Goal: Task Accomplishment & Management: Manage account settings

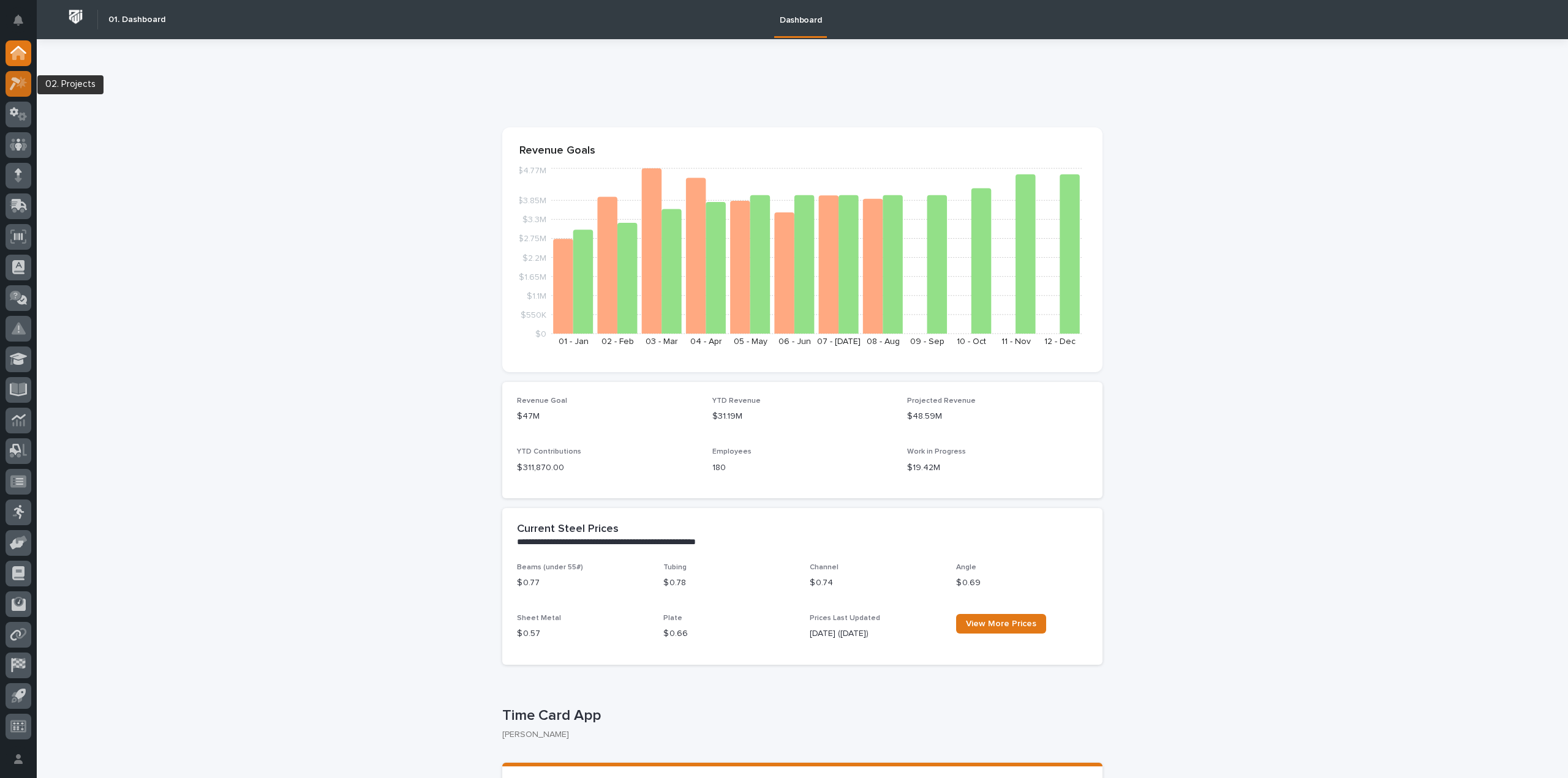
click at [22, 84] on icon at bounding box center [22, 83] width 10 height 13
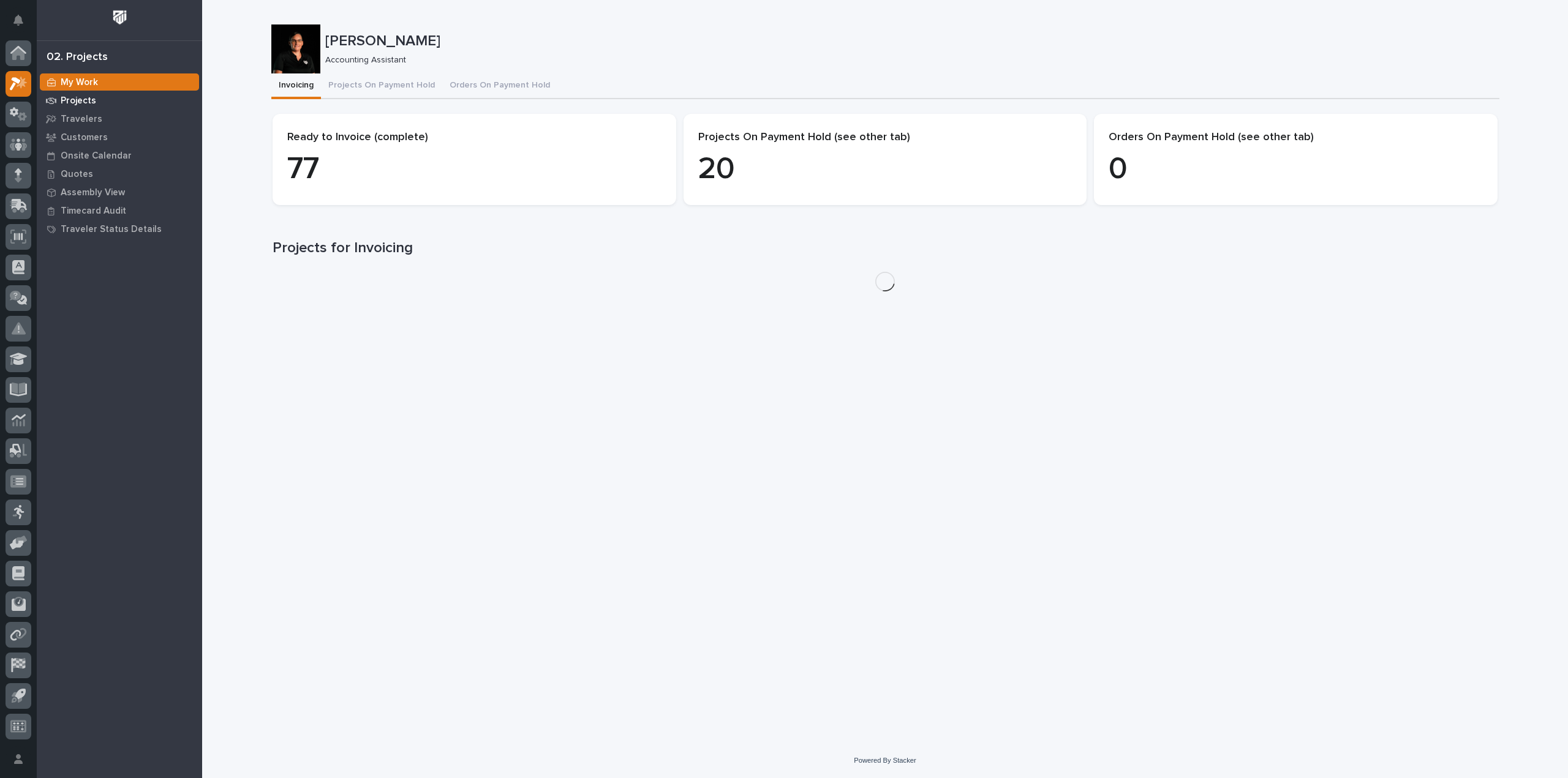
click at [76, 101] on p "Projects" at bounding box center [78, 101] width 36 height 11
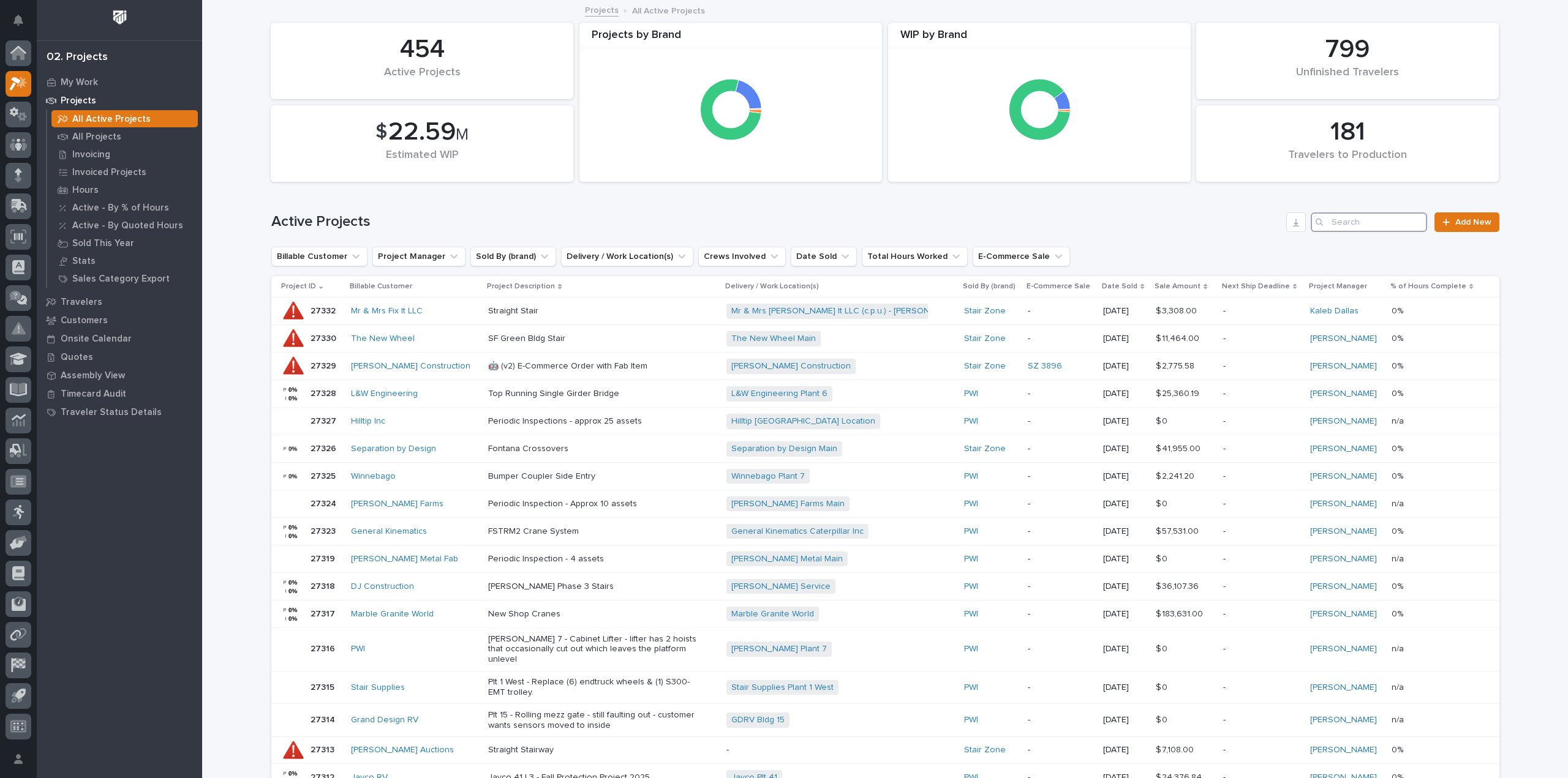
click at [1366, 222] on input "Search" at bounding box center [1369, 222] width 116 height 20
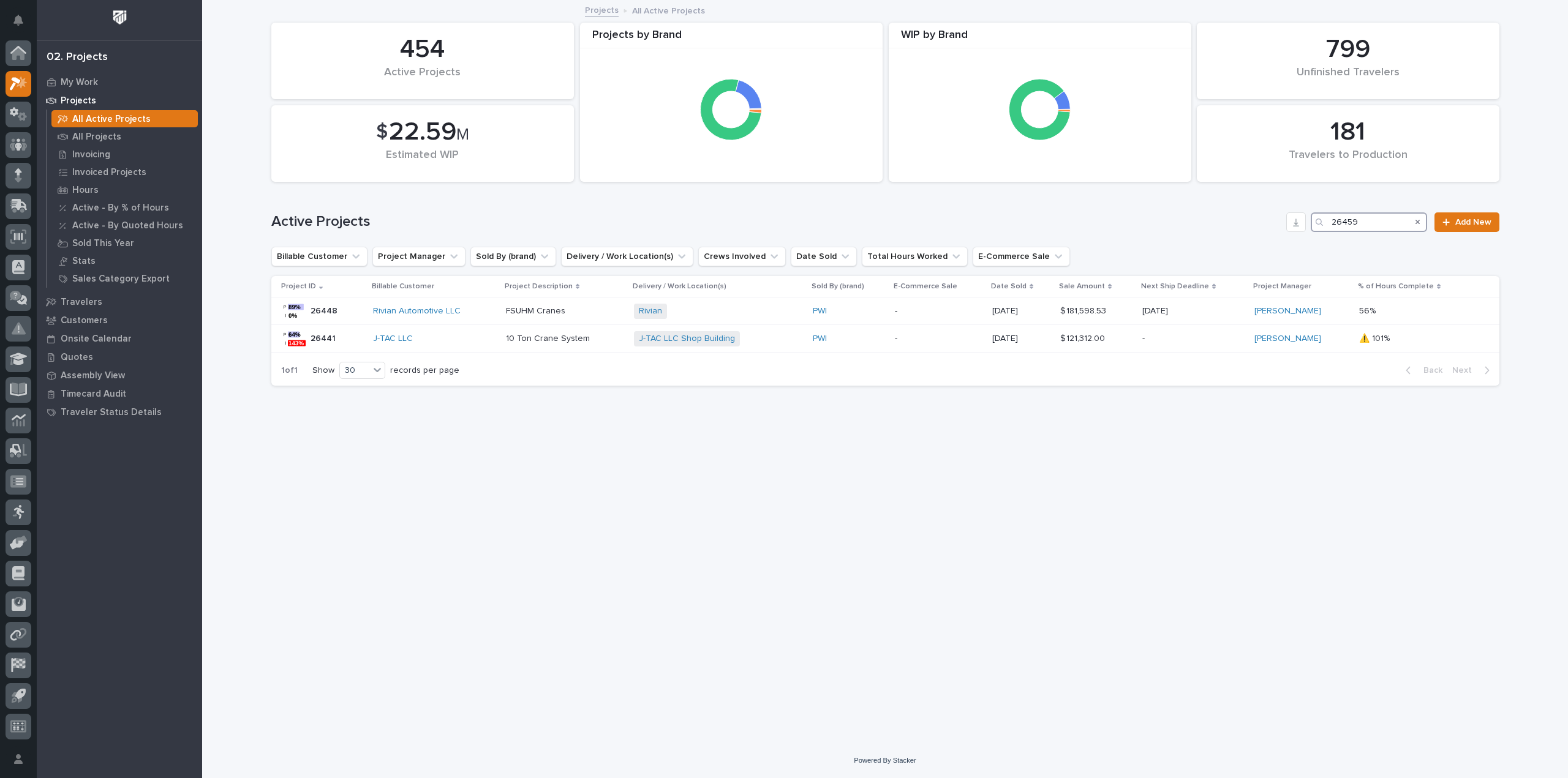
type input "26459"
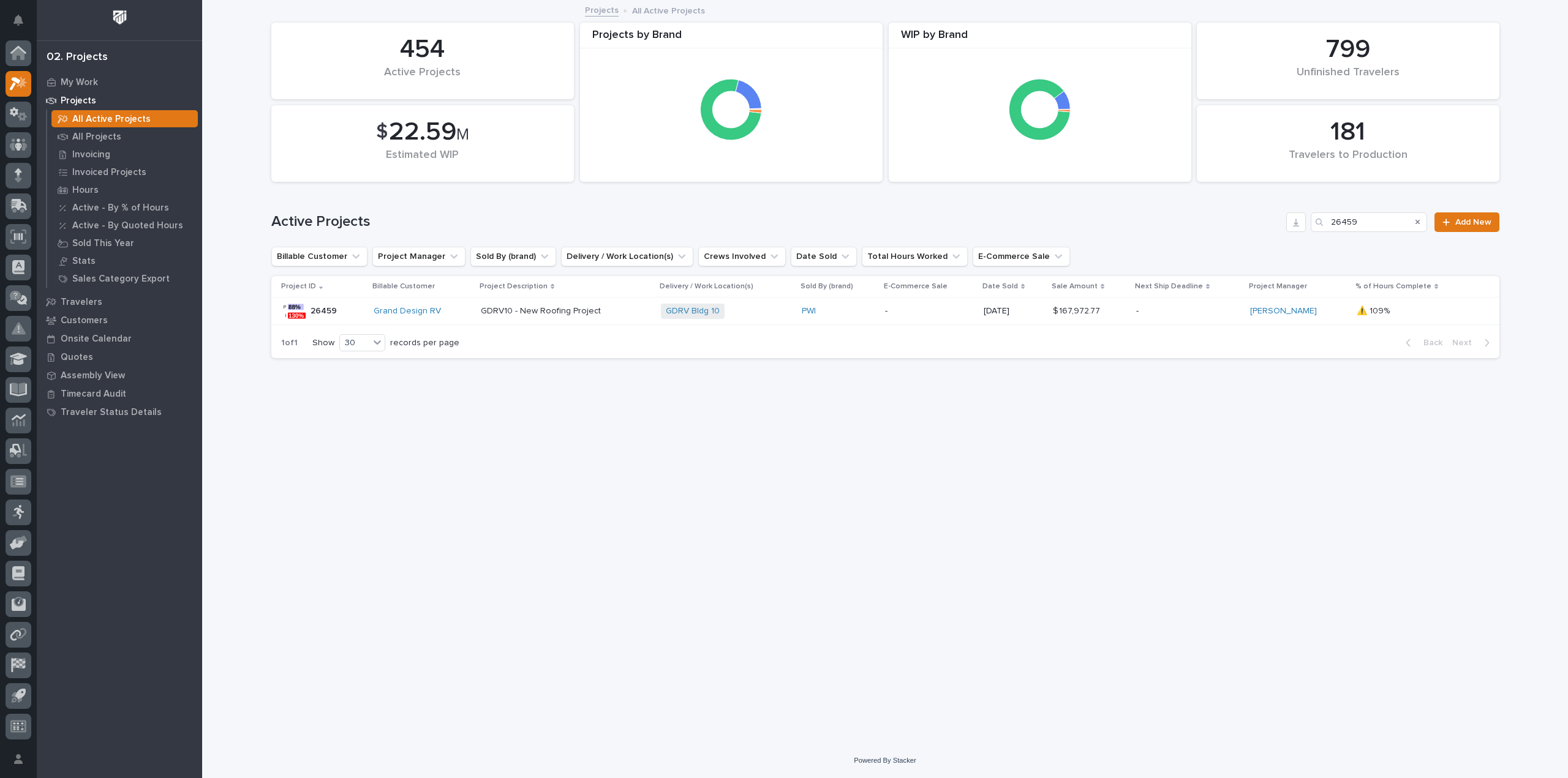
click at [917, 306] on p "-" at bounding box center [929, 311] width 89 height 10
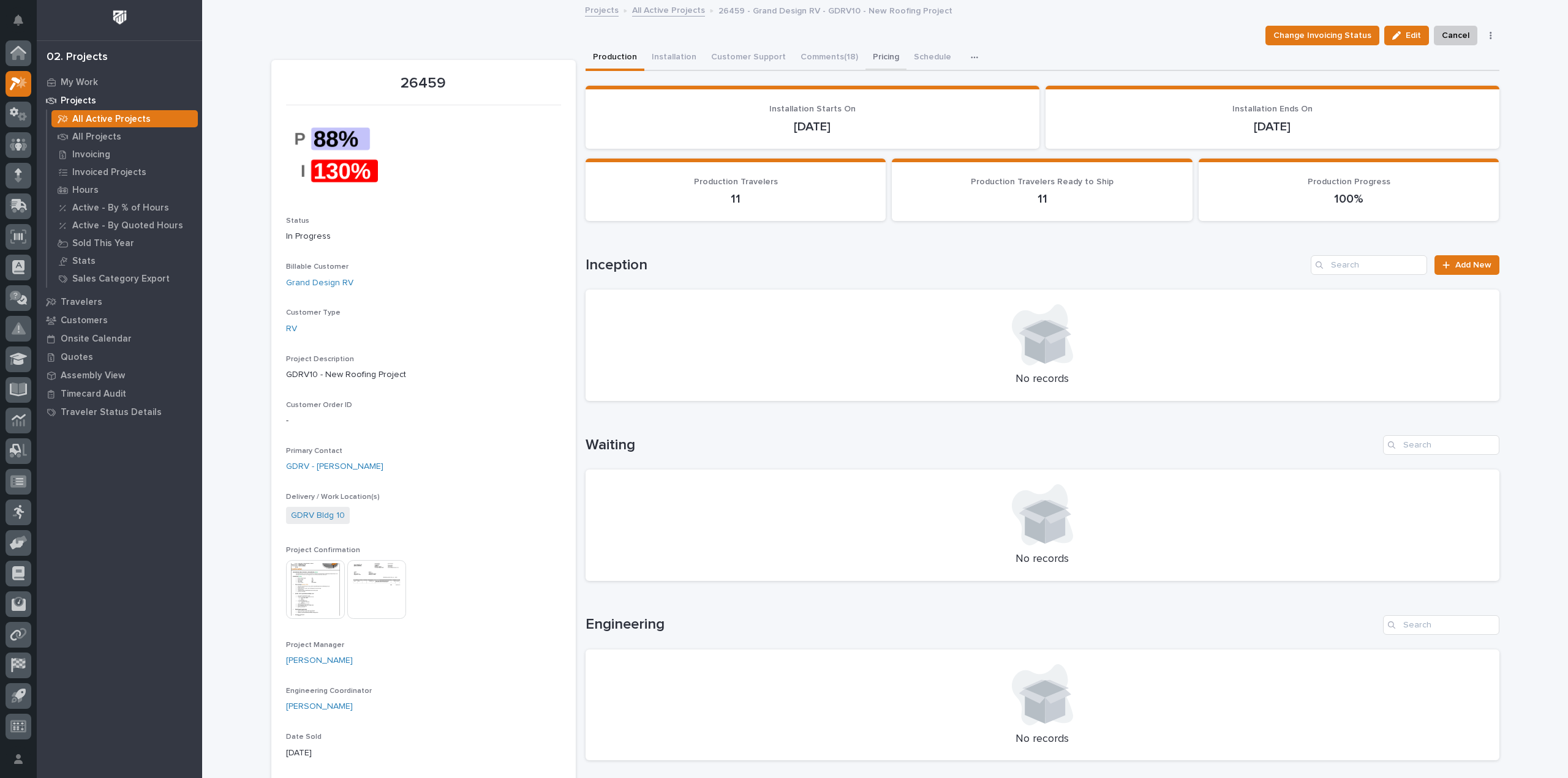
click at [877, 52] on button "Pricing" at bounding box center [886, 58] width 41 height 26
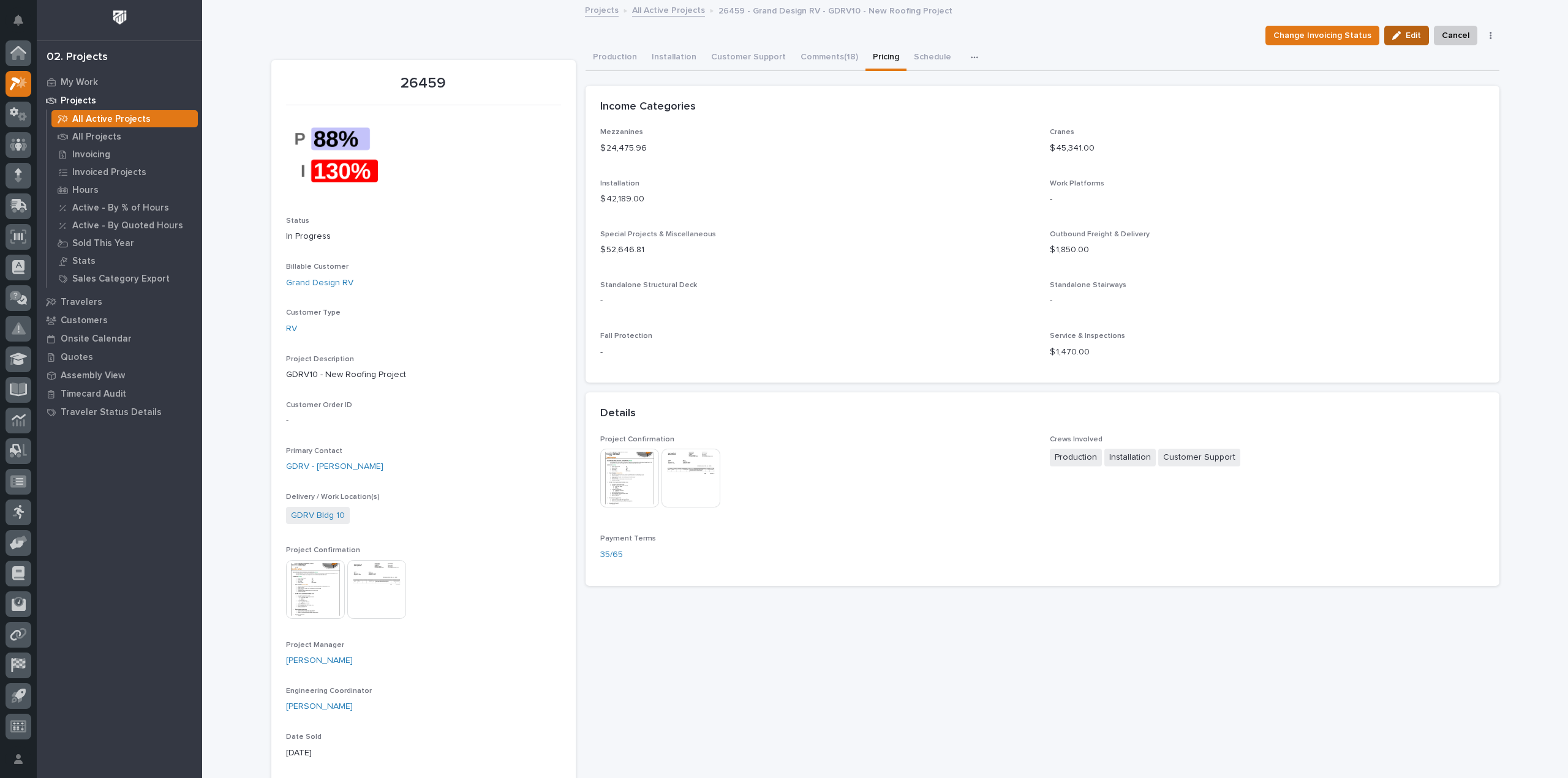
click at [1406, 30] on span "Edit" at bounding box center [1413, 36] width 15 height 11
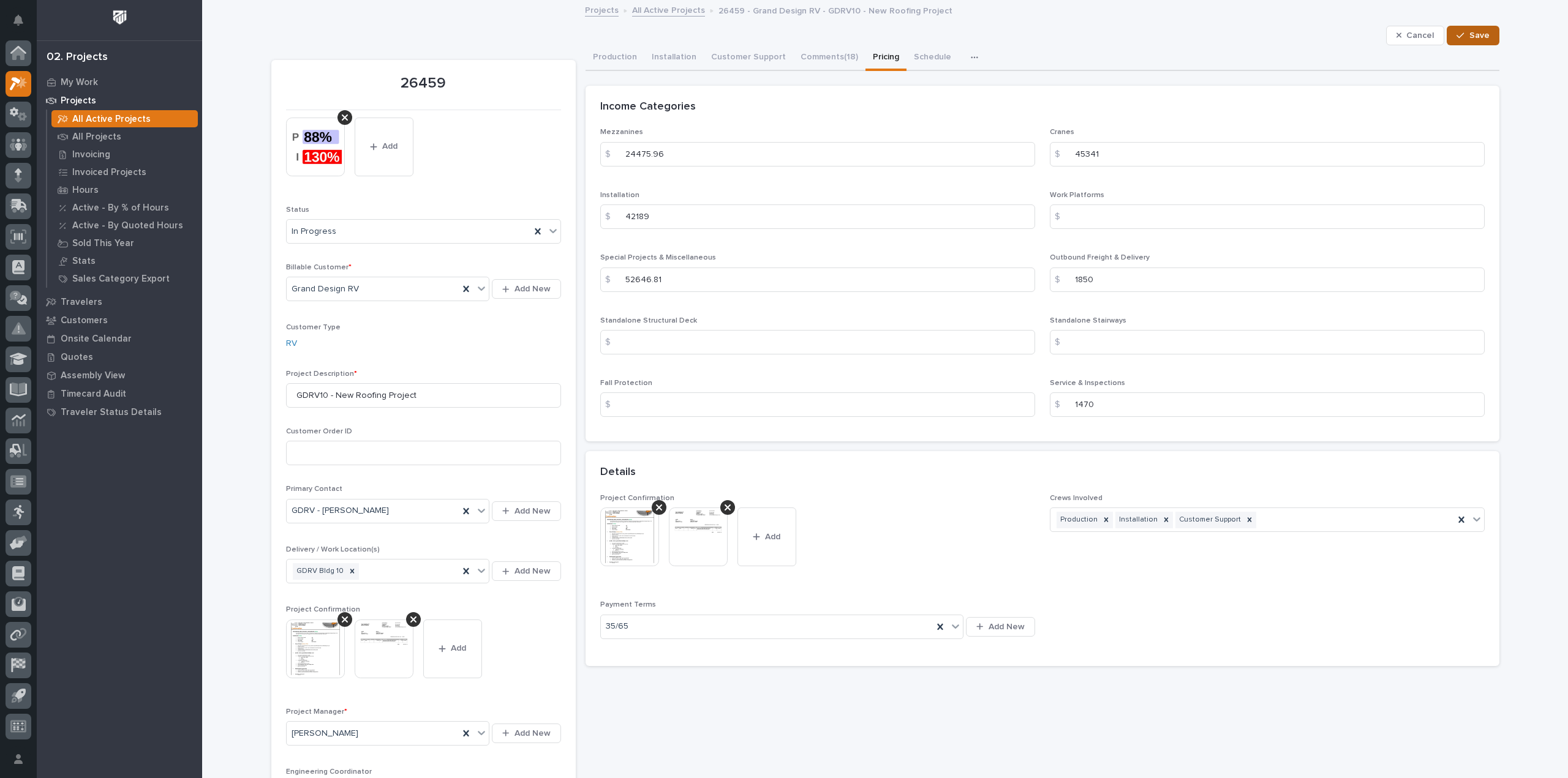
click at [1469, 37] on span "Save" at bounding box center [1479, 36] width 20 height 11
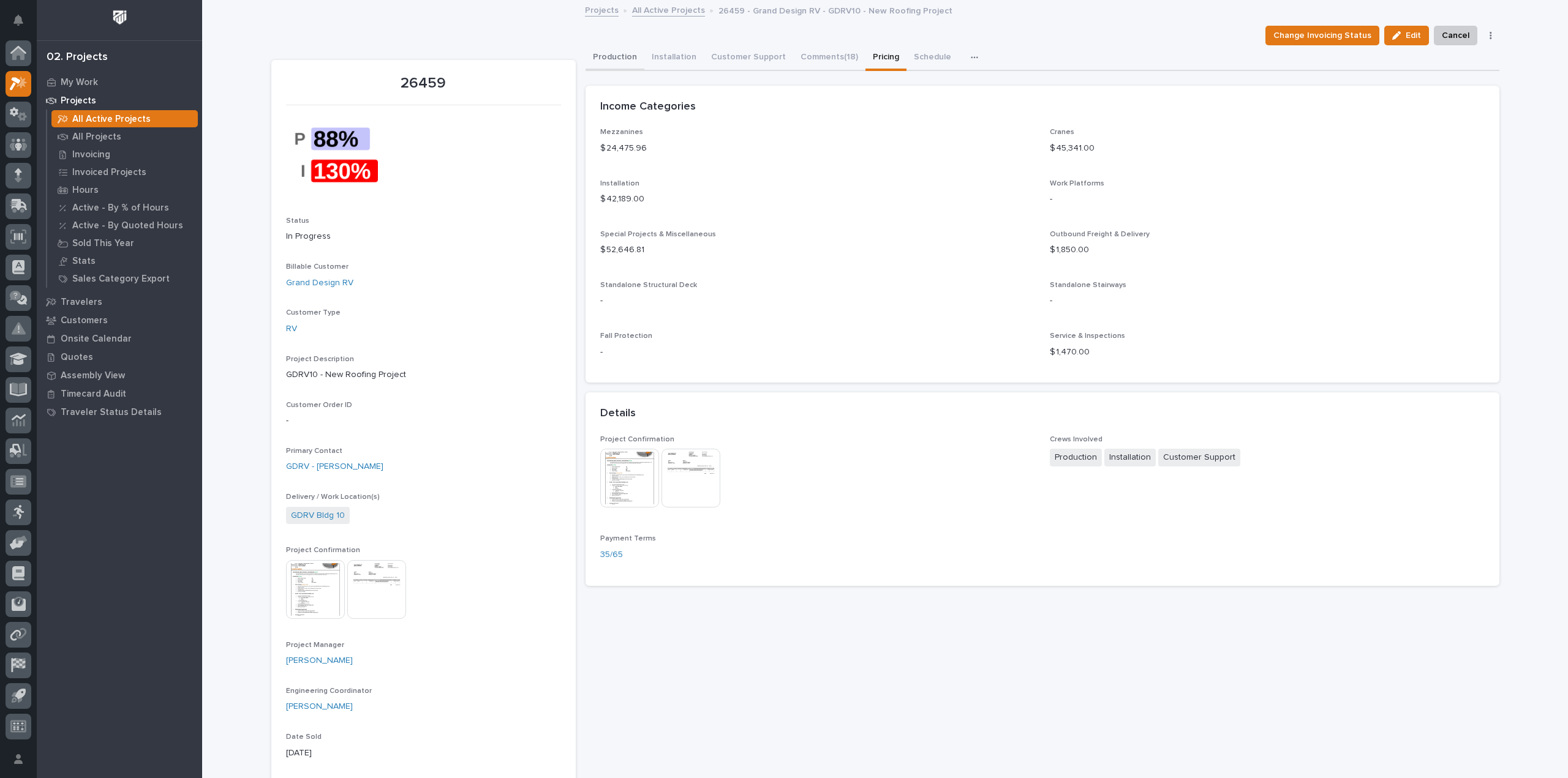
click at [622, 52] on button "Production" at bounding box center [615, 58] width 59 height 26
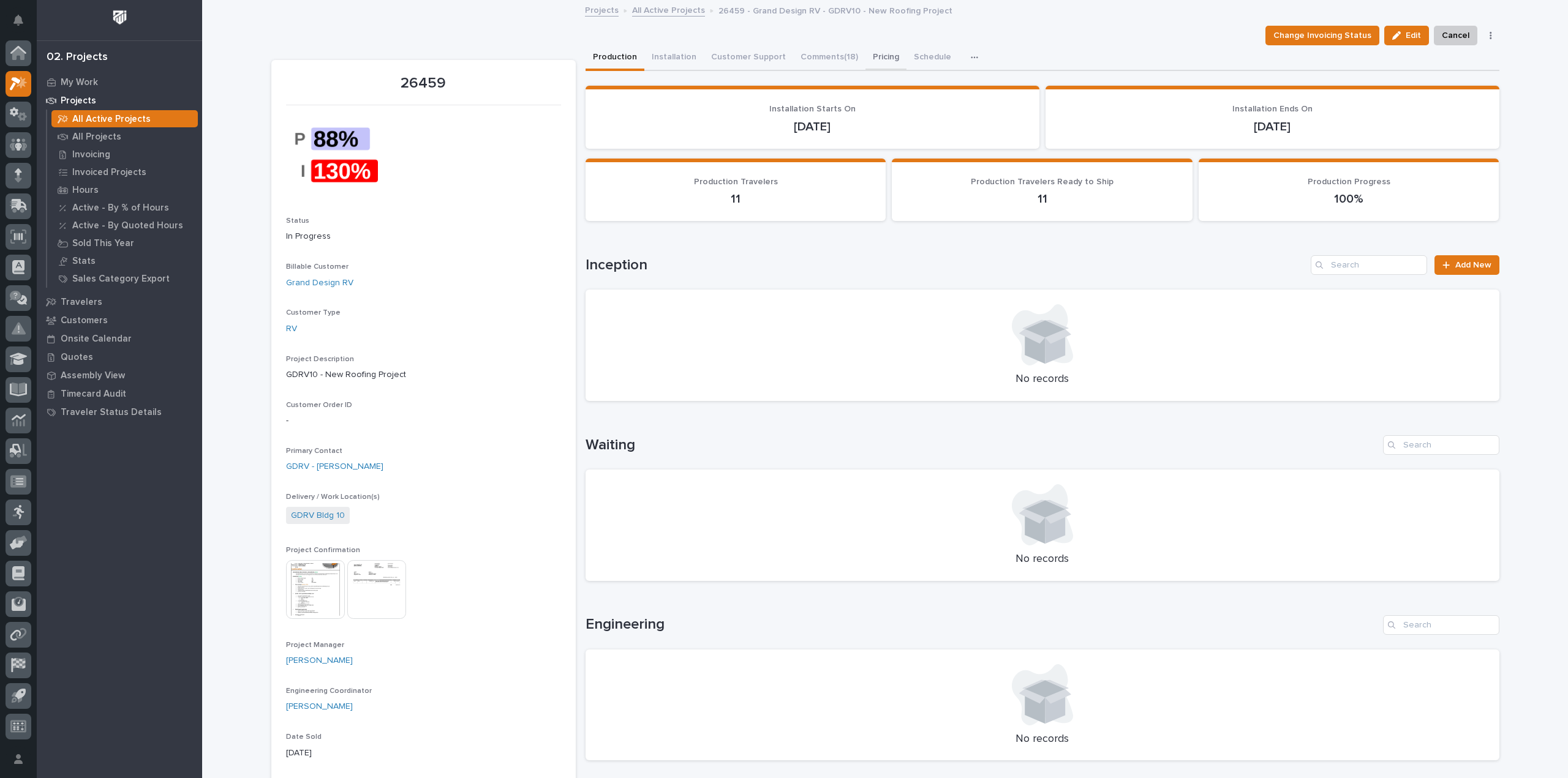
click at [882, 62] on button "Pricing" at bounding box center [886, 58] width 41 height 26
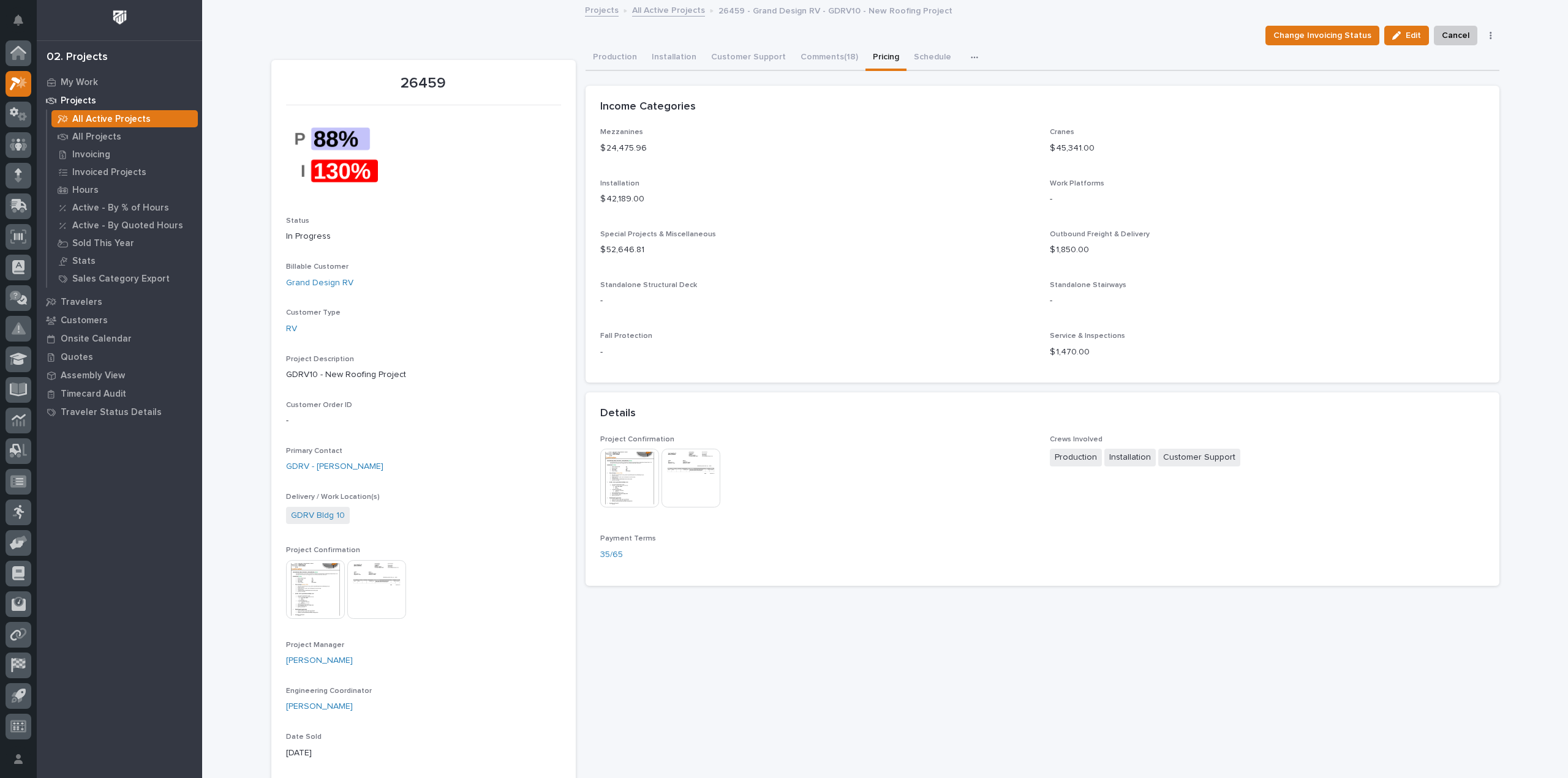
click at [647, 10] on link "All Active Projects" at bounding box center [668, 10] width 73 height 14
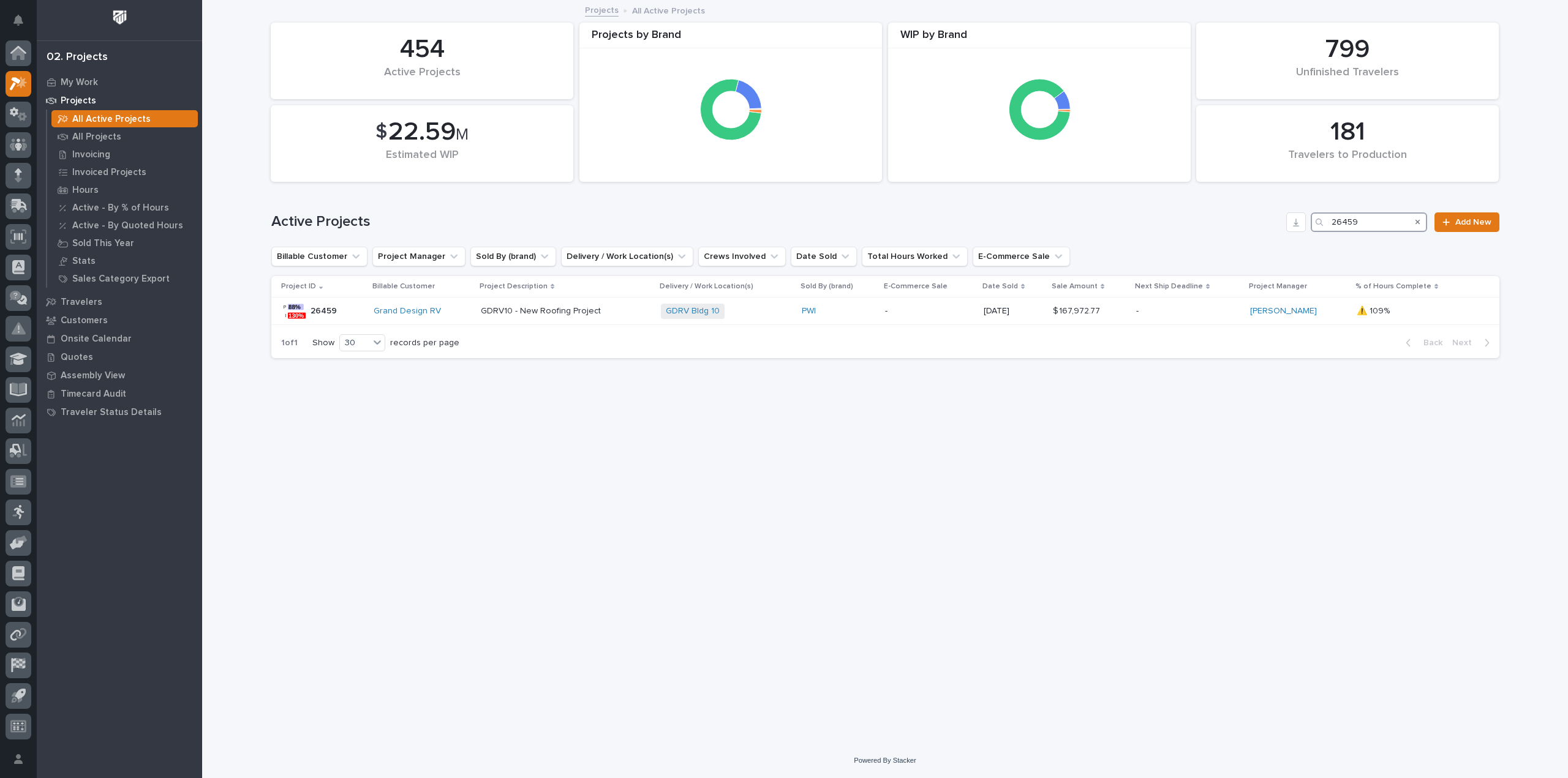
click at [1373, 221] on input "26459" at bounding box center [1369, 222] width 116 height 20
type input "26539"
click at [889, 311] on div "PWI" at bounding box center [873, 311] width 69 height 10
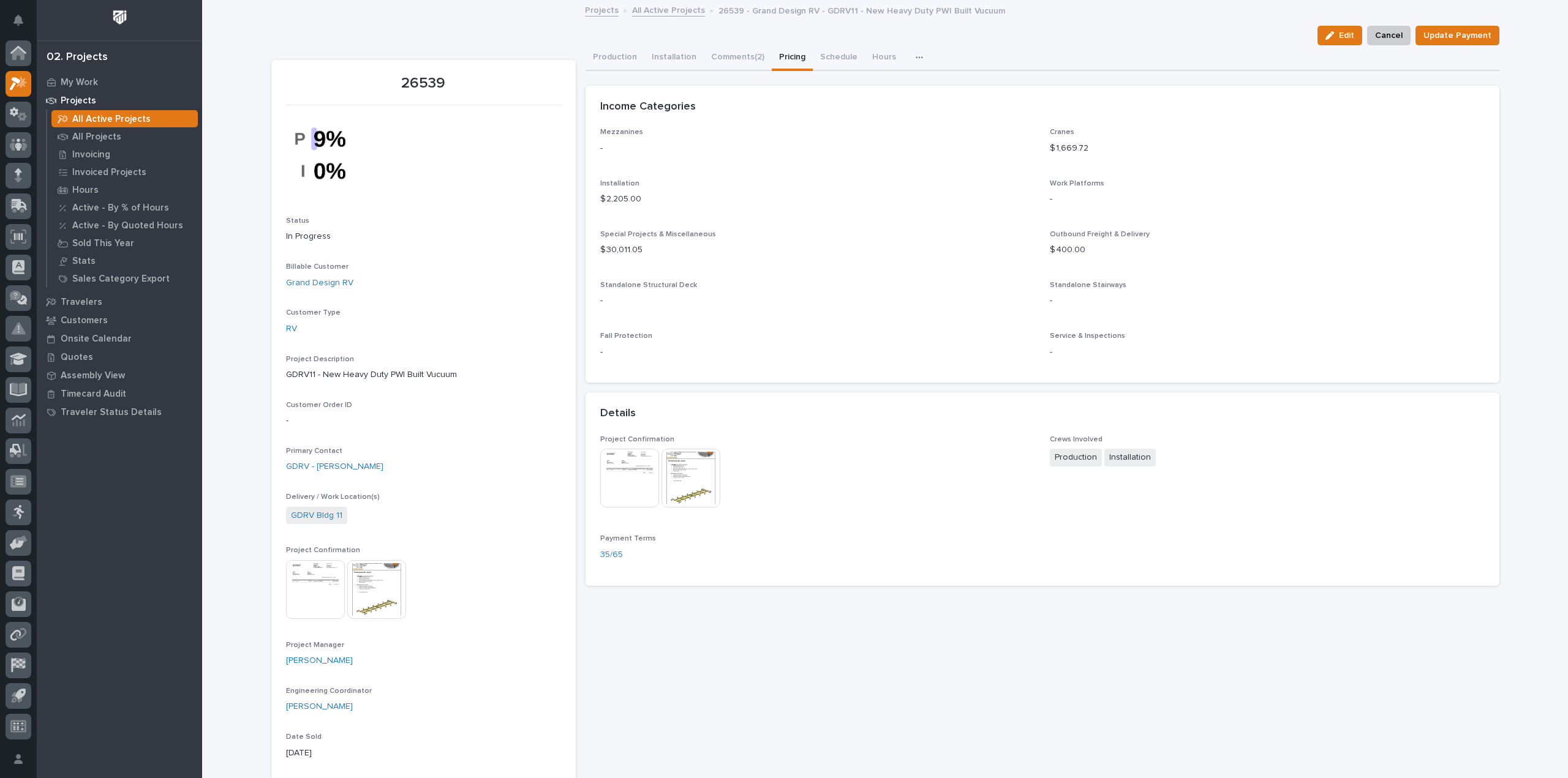
click at [772, 52] on button "Pricing" at bounding box center [792, 58] width 41 height 26
click at [1343, 35] on span "Edit" at bounding box center [1346, 36] width 15 height 11
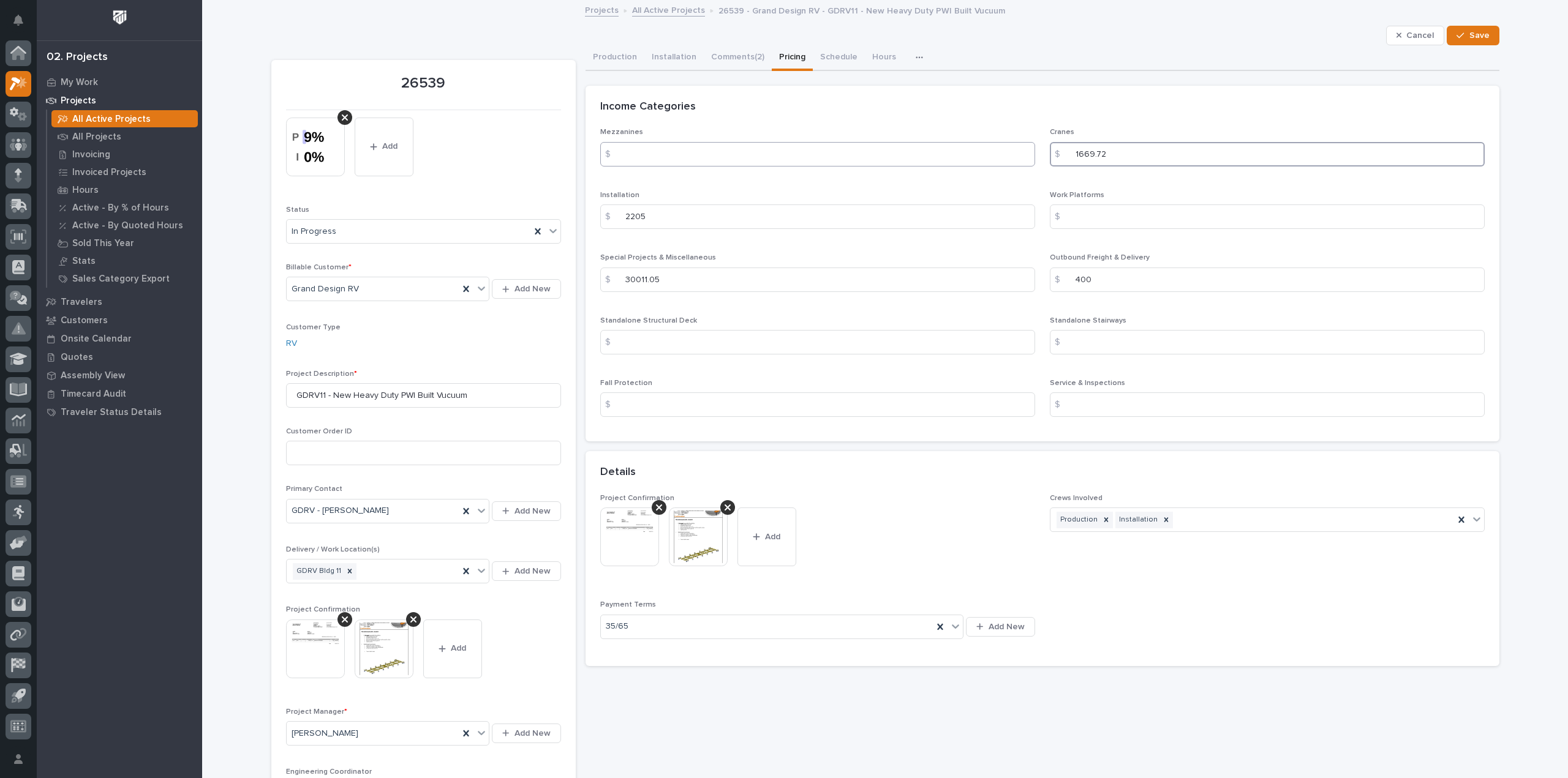
drag, startPoint x: 1106, startPoint y: 155, endPoint x: 1020, endPoint y: 156, distance: 86.0
click at [1020, 156] on div "Mezzanines $ Cranes $ 1669.72 Installation $ 2205 Work Platforms $ Special Proj…" at bounding box center [1043, 277] width 884 height 299
type input "1"
type input "2008.48"
click at [1464, 36] on div "button" at bounding box center [1462, 36] width 13 height 8
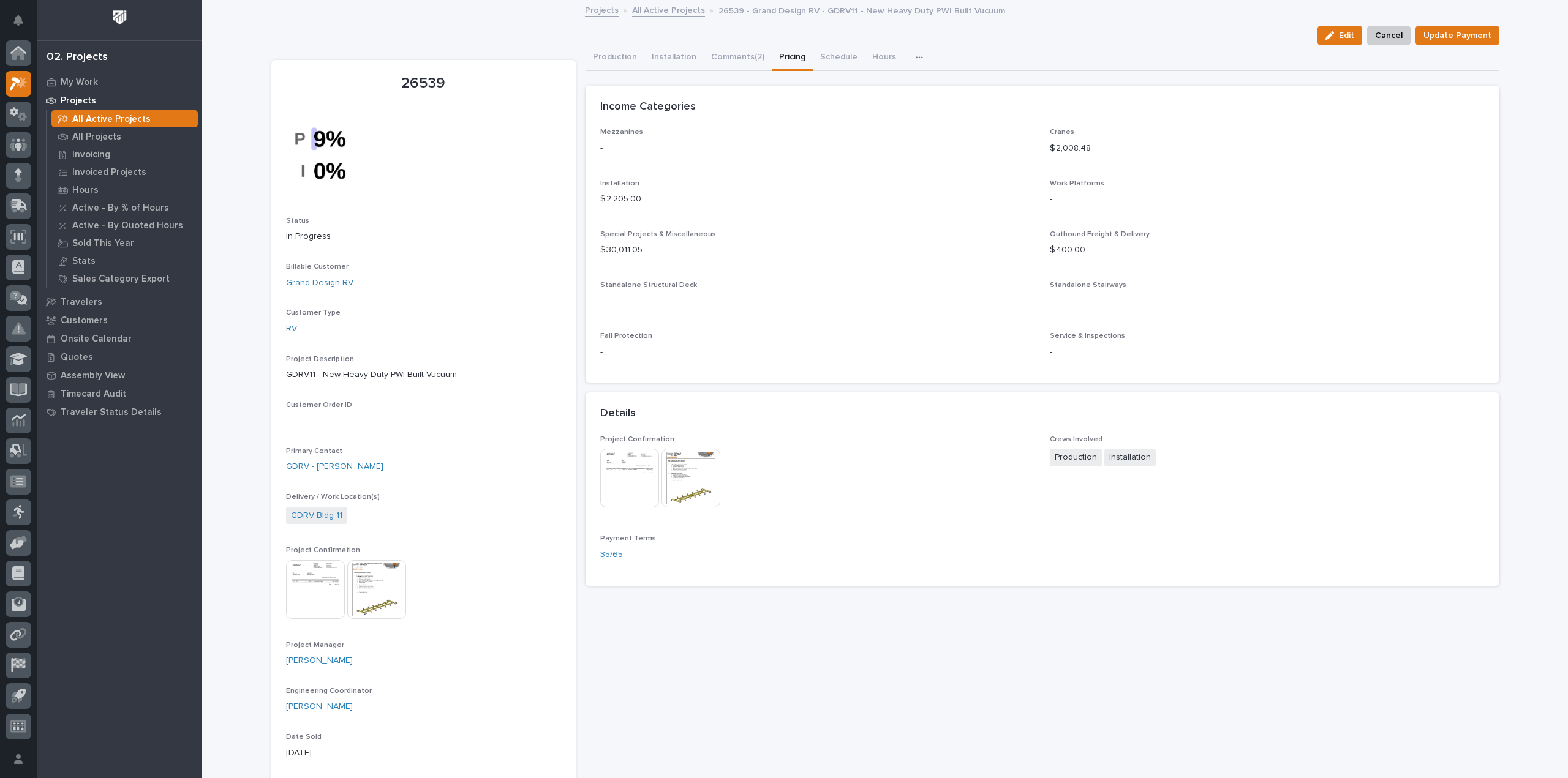
click at [675, 9] on link "All Active Projects" at bounding box center [668, 10] width 73 height 14
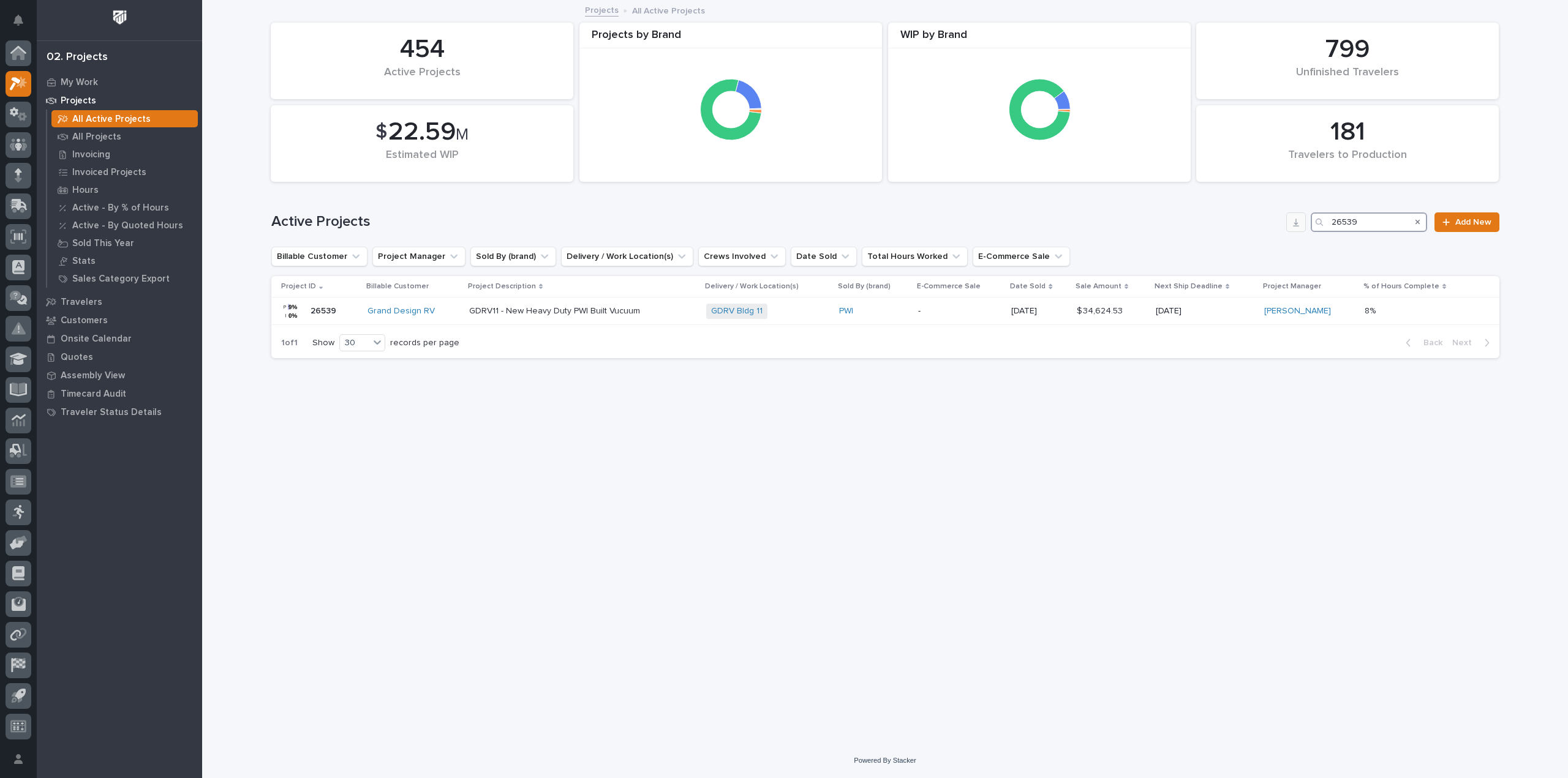
drag, startPoint x: 1364, startPoint y: 223, endPoint x: 1304, endPoint y: 223, distance: 60.0
click at [1304, 223] on div "Active Projects 26539 Add New" at bounding box center [885, 222] width 1228 height 20
type input "26668"
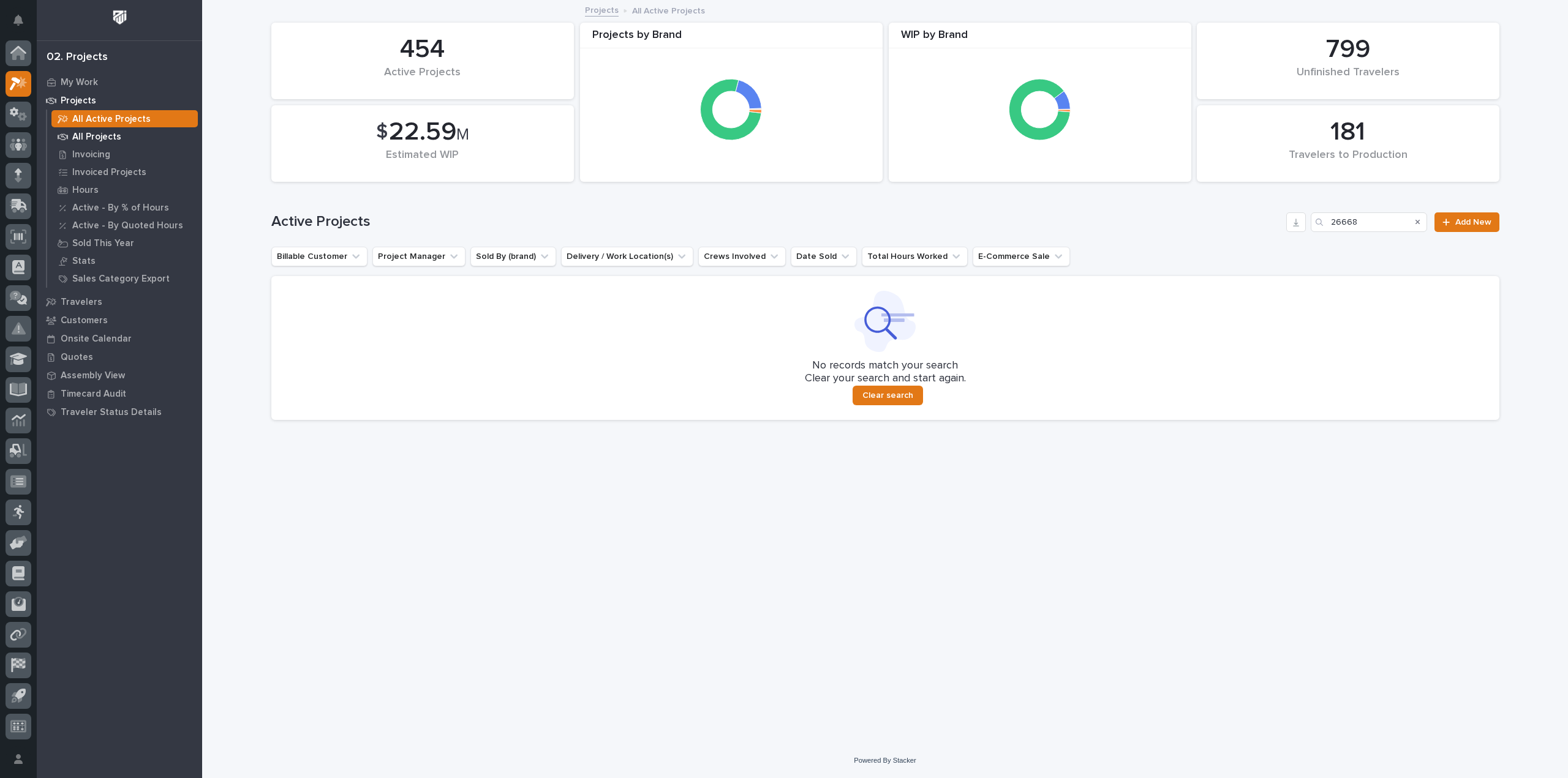
click at [111, 136] on p "All Projects" at bounding box center [97, 137] width 49 height 11
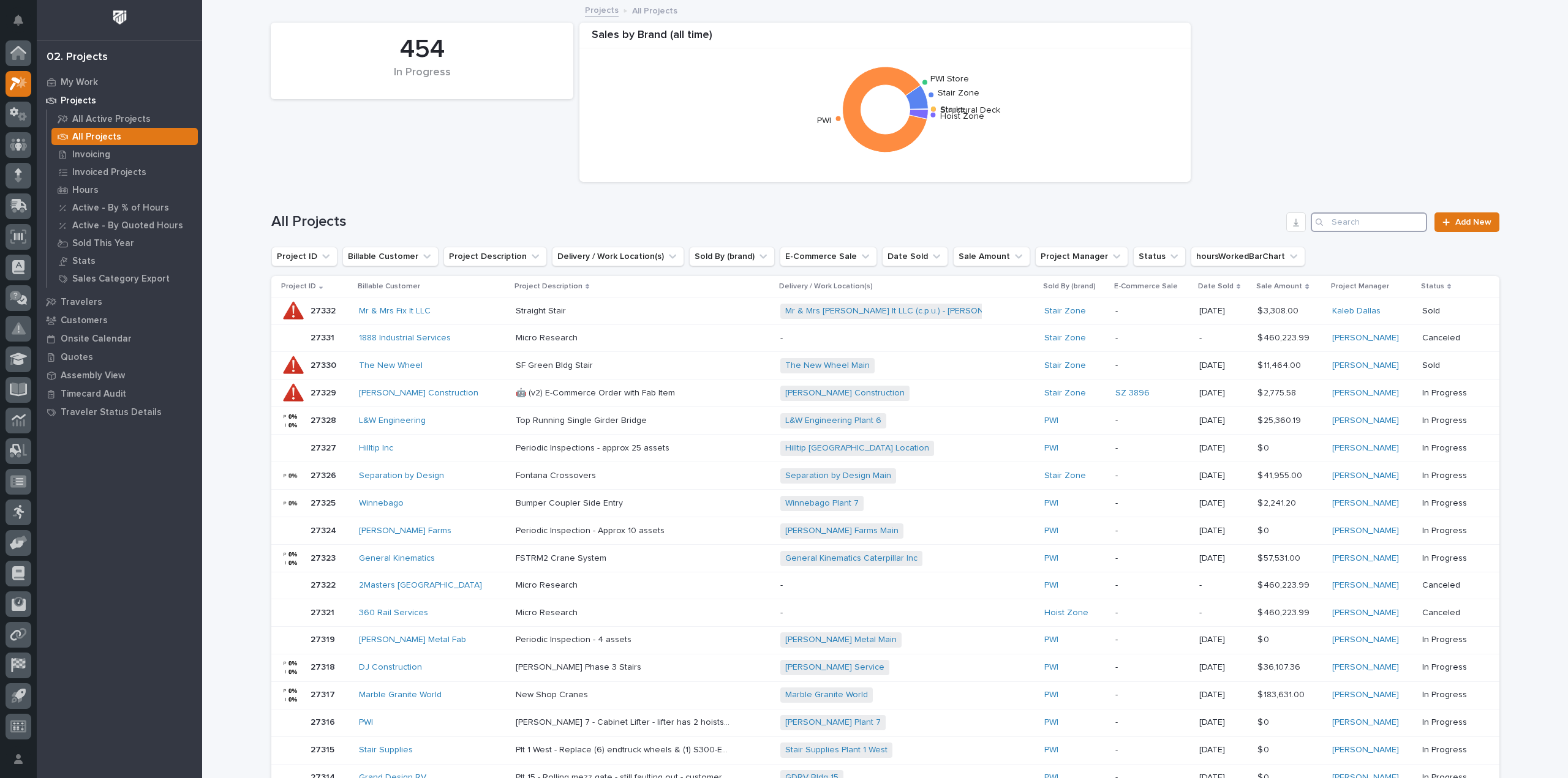
click at [1333, 223] on input "Search" at bounding box center [1369, 222] width 116 height 20
type input "26668"
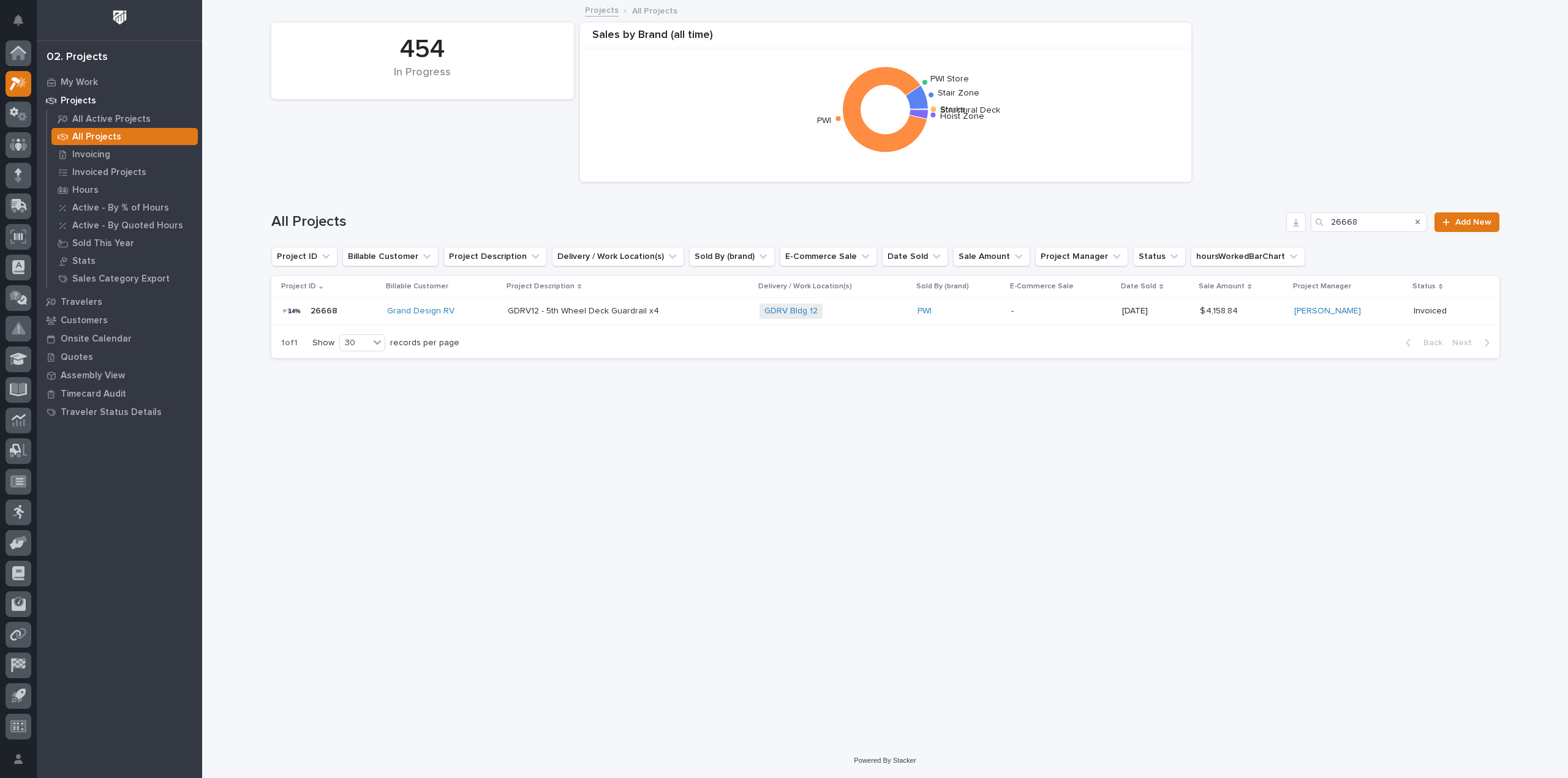
click at [1075, 310] on p "-" at bounding box center [1061, 311] width 101 height 10
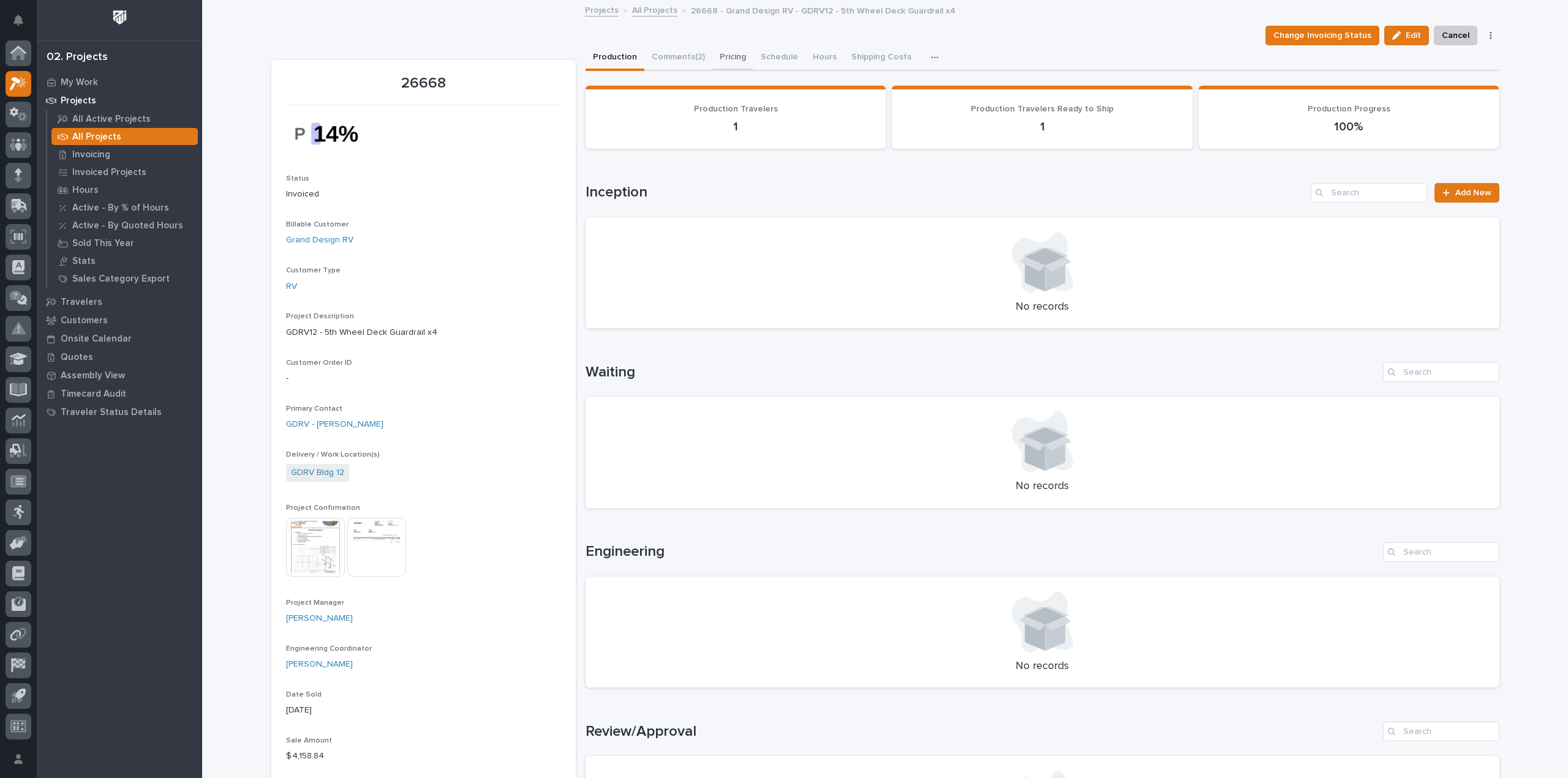
click at [719, 56] on button "Pricing" at bounding box center [733, 58] width 41 height 26
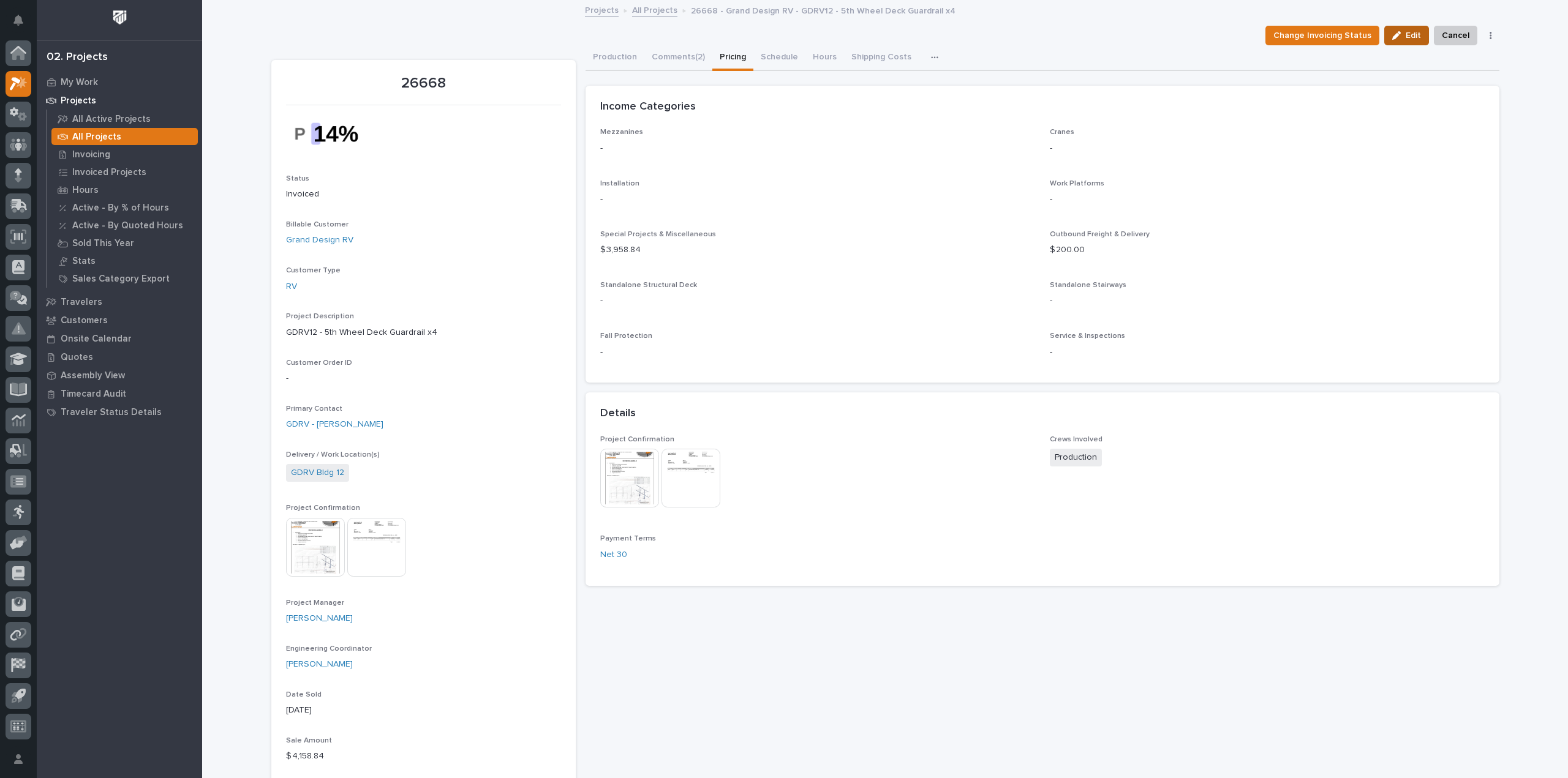
click at [1406, 34] on span "Edit" at bounding box center [1413, 36] width 15 height 11
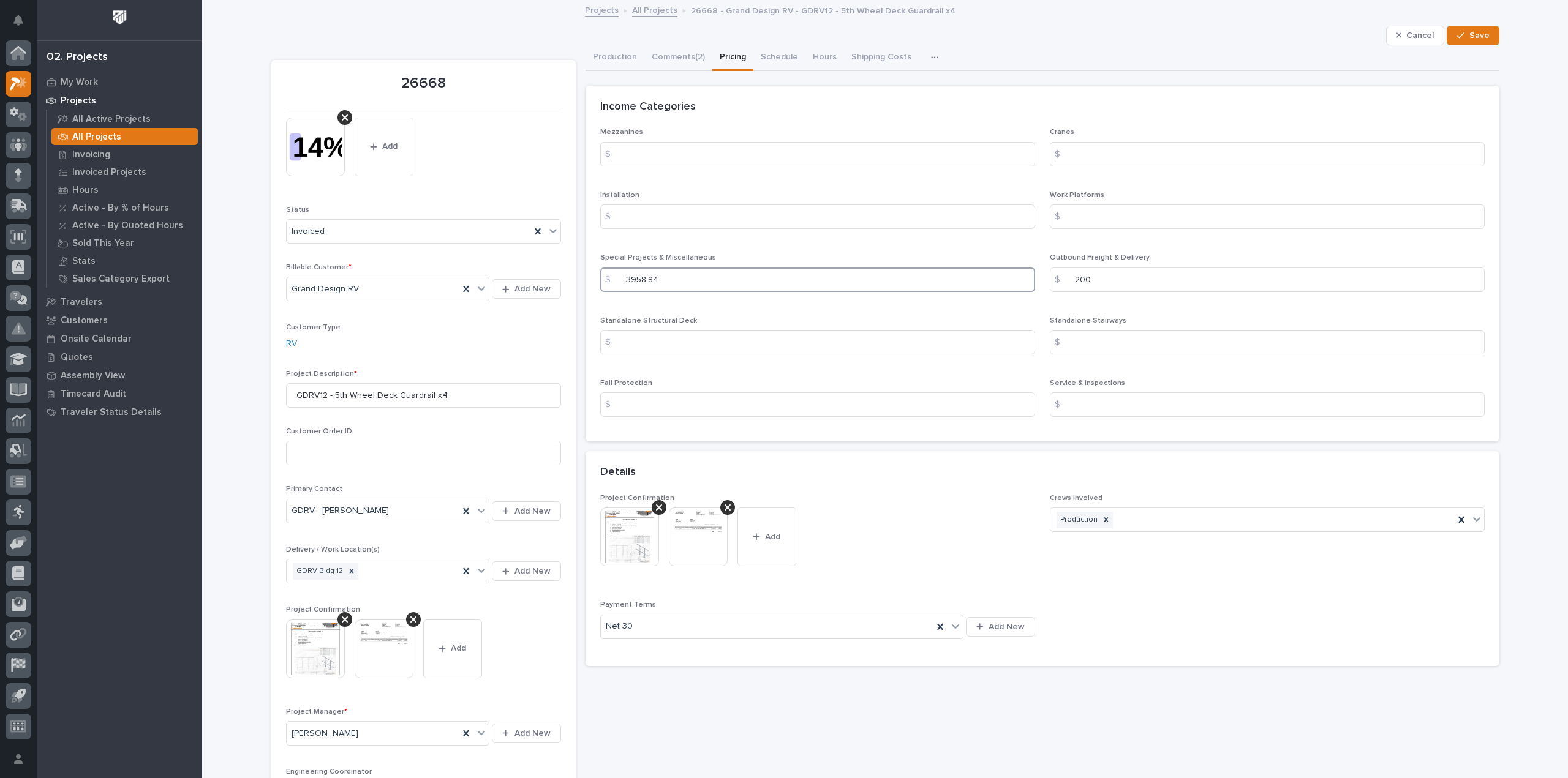
click at [661, 281] on input "3958.84" at bounding box center [817, 279] width 435 height 24
drag, startPoint x: 661, startPoint y: 281, endPoint x: 619, endPoint y: 276, distance: 42.3
click at [619, 276] on div "$ 3958.84" at bounding box center [817, 279] width 435 height 24
type input "3998"
click at [1485, 35] on button "Save" at bounding box center [1472, 36] width 52 height 20
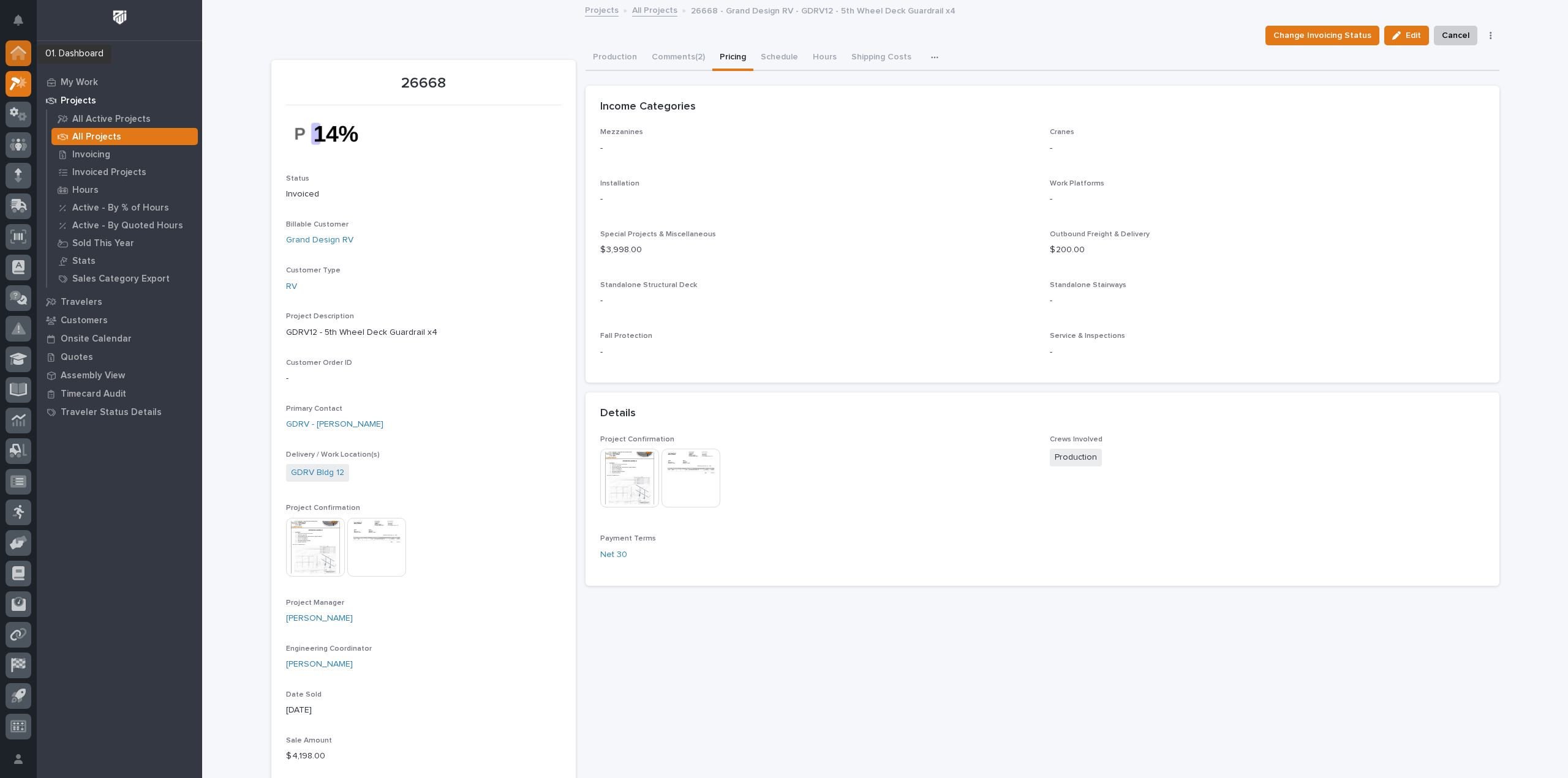
click at [6, 58] on link at bounding box center [18, 53] width 26 height 26
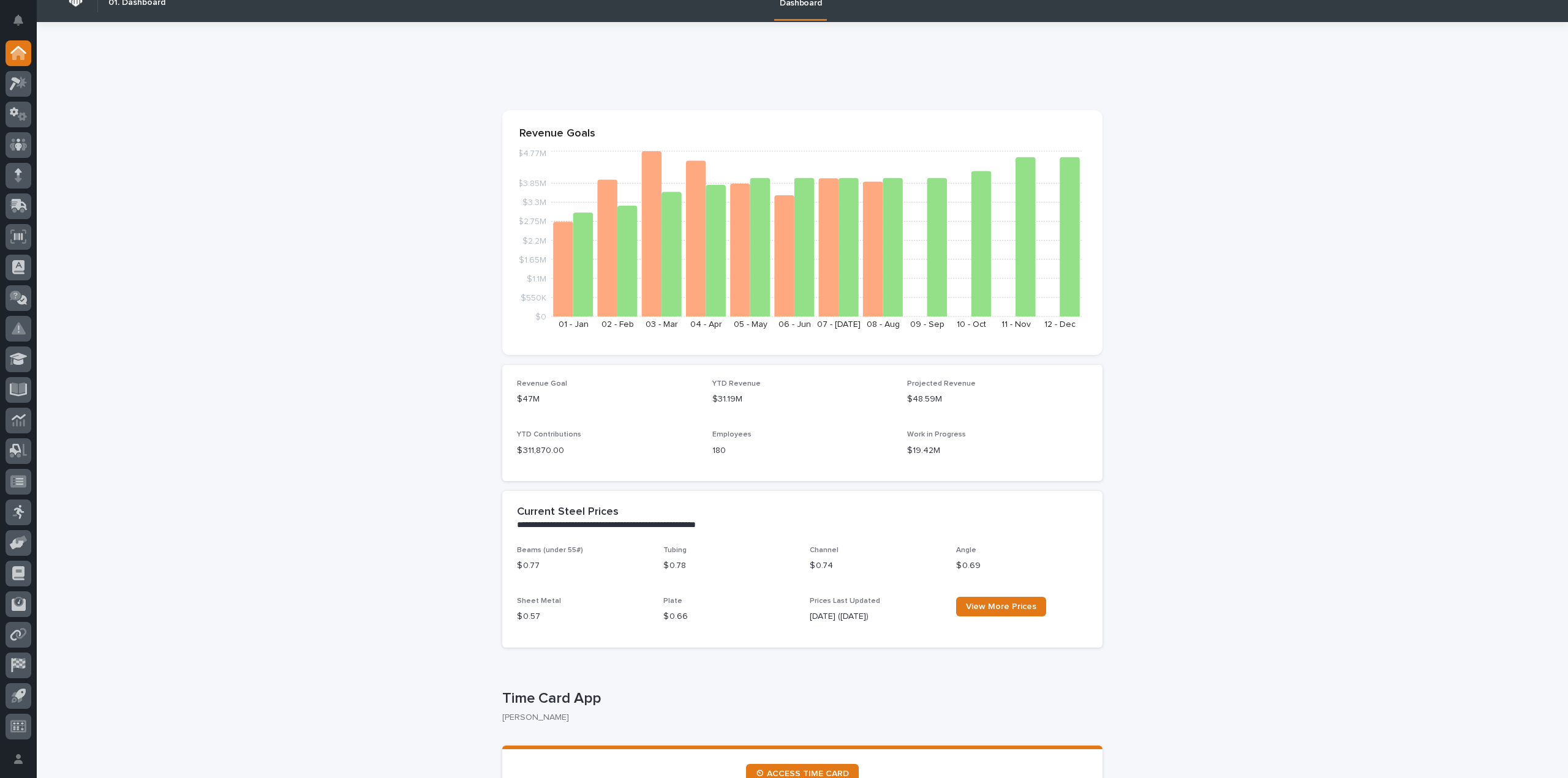
scroll to position [62, 0]
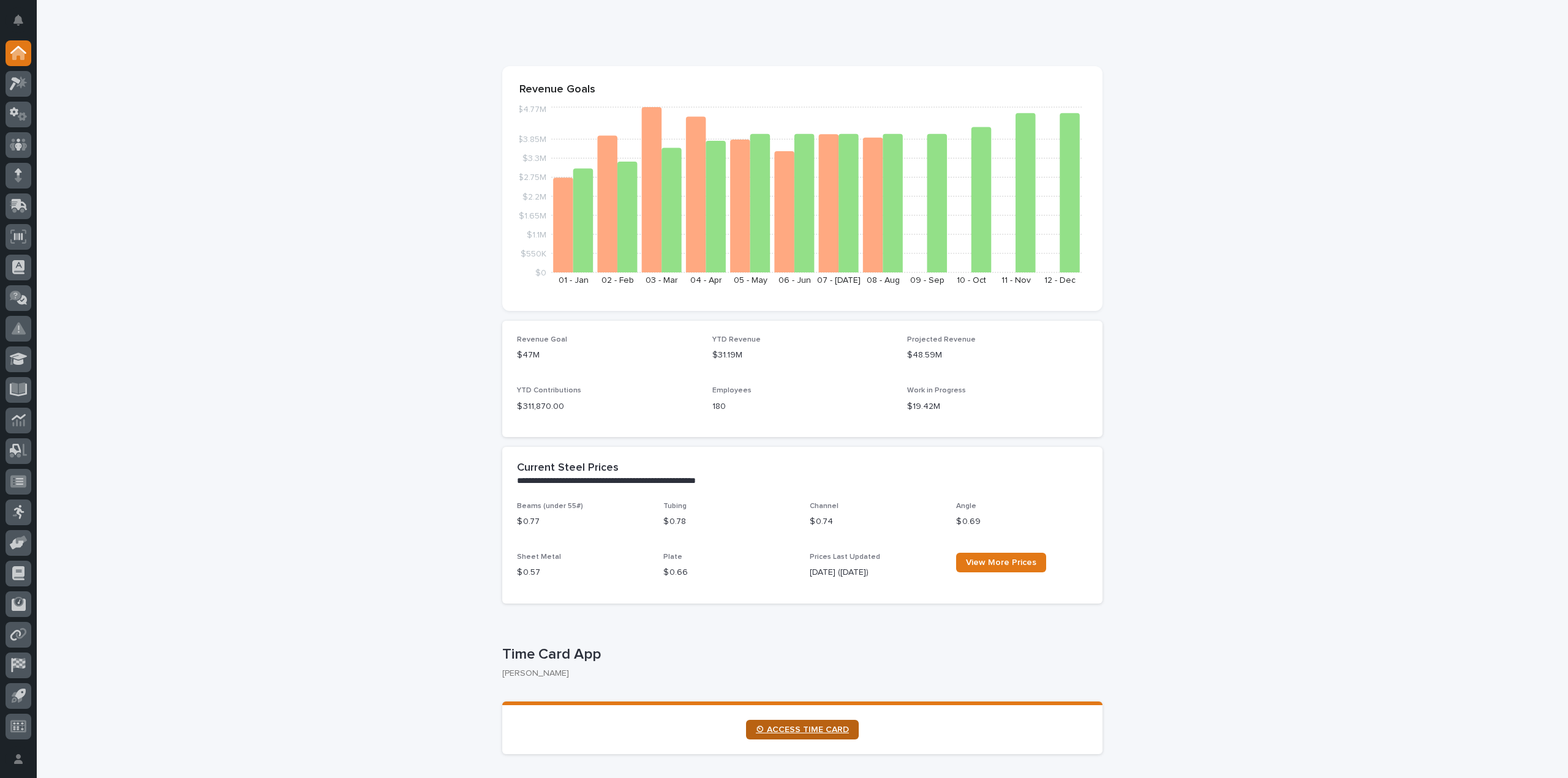
click at [800, 726] on span "⏲ ACCESS TIME CARD" at bounding box center [802, 730] width 93 height 8
click at [15, 76] on div at bounding box center [18, 84] width 26 height 26
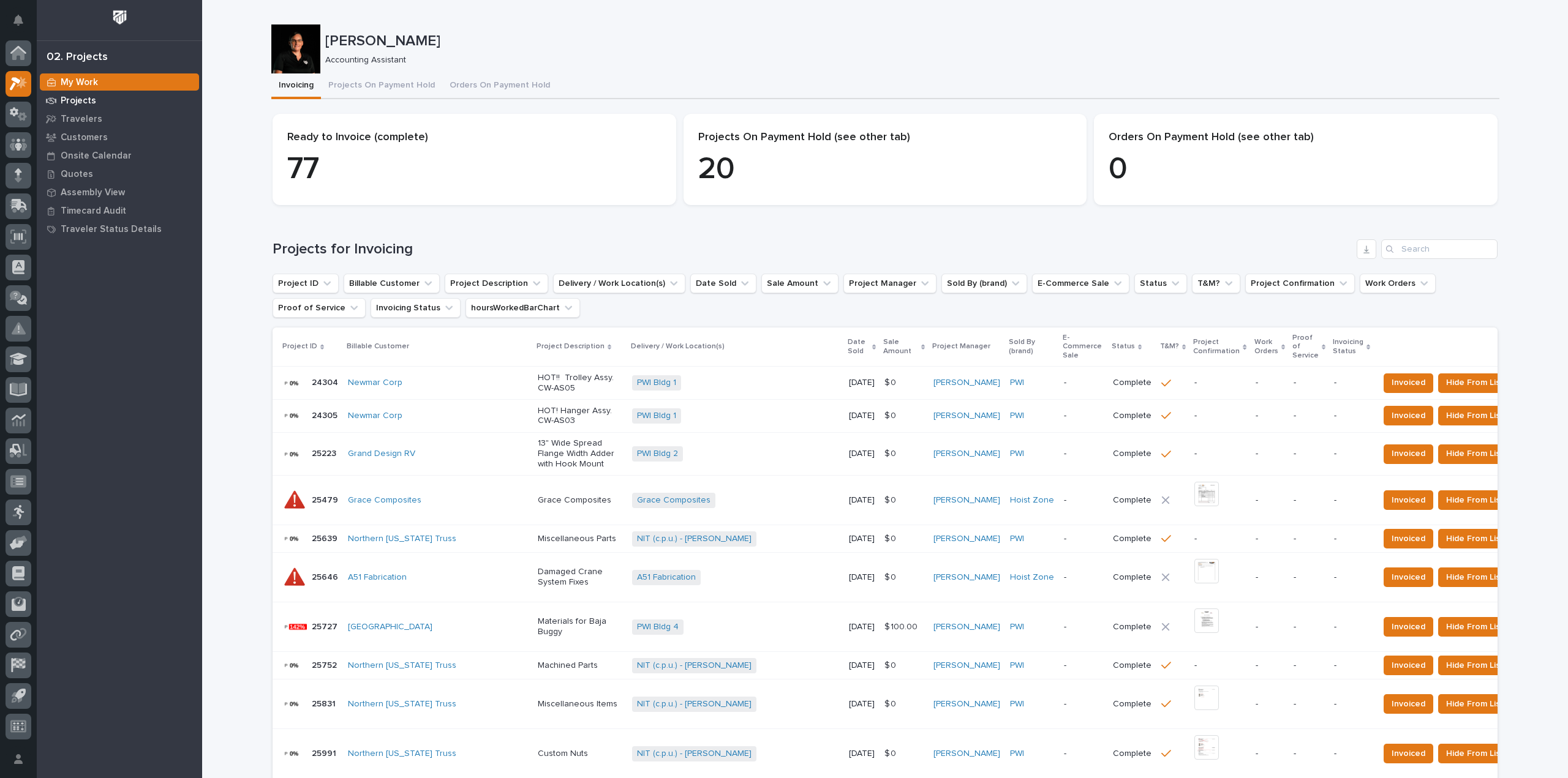
click at [97, 97] on div "Projects" at bounding box center [120, 100] width 160 height 17
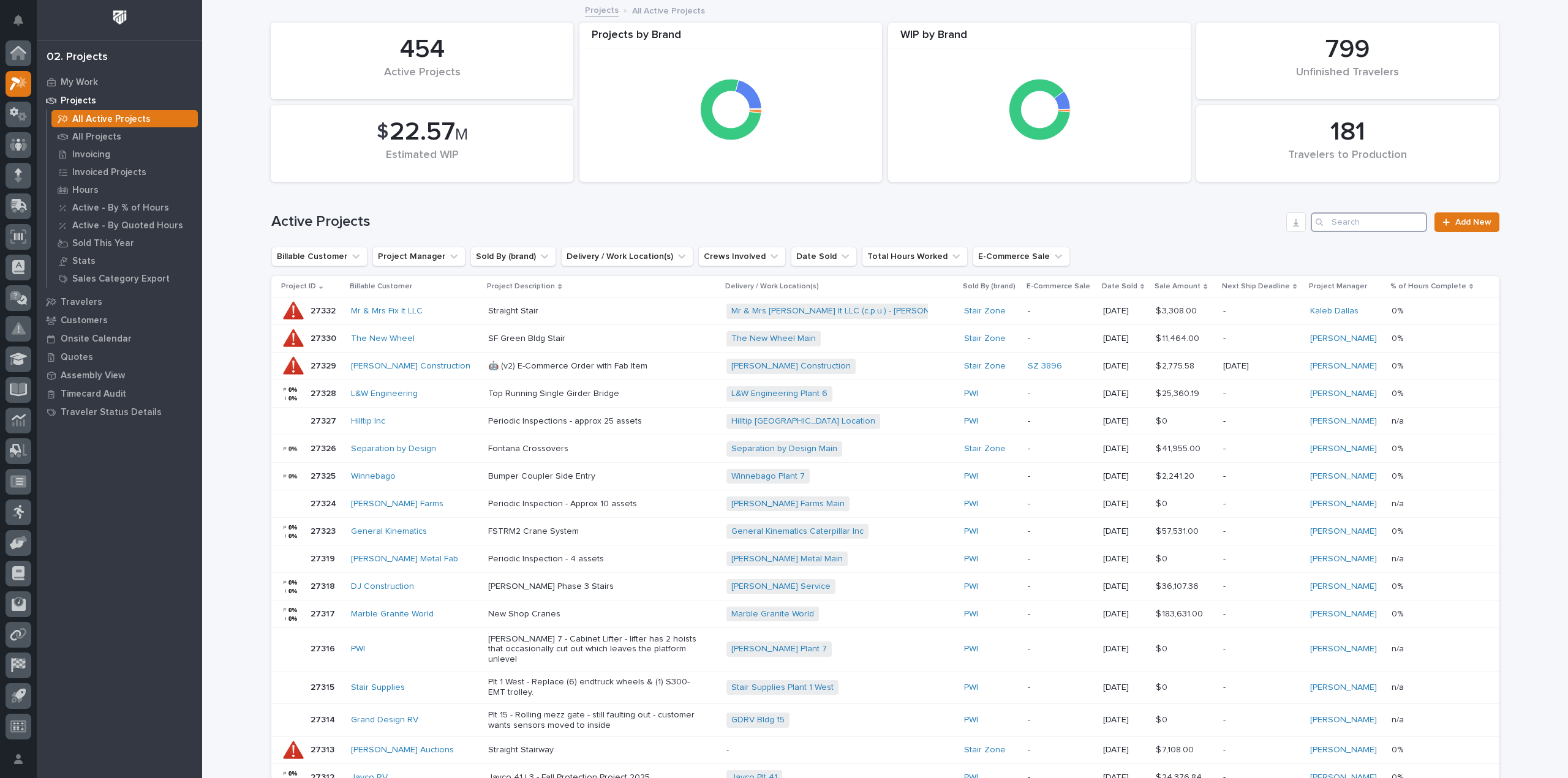
click at [1340, 227] on input "Search" at bounding box center [1369, 222] width 116 height 20
type input "26413"
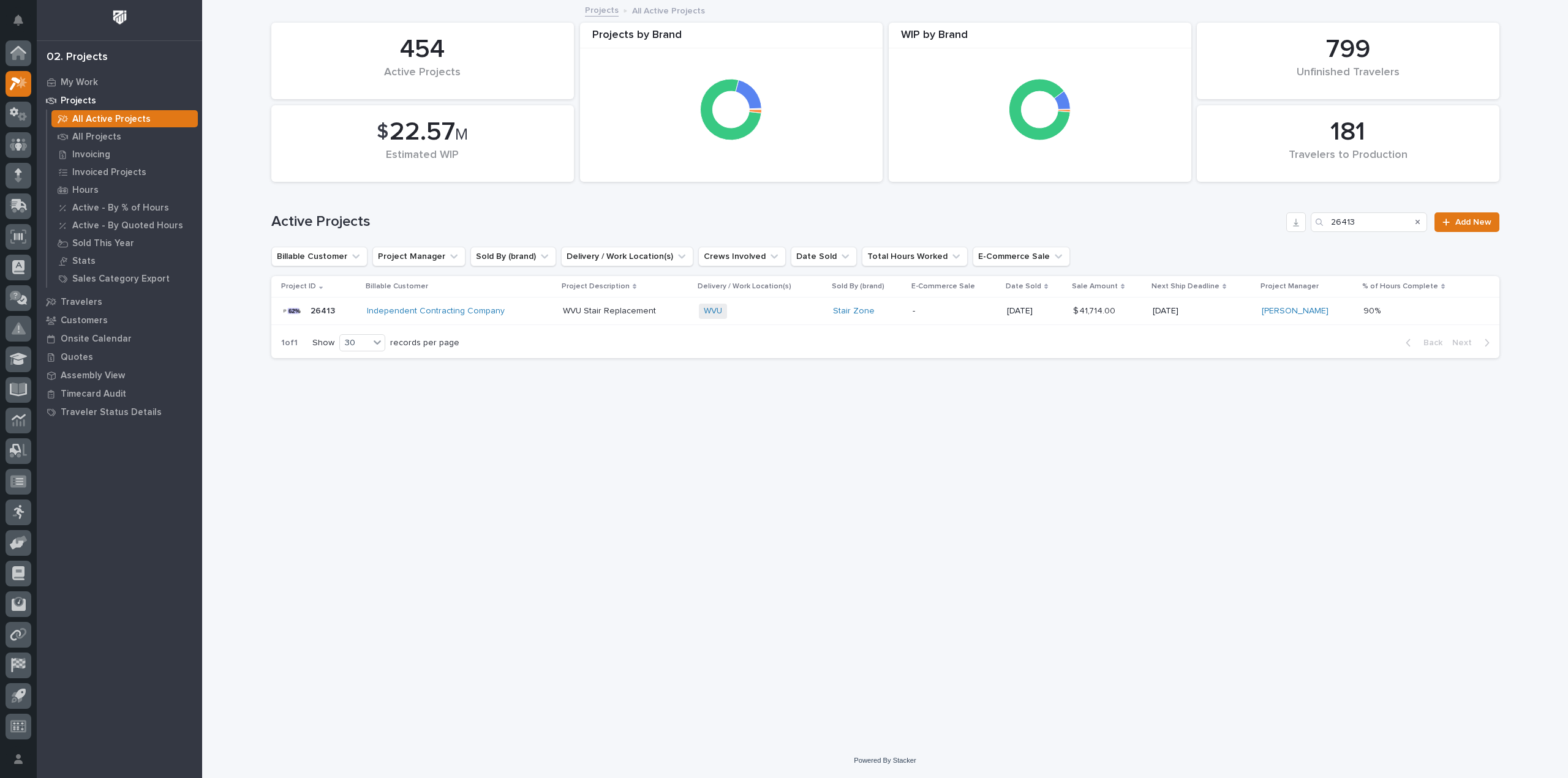
click at [1238, 313] on p "[DATE]" at bounding box center [1202, 311] width 99 height 10
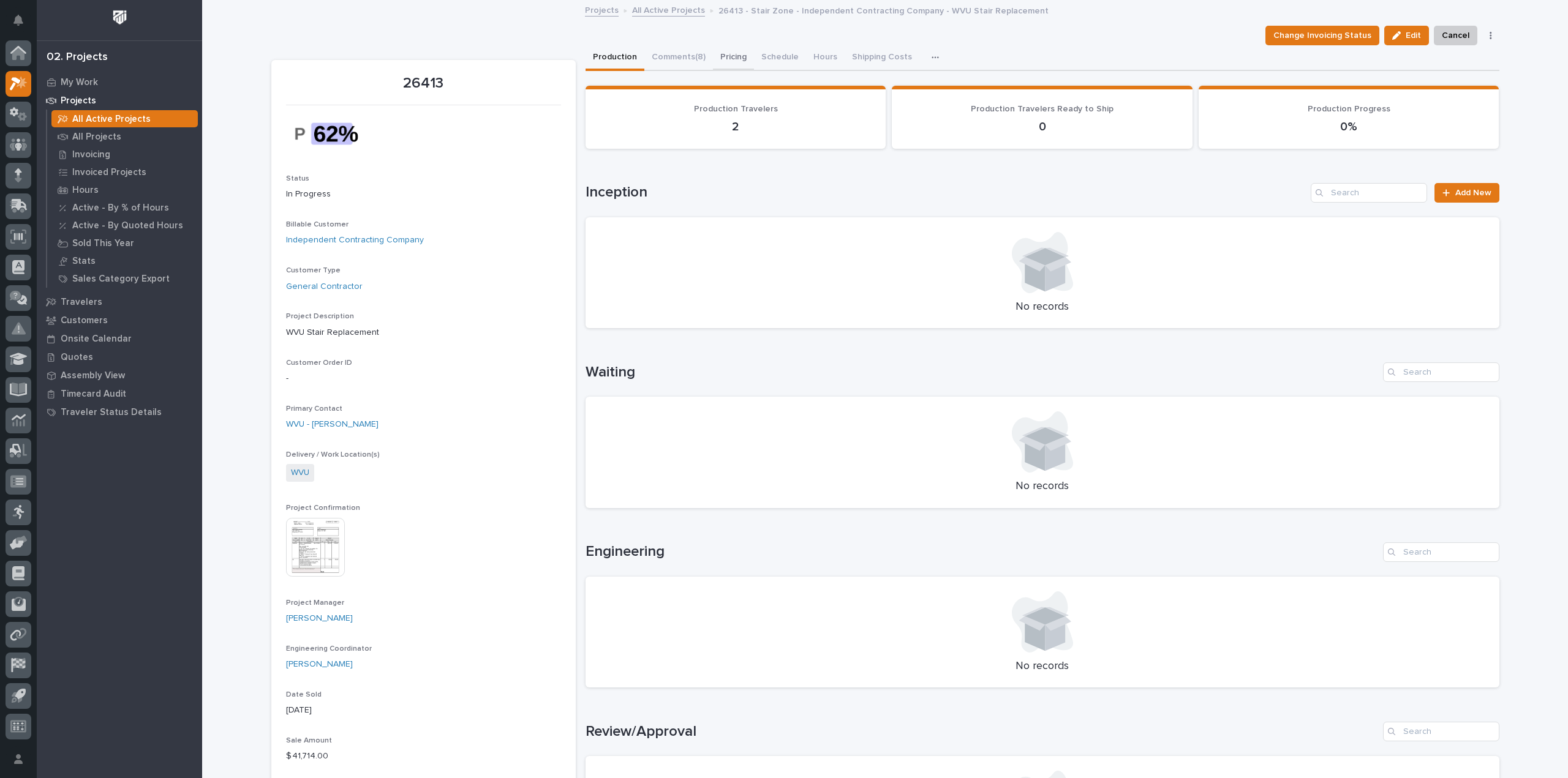
click at [735, 60] on button "Pricing" at bounding box center [733, 58] width 41 height 26
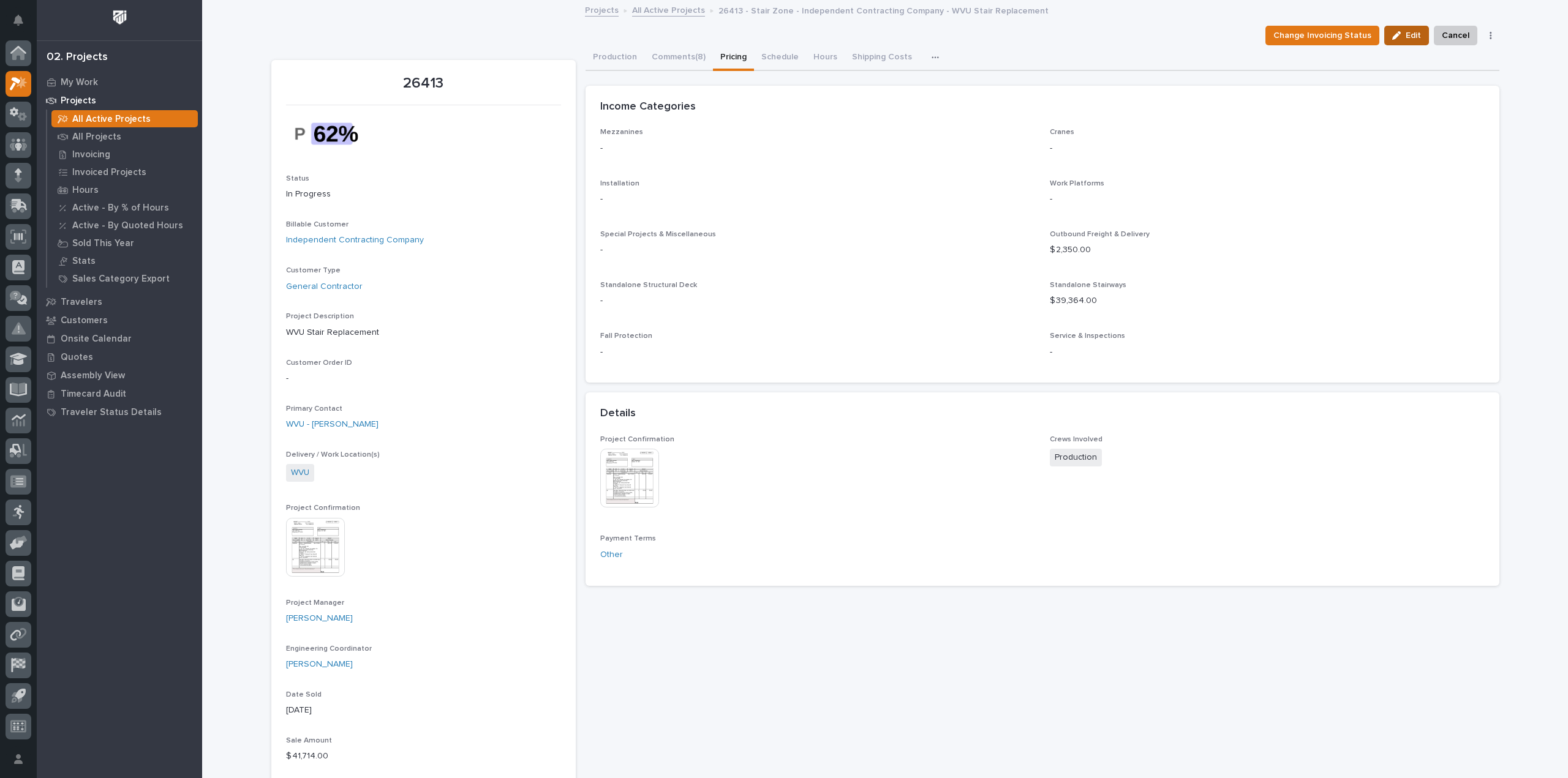
click at [1406, 40] on span "Edit" at bounding box center [1413, 36] width 15 height 11
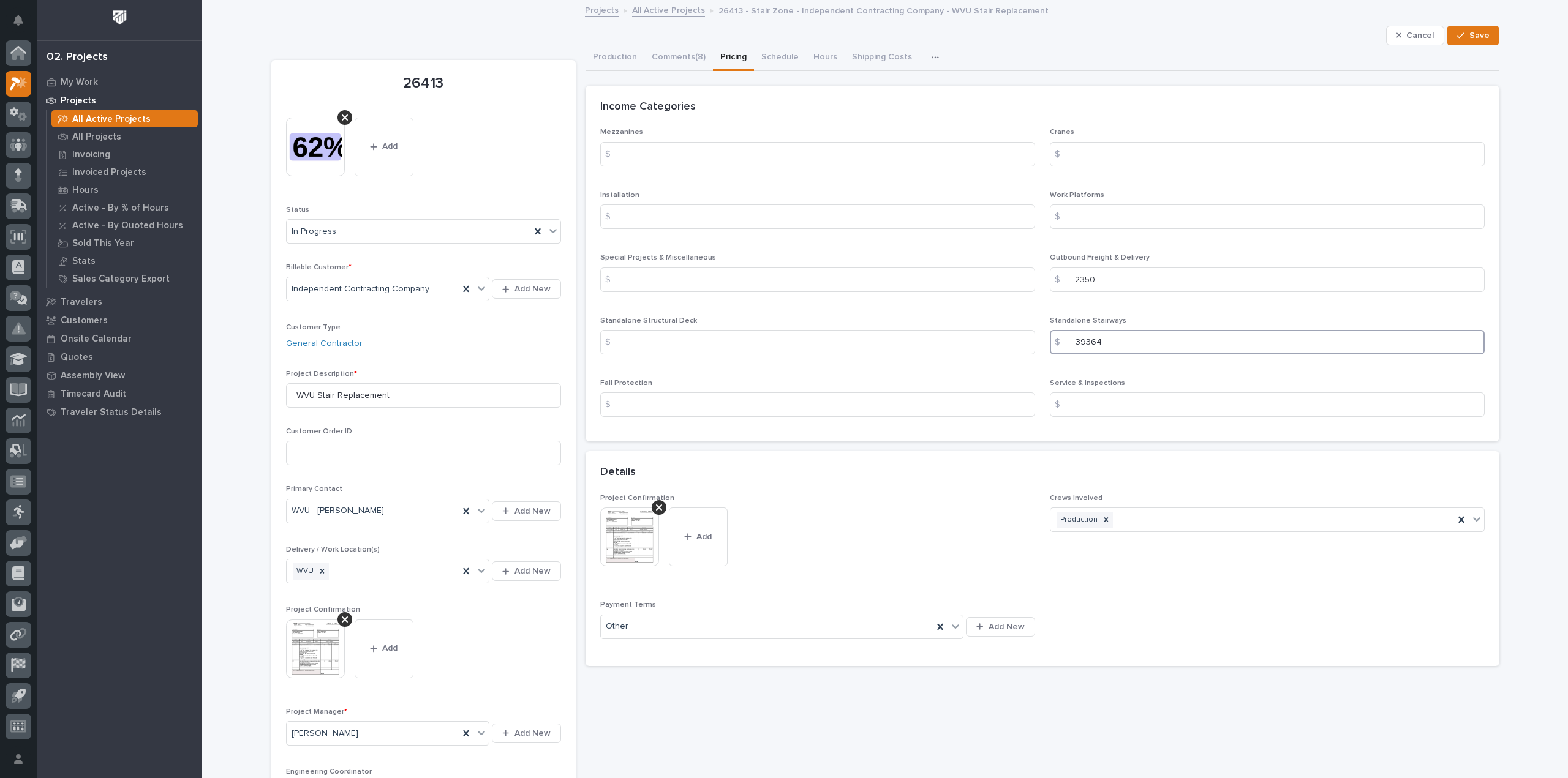
drag, startPoint x: 1106, startPoint y: 342, endPoint x: 1043, endPoint y: 341, distance: 63.0
click at [1043, 341] on div "Mezzanines $ Cranes $ Installation $ Work Platforms $ Special Projects & Miscel…" at bounding box center [1043, 277] width 884 height 299
type input "10374"
click at [1477, 36] on span "Save" at bounding box center [1479, 36] width 20 height 11
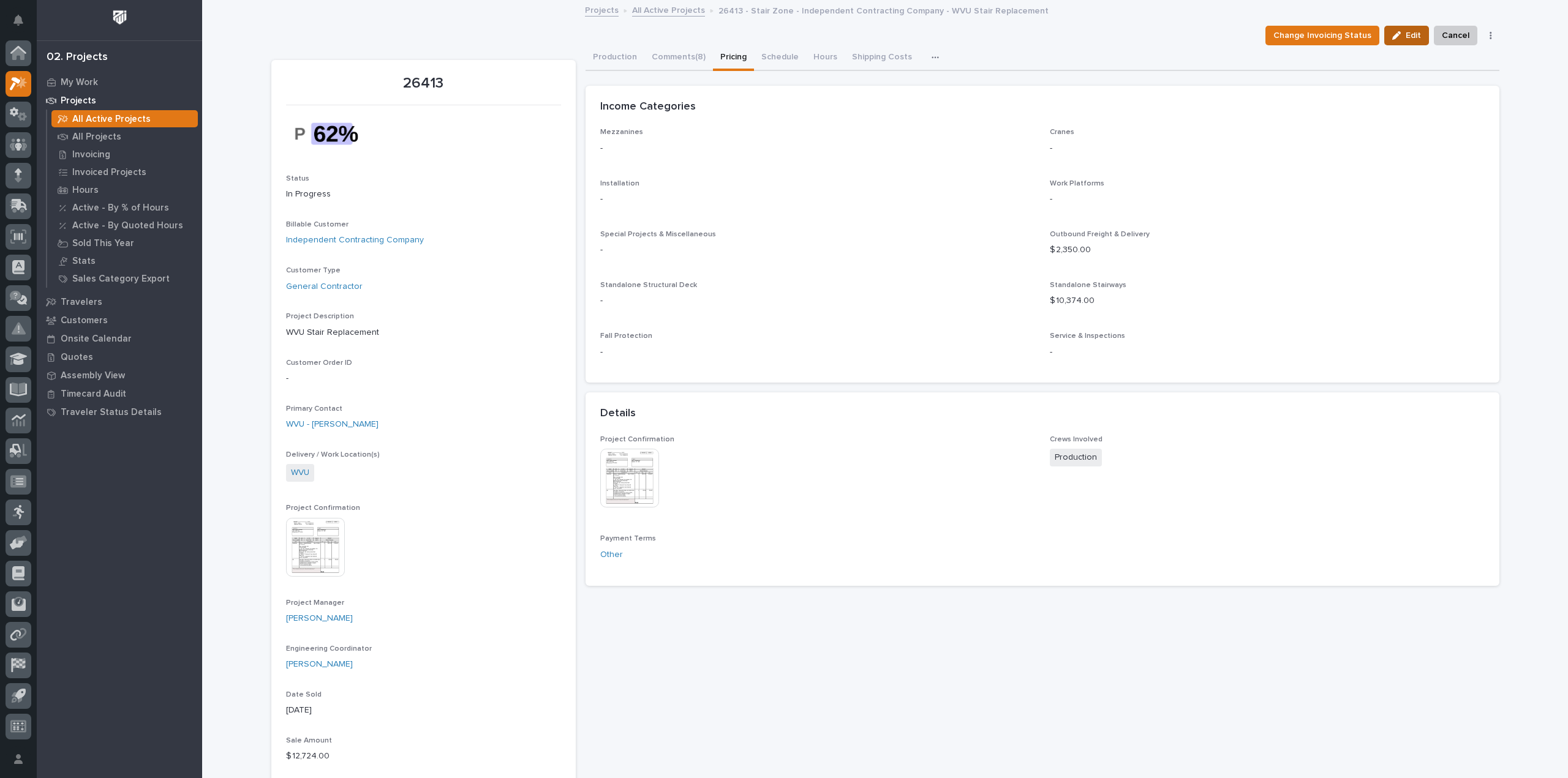
click at [1401, 32] on div "button" at bounding box center [1398, 36] width 13 height 8
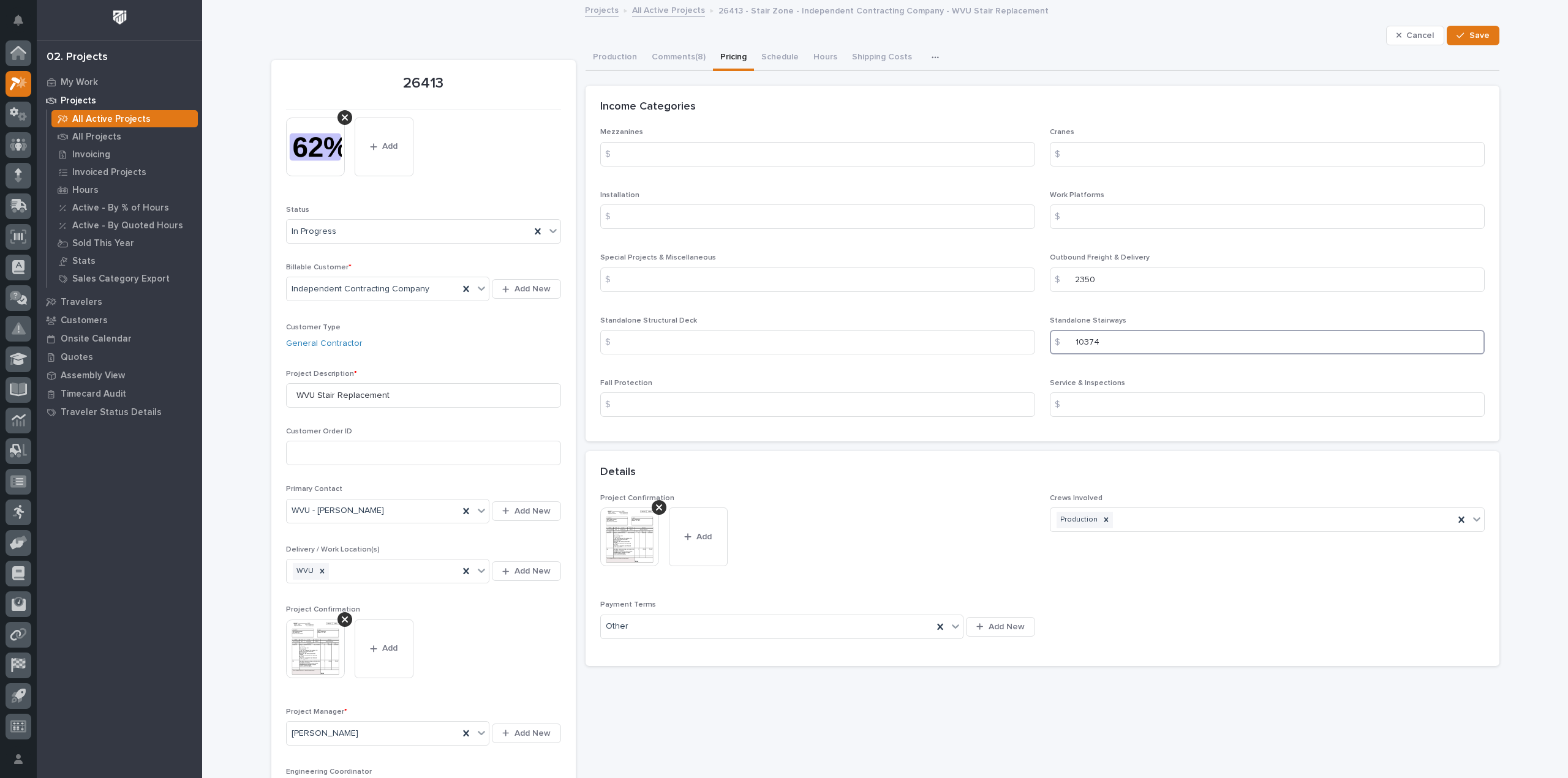
click at [1073, 346] on input "10374" at bounding box center [1266, 342] width 435 height 24
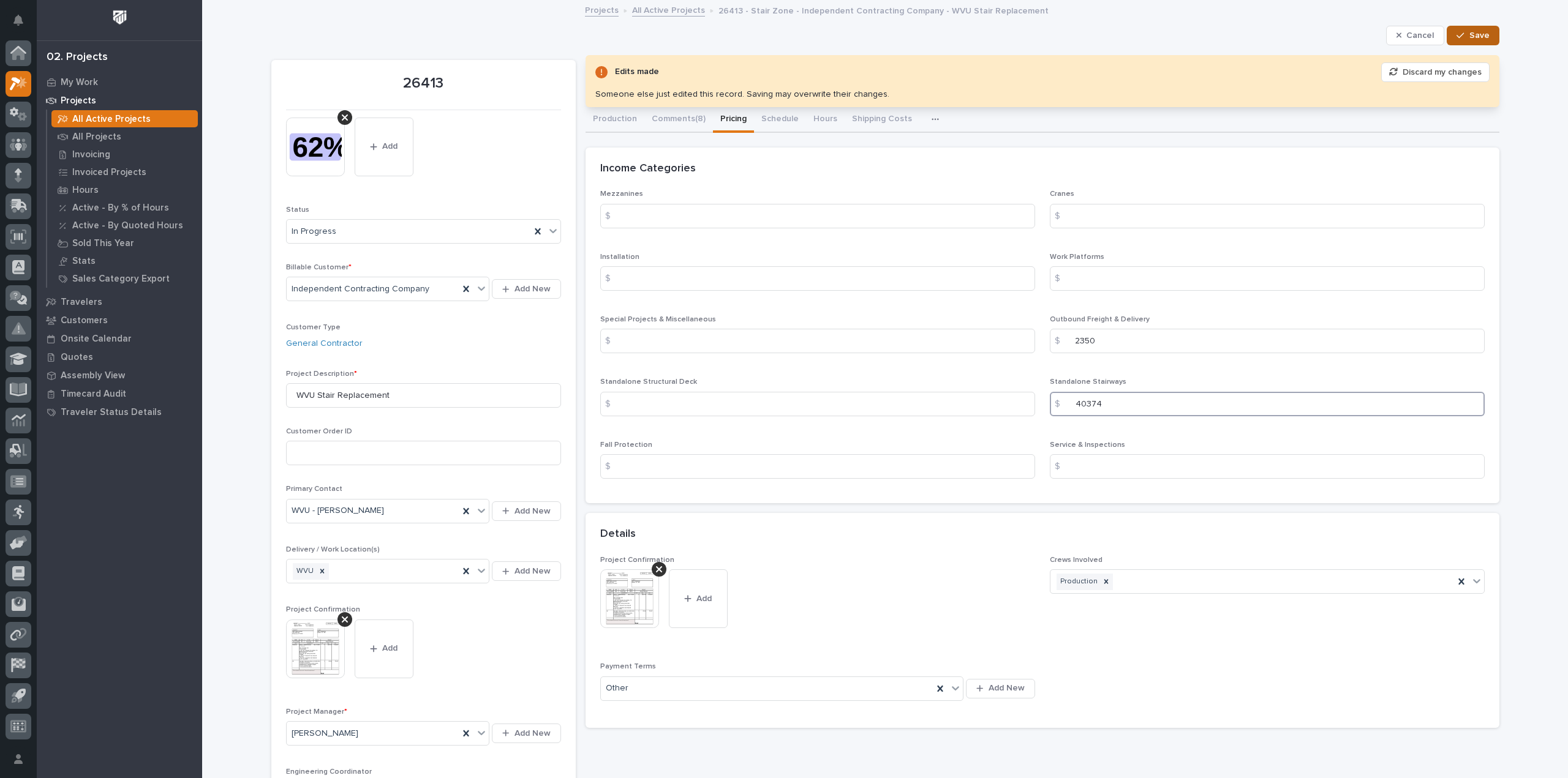
type input "40374"
click at [1485, 34] on button "Save" at bounding box center [1472, 36] width 52 height 20
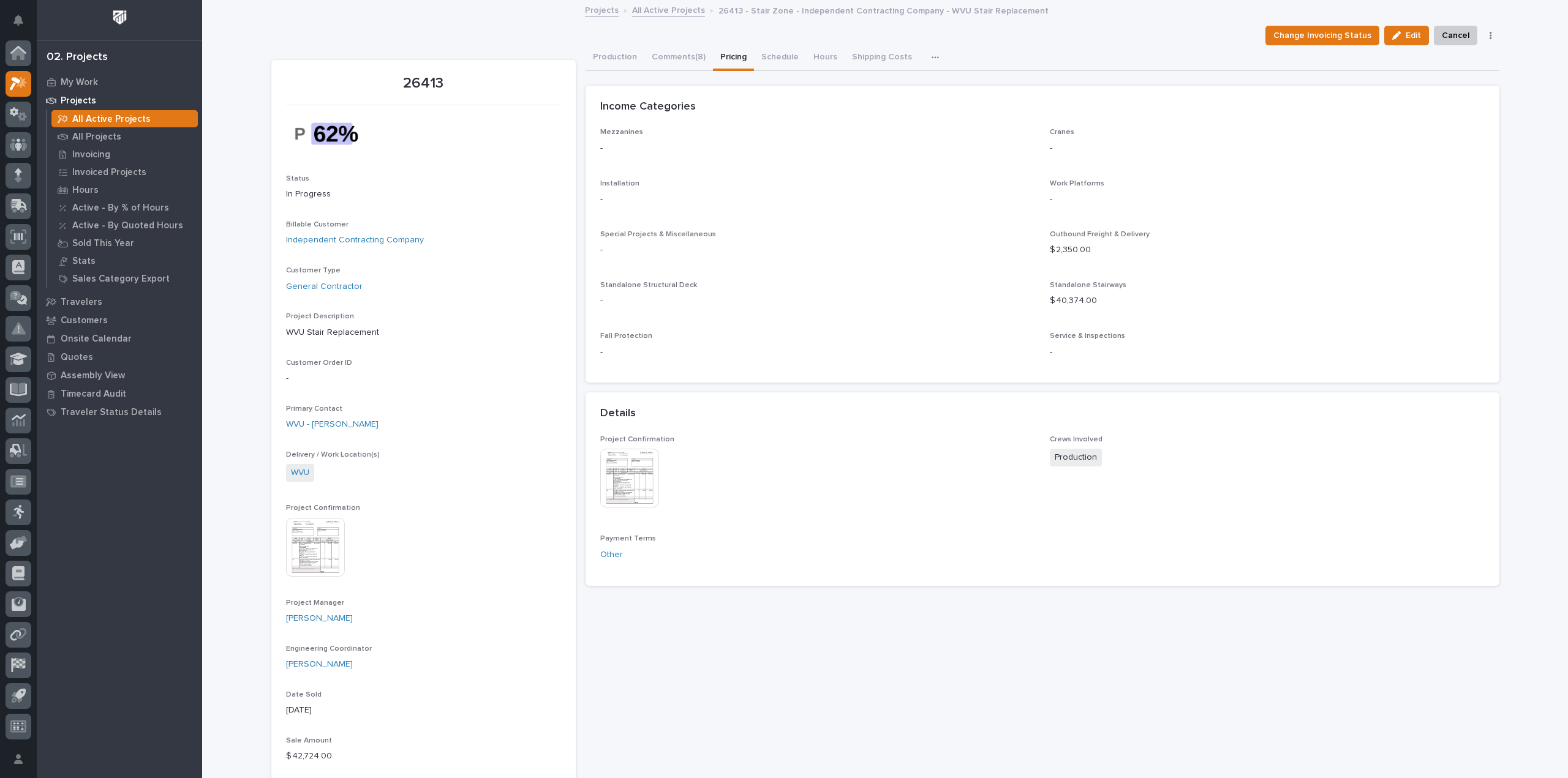
click at [668, 9] on link "All Active Projects" at bounding box center [668, 10] width 73 height 14
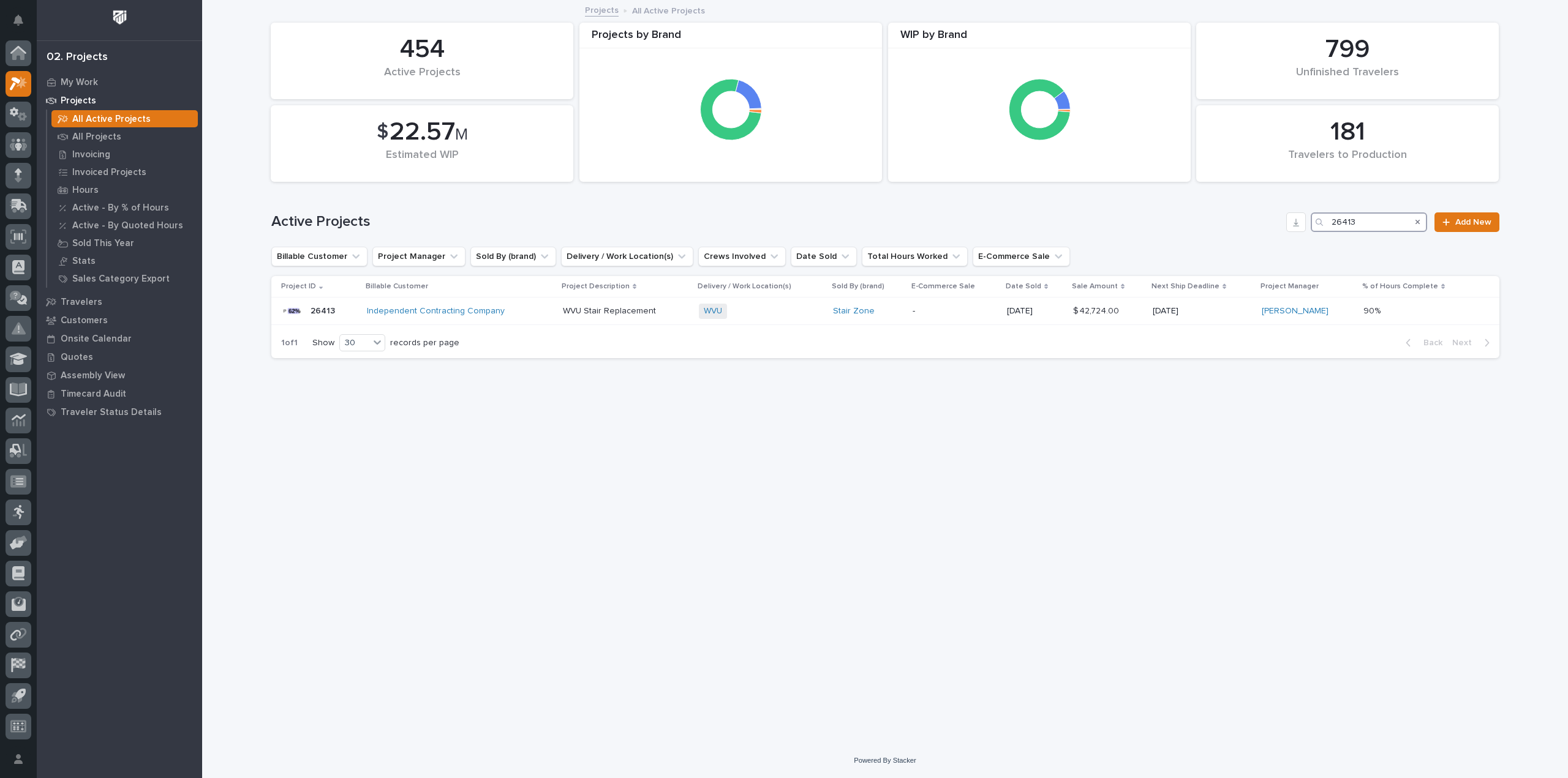
drag, startPoint x: 1366, startPoint y: 224, endPoint x: 1333, endPoint y: 219, distance: 33.4
click at [1333, 219] on input "26413" at bounding box center [1369, 222] width 116 height 20
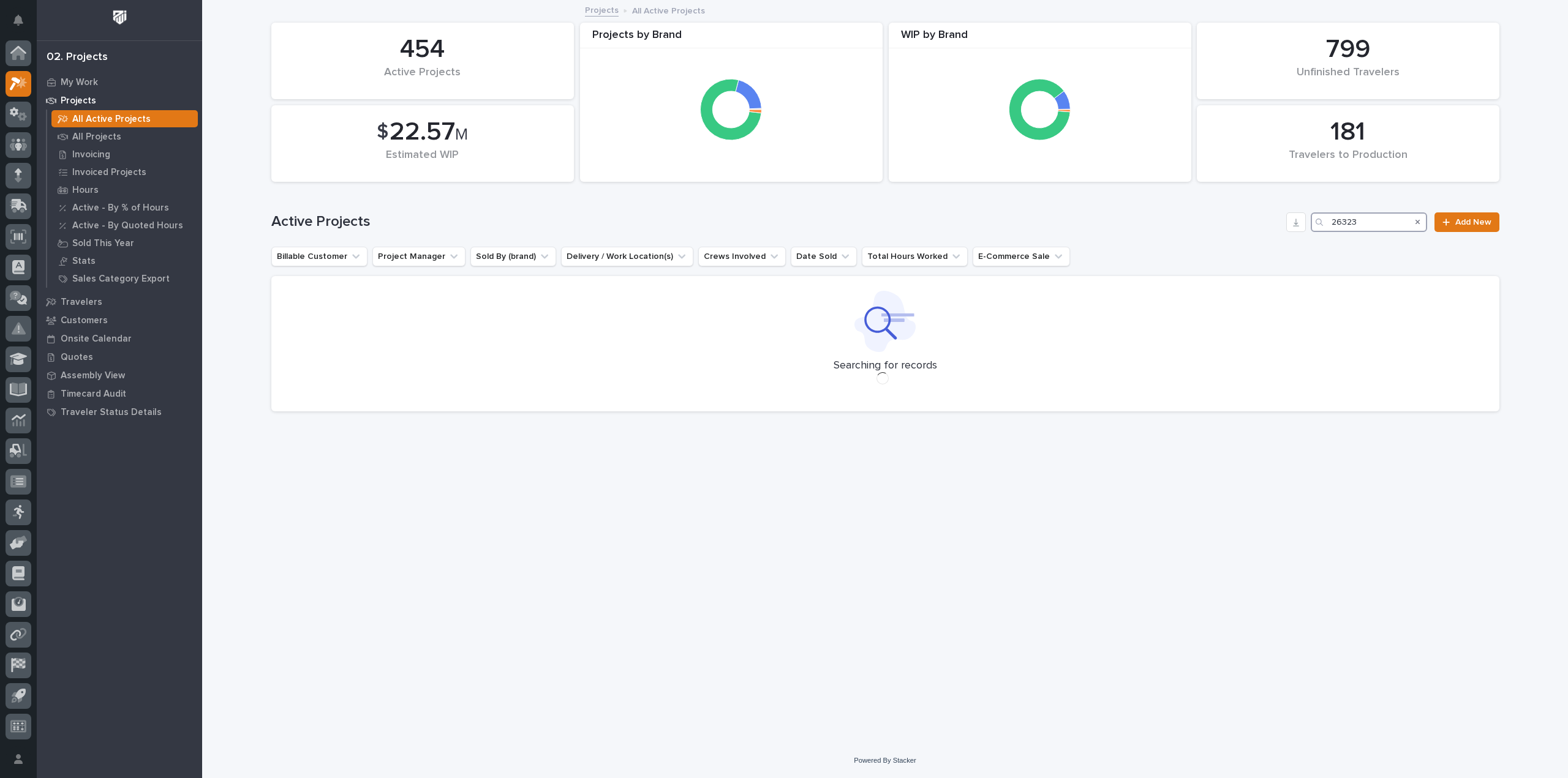
type input "26323"
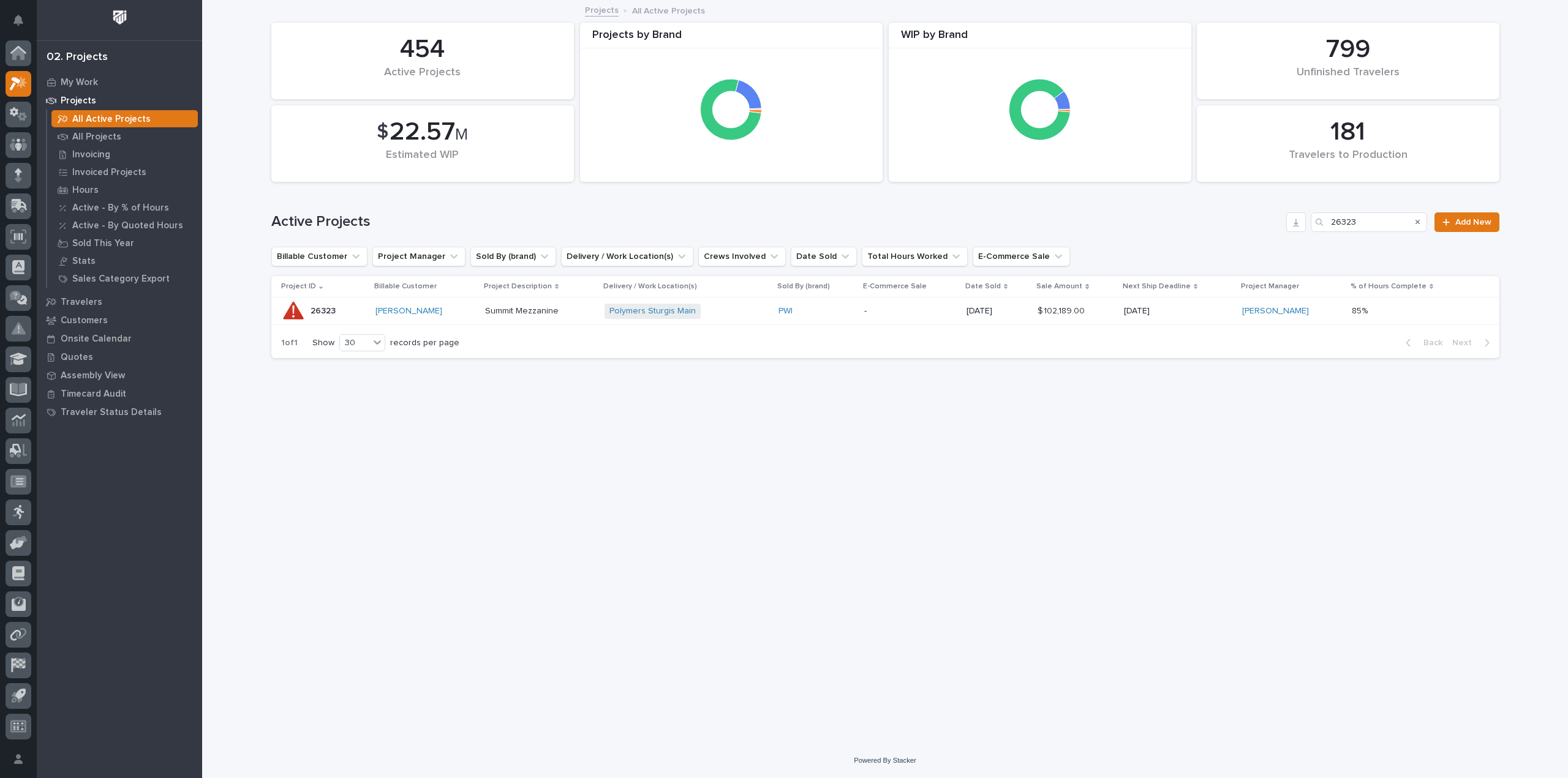
click at [935, 309] on p "-" at bounding box center [910, 311] width 92 height 10
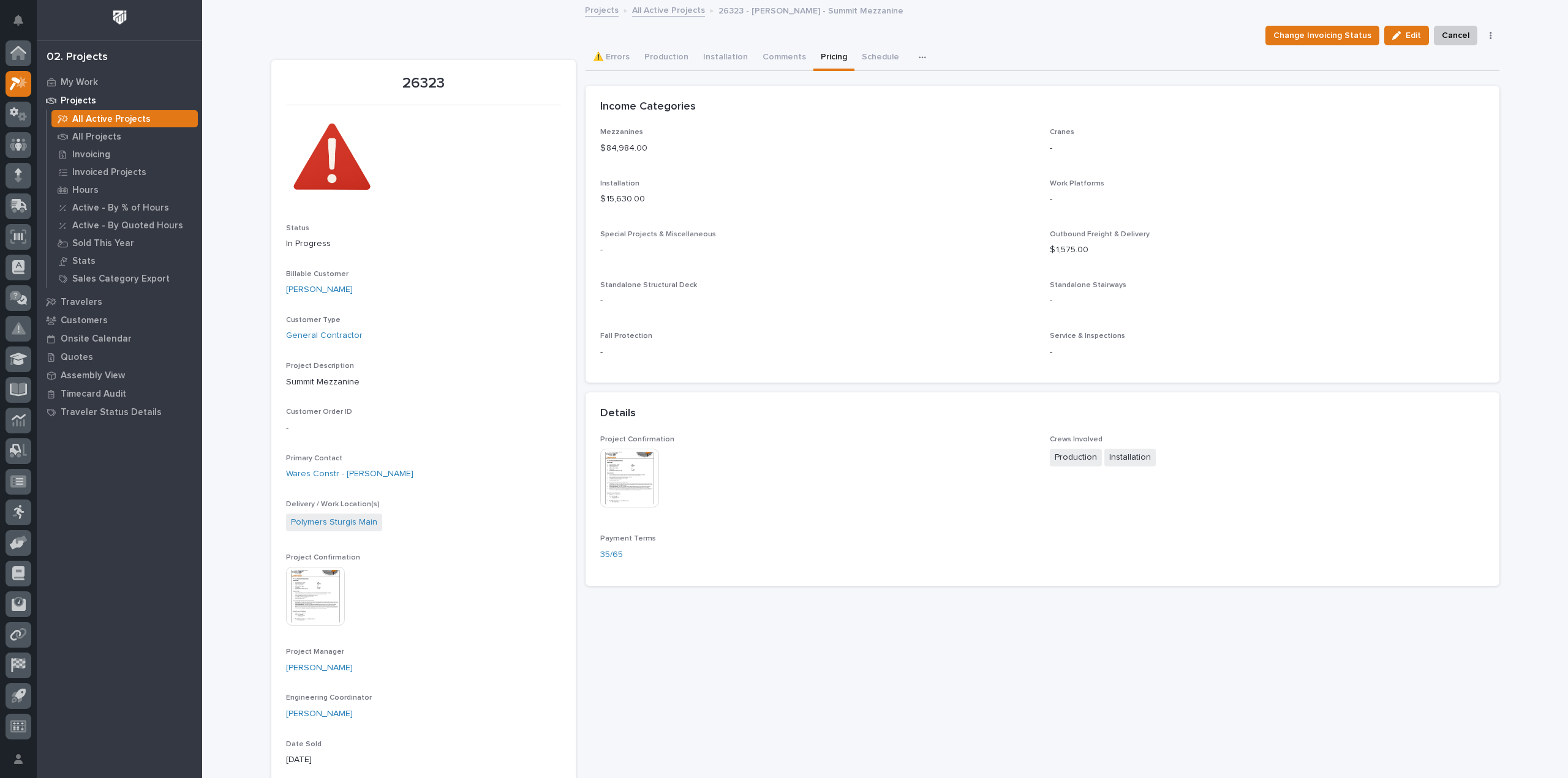
click at [817, 55] on button "Pricing" at bounding box center [833, 58] width 41 height 26
click at [619, 481] on img at bounding box center [630, 479] width 59 height 59
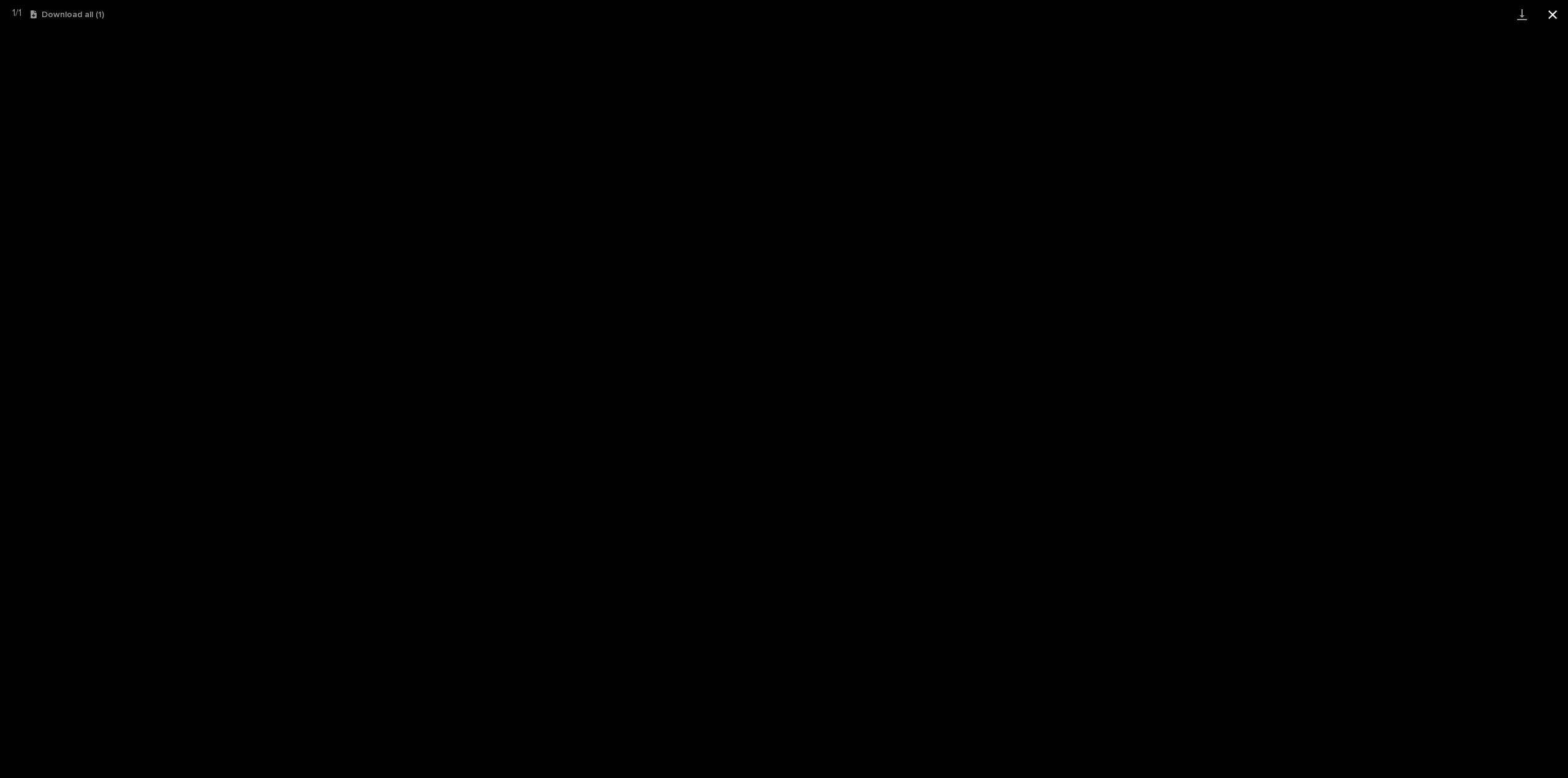
click at [1561, 15] on button "Close gallery" at bounding box center [1553, 14] width 31 height 29
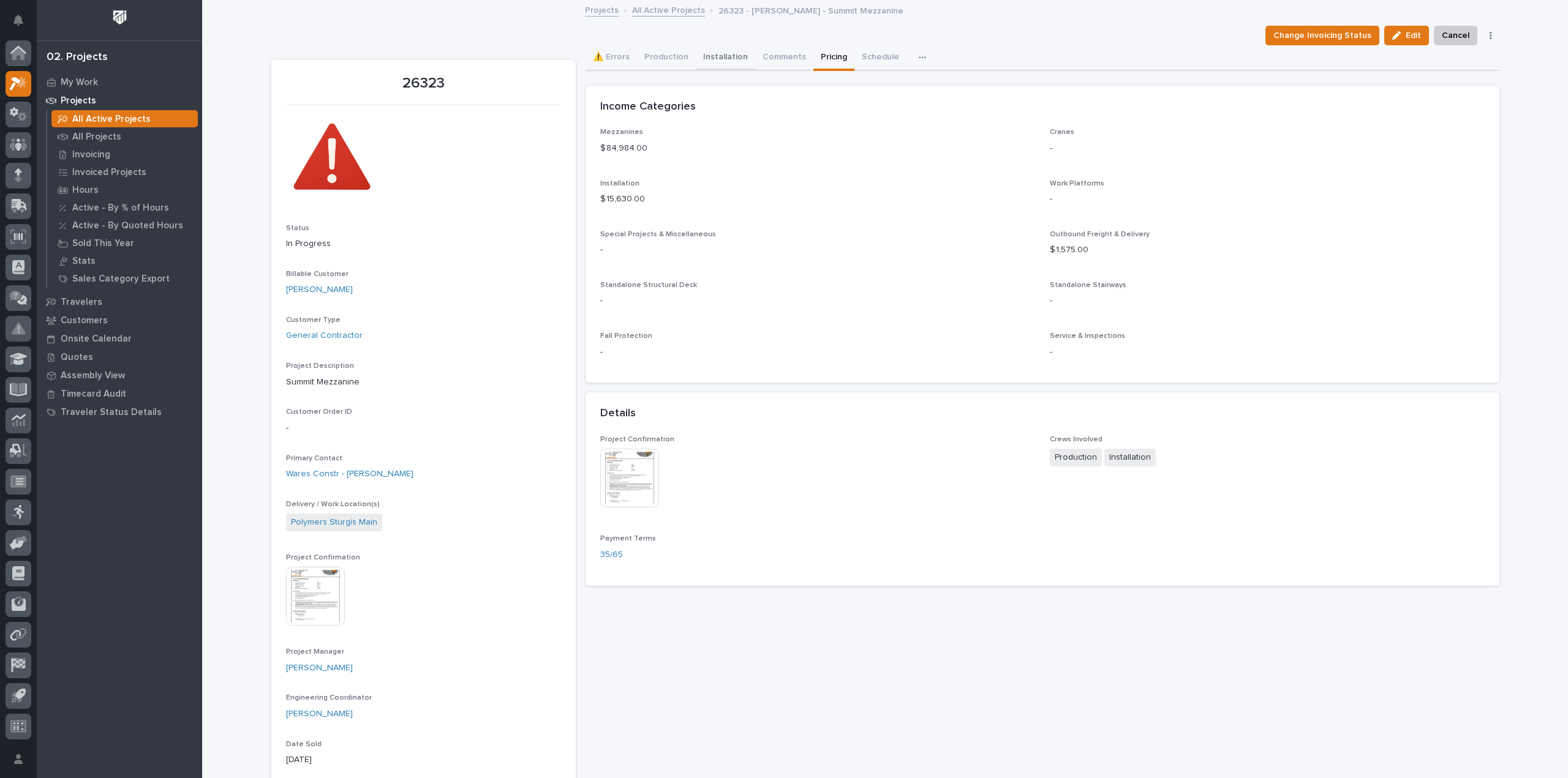
click at [720, 55] on button "Installation" at bounding box center [725, 58] width 59 height 26
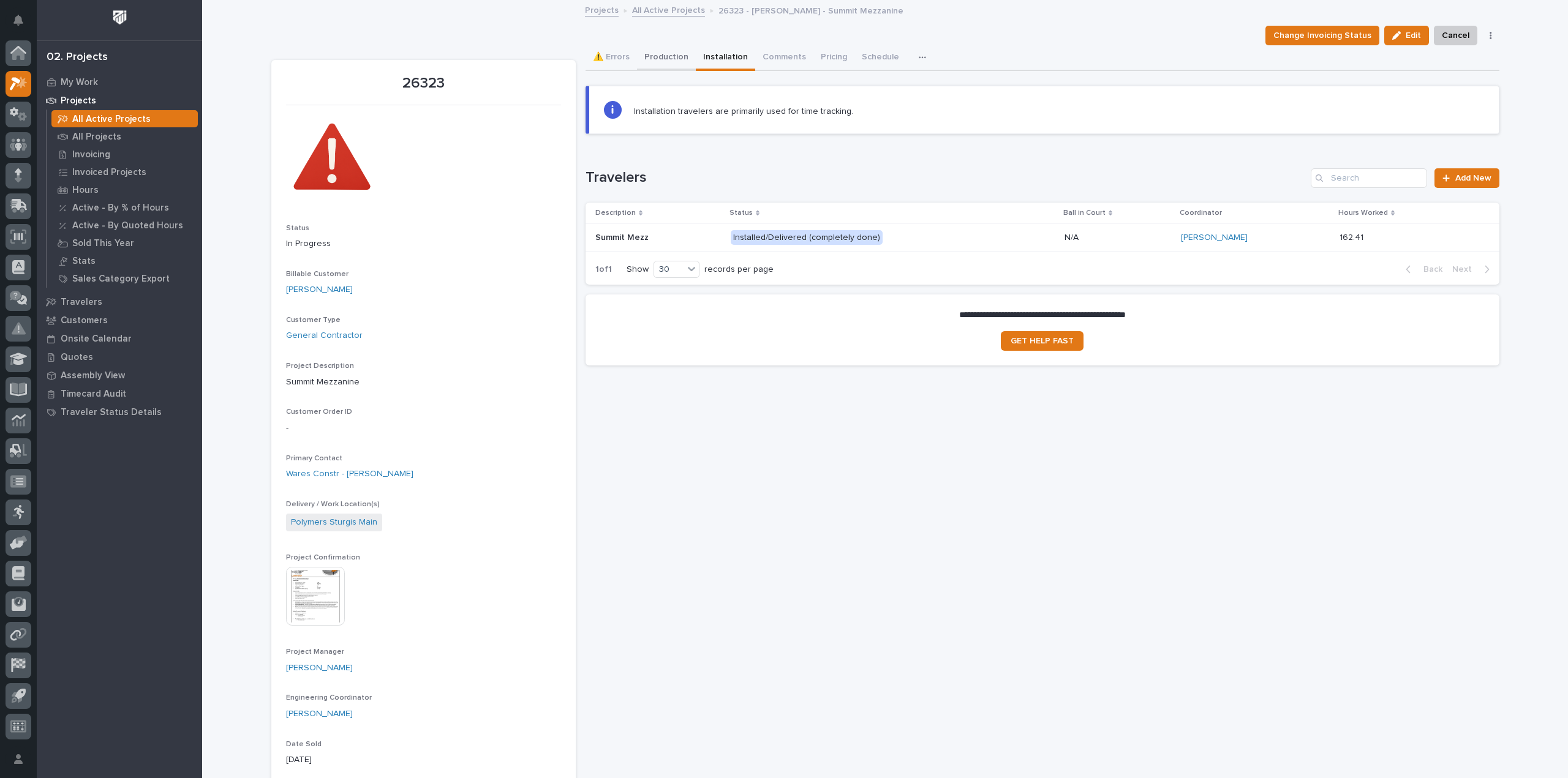
click at [661, 54] on button "Production" at bounding box center [666, 58] width 59 height 26
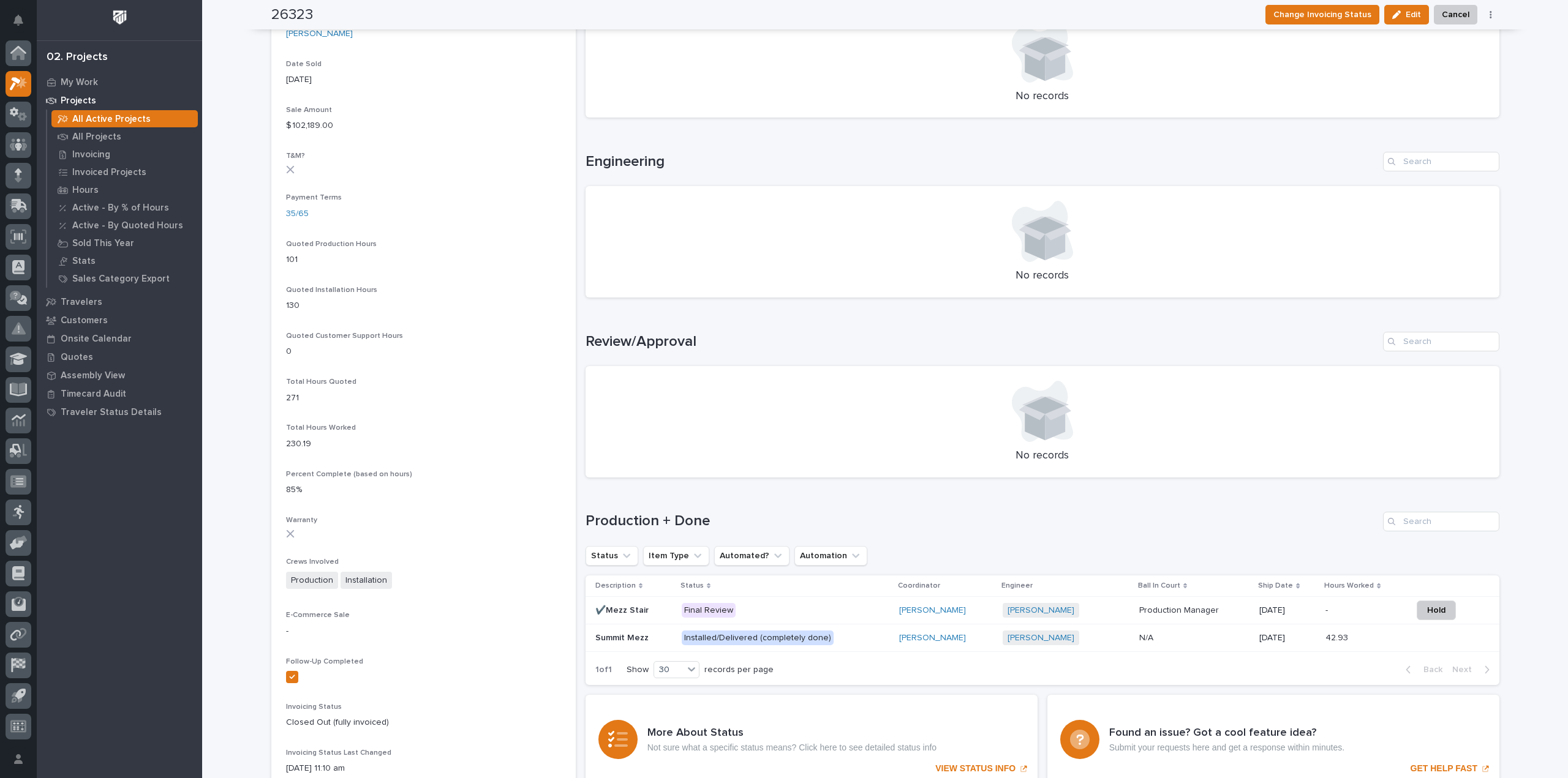
scroll to position [796, 0]
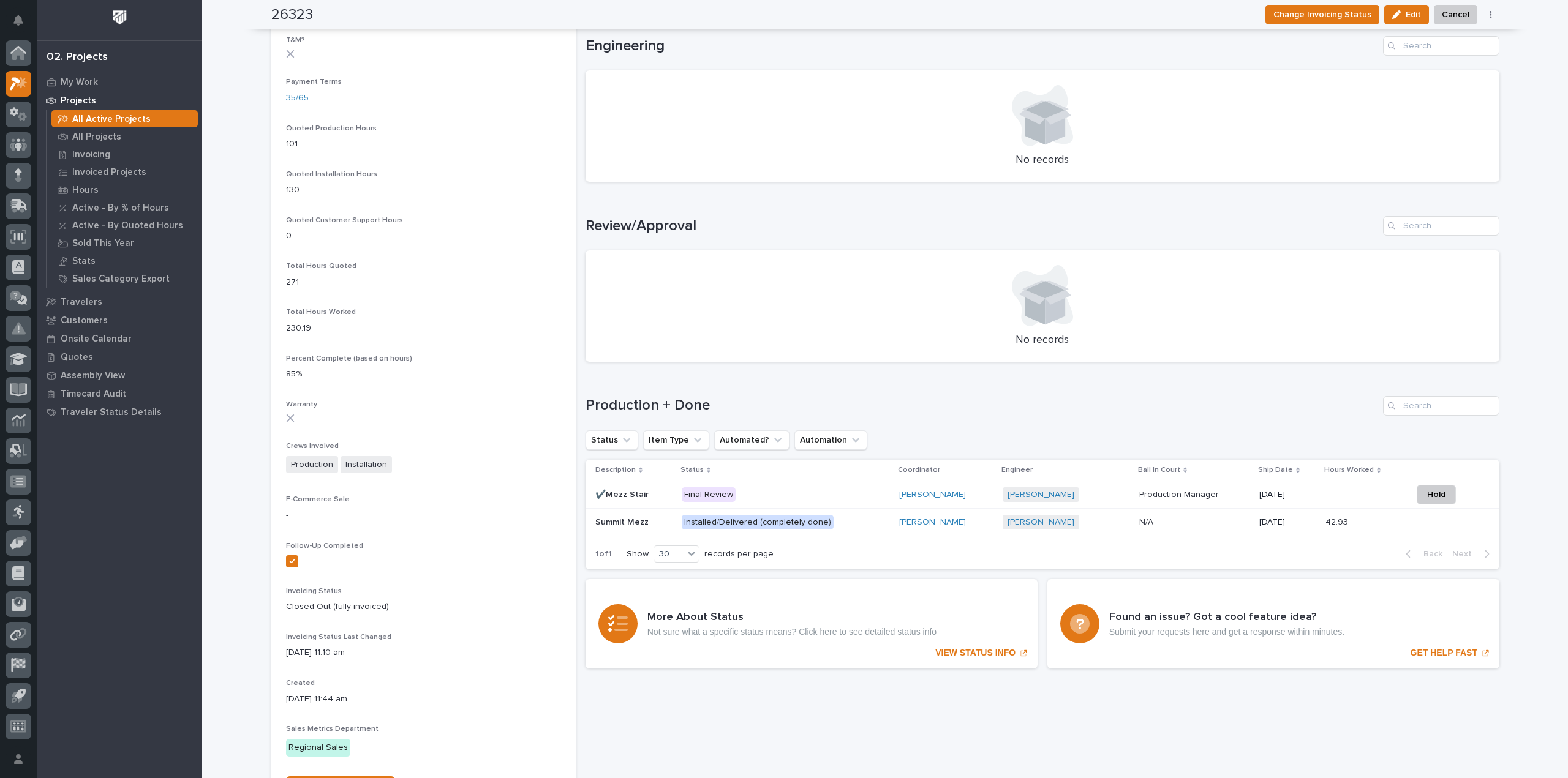
click at [838, 523] on p "Installed/Delivered (completely done)" at bounding box center [785, 523] width 208 height 15
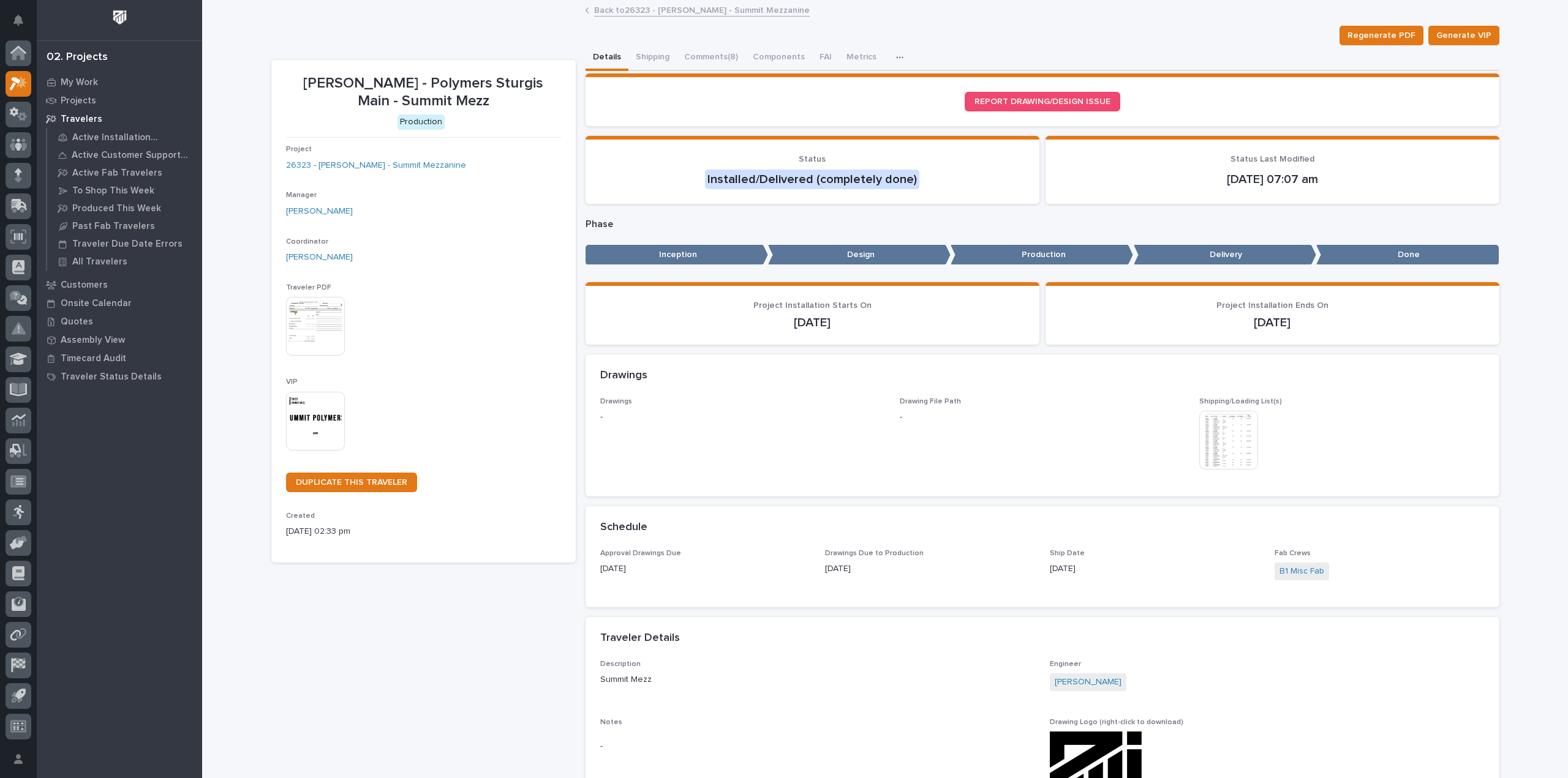
click at [619, 8] on link "Back to 26323 - [PERSON_NAME] - Summit Mezzanine" at bounding box center [702, 10] width 216 height 14
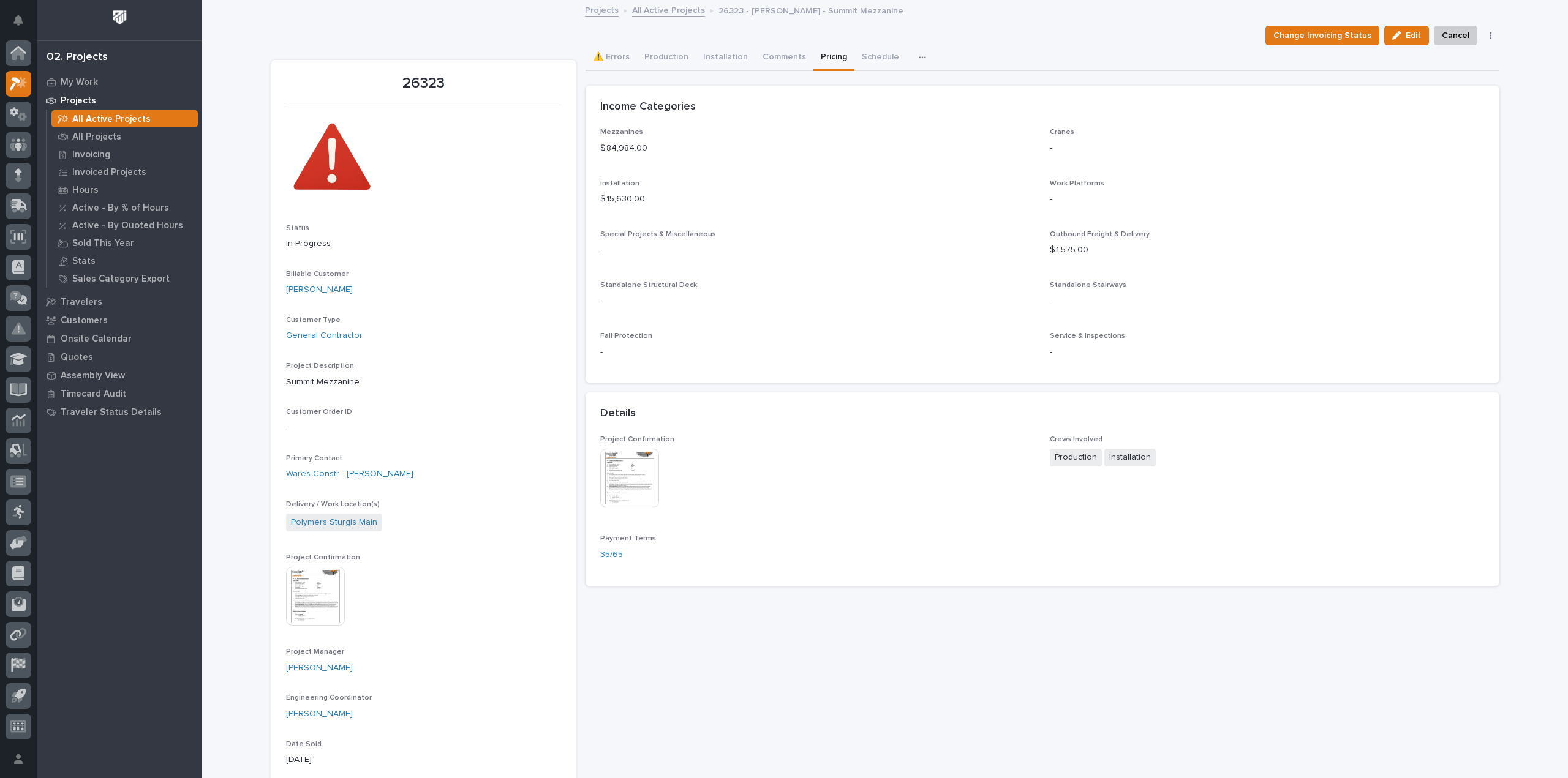
click at [813, 53] on button "Pricing" at bounding box center [833, 58] width 41 height 26
click at [1399, 35] on div "button" at bounding box center [1398, 36] width 13 height 8
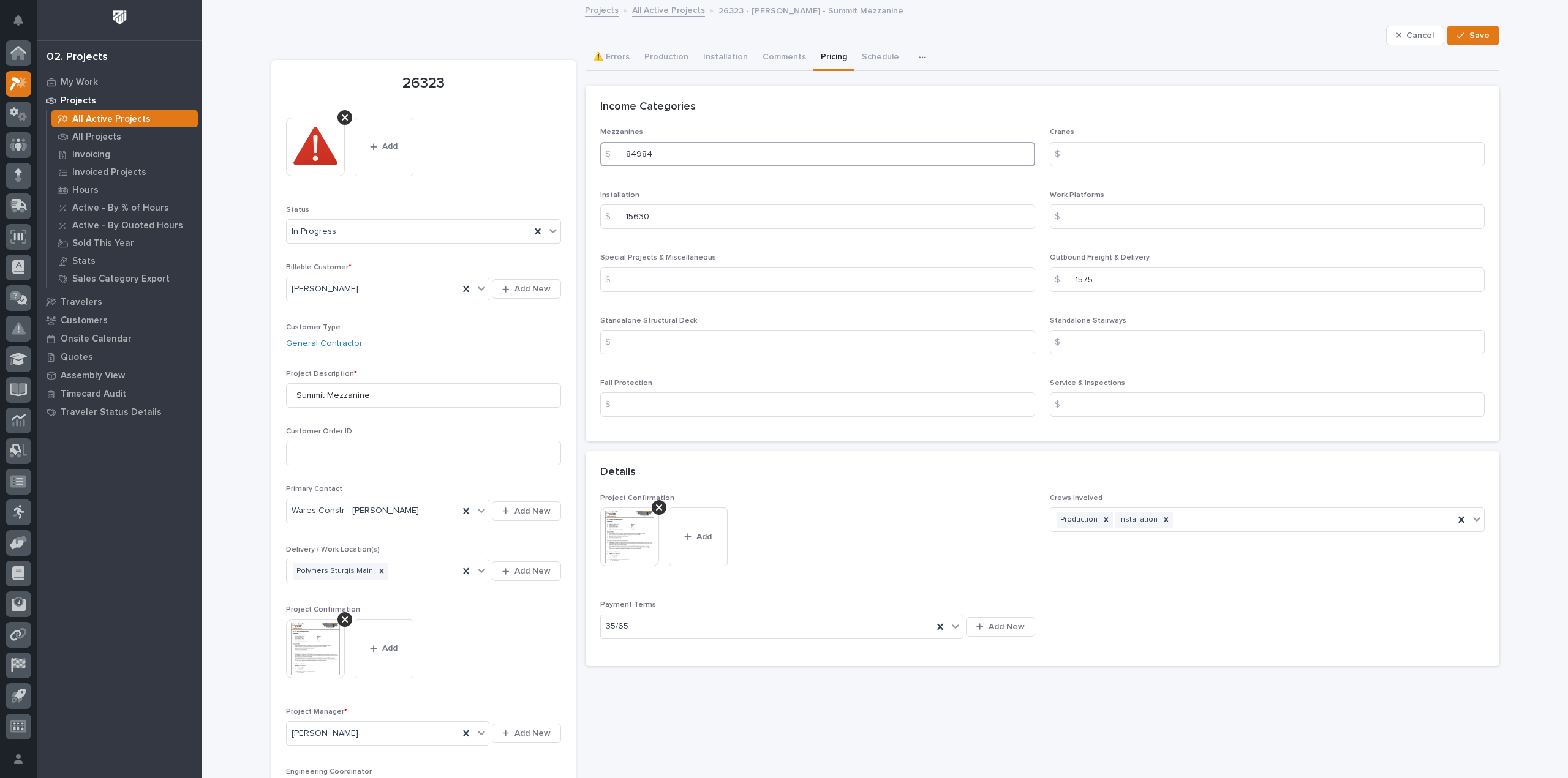
drag, startPoint x: 670, startPoint y: 151, endPoint x: 609, endPoint y: 162, distance: 62.0
click at [609, 162] on div "$ 84984" at bounding box center [817, 154] width 435 height 24
type input "84973.99"
click at [635, 219] on input "15630" at bounding box center [817, 216] width 435 height 24
click at [638, 215] on input "15630" at bounding box center [817, 216] width 435 height 24
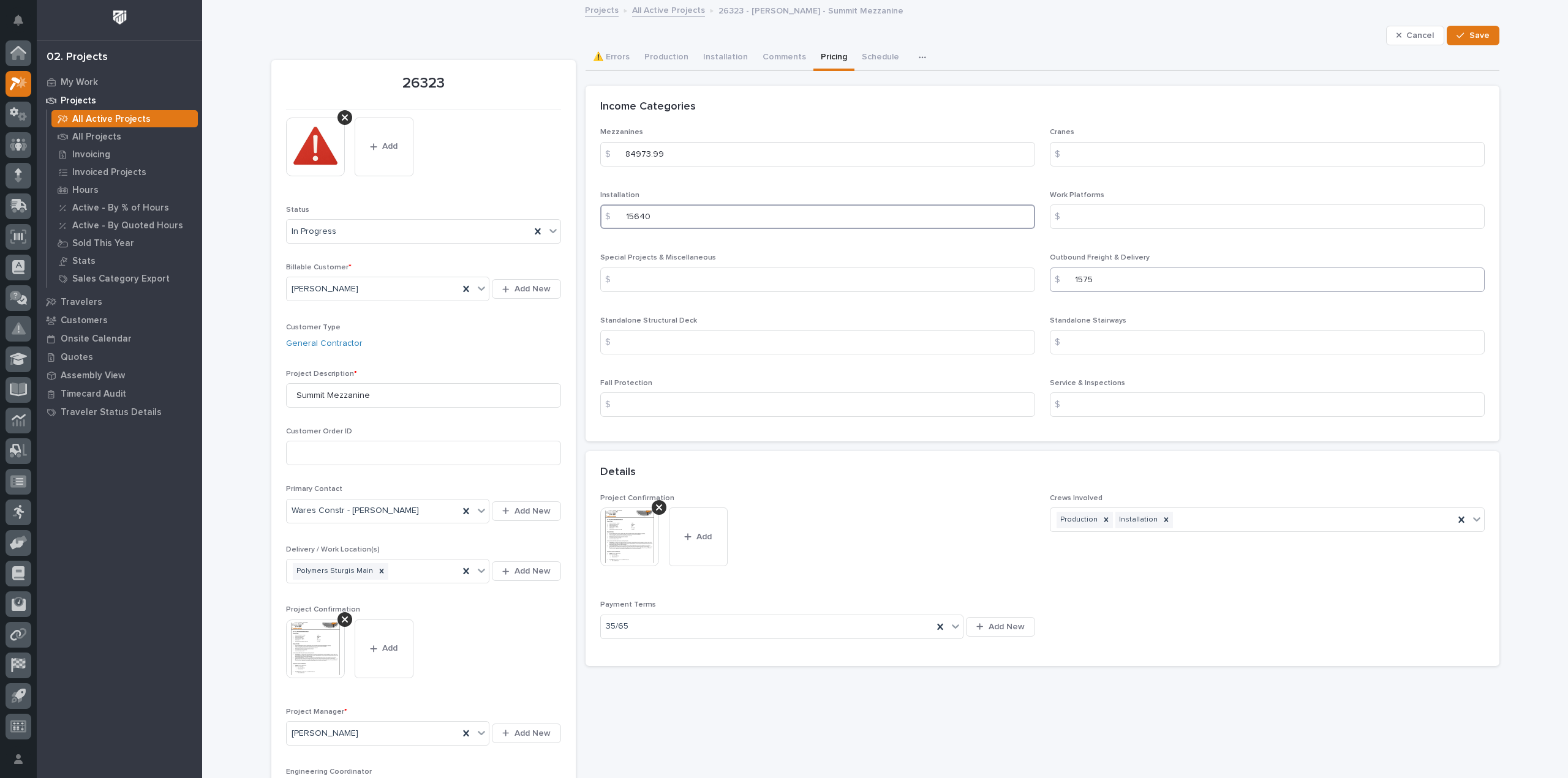
type input "15640"
click at [1097, 283] on input "1575" at bounding box center [1266, 279] width 435 height 24
click at [1474, 34] on span "Save" at bounding box center [1479, 36] width 20 height 11
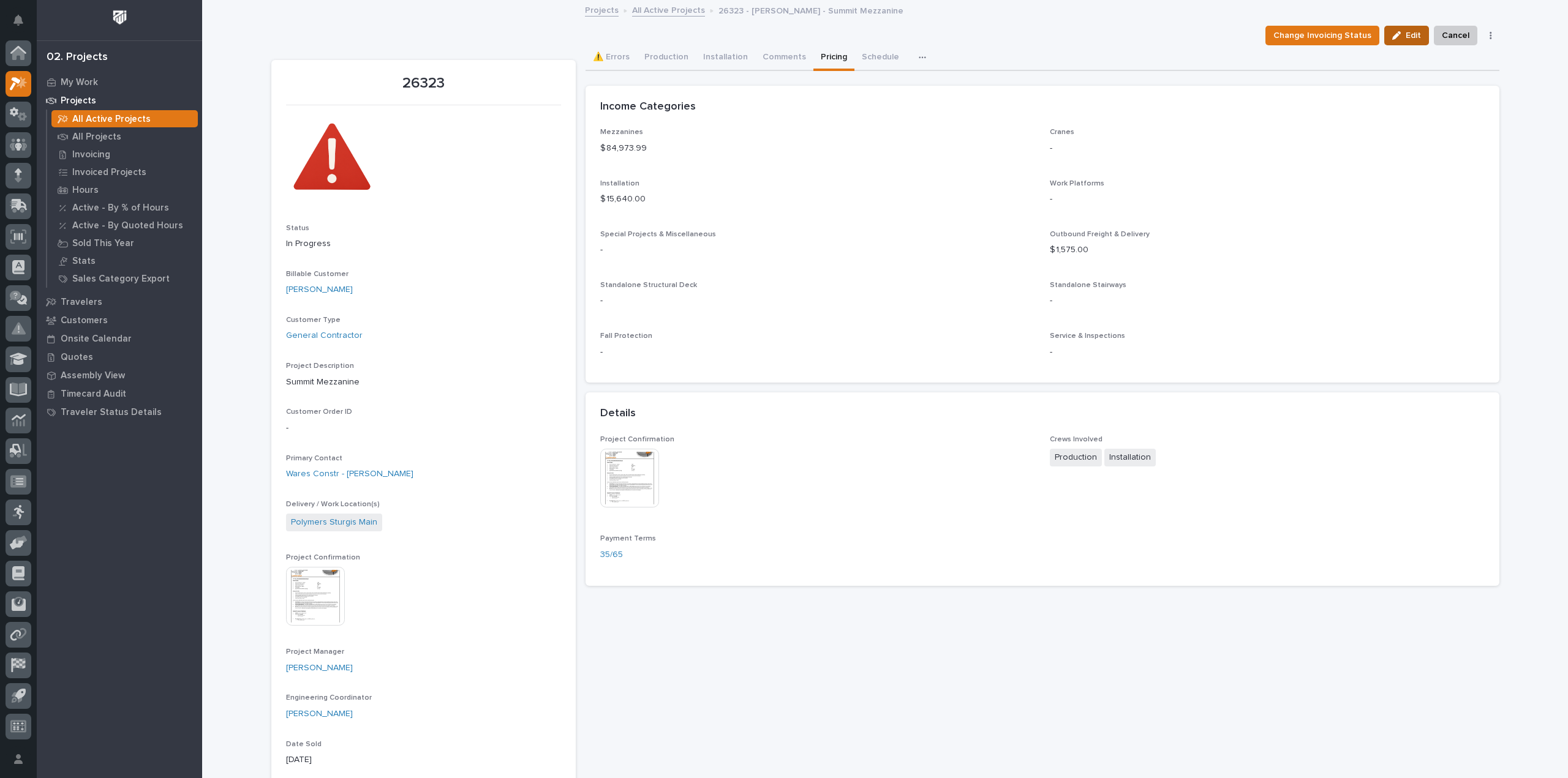
click at [1406, 38] on span "Edit" at bounding box center [1413, 36] width 15 height 11
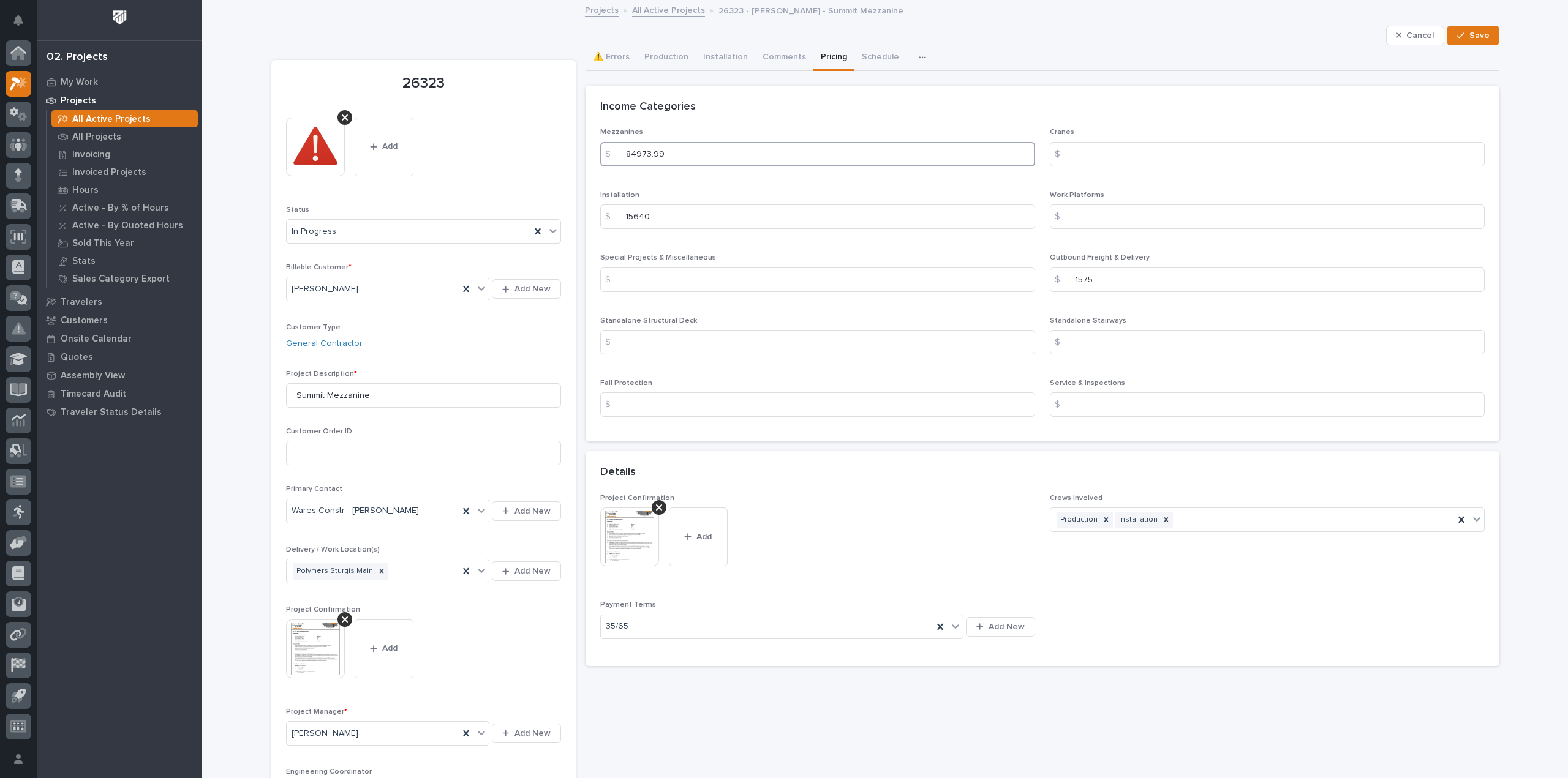
click at [661, 152] on input "84973.99" at bounding box center [817, 154] width 435 height 24
type input "84973."
click at [1473, 41] on span "Save" at bounding box center [1479, 36] width 20 height 11
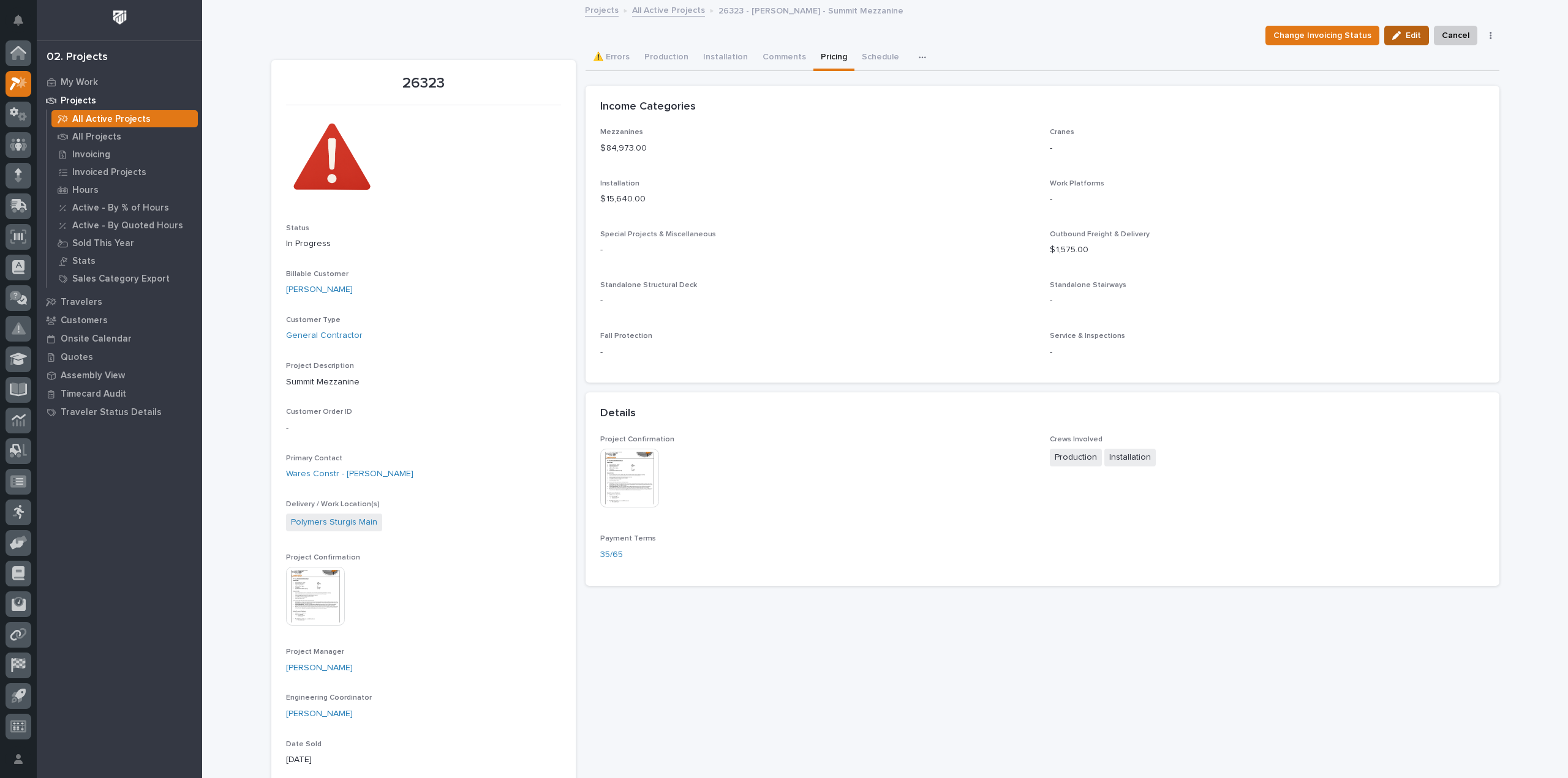
click at [1408, 40] on span "Edit" at bounding box center [1413, 36] width 15 height 11
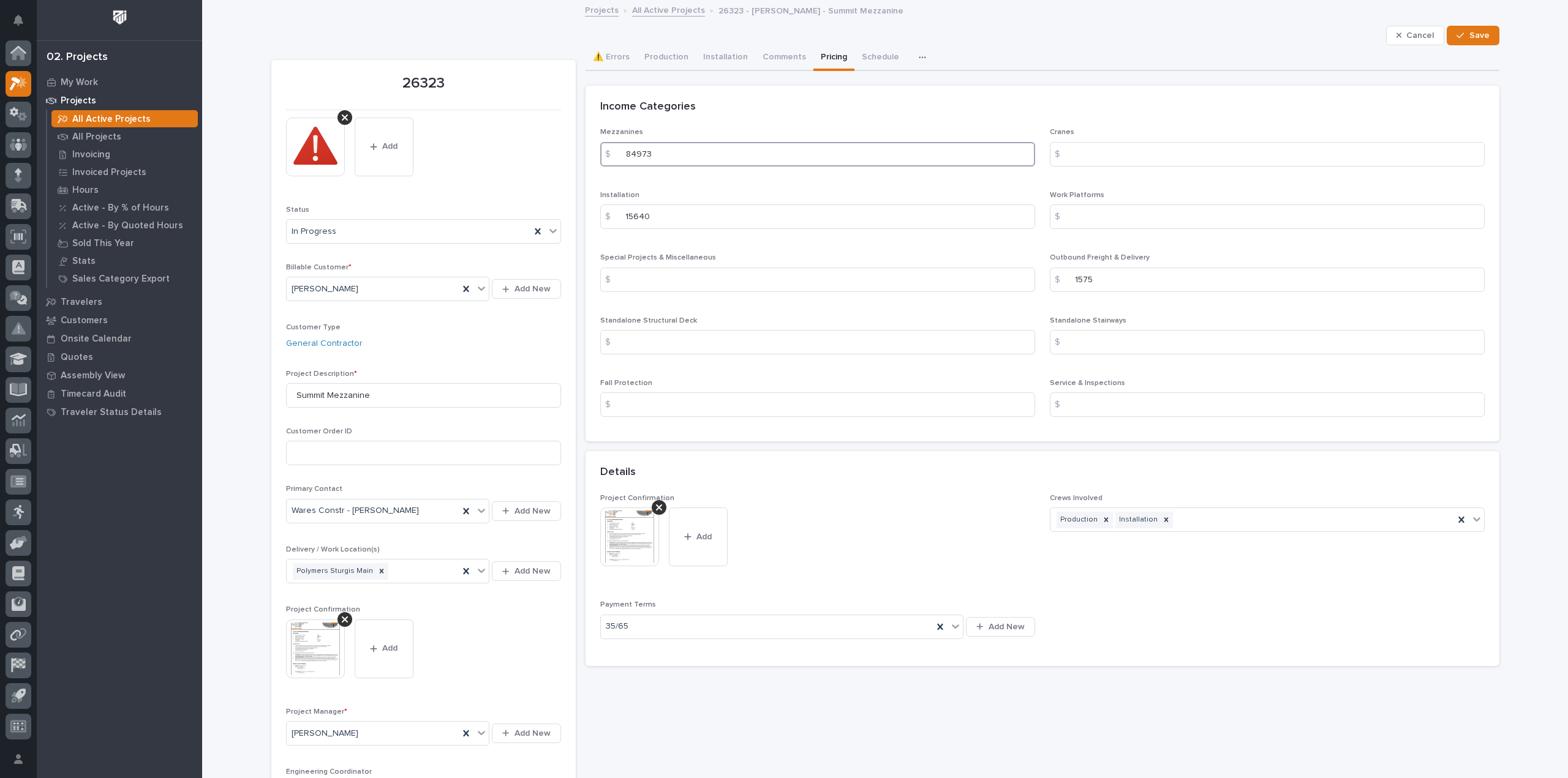
click at [664, 150] on input "84973" at bounding box center [817, 154] width 435 height 24
type input "84973.99"
click at [1462, 32] on div "button" at bounding box center [1462, 36] width 13 height 8
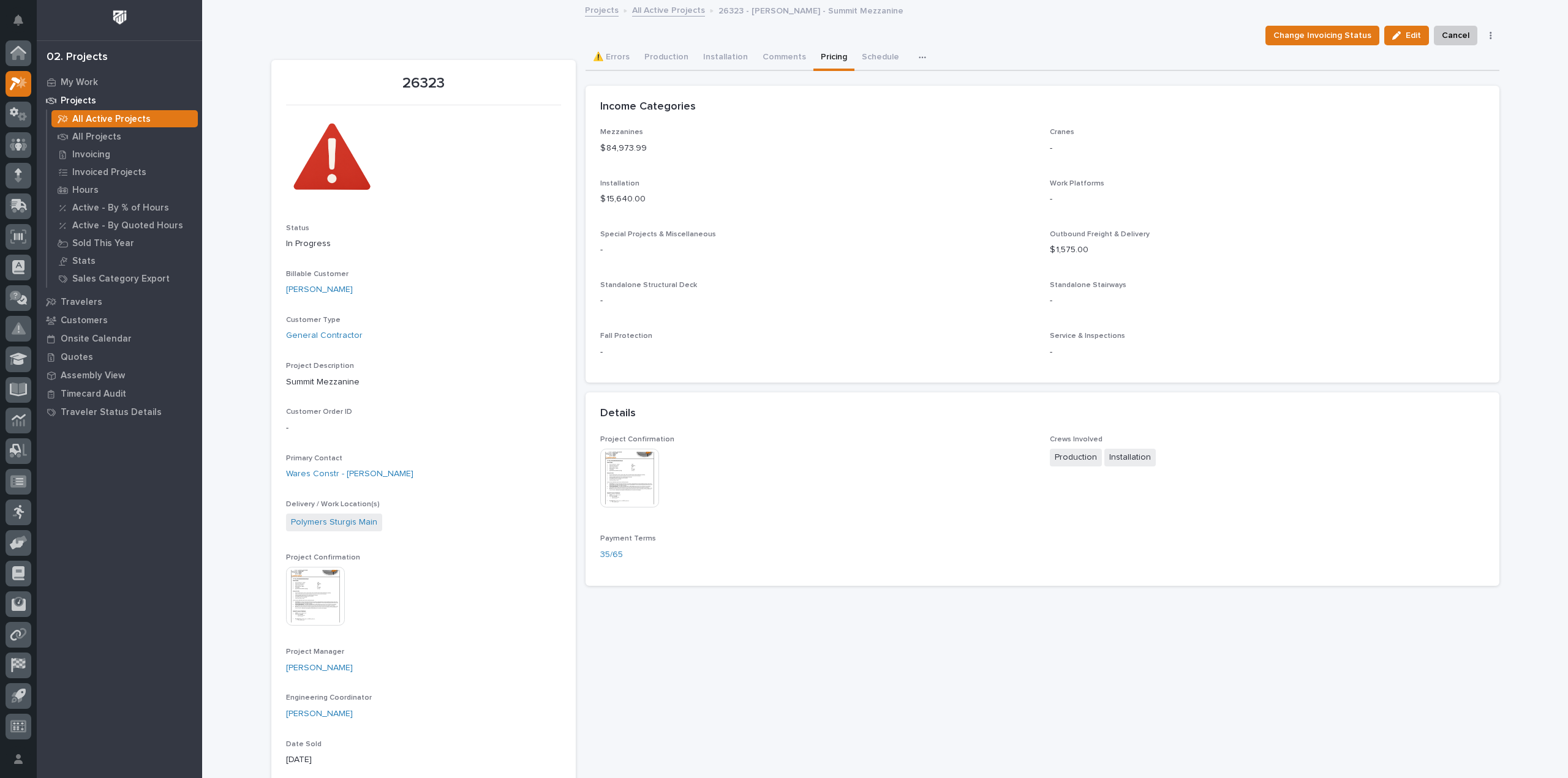
click at [655, 13] on link "All Active Projects" at bounding box center [668, 10] width 73 height 14
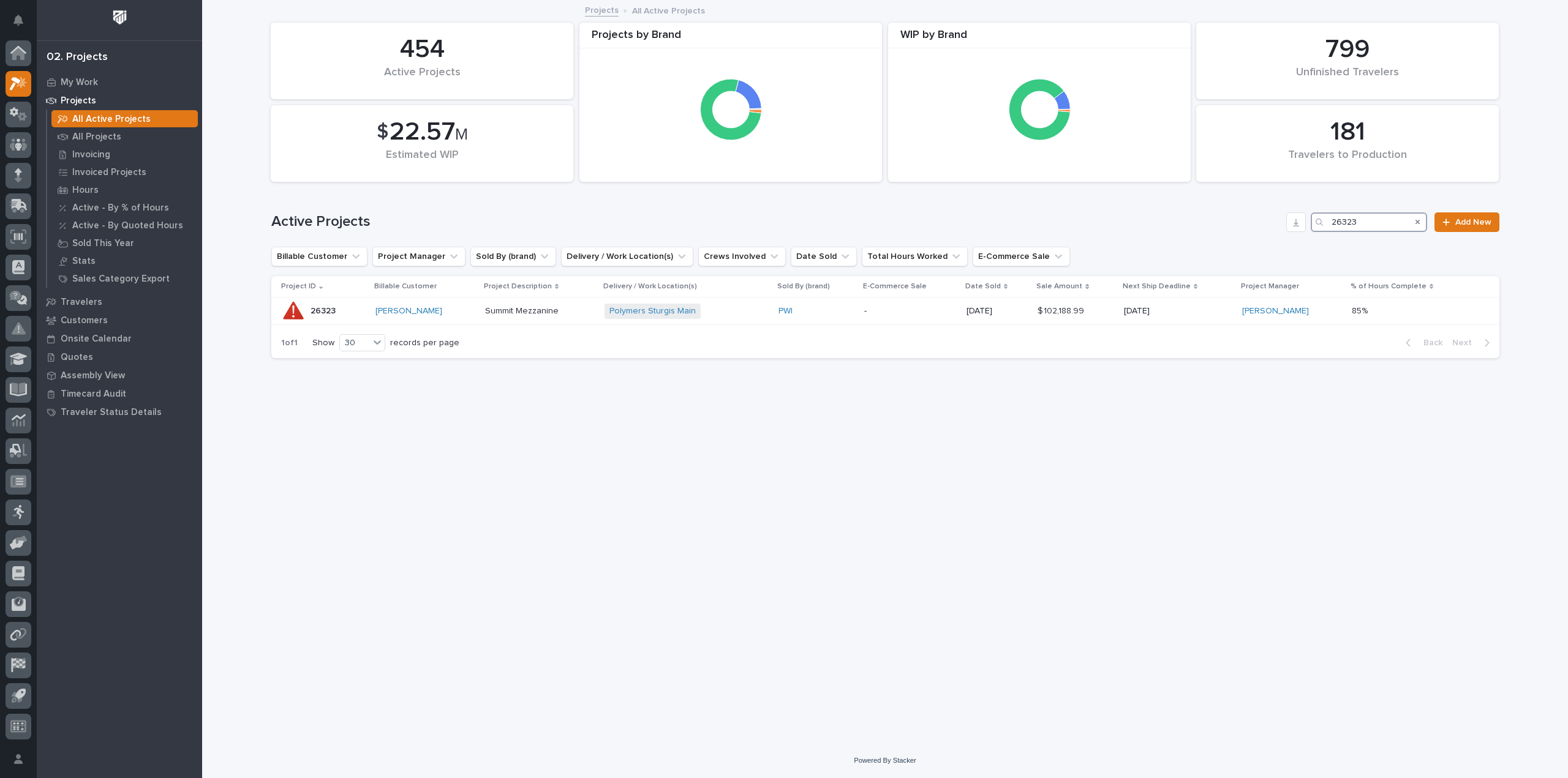
drag, startPoint x: 1384, startPoint y: 218, endPoint x: 1309, endPoint y: 216, distance: 75.0
click at [1309, 216] on div "Active Projects 26323 Add New" at bounding box center [885, 222] width 1228 height 20
type input "26797"
click at [1131, 314] on p "[DATE]" at bounding box center [1082, 311] width 99 height 10
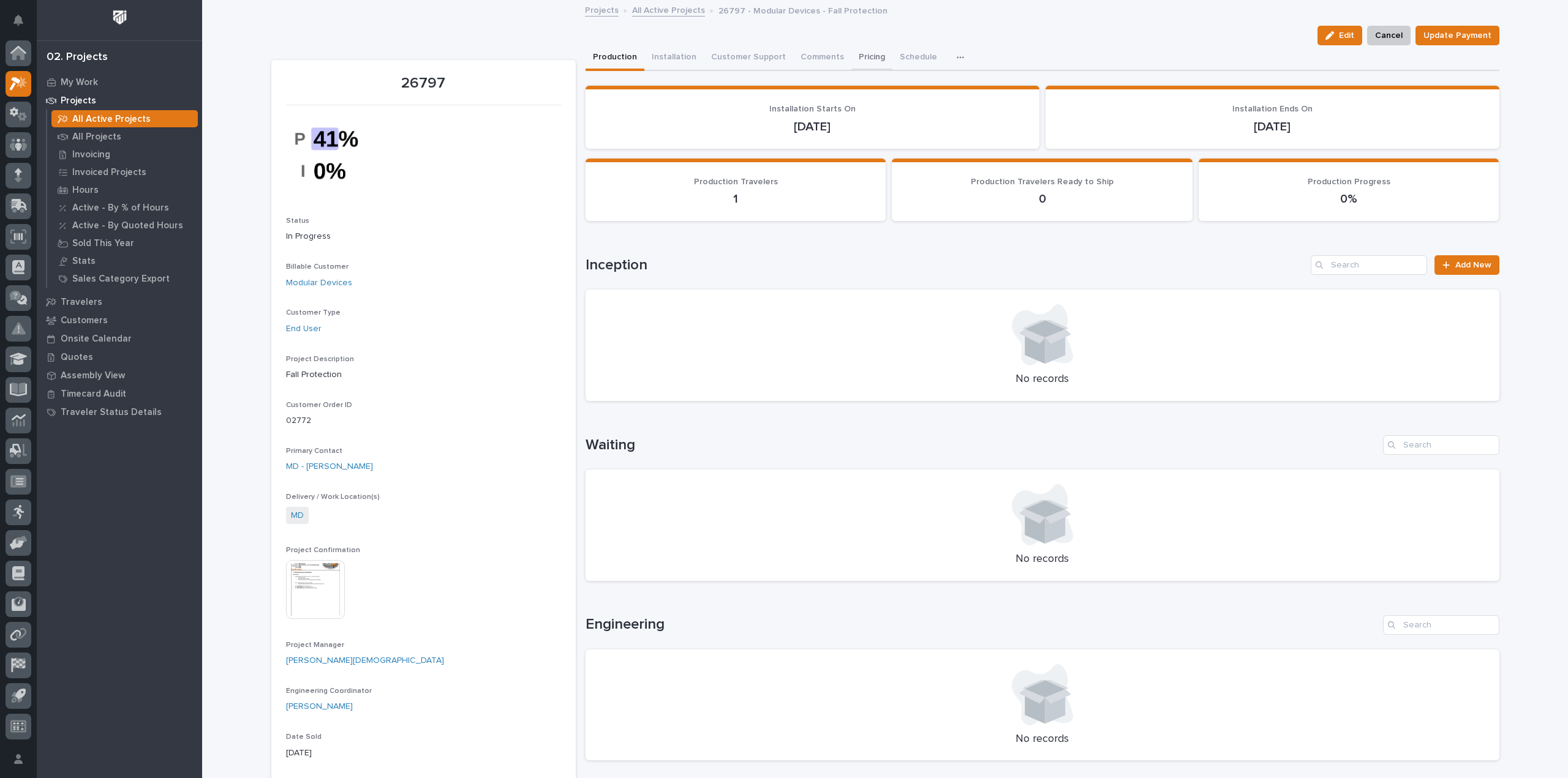
click at [866, 55] on button "Pricing" at bounding box center [872, 58] width 41 height 26
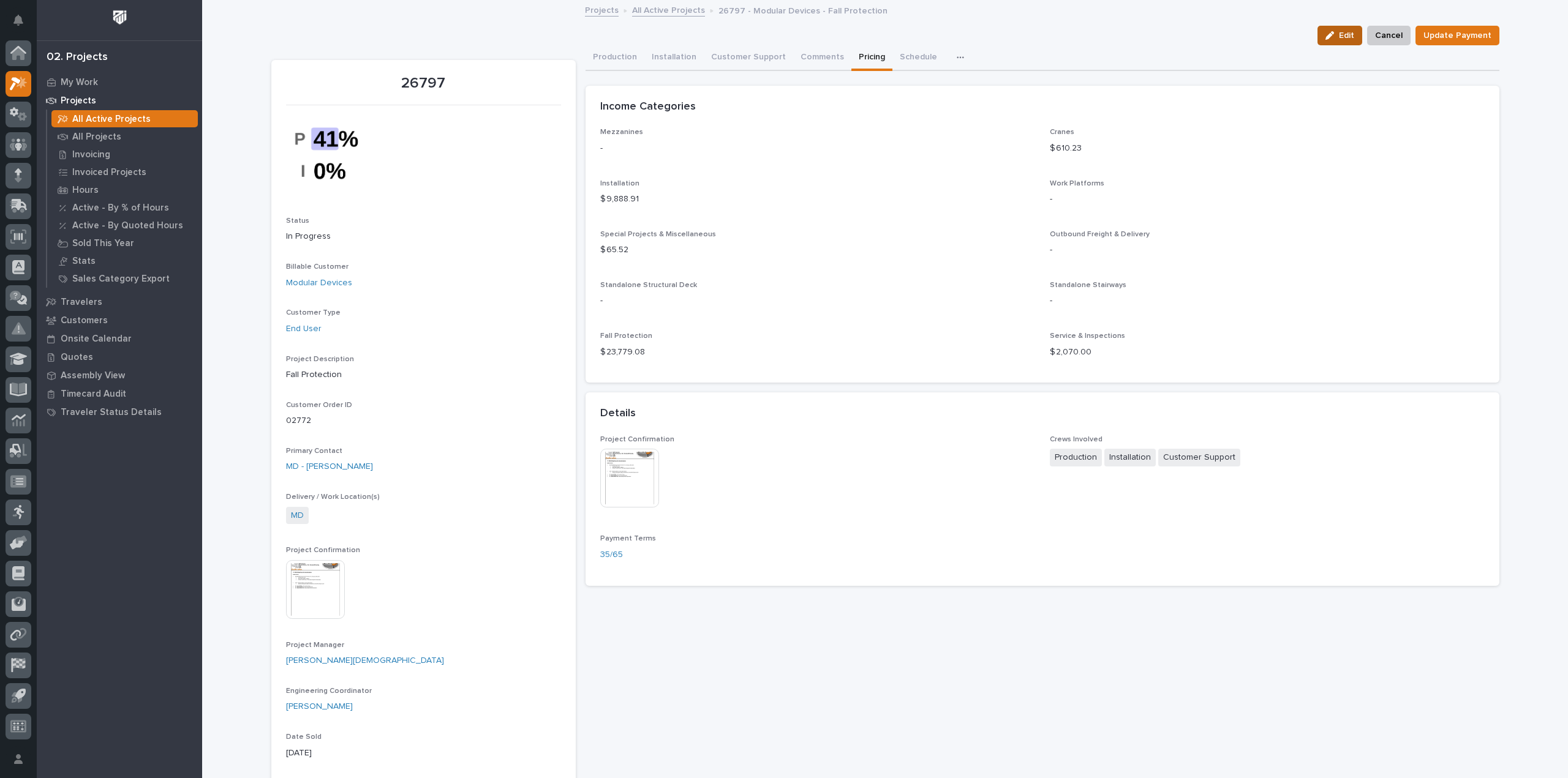
click at [1339, 34] on div "button" at bounding box center [1332, 36] width 13 height 8
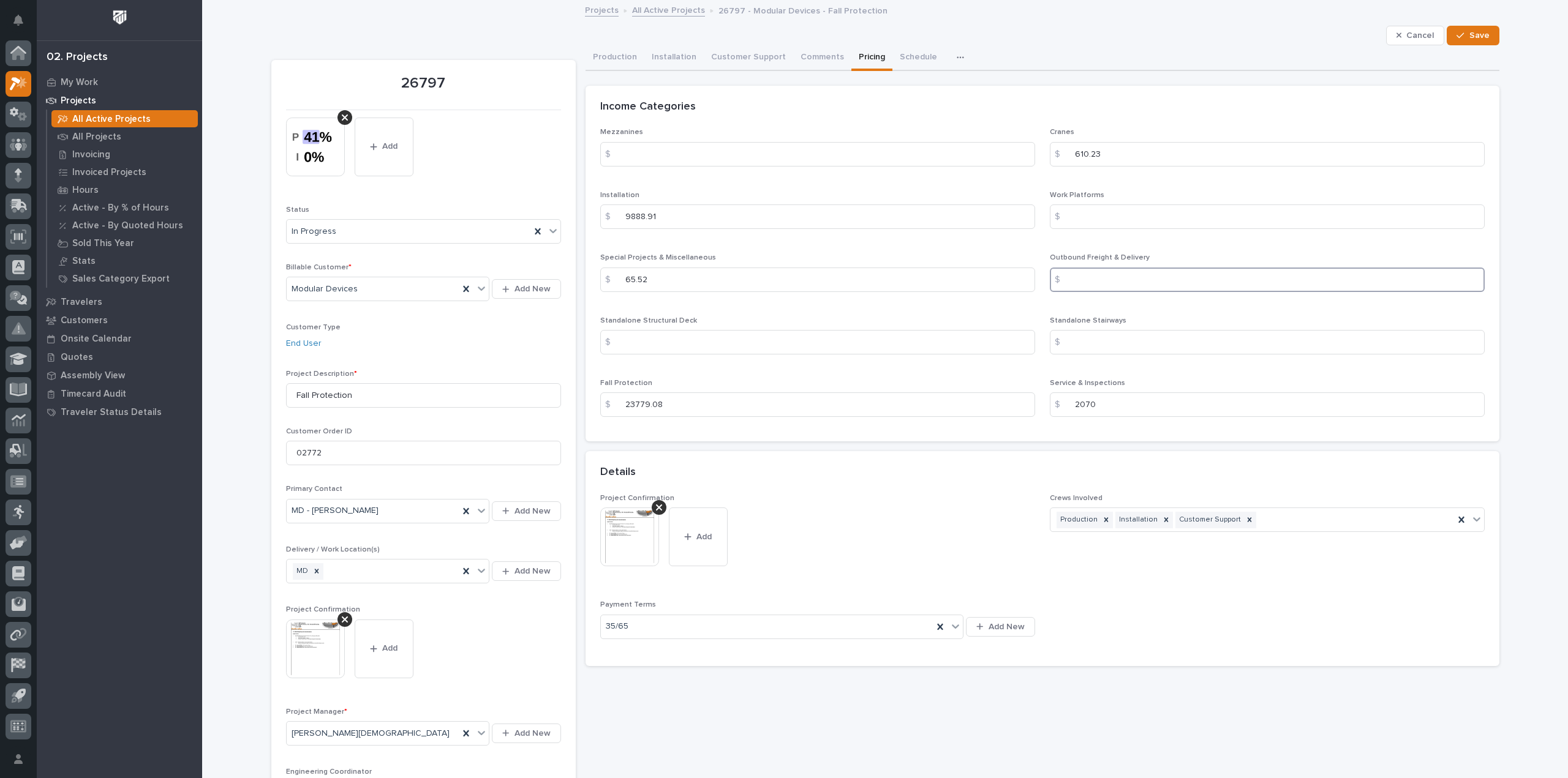
click at [1112, 275] on input at bounding box center [1266, 279] width 435 height 24
type input "720"
click at [1478, 31] on span "Save" at bounding box center [1479, 36] width 20 height 11
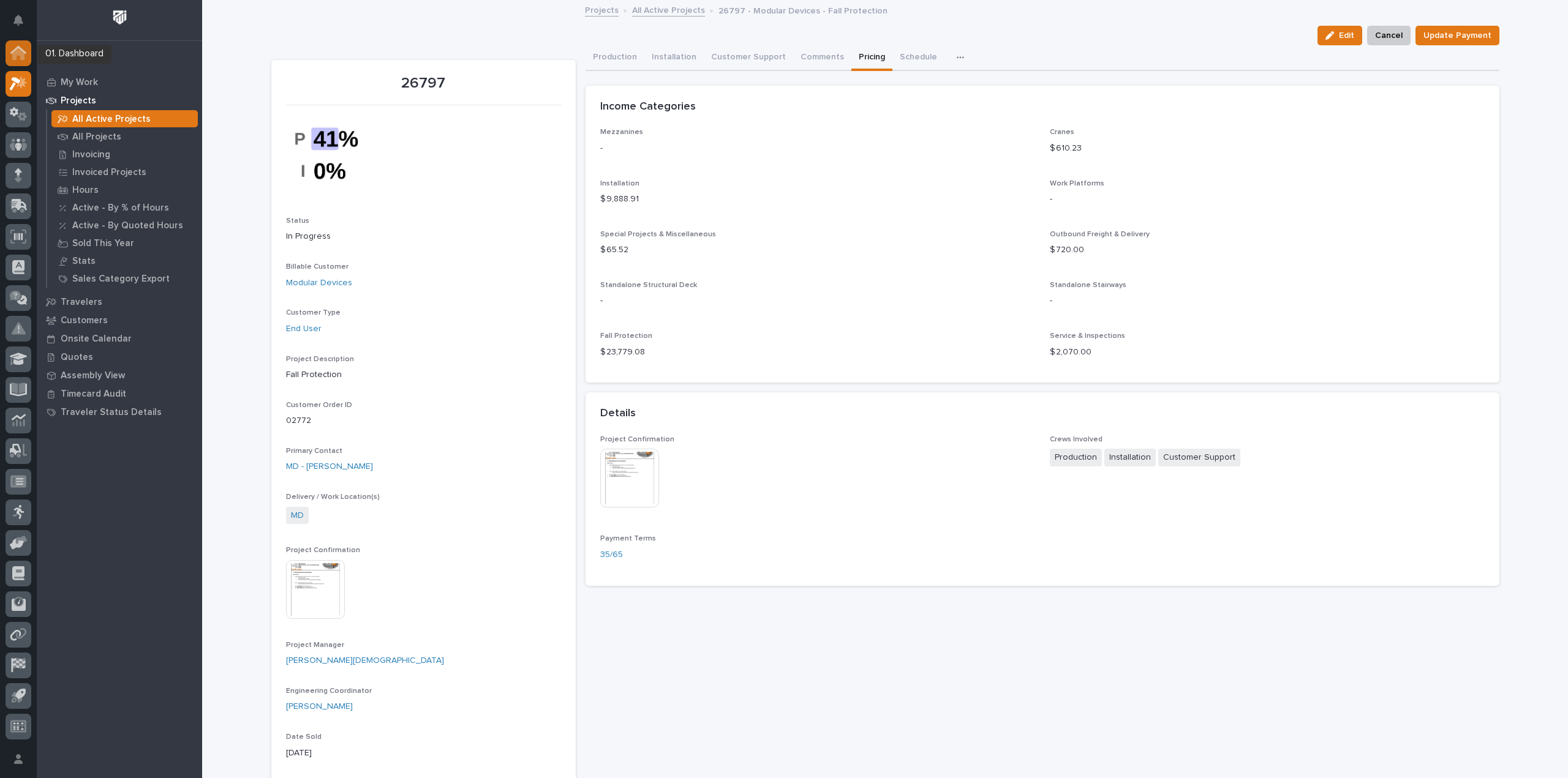
click at [22, 51] on icon at bounding box center [19, 54] width 13 height 13
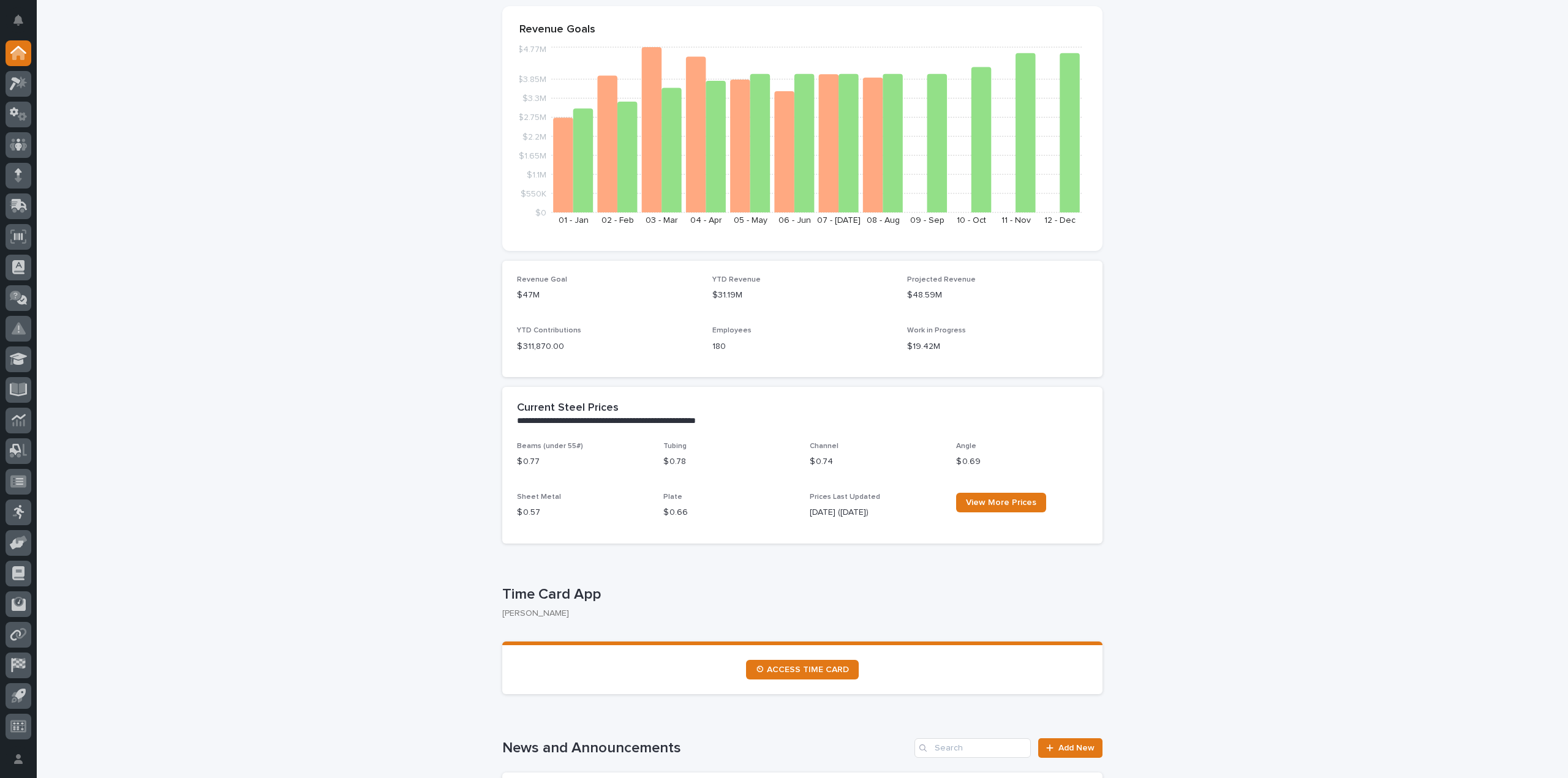
scroll to position [122, 0]
click at [821, 670] on span "⏲ ACCESS TIME CARD" at bounding box center [802, 669] width 93 height 8
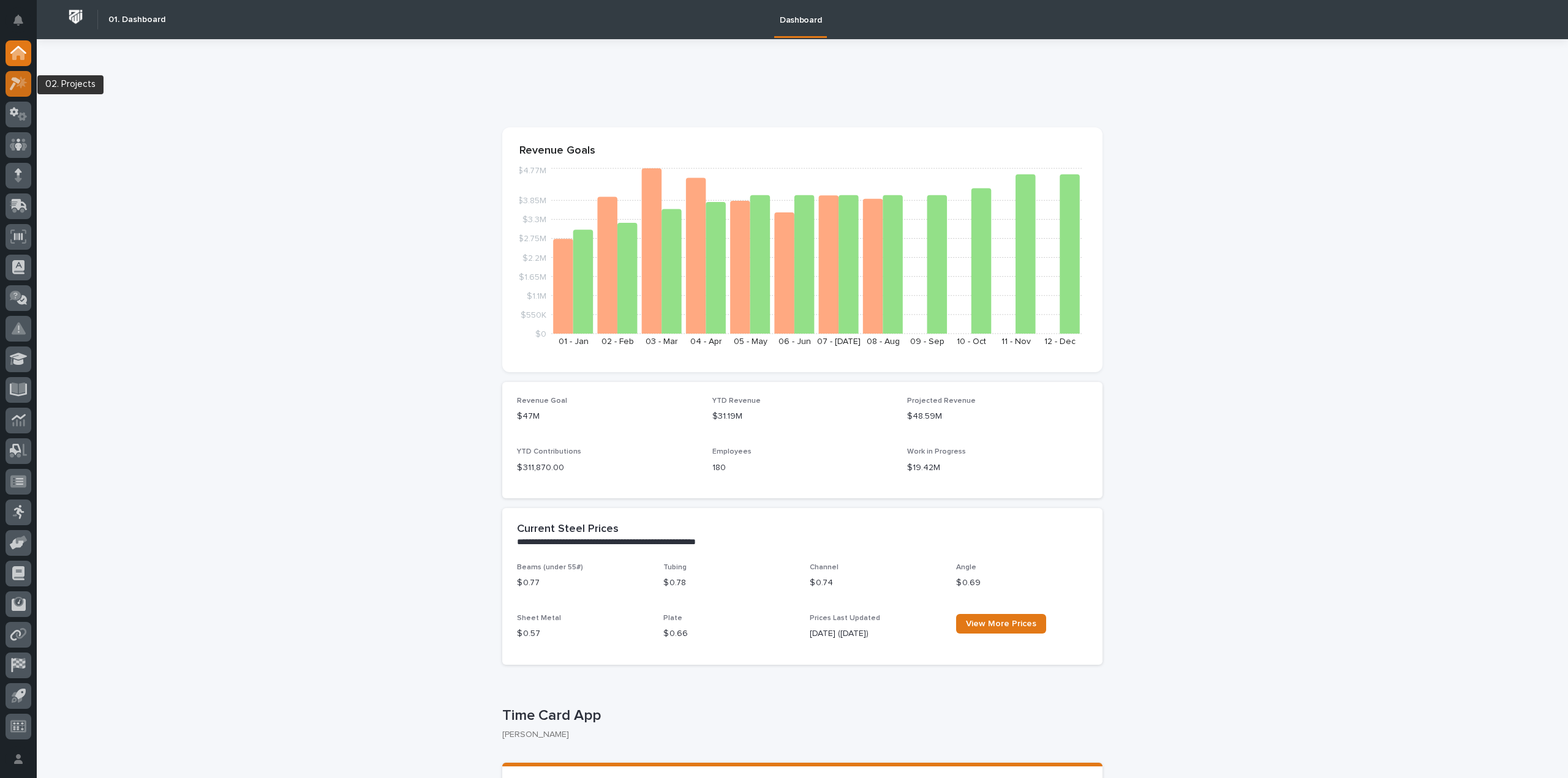
click at [22, 80] on icon at bounding box center [22, 83] width 10 height 13
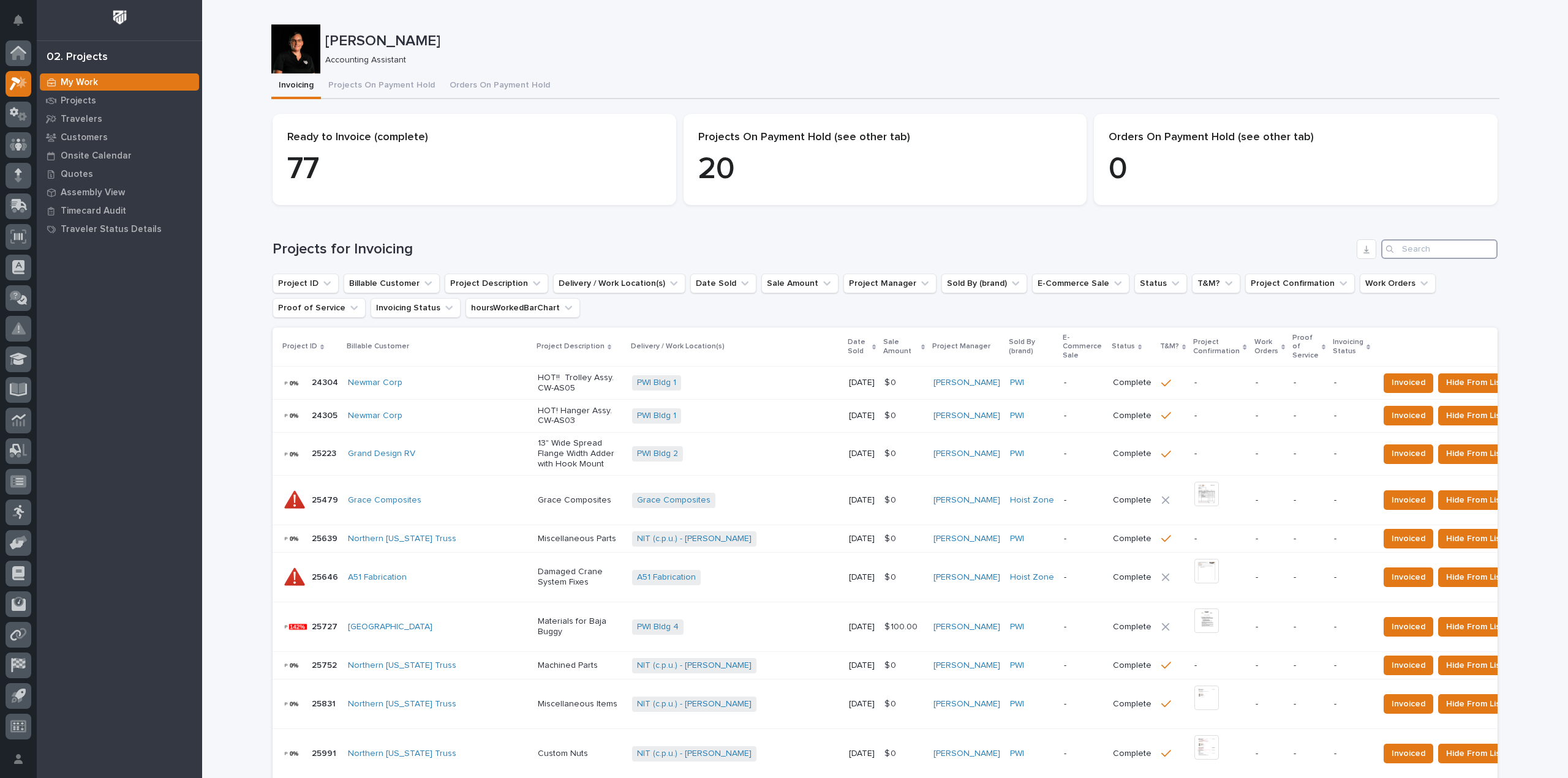
click at [1406, 251] on input "Search" at bounding box center [1439, 249] width 116 height 20
type input "26622"
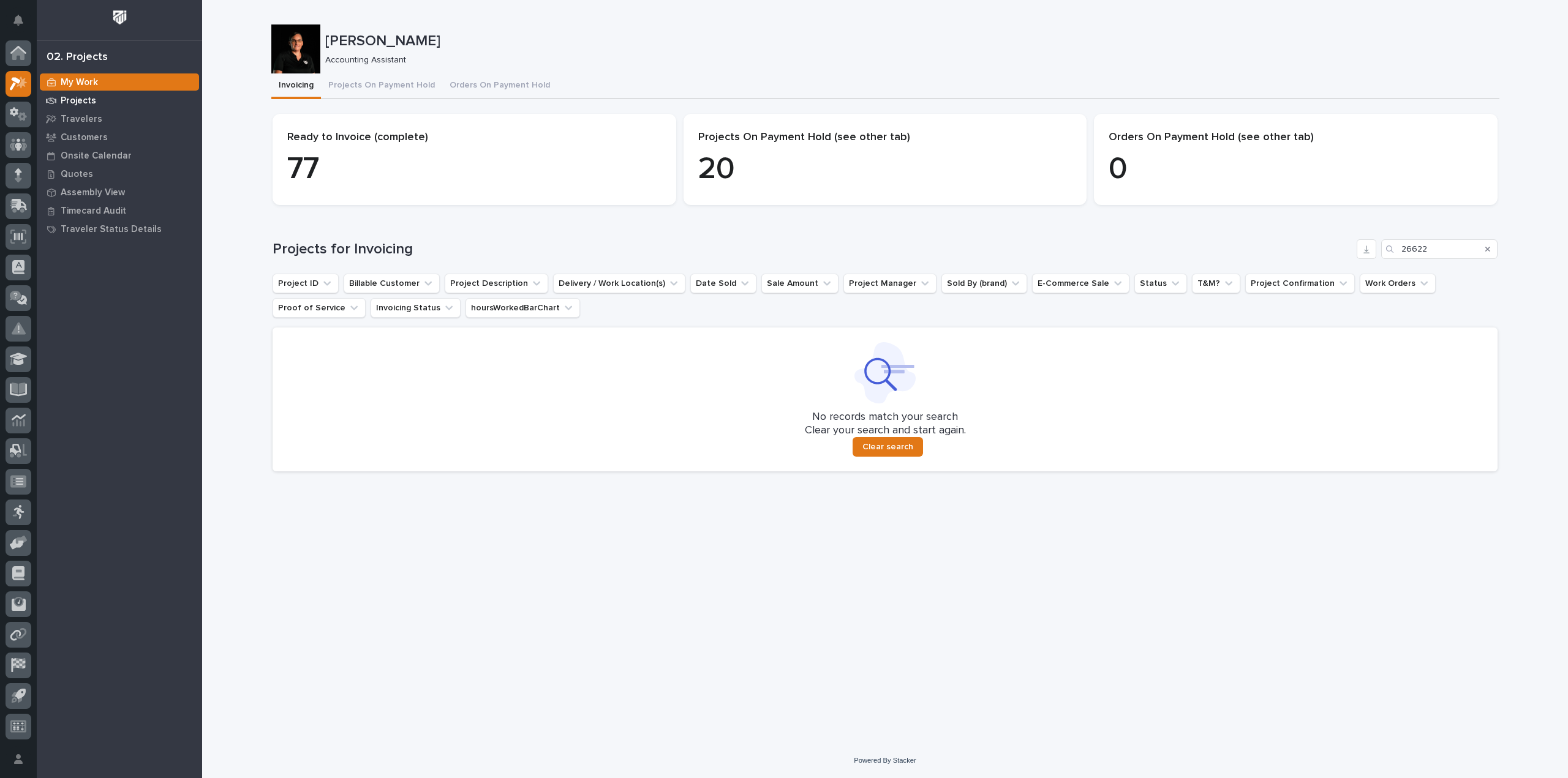
click at [111, 108] on div "Projects" at bounding box center [120, 100] width 160 height 17
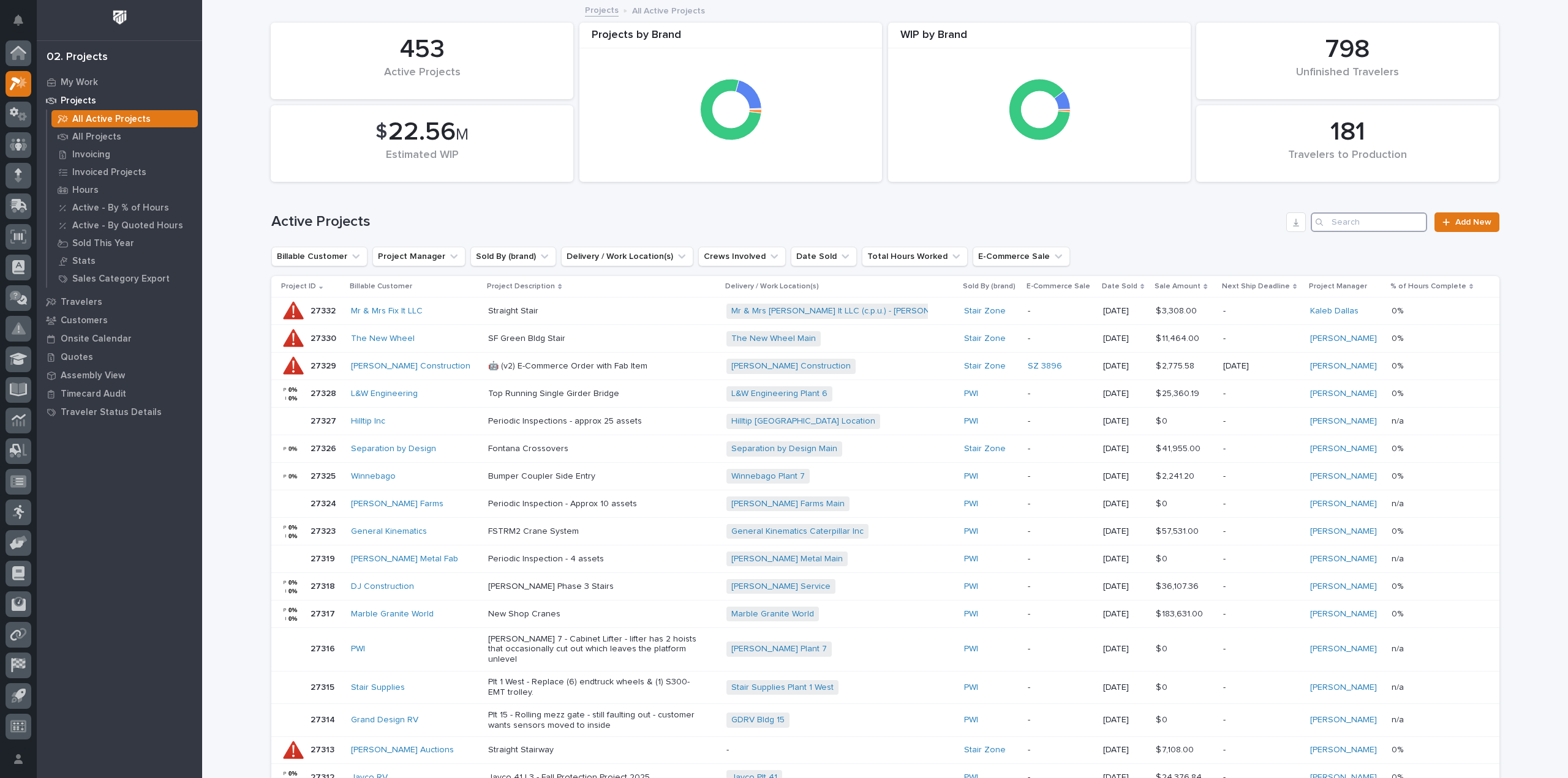
click at [1372, 229] on input "Search" at bounding box center [1369, 222] width 116 height 20
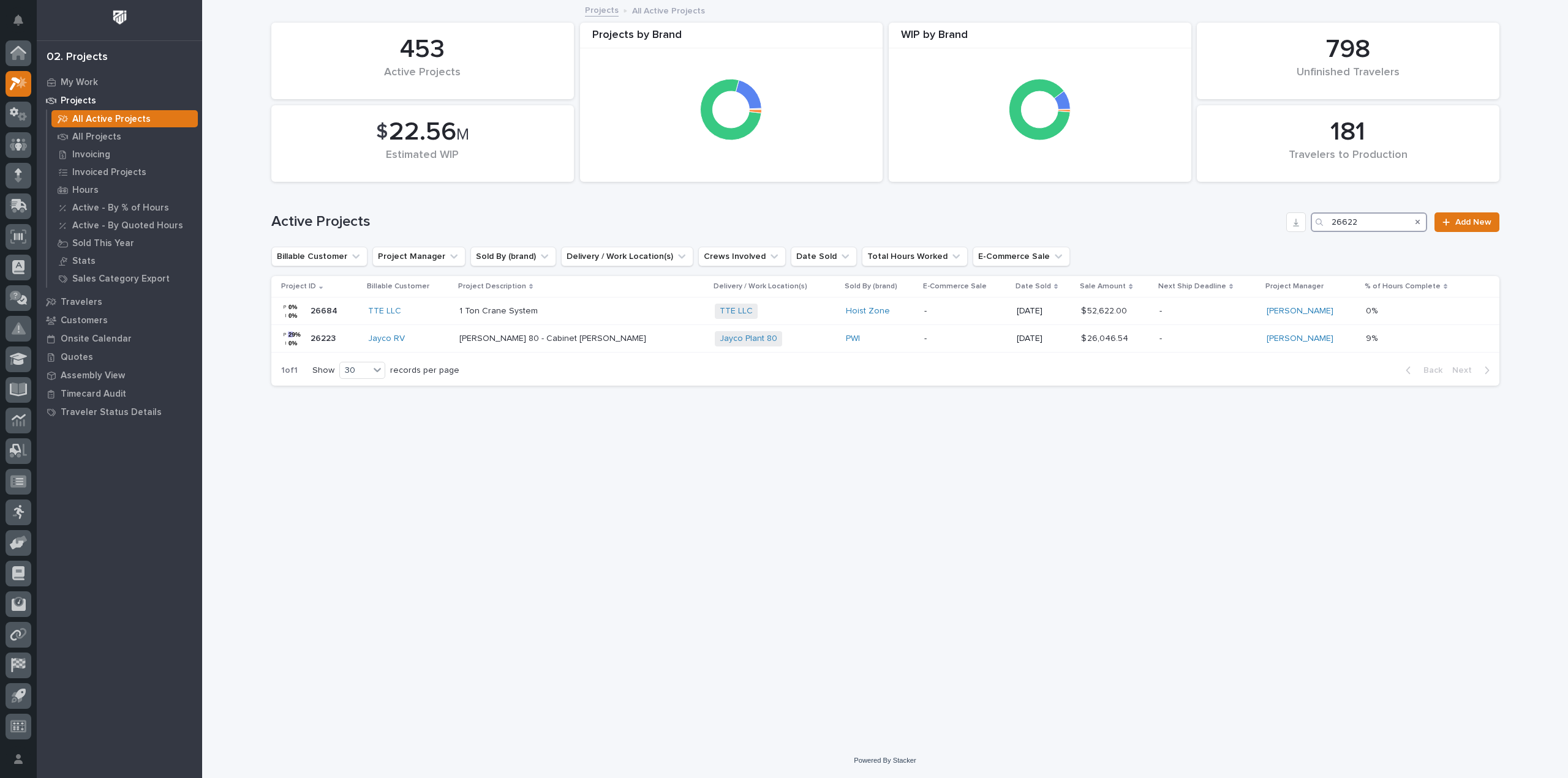
type input "26622"
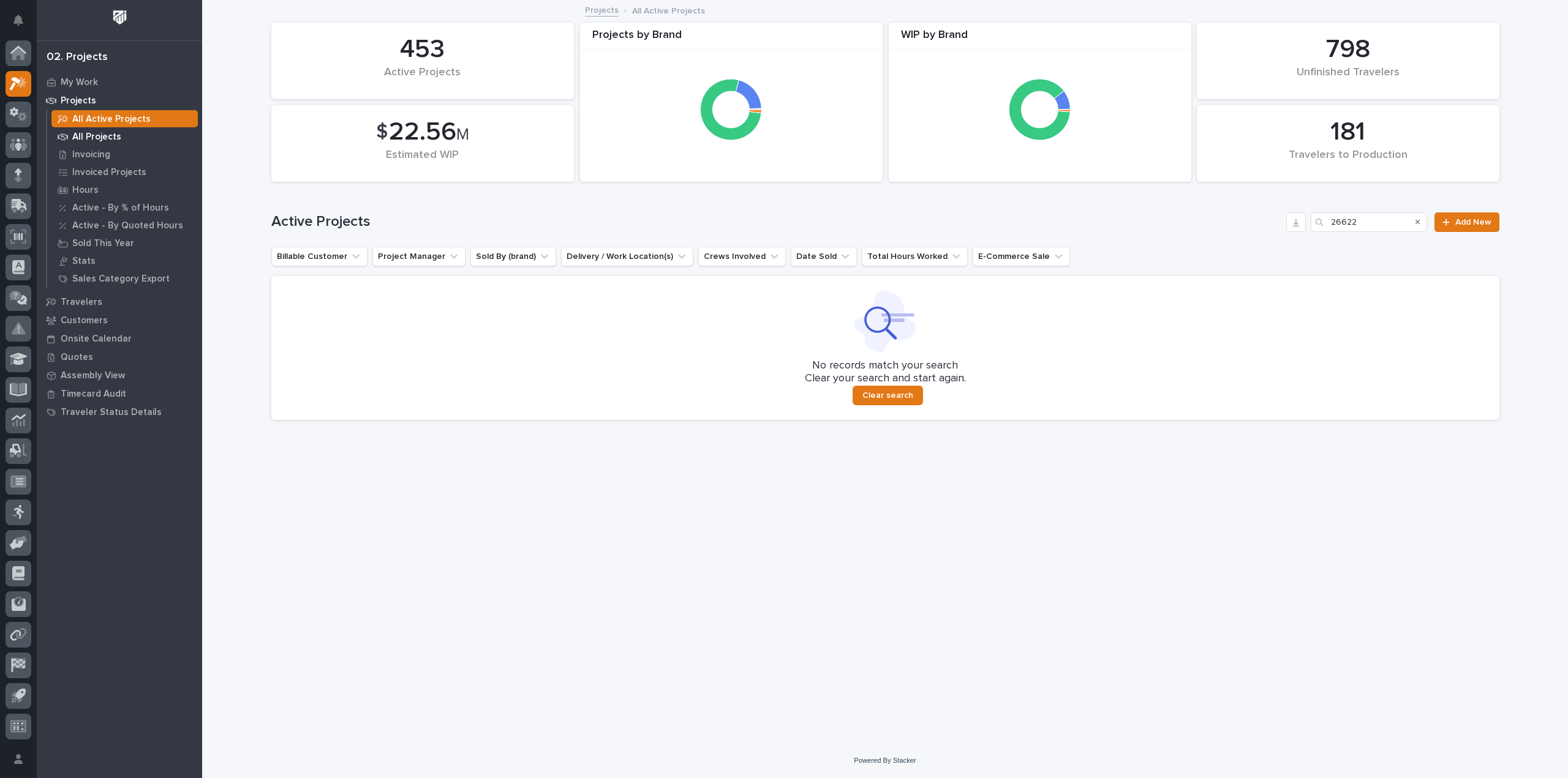
click at [106, 134] on p "All Projects" at bounding box center [97, 137] width 49 height 11
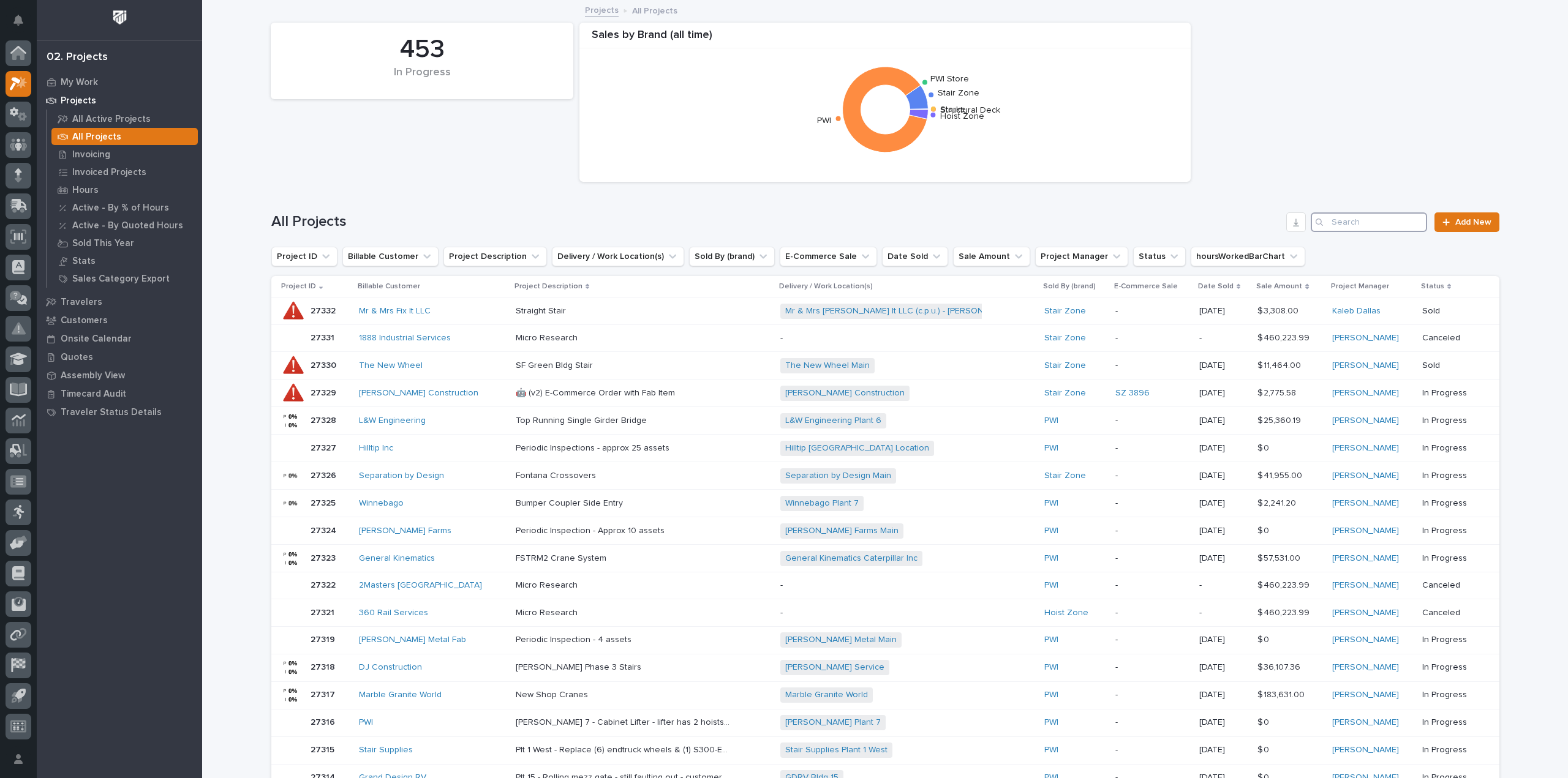
click at [1331, 219] on input "Search" at bounding box center [1369, 222] width 116 height 20
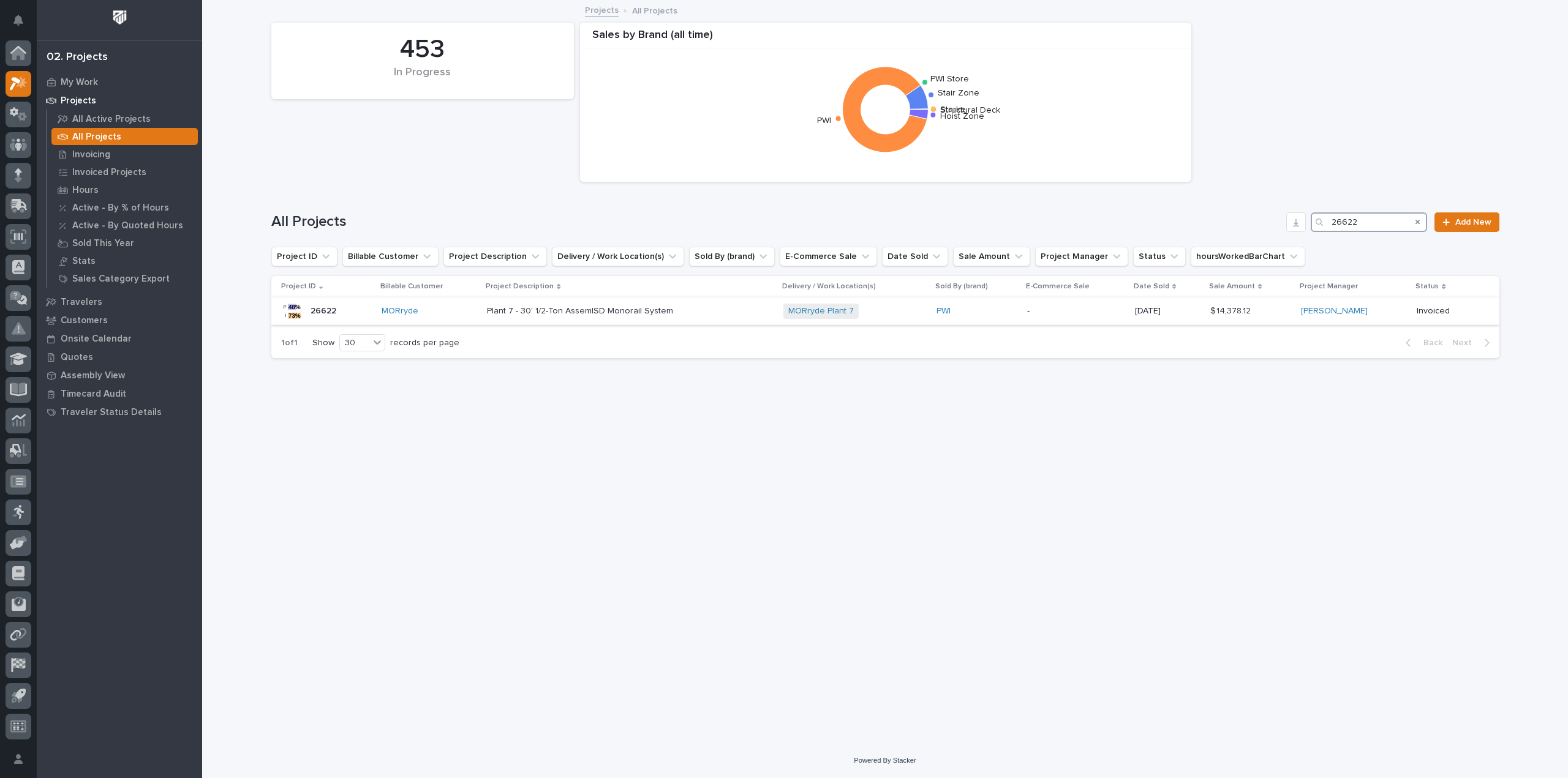
type input "26622"
click at [1076, 306] on p "-" at bounding box center [1075, 311] width 97 height 10
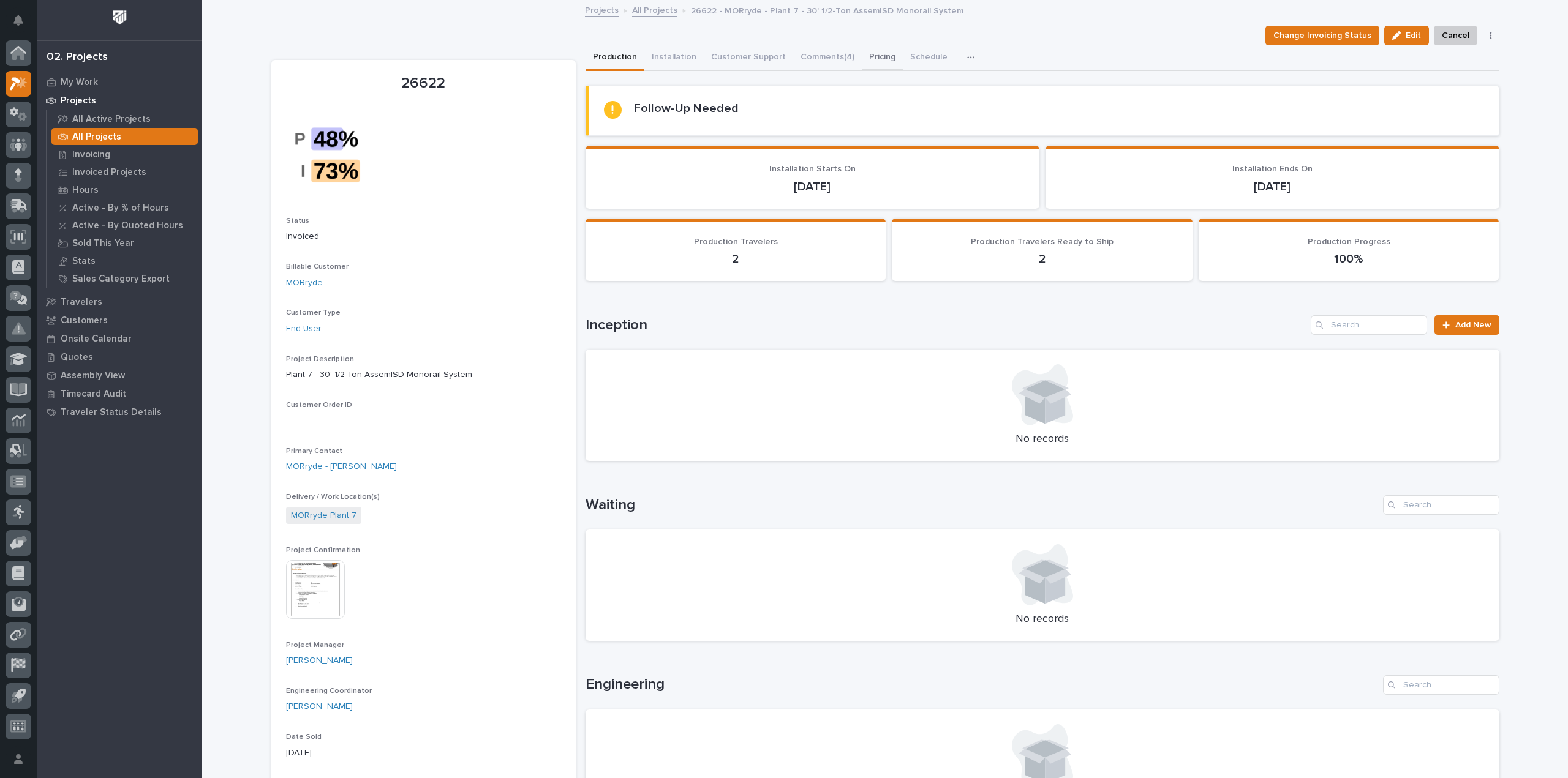
click at [881, 55] on button "Pricing" at bounding box center [882, 58] width 41 height 26
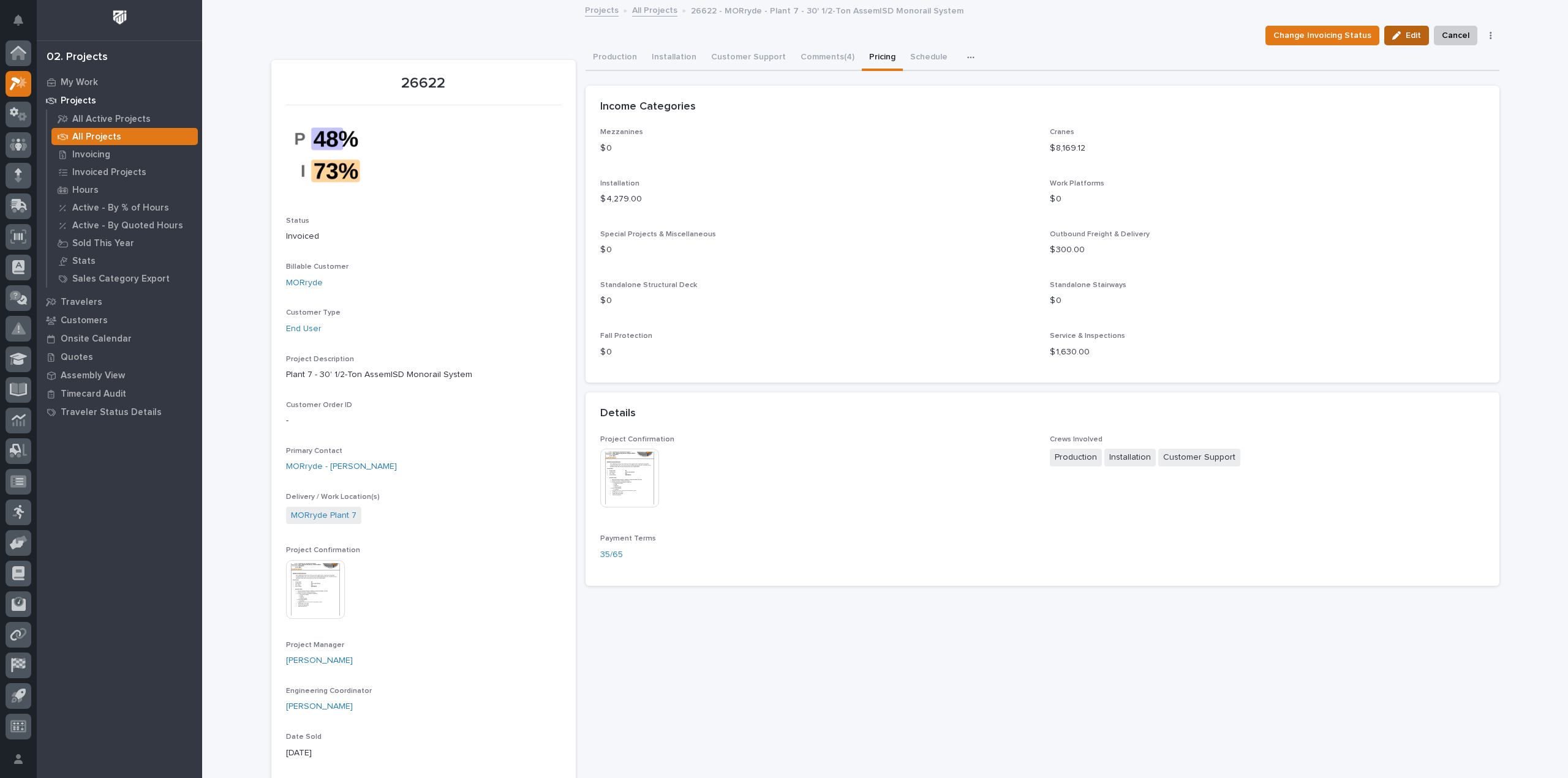
click at [1392, 36] on icon "button" at bounding box center [1396, 36] width 8 height 8
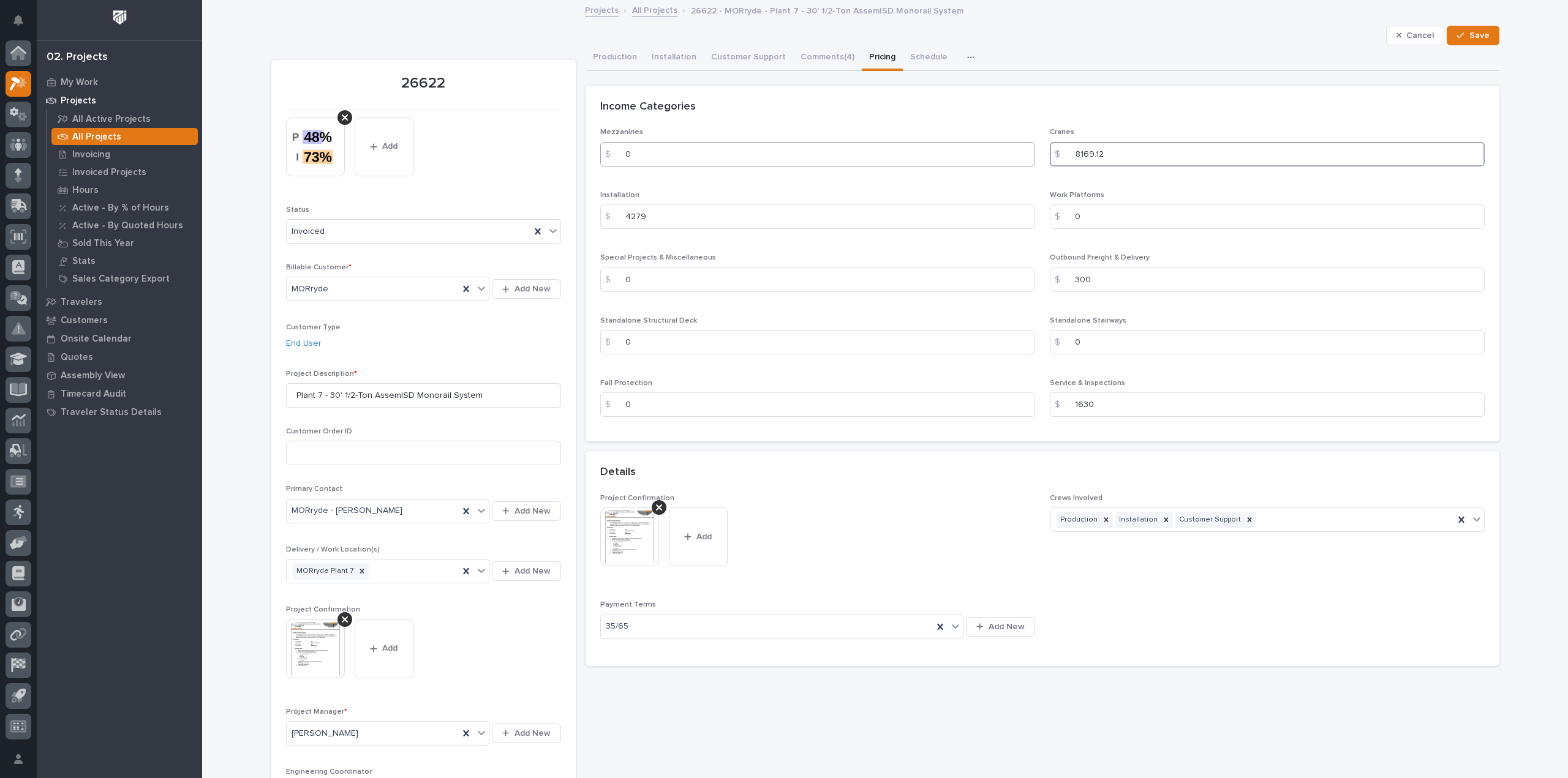
drag, startPoint x: 1116, startPoint y: 155, endPoint x: 1005, endPoint y: 157, distance: 111.0
click at [1005, 157] on div "Mezzanines $ 0 Cranes $ 8169.12 Installation $ 4279 Work Platforms $ 0 Special …" at bounding box center [1043, 277] width 884 height 299
type input "8293.6"
click at [1462, 31] on div "button" at bounding box center [1462, 36] width 13 height 8
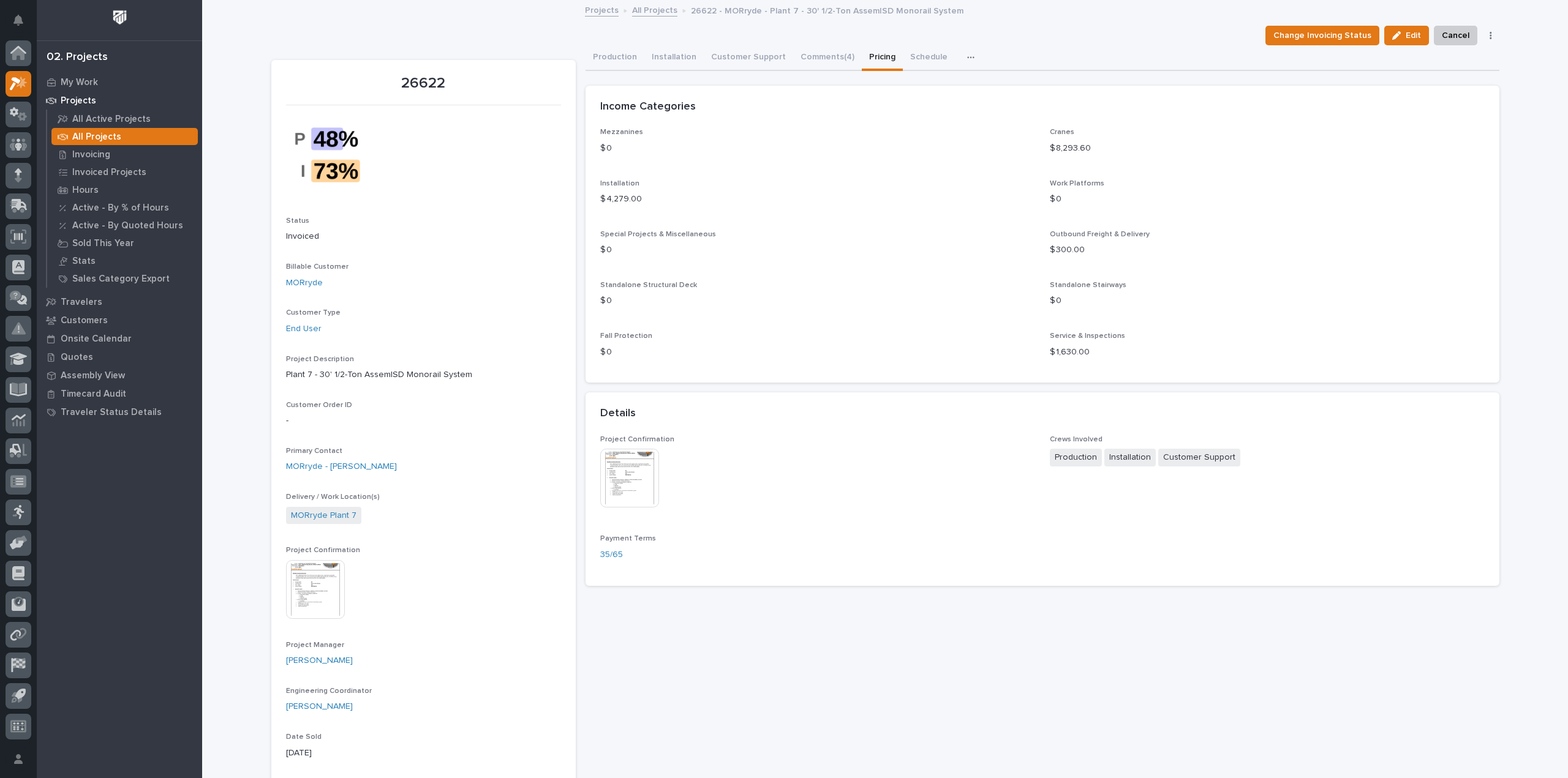
click at [655, 13] on link "All Projects" at bounding box center [654, 10] width 45 height 14
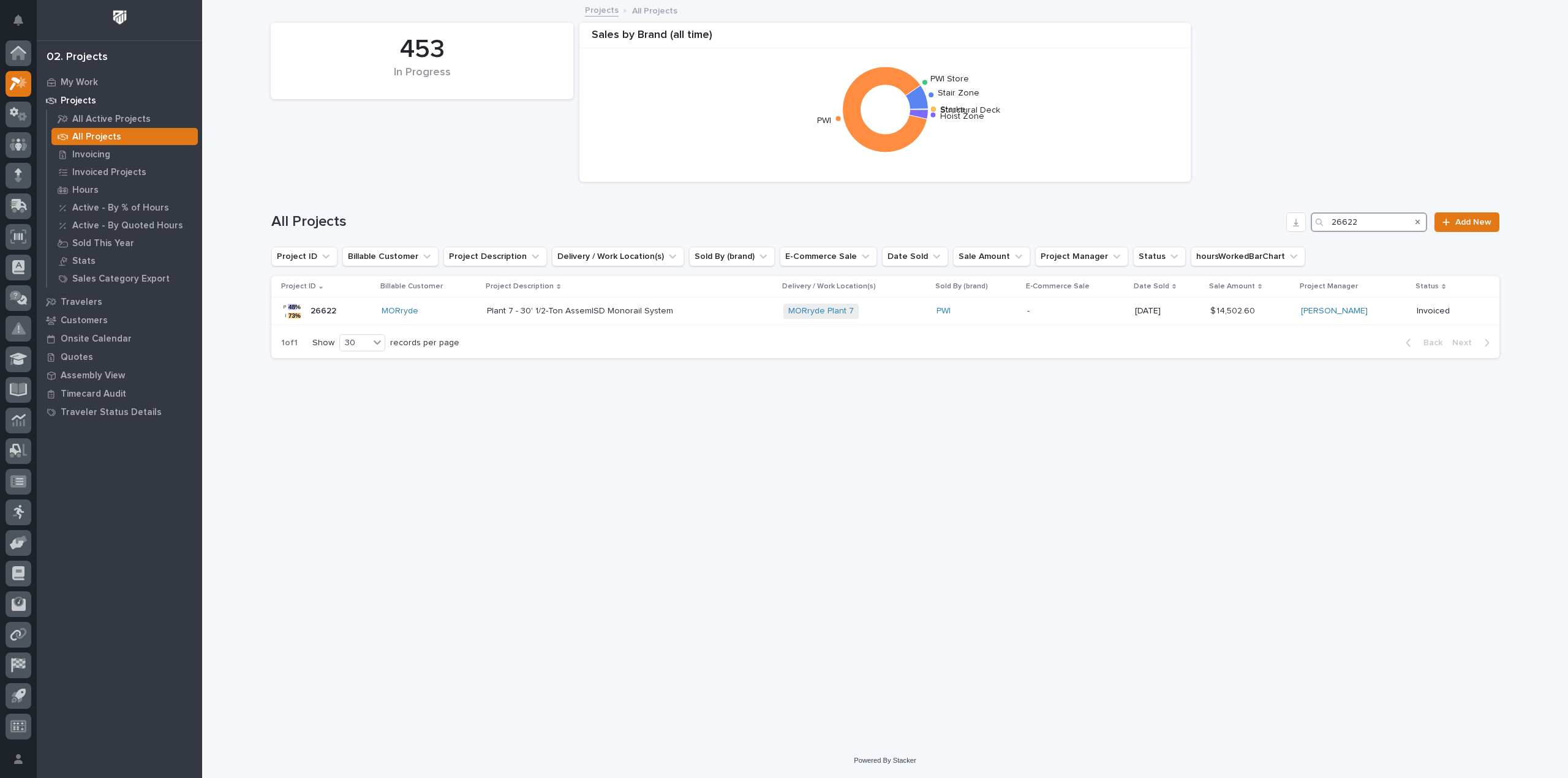
drag, startPoint x: 1364, startPoint y: 222, endPoint x: 1322, endPoint y: 220, distance: 42.0
click at [1322, 220] on div "26622" at bounding box center [1369, 222] width 116 height 20
type input "26547"
click at [855, 309] on div "Motive Power Resource + 0" at bounding box center [803, 311] width 190 height 15
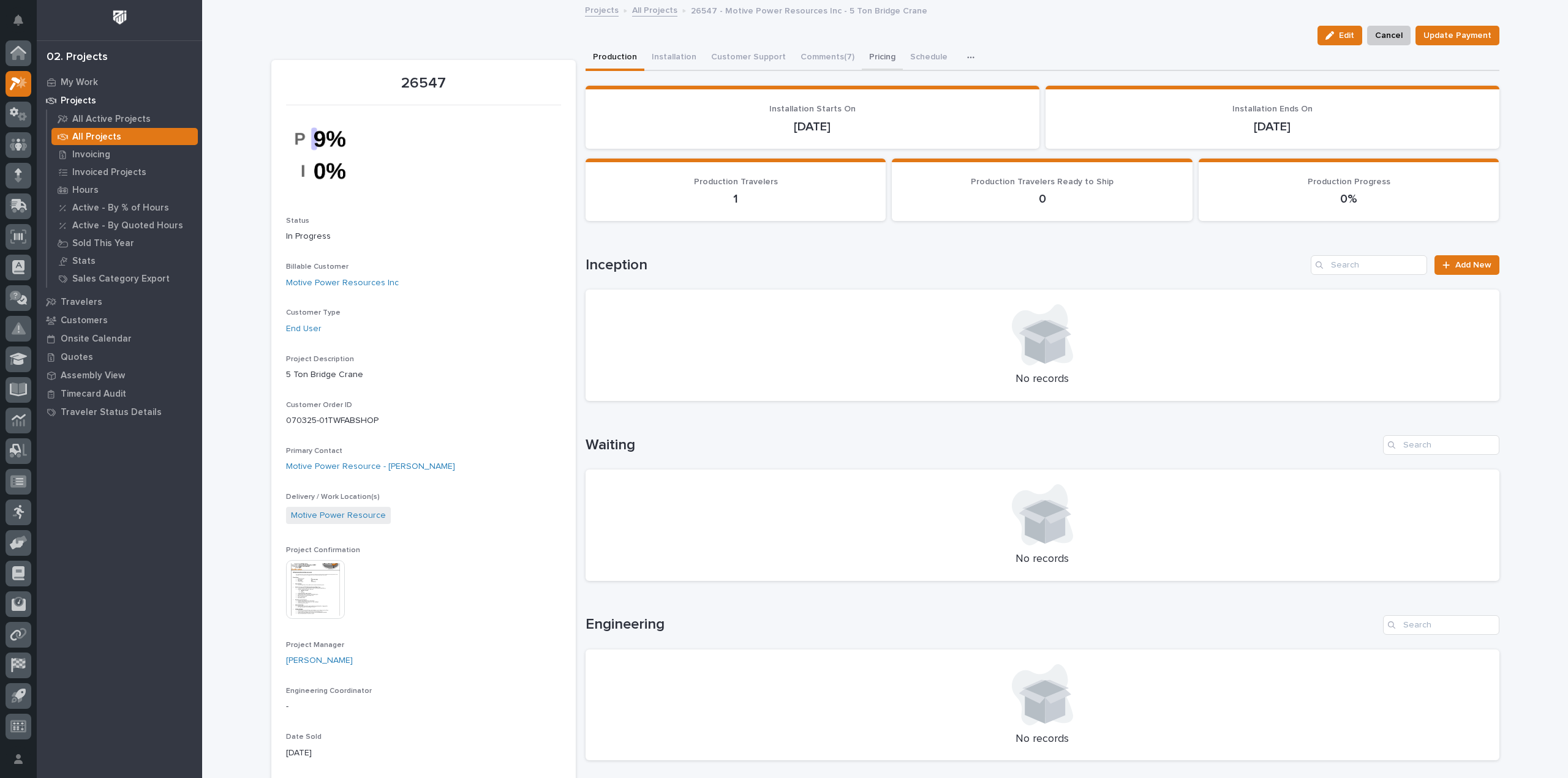
click at [866, 62] on button "Pricing" at bounding box center [882, 58] width 41 height 26
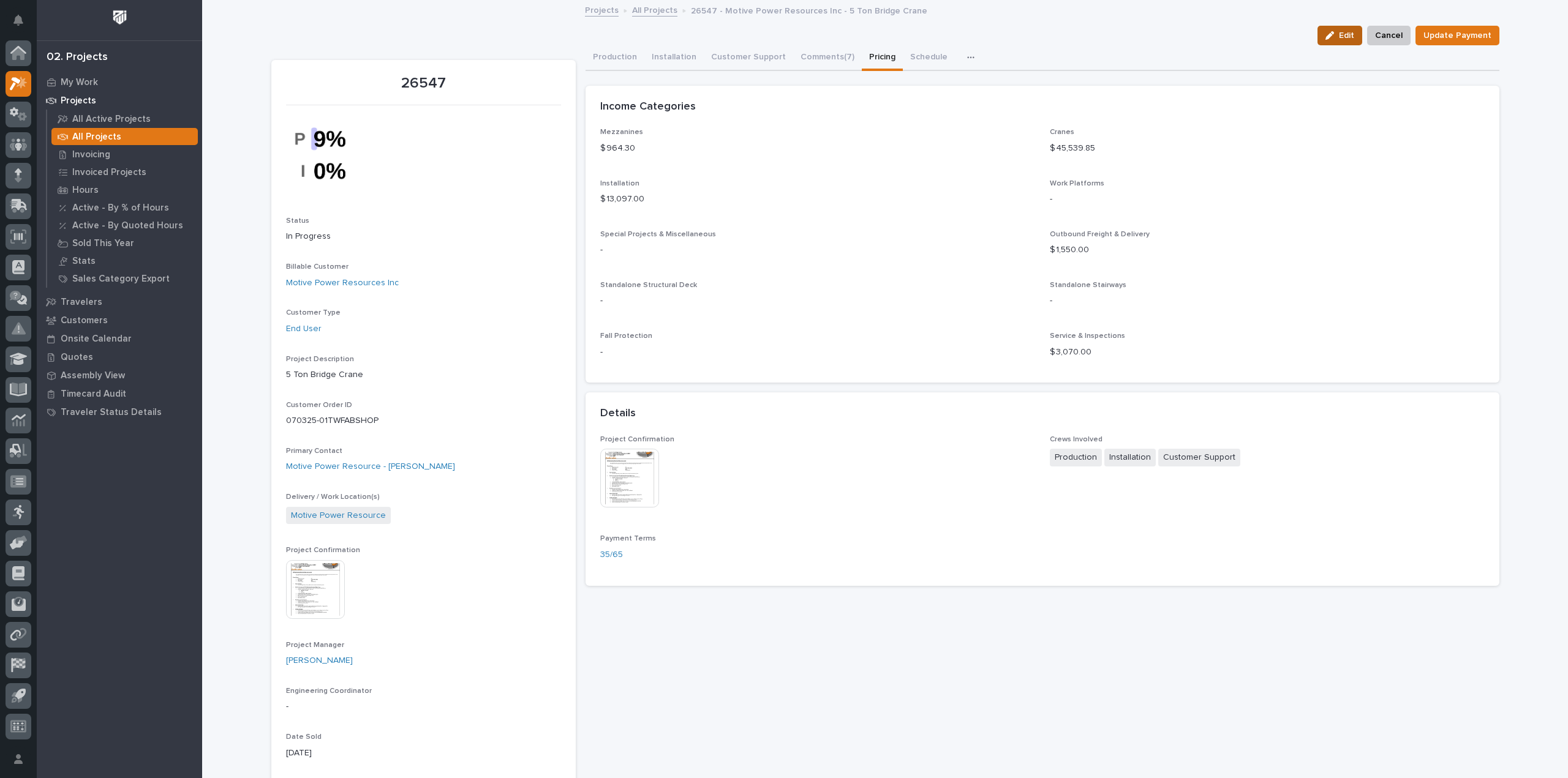
click at [1348, 37] on span "Edit" at bounding box center [1346, 36] width 15 height 11
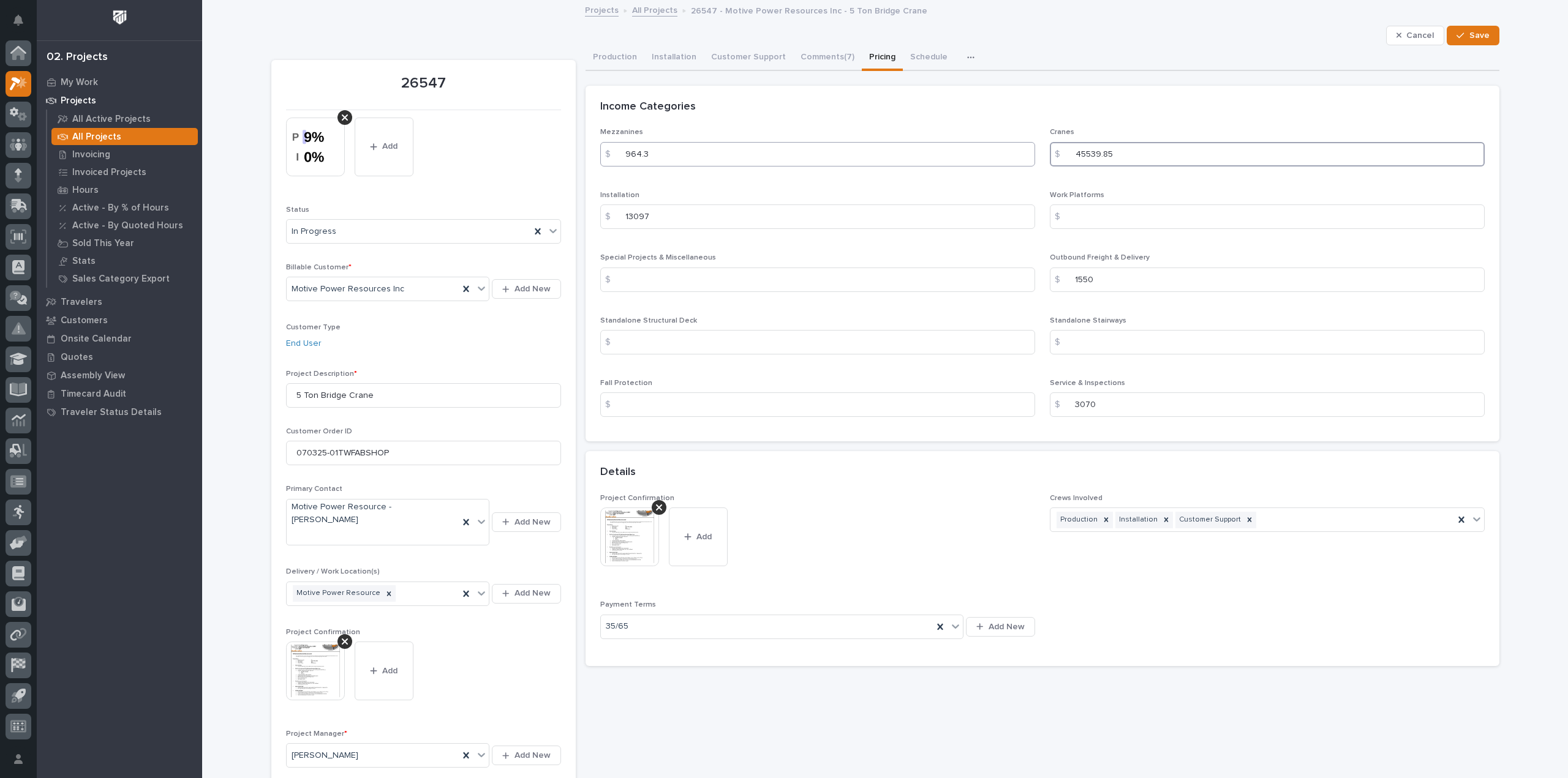
drag, startPoint x: 1124, startPoint y: 155, endPoint x: 1012, endPoint y: 150, distance: 112.1
click at [1012, 150] on div "Mezzanines $ 964.3 Cranes $ 45539.85 Installation $ 13097 Work Platforms $ Spec…" at bounding box center [1043, 277] width 884 height 299
type input "46135.85"
click at [1462, 37] on div "button" at bounding box center [1462, 36] width 13 height 8
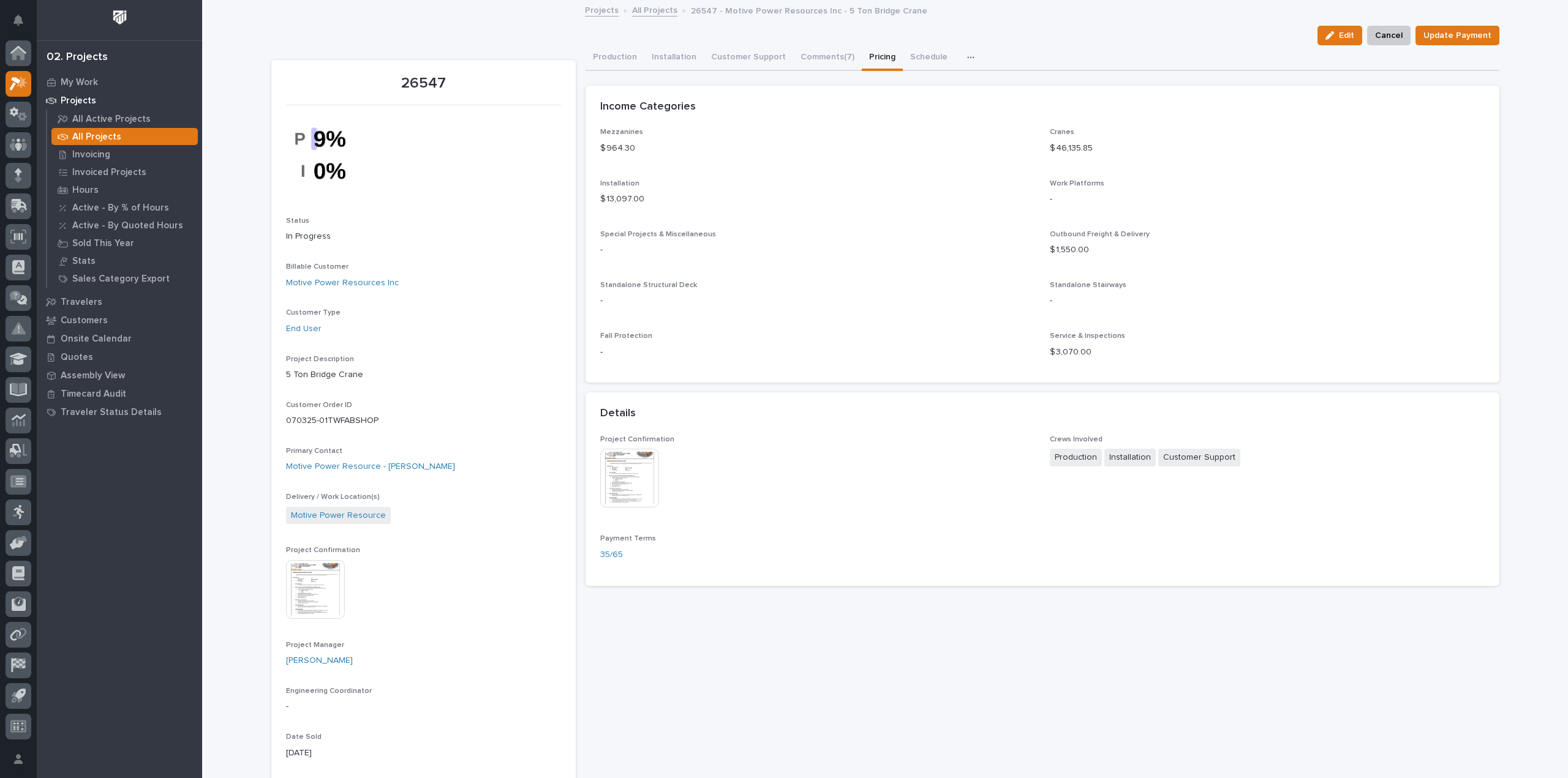
click at [651, 10] on link "All Projects" at bounding box center [654, 10] width 45 height 14
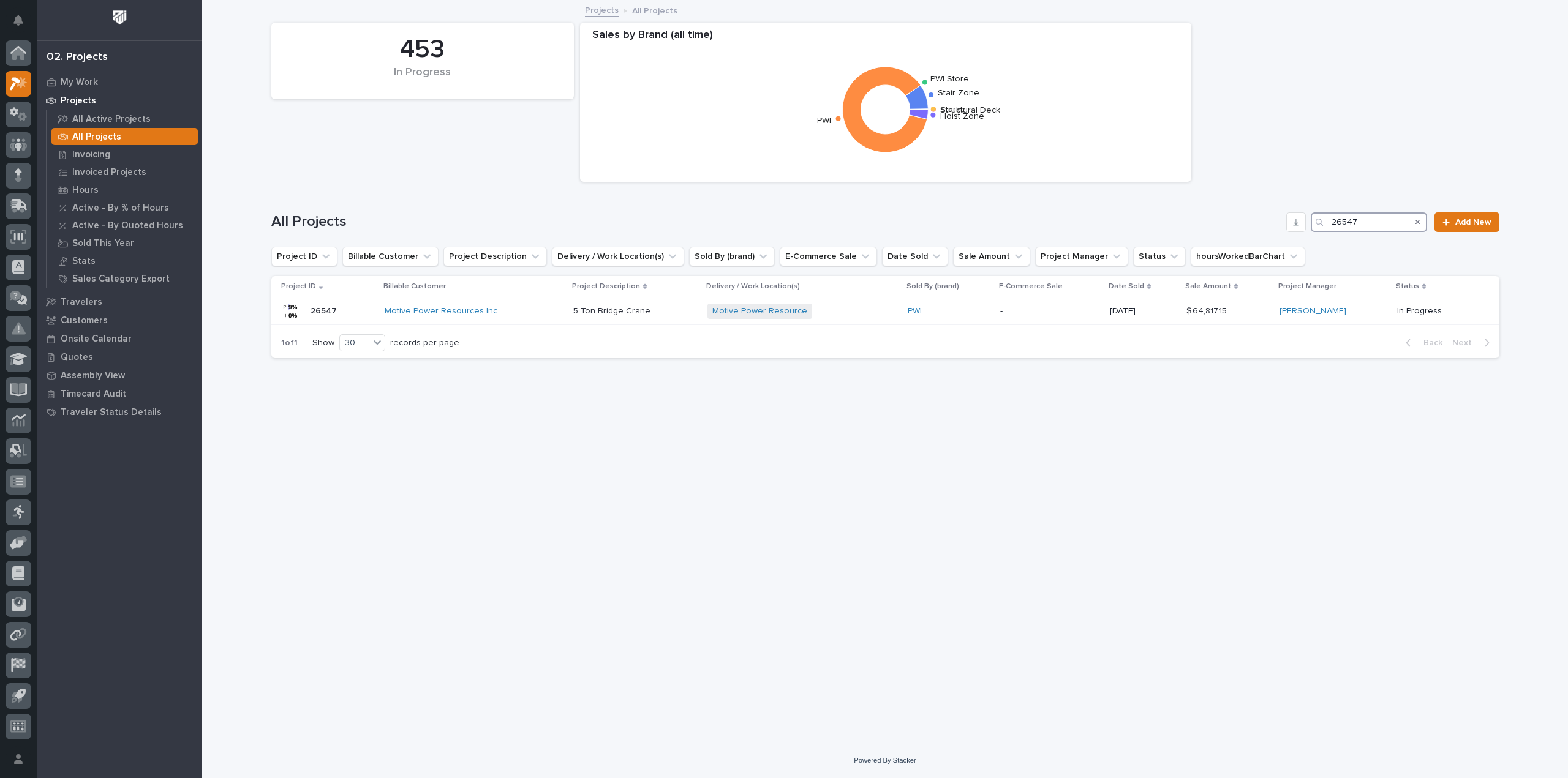
drag, startPoint x: 1365, startPoint y: 220, endPoint x: 1285, endPoint y: 220, distance: 80.0
click at [1285, 220] on div "All Projects 26547 Add New" at bounding box center [885, 222] width 1228 height 20
type input "26757"
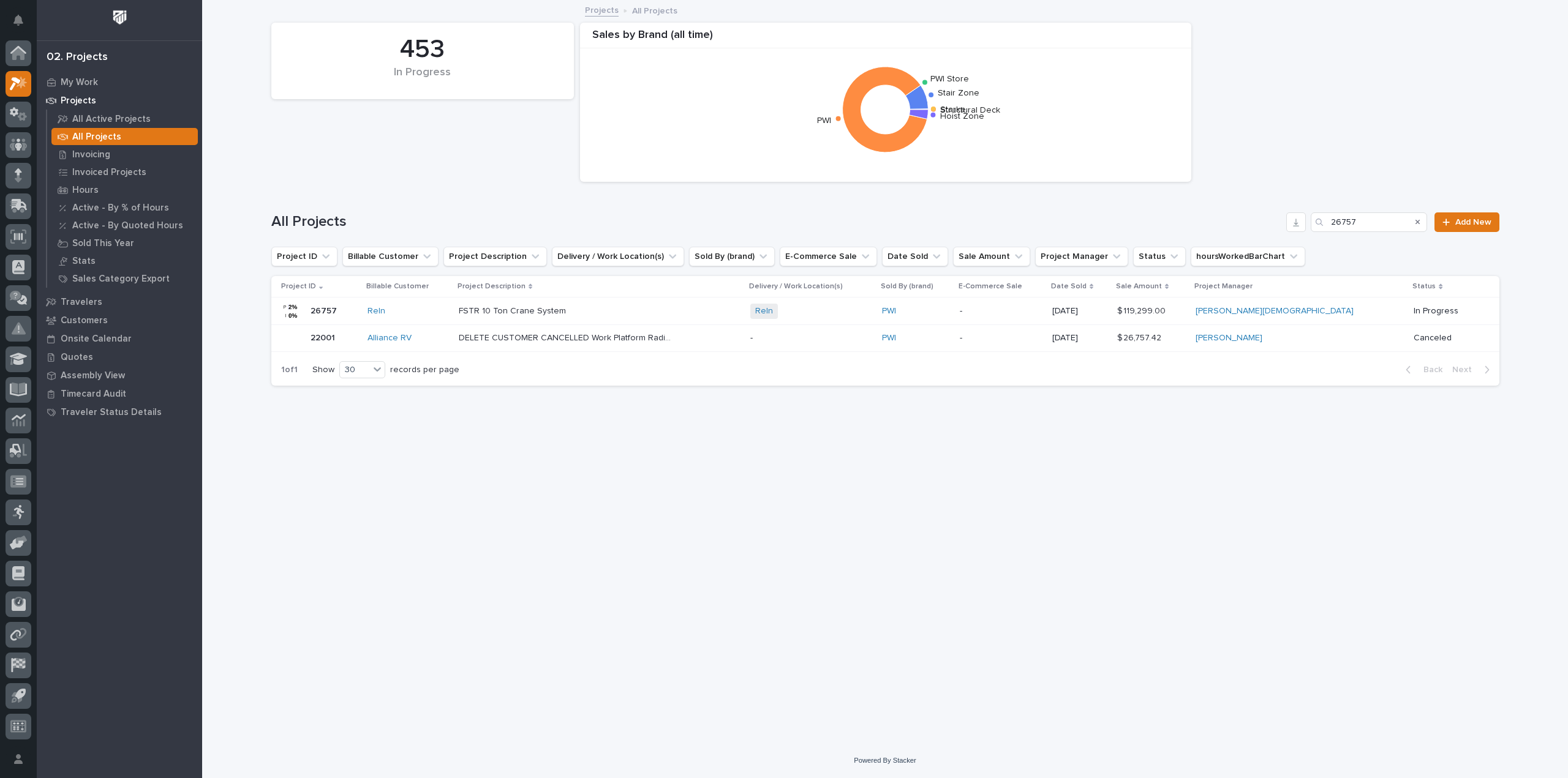
click at [1043, 313] on p "-" at bounding box center [1001, 311] width 83 height 10
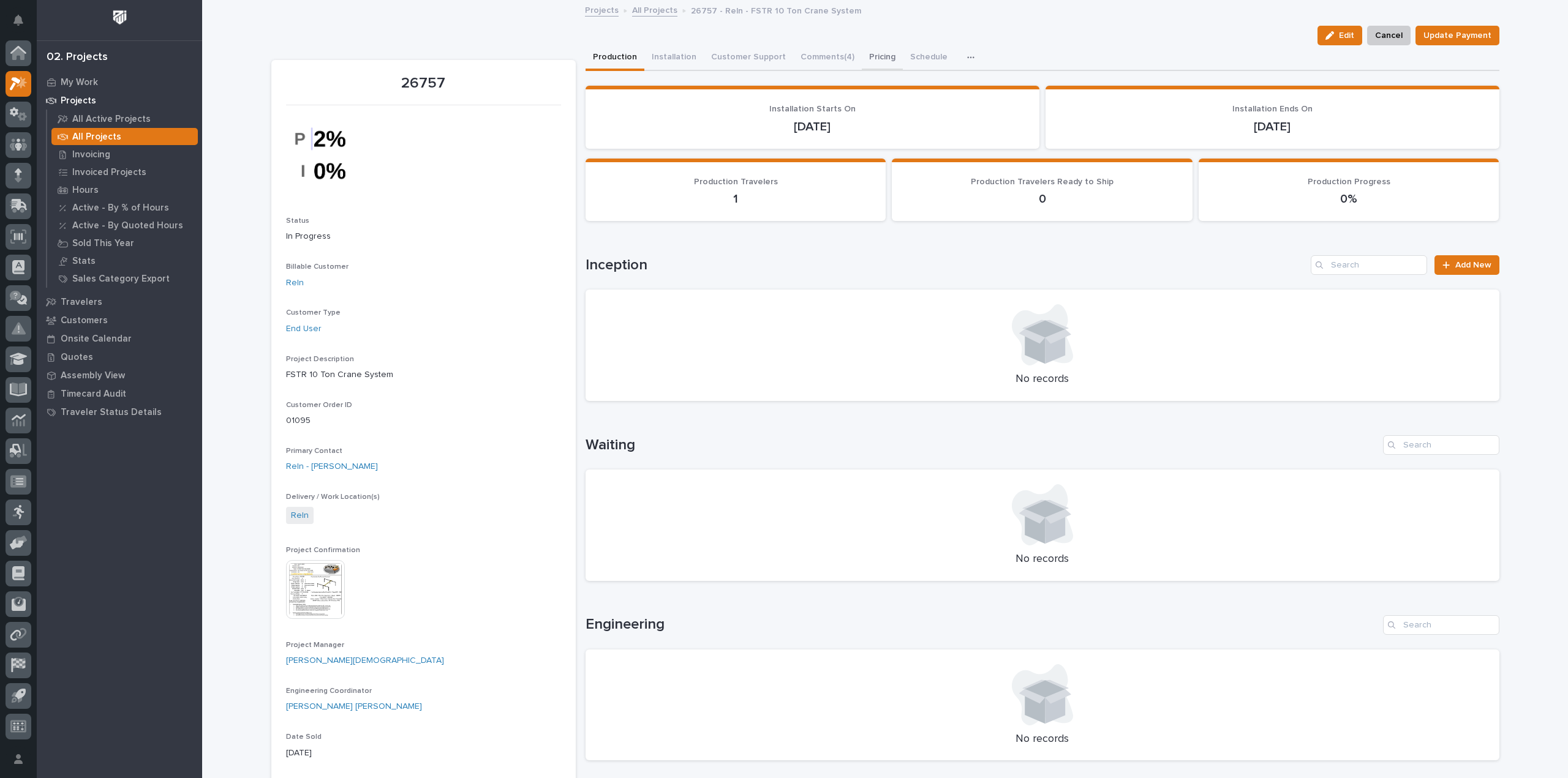
click at [865, 58] on button "Pricing" at bounding box center [882, 58] width 41 height 26
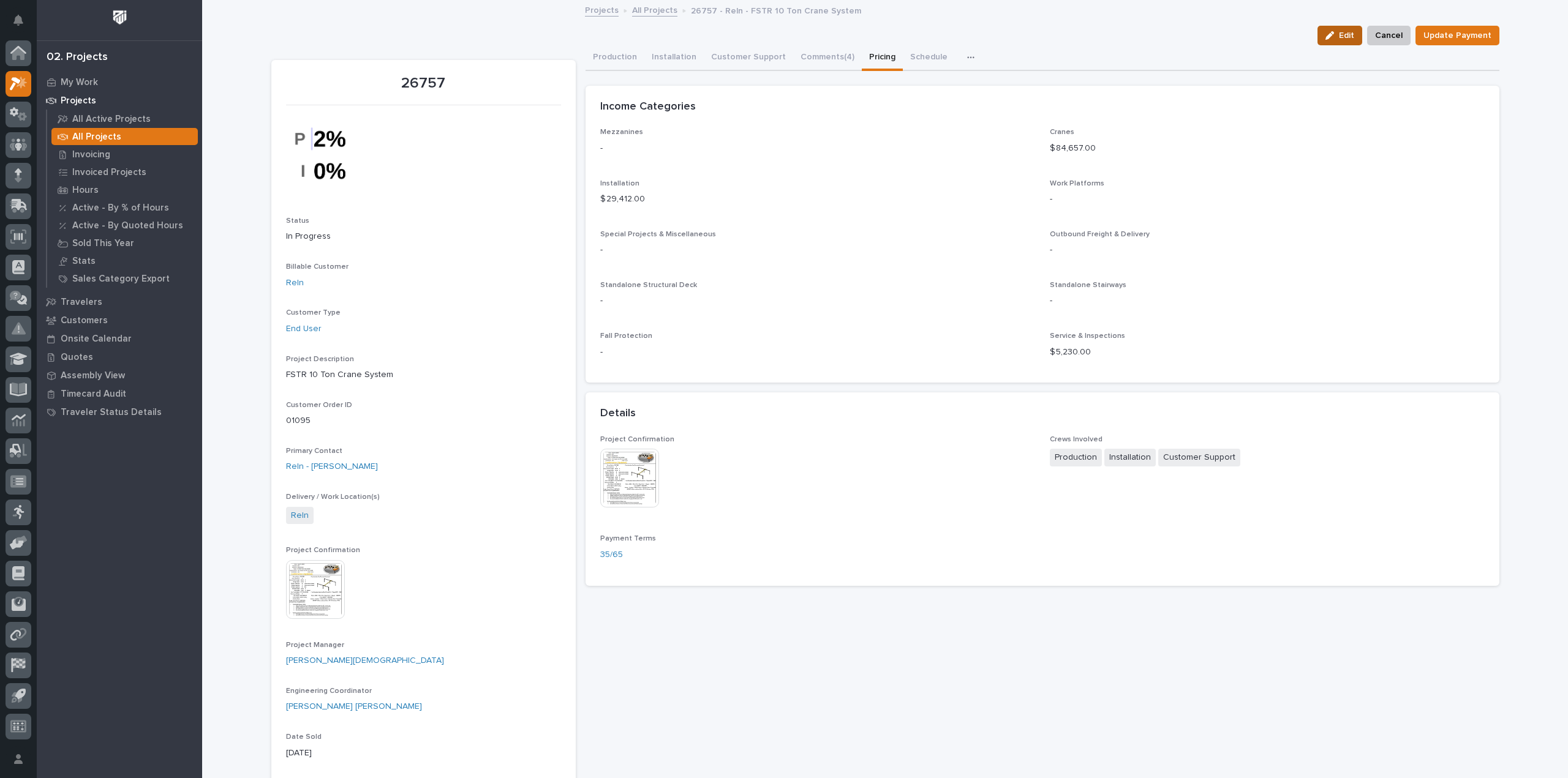
click at [1348, 37] on span "Edit" at bounding box center [1346, 36] width 15 height 11
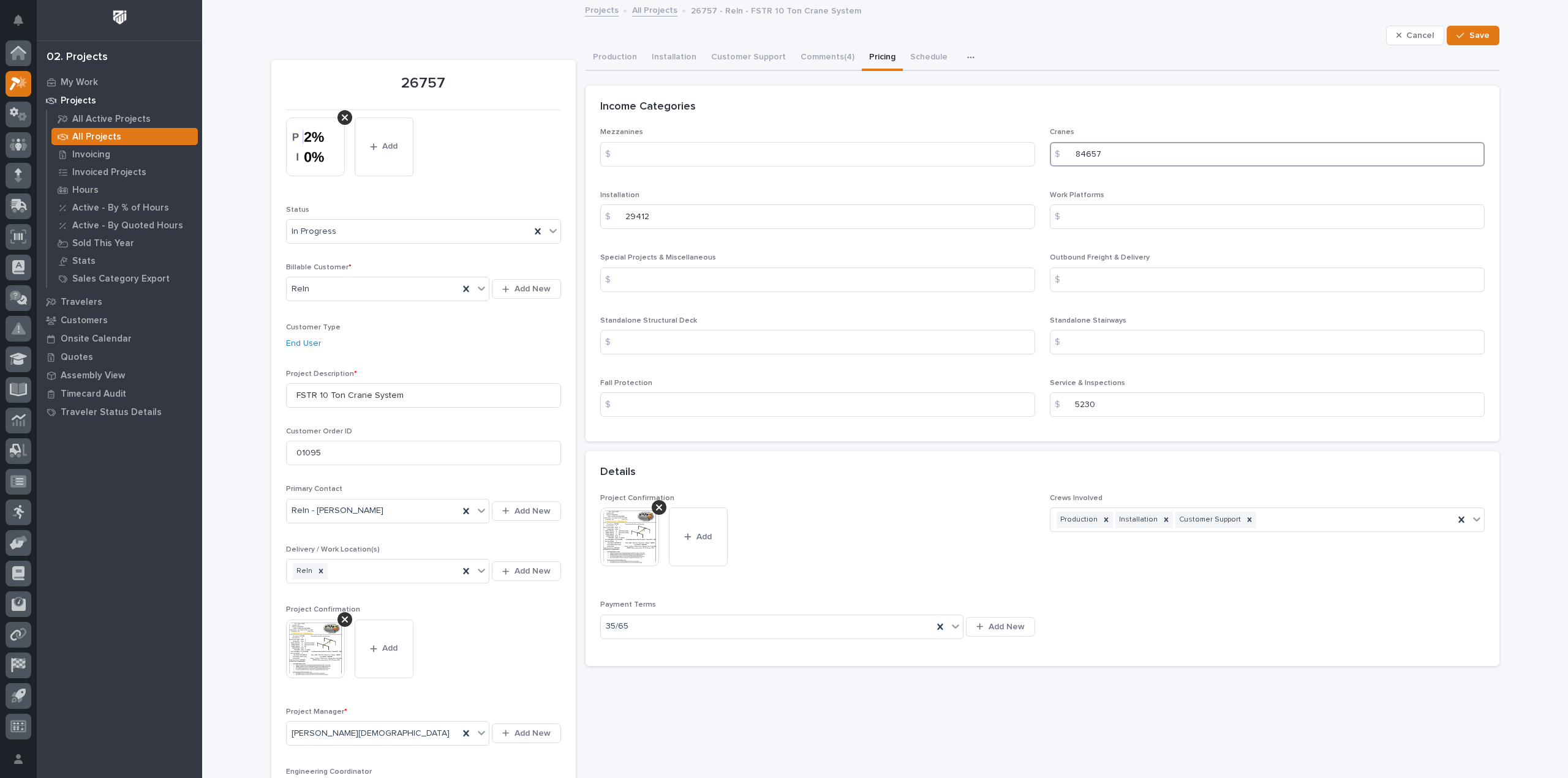
drag, startPoint x: 1101, startPoint y: 157, endPoint x: 1070, endPoint y: 156, distance: 31.0
click at [1070, 156] on input "84657" at bounding box center [1266, 154] width 435 height 24
type input "90005"
click at [1136, 216] on input at bounding box center [1266, 216] width 435 height 24
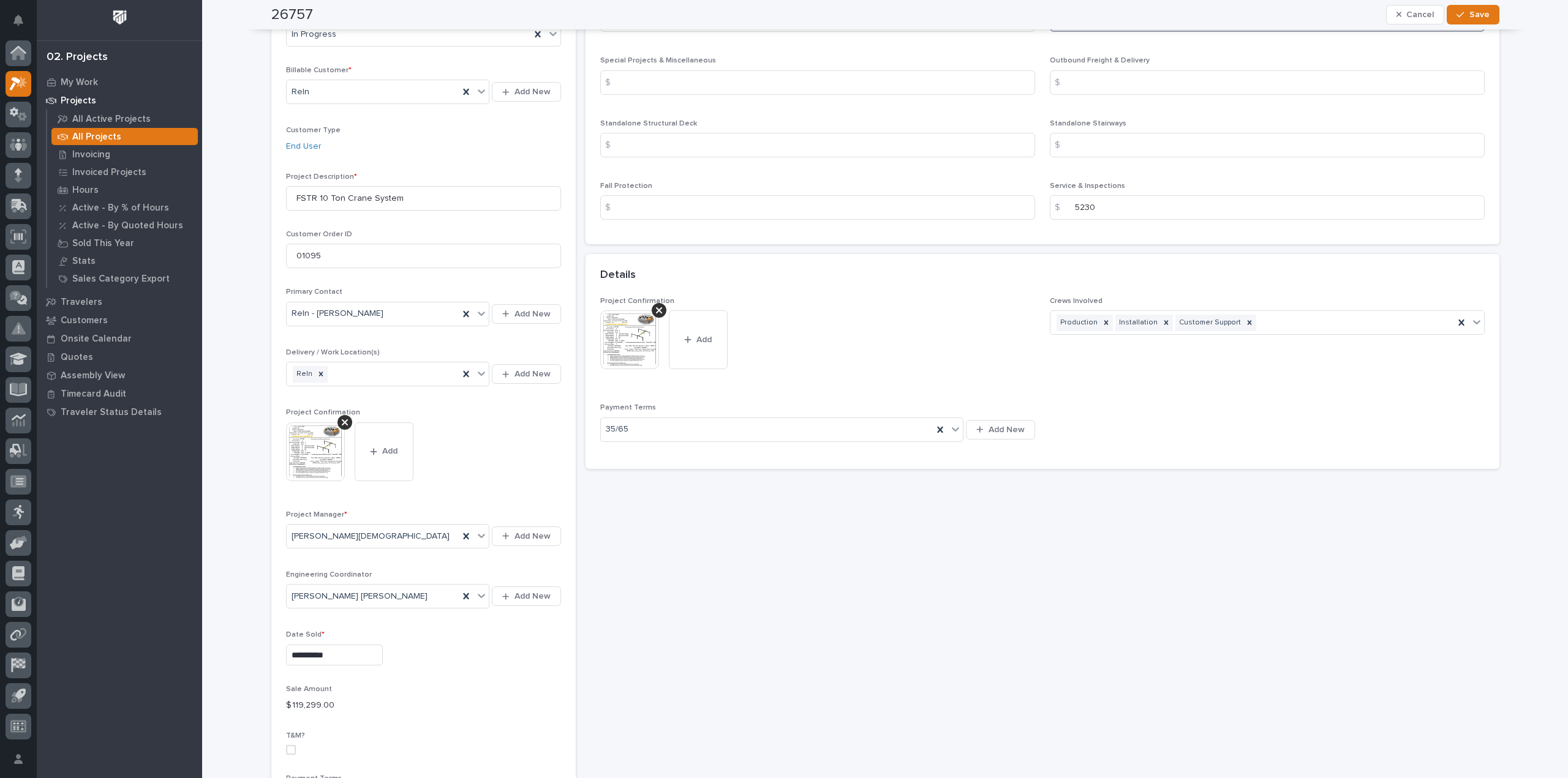
scroll to position [184, 0]
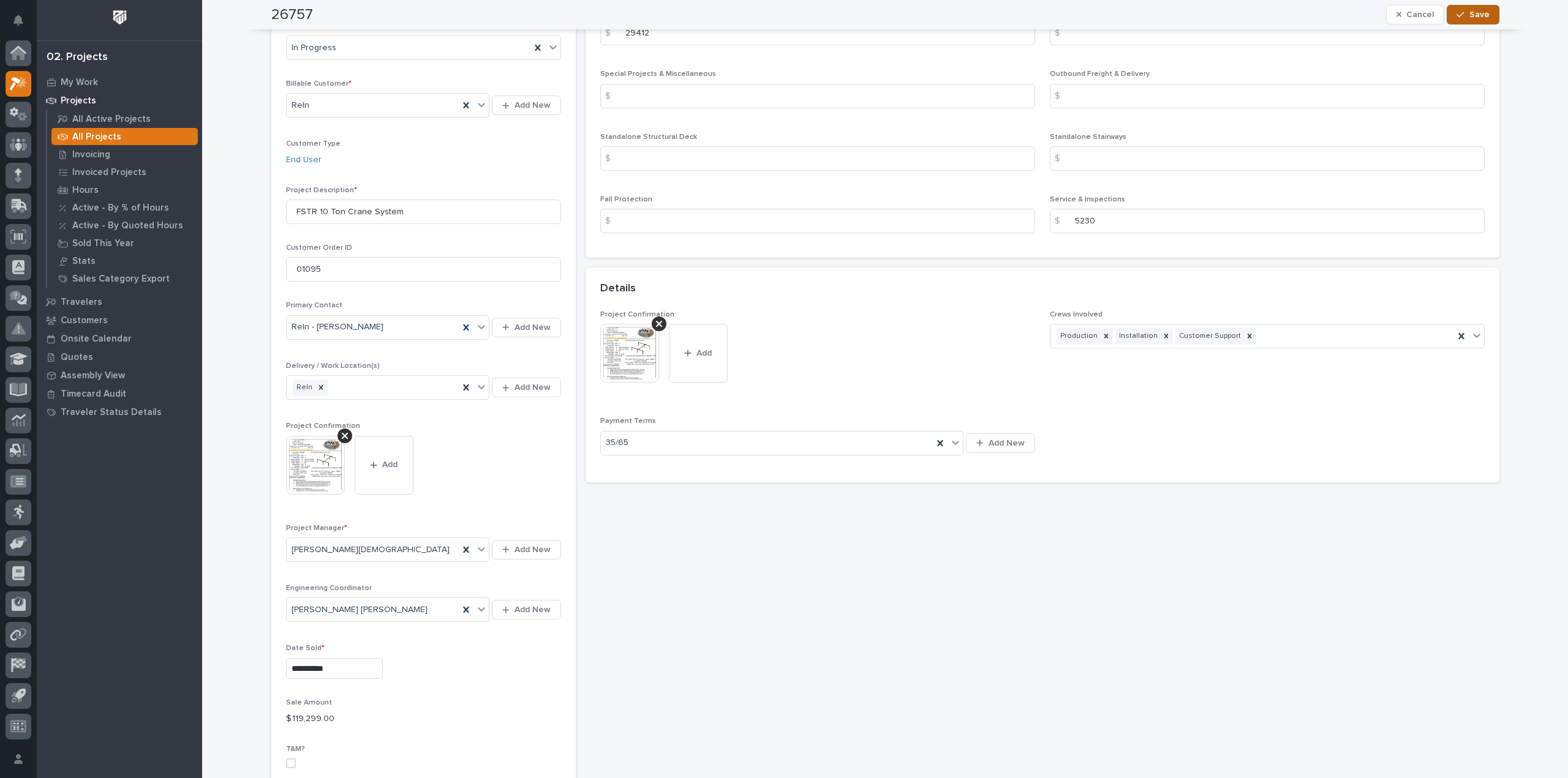
click at [1485, 20] on button "Save" at bounding box center [1472, 15] width 52 height 20
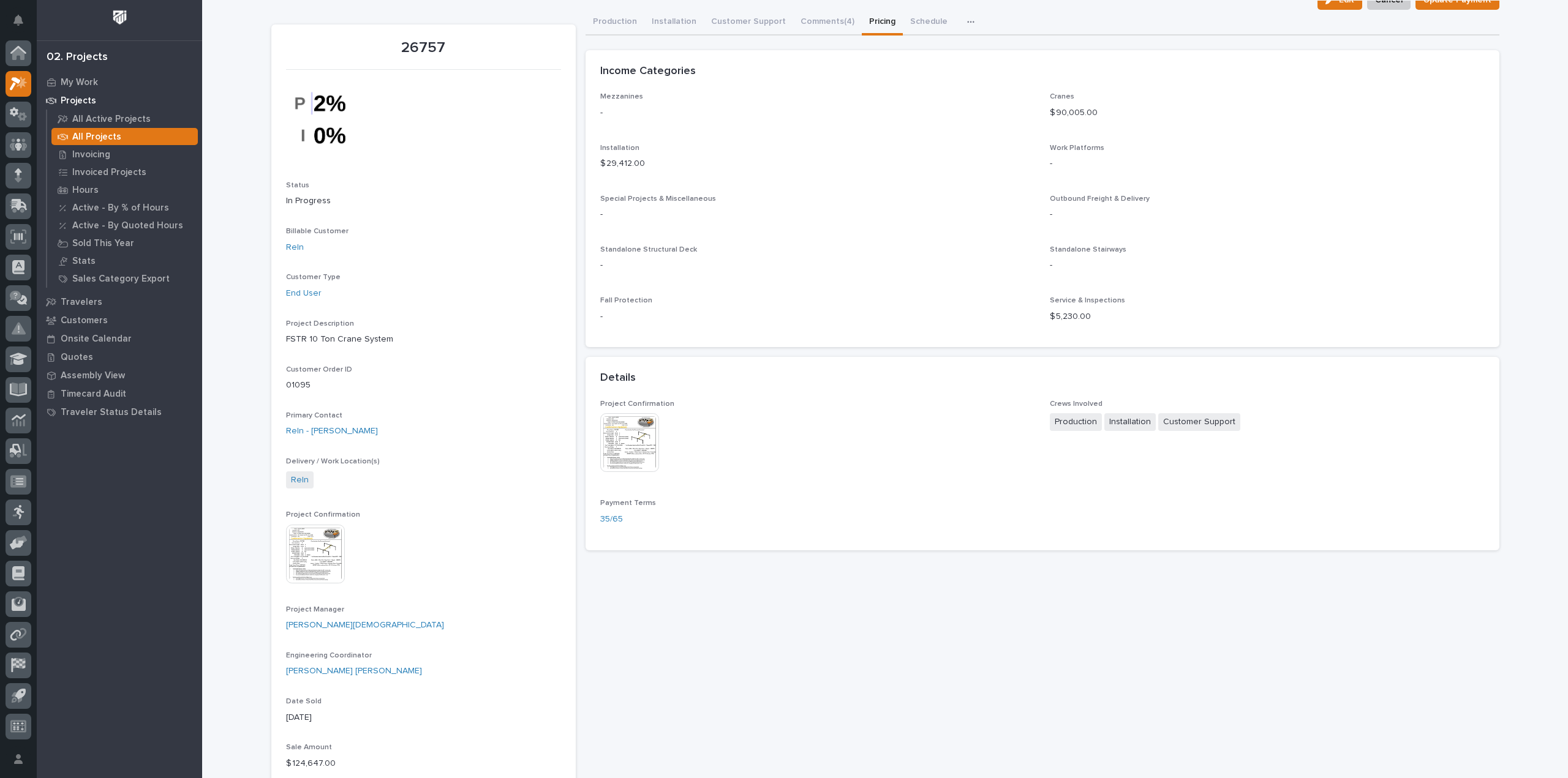
scroll to position [0, 0]
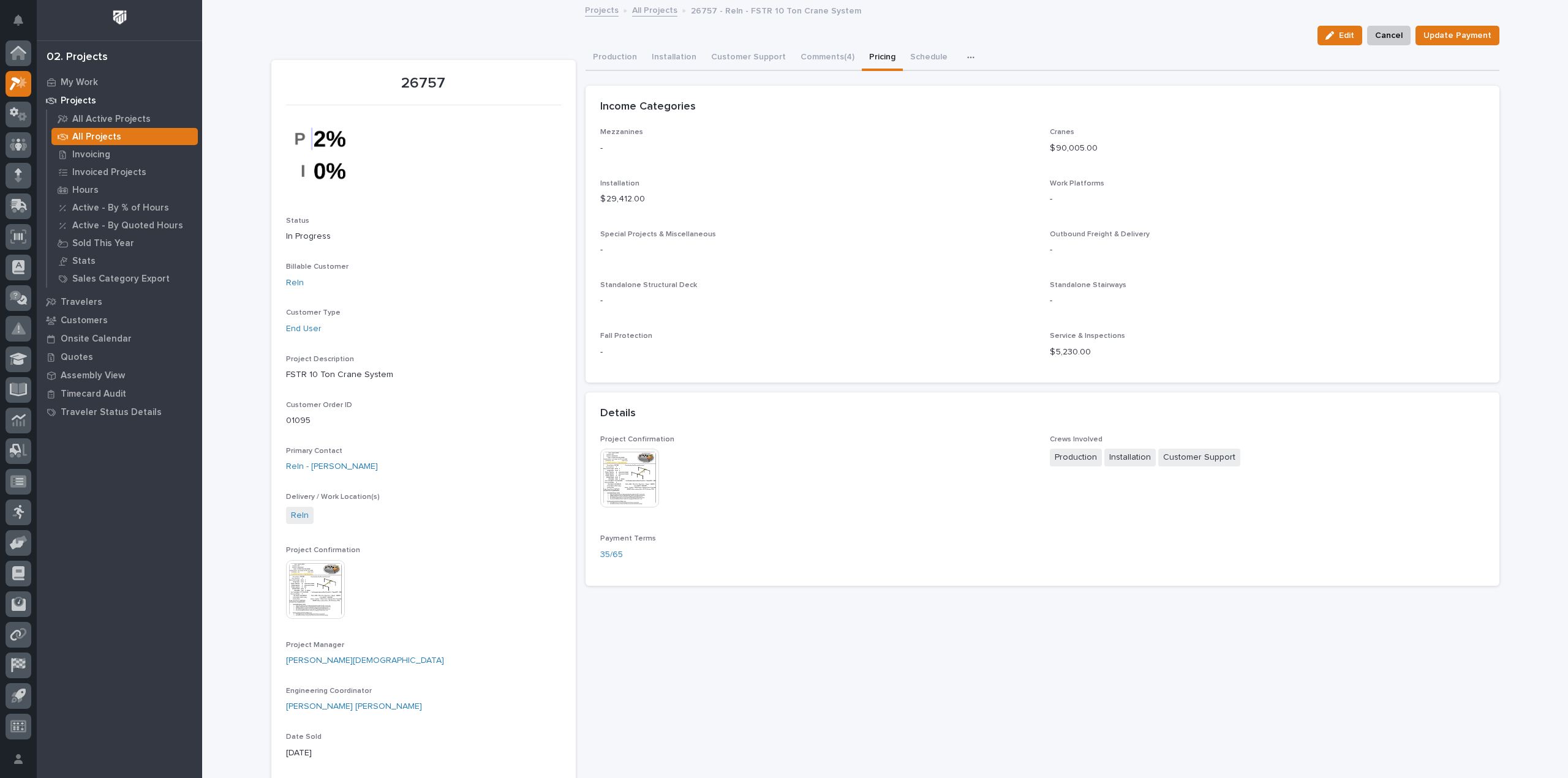
click at [643, 8] on link "All Projects" at bounding box center [654, 10] width 45 height 14
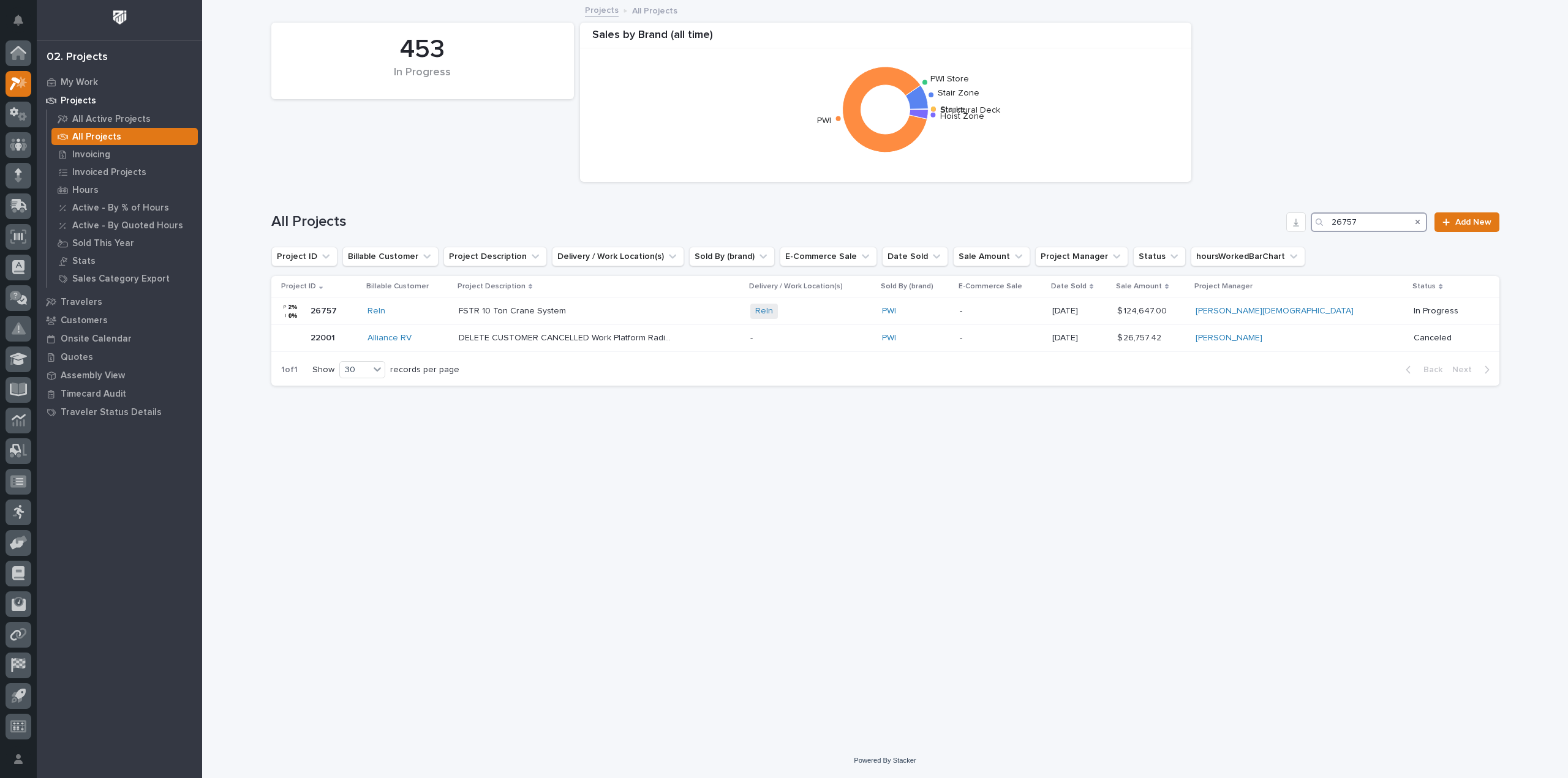
drag, startPoint x: 1370, startPoint y: 216, endPoint x: 1280, endPoint y: 226, distance: 90.6
click at [1280, 226] on div "All Projects 26757 Add New" at bounding box center [885, 222] width 1228 height 20
type input "26759"
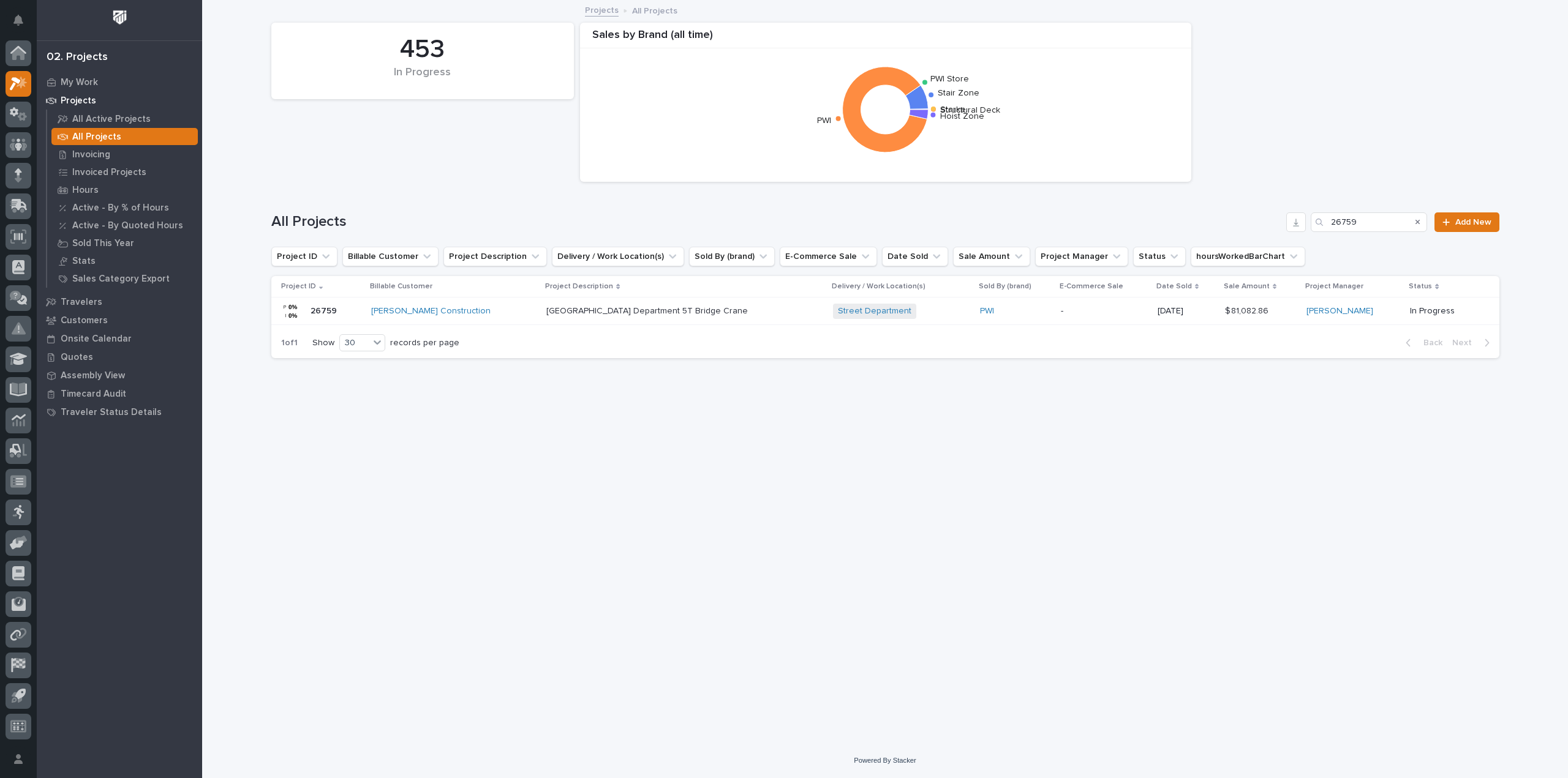
click at [1131, 314] on p "-" at bounding box center [1103, 311] width 86 height 10
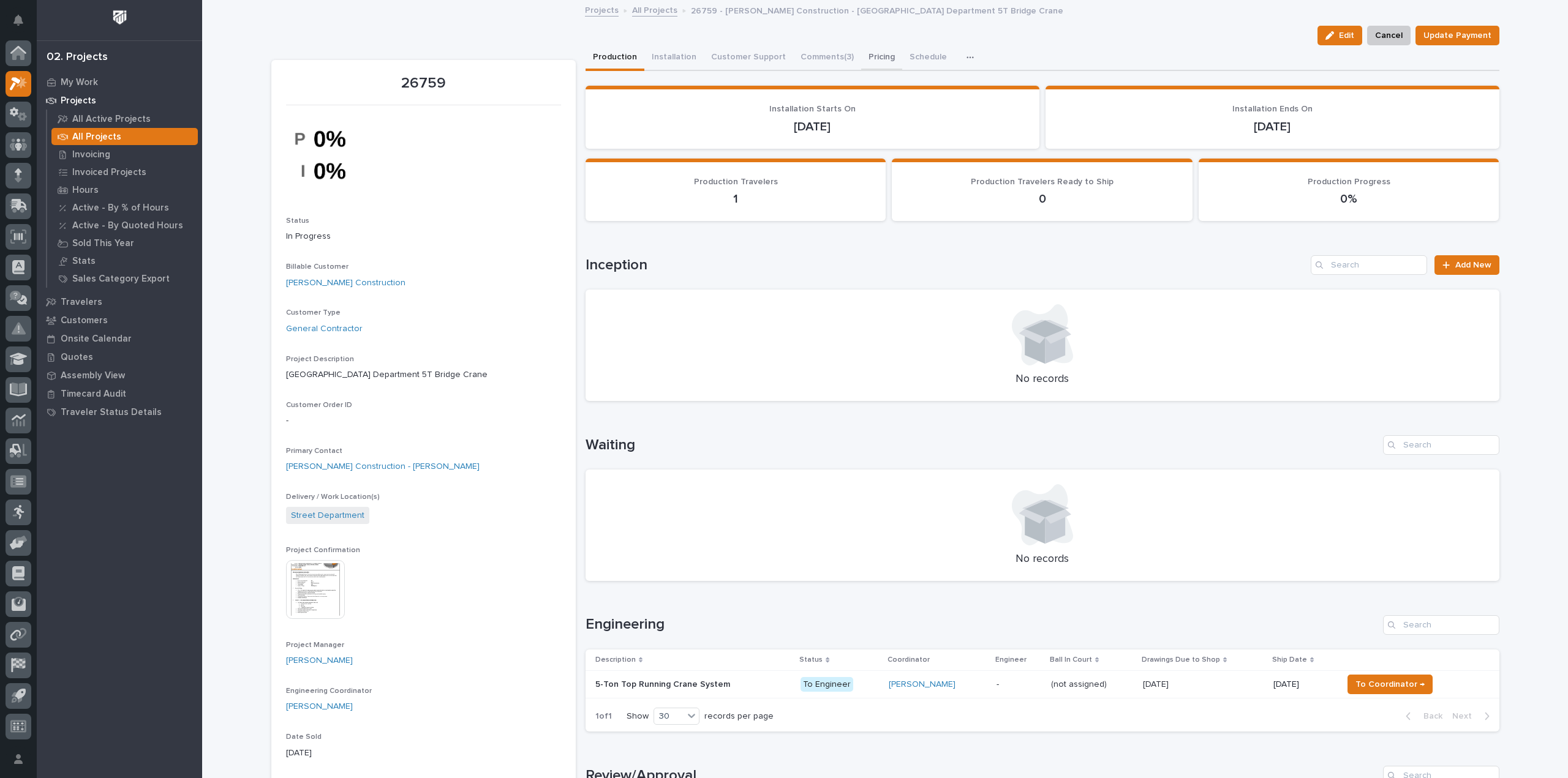
click at [867, 57] on button "Pricing" at bounding box center [882, 58] width 41 height 26
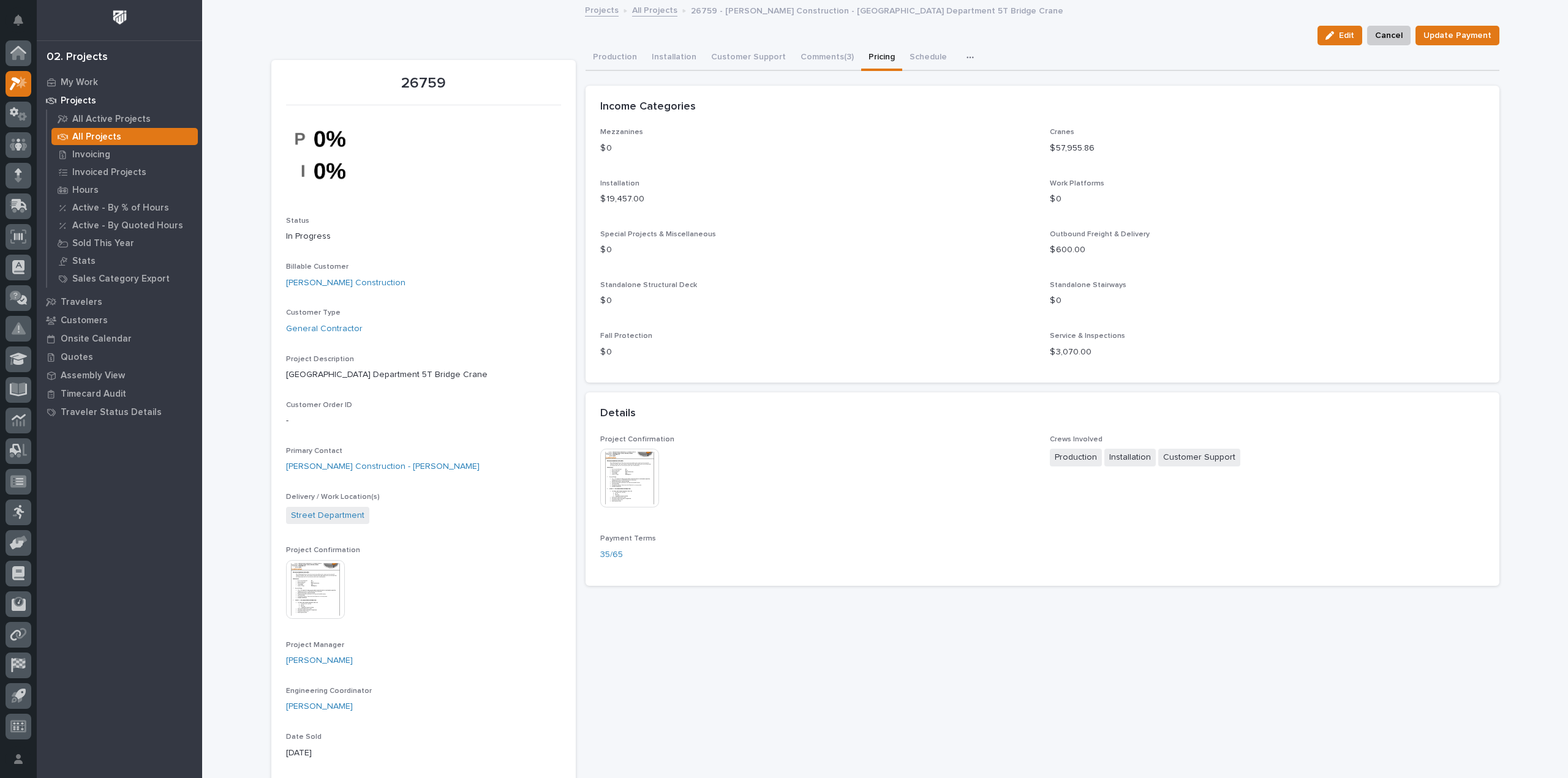
drag, startPoint x: 1333, startPoint y: 35, endPoint x: 1179, endPoint y: 181, distance: 212.2
click at [1333, 35] on icon "button" at bounding box center [1329, 36] width 8 height 8
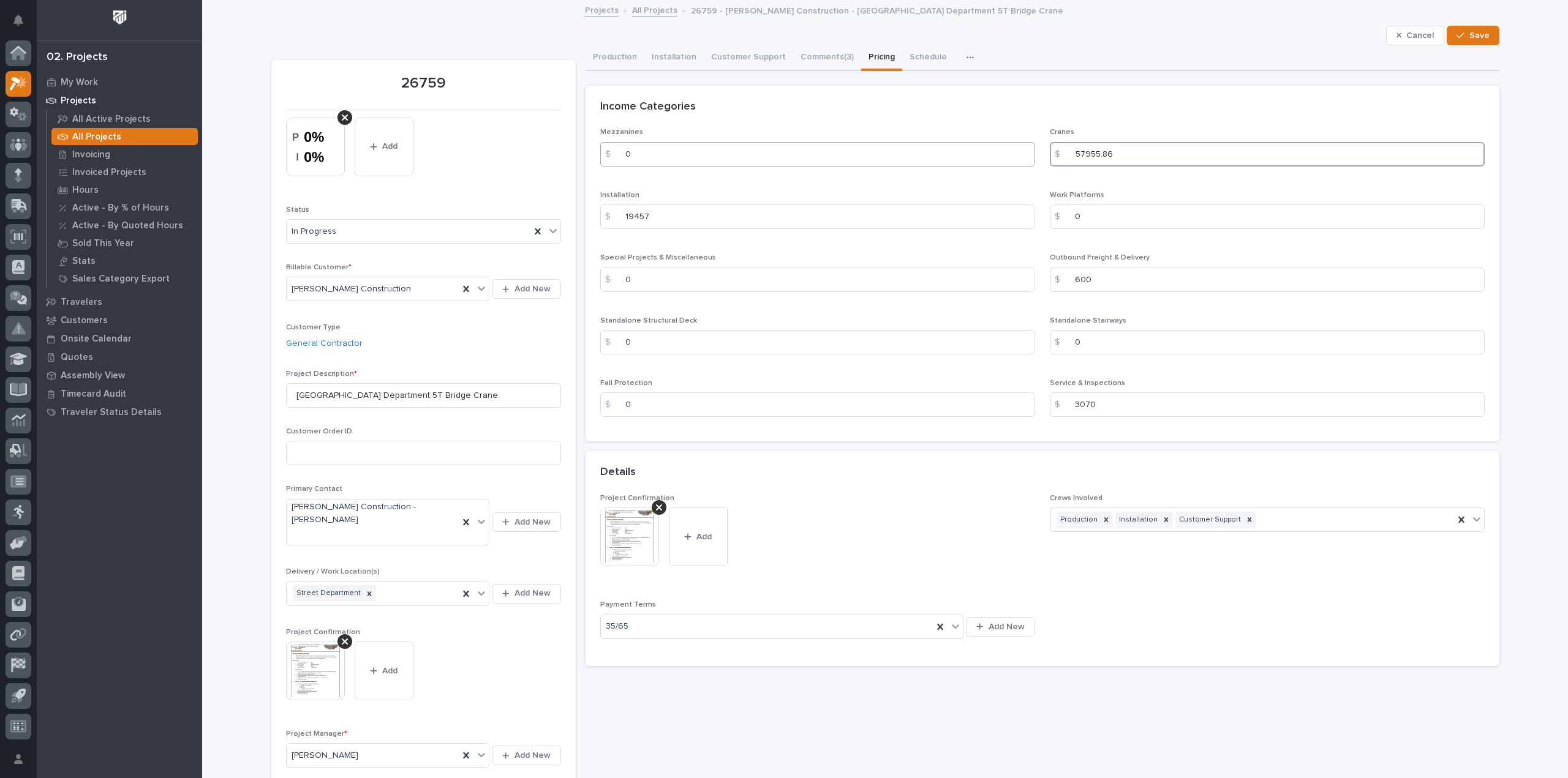
drag, startPoint x: 1108, startPoint y: 155, endPoint x: 988, endPoint y: 158, distance: 120.0
click at [988, 158] on div "Mezzanines $ 0 Cranes $ 57955.86 Installation $ 19457 Work Platforms $ 0 Specia…" at bounding box center [1043, 277] width 884 height 299
type input "58730"
click at [1474, 30] on span "Save" at bounding box center [1479, 36] width 20 height 11
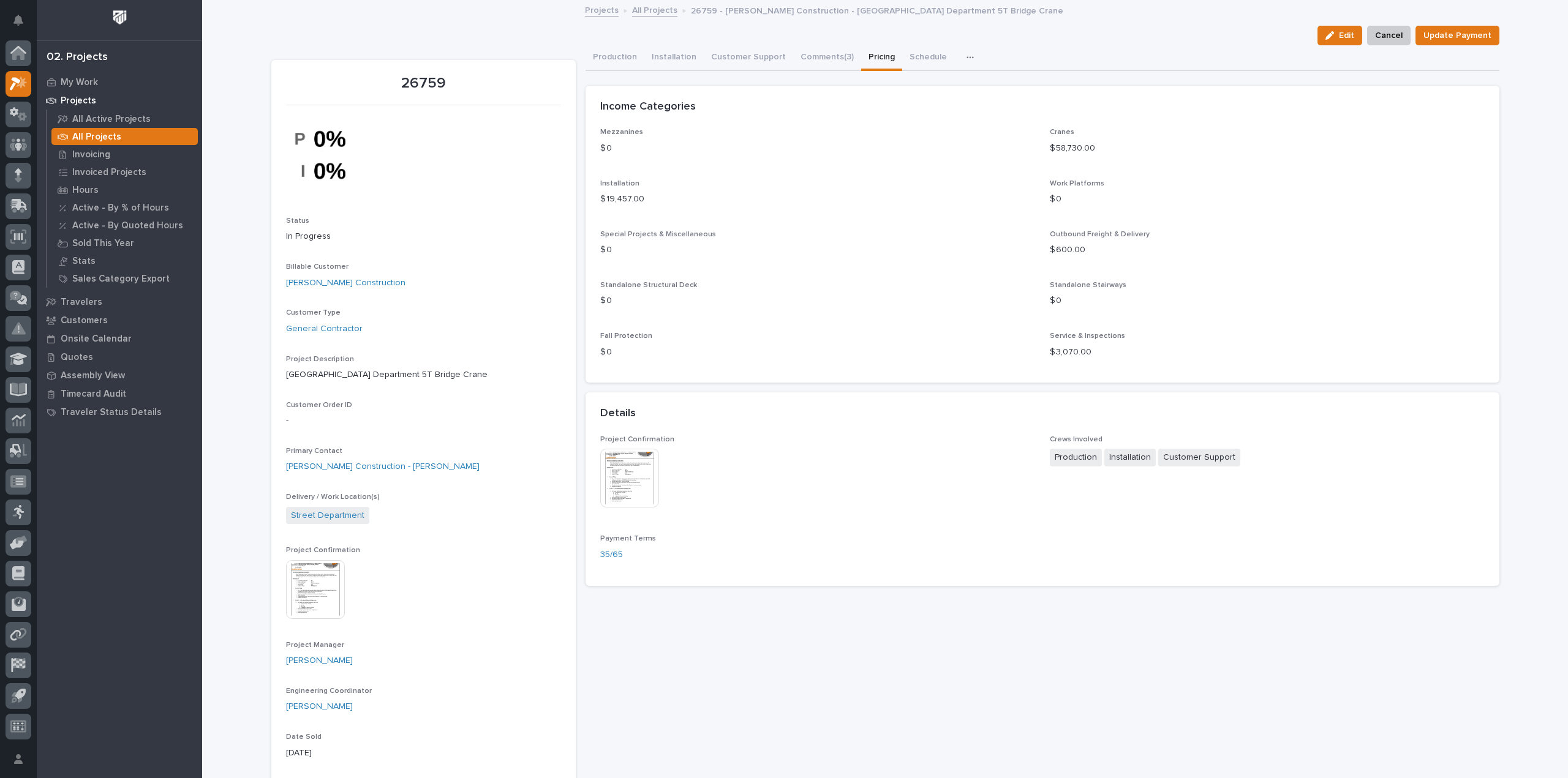
click at [656, 8] on link "All Projects" at bounding box center [654, 10] width 45 height 14
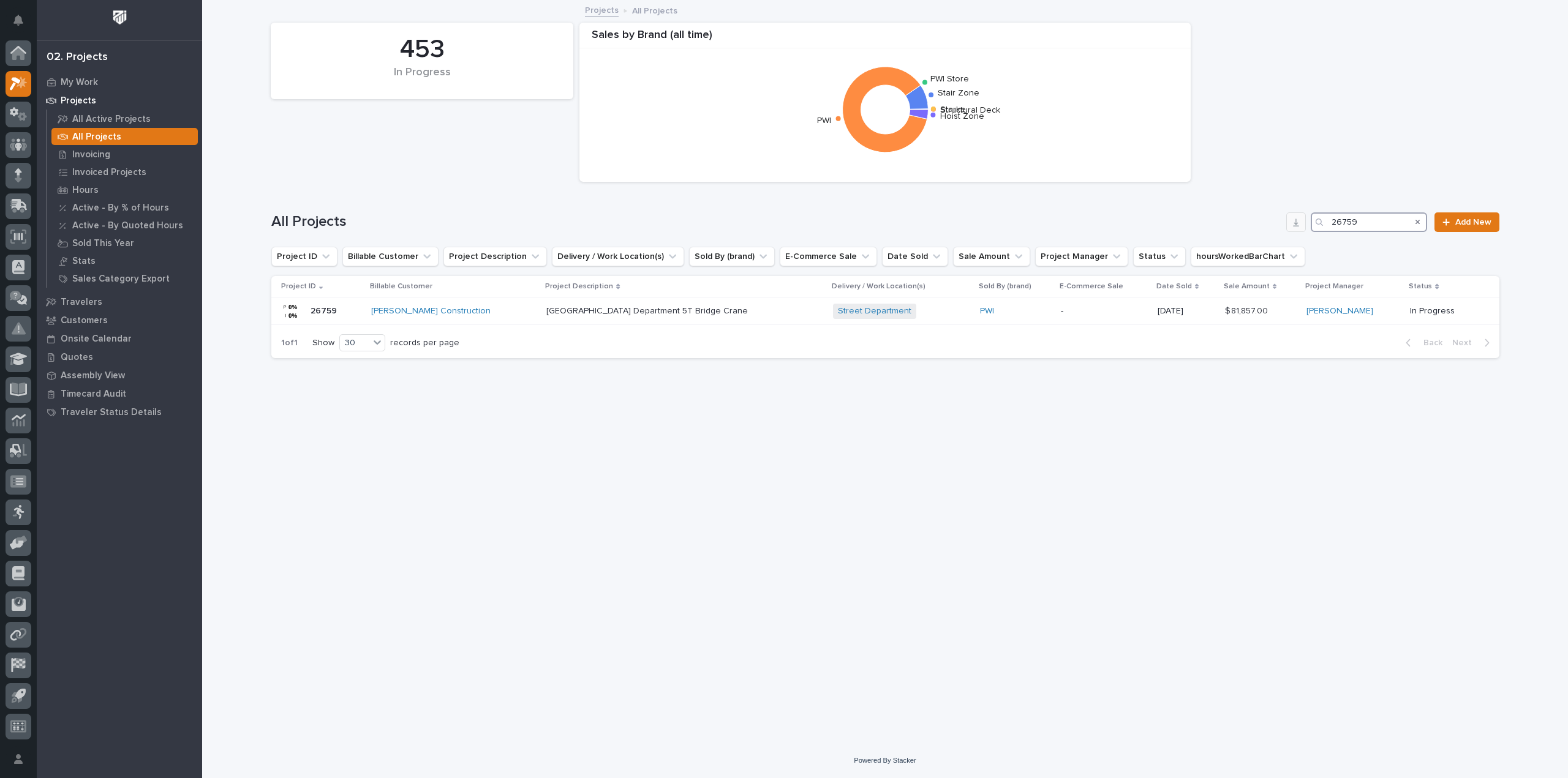
drag, startPoint x: 1361, startPoint y: 223, endPoint x: 1294, endPoint y: 223, distance: 67.0
click at [1294, 223] on div "All Projects 26759 Add New" at bounding box center [885, 222] width 1228 height 20
type input "27084"
click at [905, 310] on div "PWI" at bounding box center [867, 311] width 75 height 10
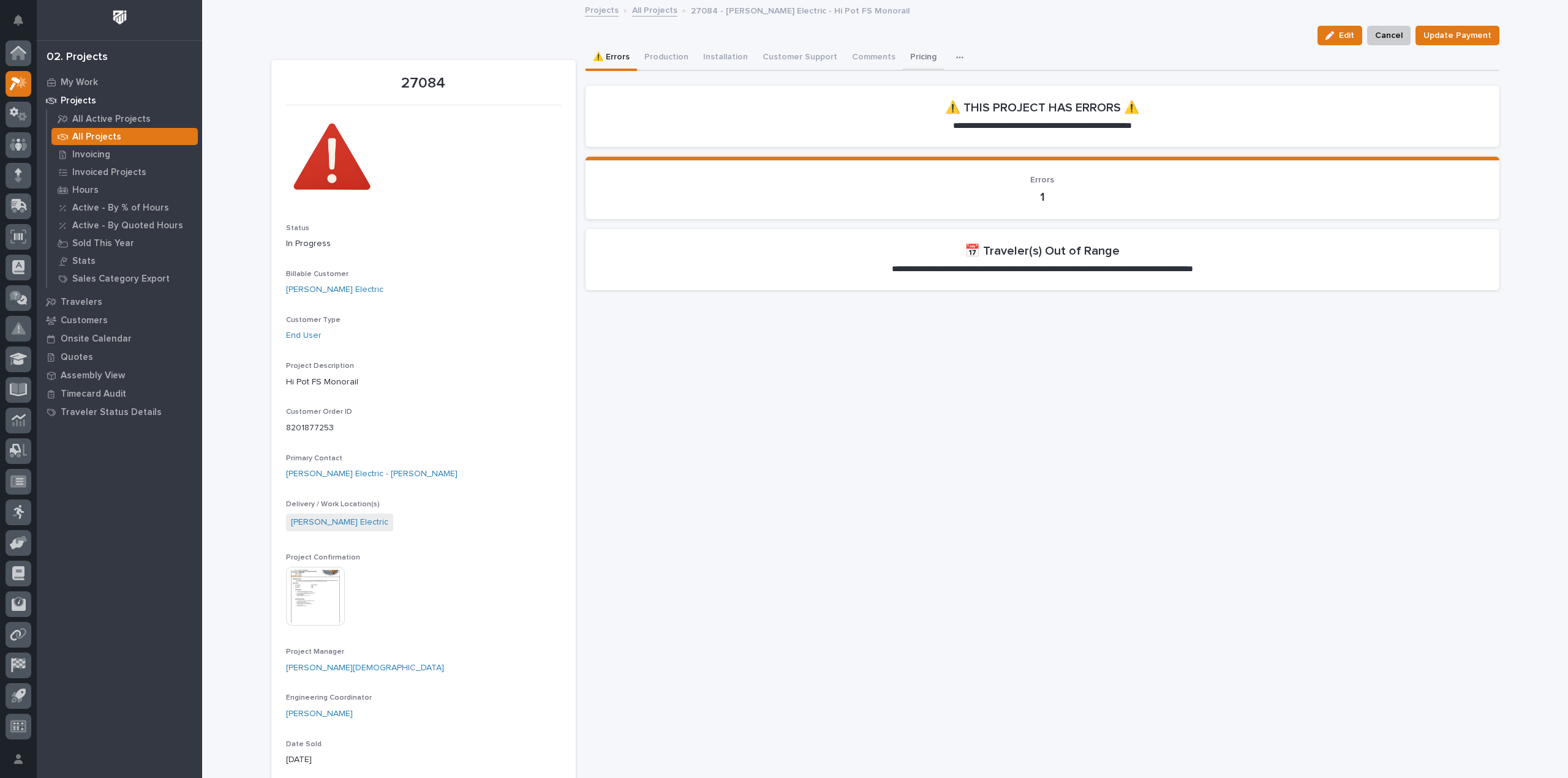
drag, startPoint x: 900, startPoint y: 60, endPoint x: 906, endPoint y: 69, distance: 10.8
click at [903, 60] on button "Pricing" at bounding box center [923, 58] width 41 height 26
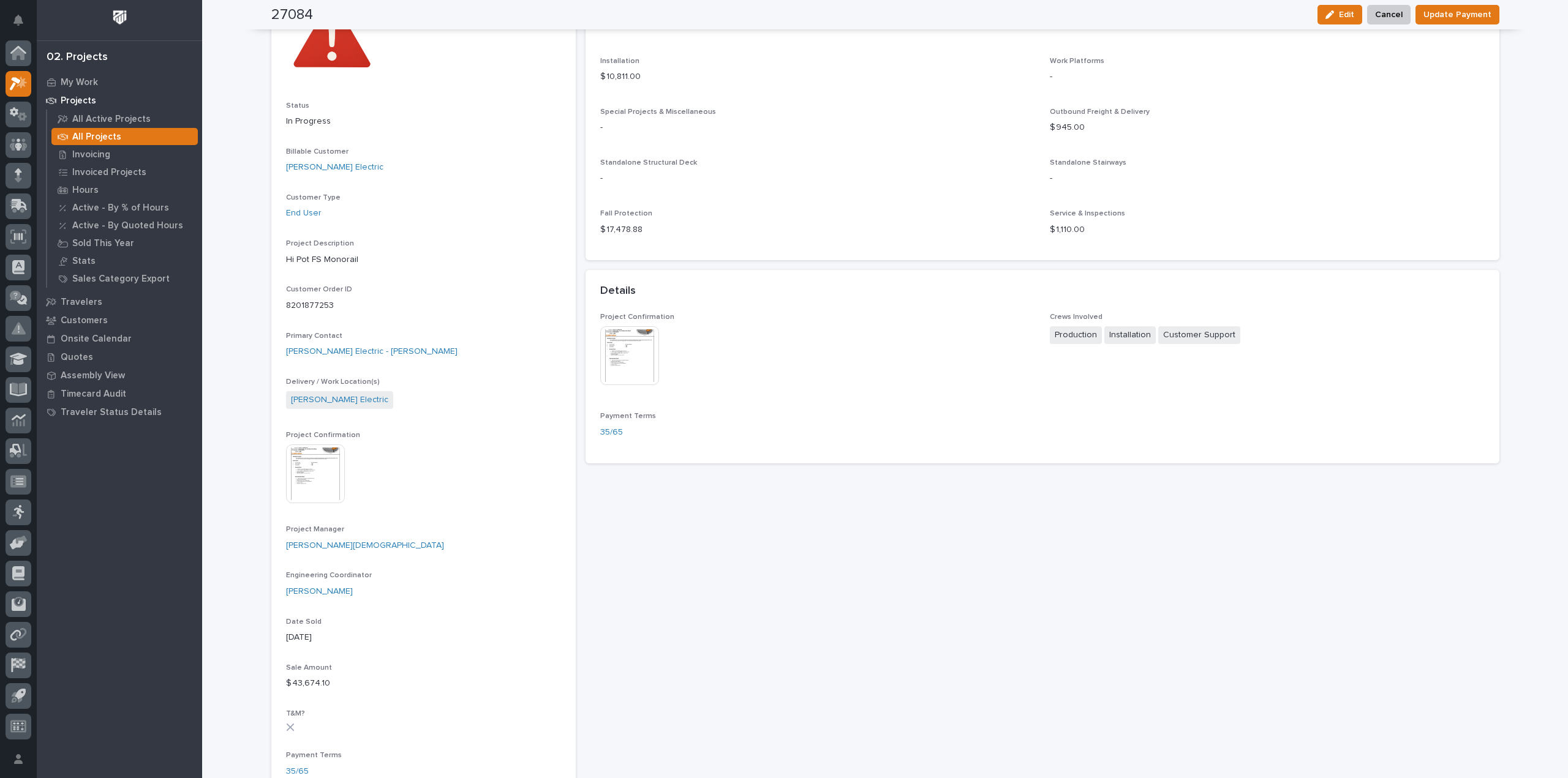
scroll to position [62, 0]
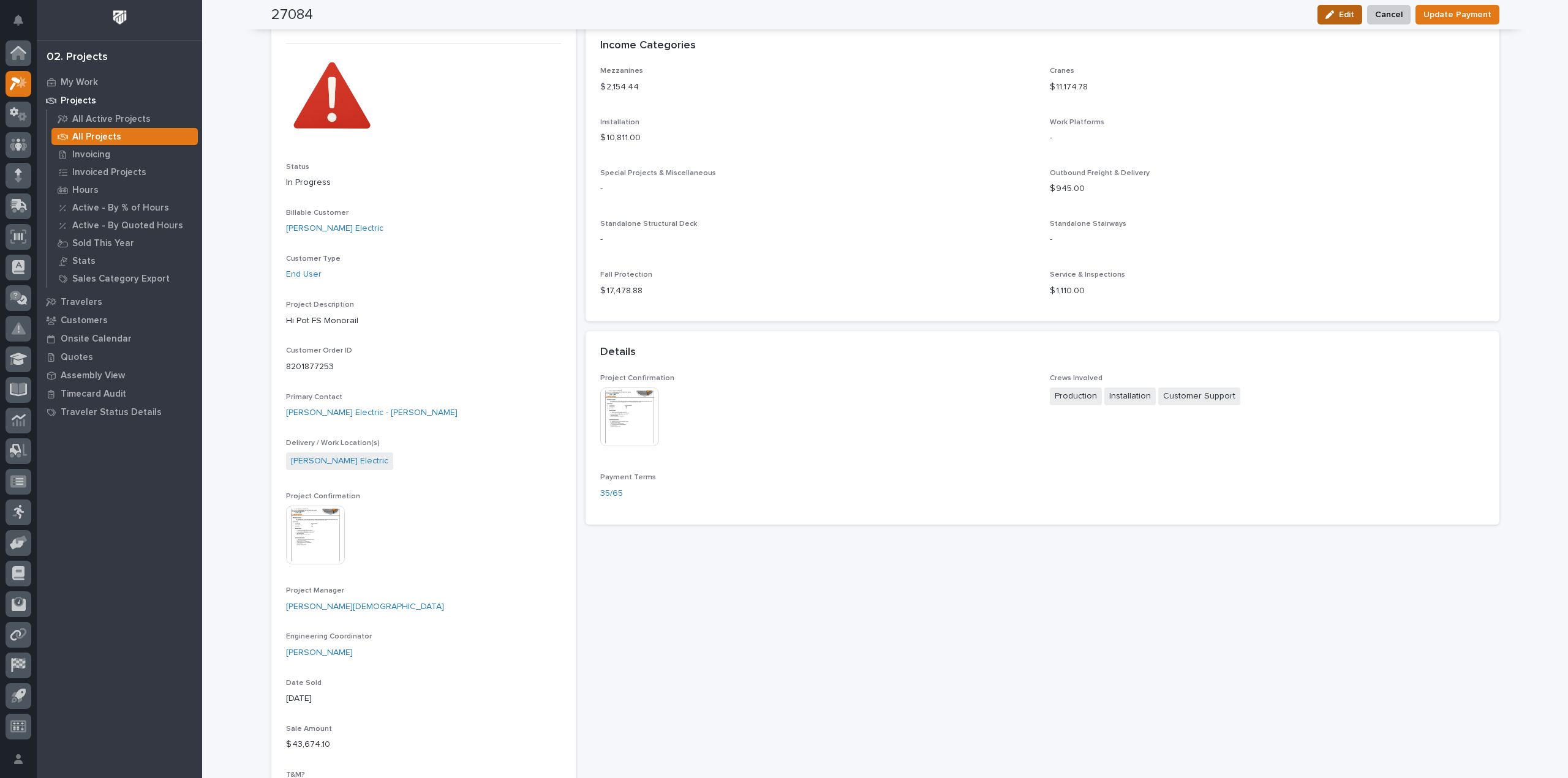
click at [1338, 15] on div "button" at bounding box center [1332, 15] width 13 height 8
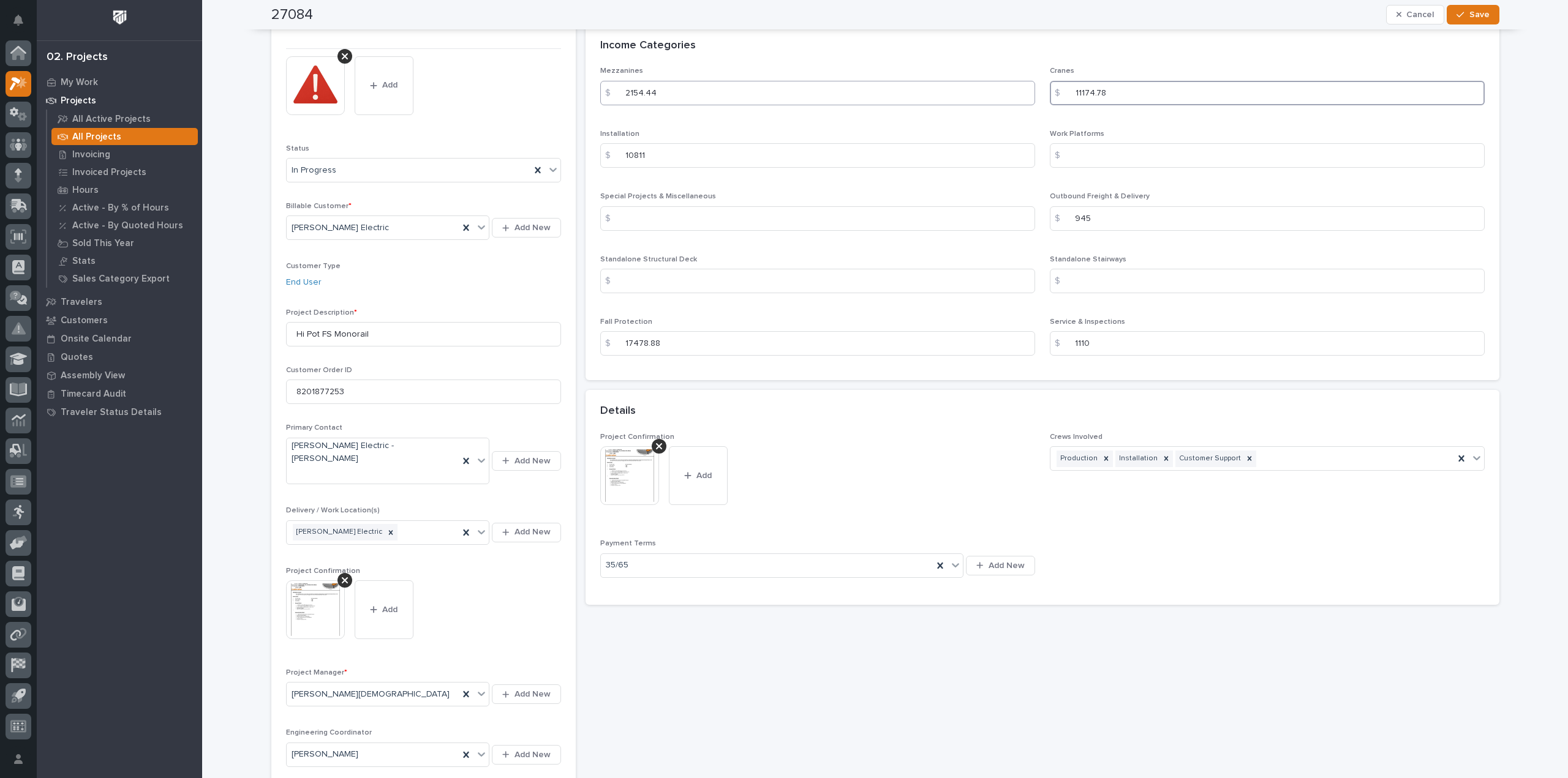
drag, startPoint x: 1102, startPoint y: 94, endPoint x: 995, endPoint y: 93, distance: 107.0
click at [995, 93] on div "Mezzanines $ 2154.44 Cranes $ 11174.78 Installation $ 10811 Work Platforms $ Sp…" at bounding box center [1043, 215] width 884 height 299
type input "11392.78"
click at [1469, 15] on span "Save" at bounding box center [1479, 15] width 20 height 11
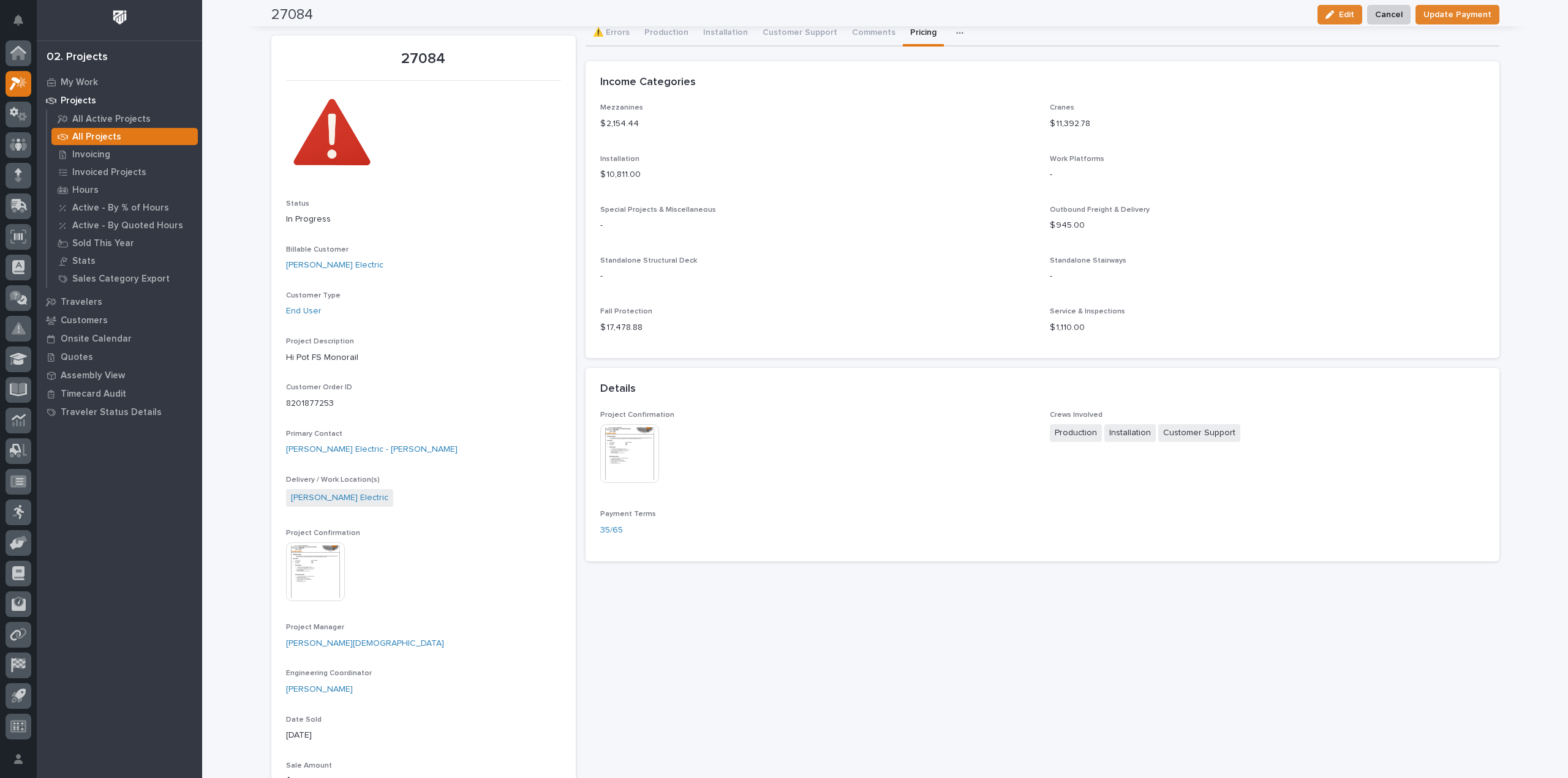
scroll to position [0, 0]
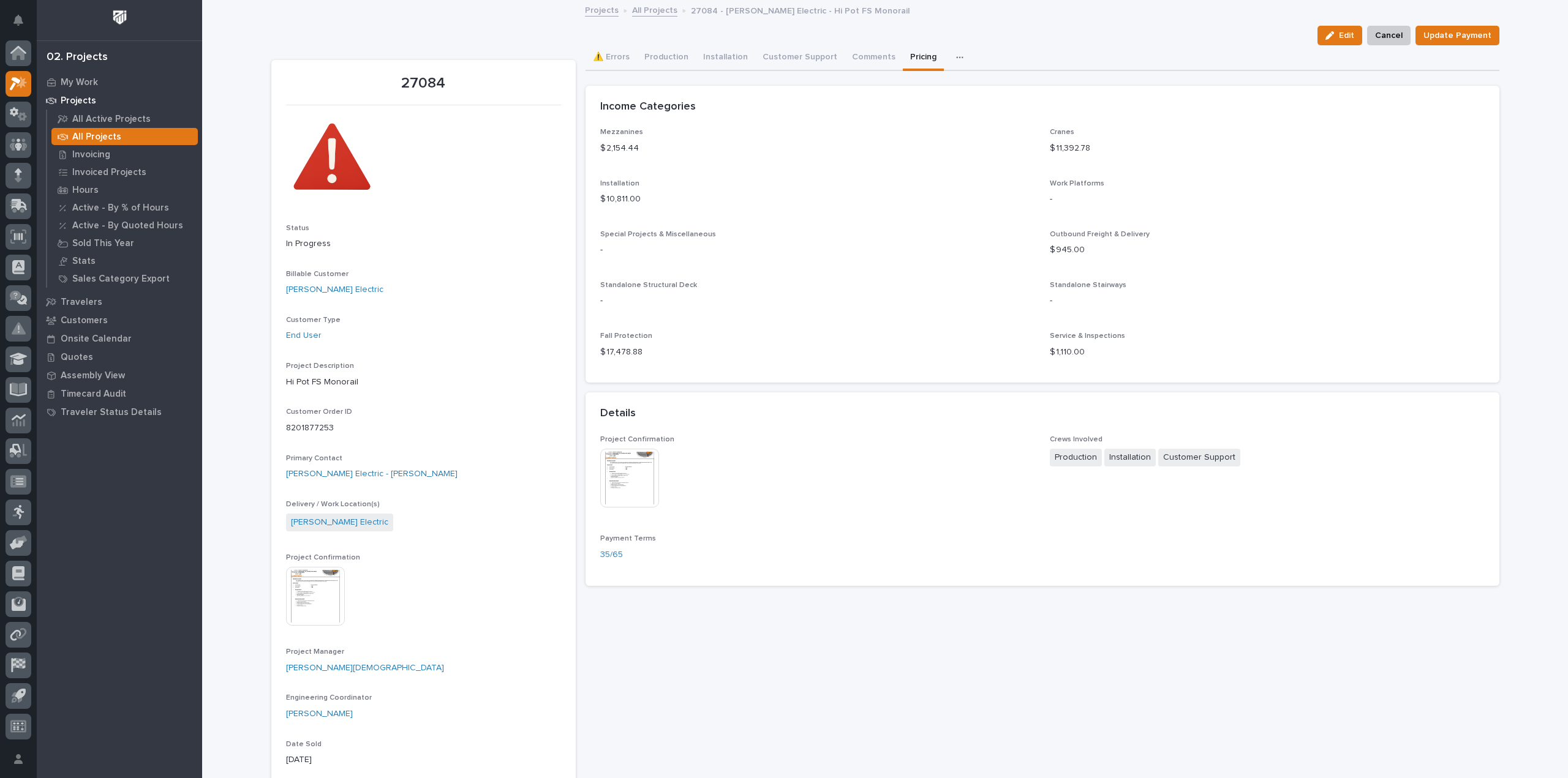
click at [656, 13] on link "All Projects" at bounding box center [654, 10] width 45 height 14
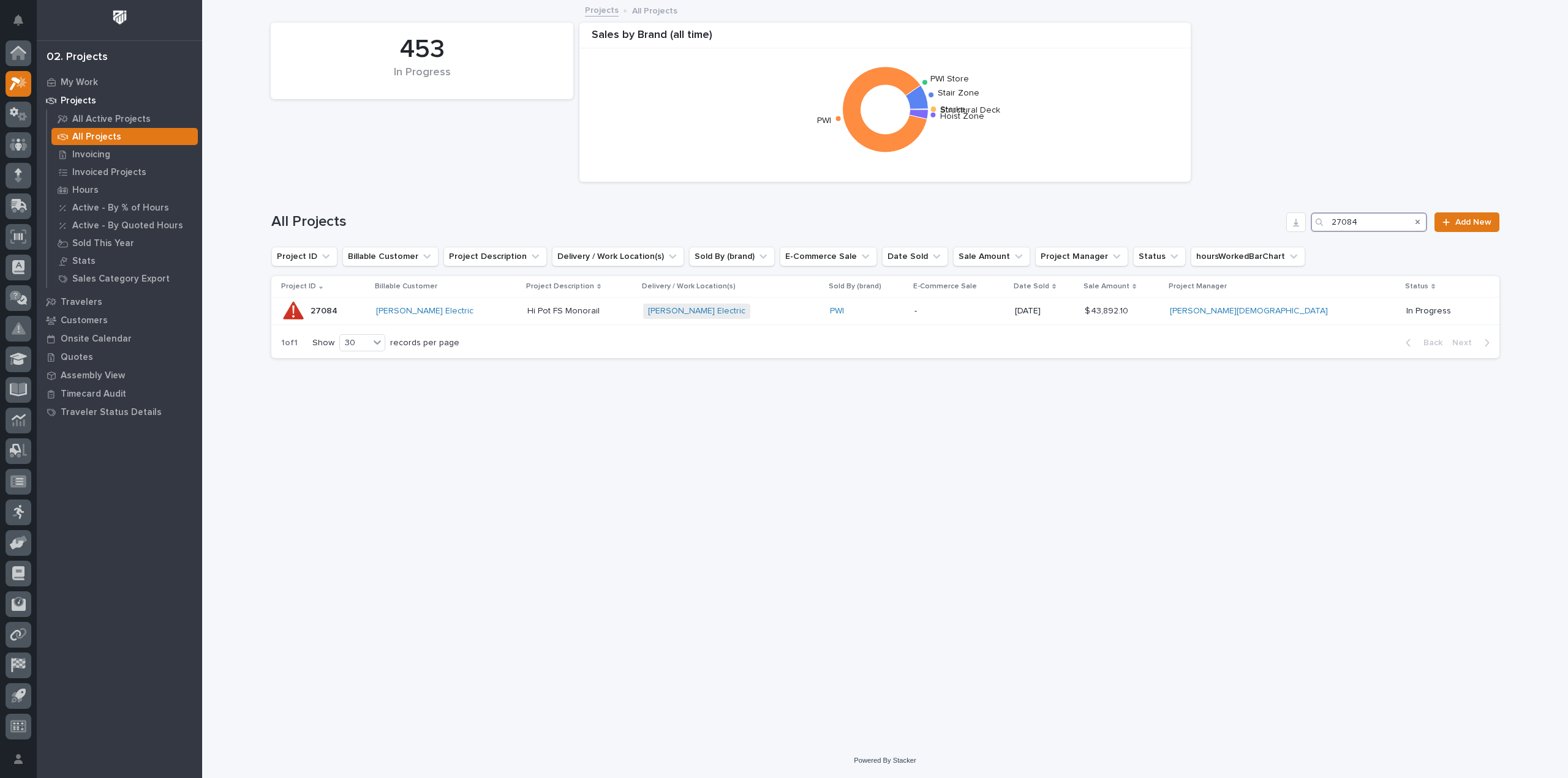
drag, startPoint x: 1367, startPoint y: 227, endPoint x: 1254, endPoint y: 225, distance: 113.0
click at [1254, 225] on div "All Projects 27084 Add New" at bounding box center [885, 222] width 1228 height 20
type input "26636"
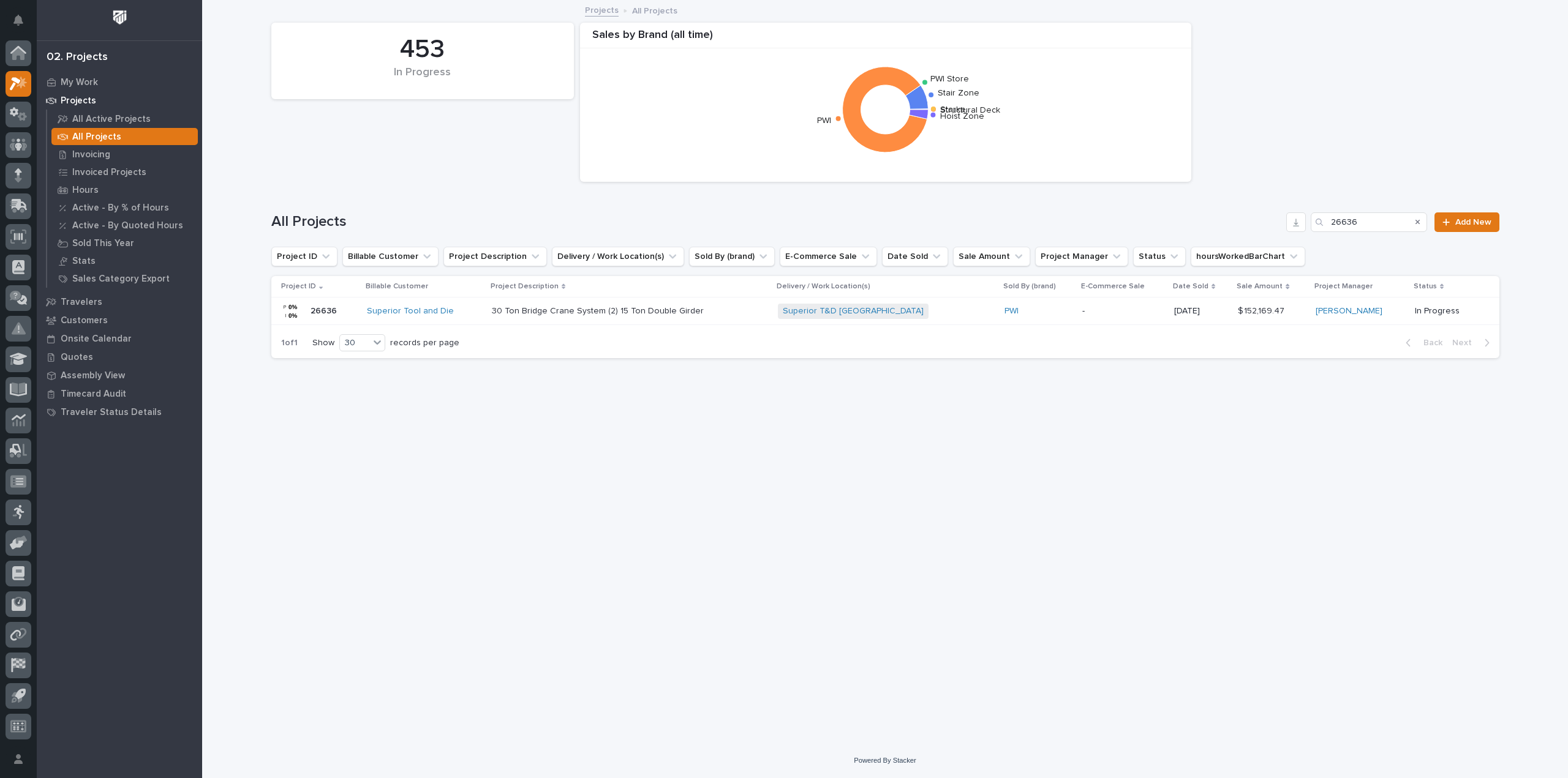
click at [1048, 314] on div "PWI" at bounding box center [1038, 311] width 67 height 10
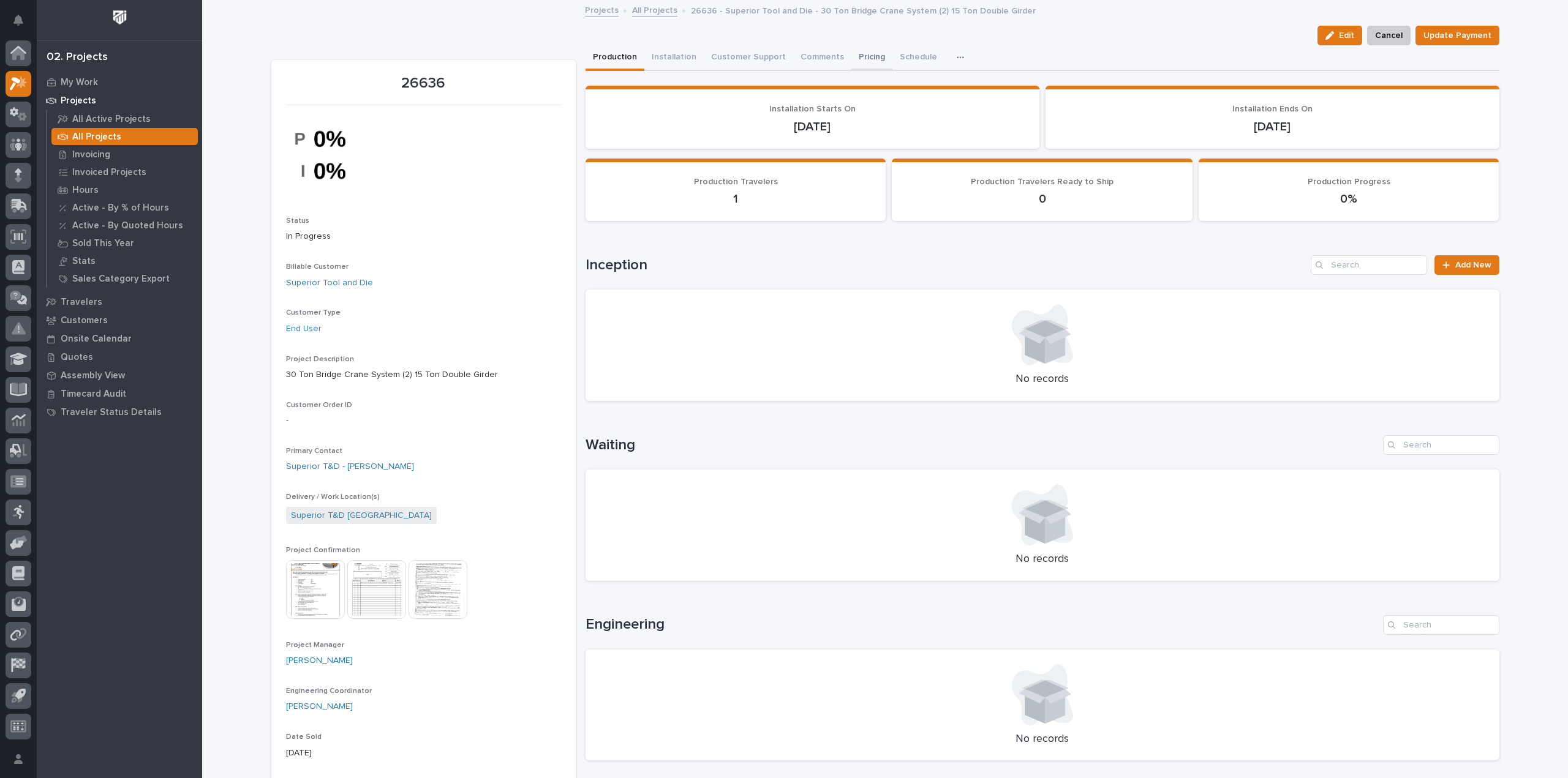
click at [852, 54] on button "Pricing" at bounding box center [872, 58] width 41 height 26
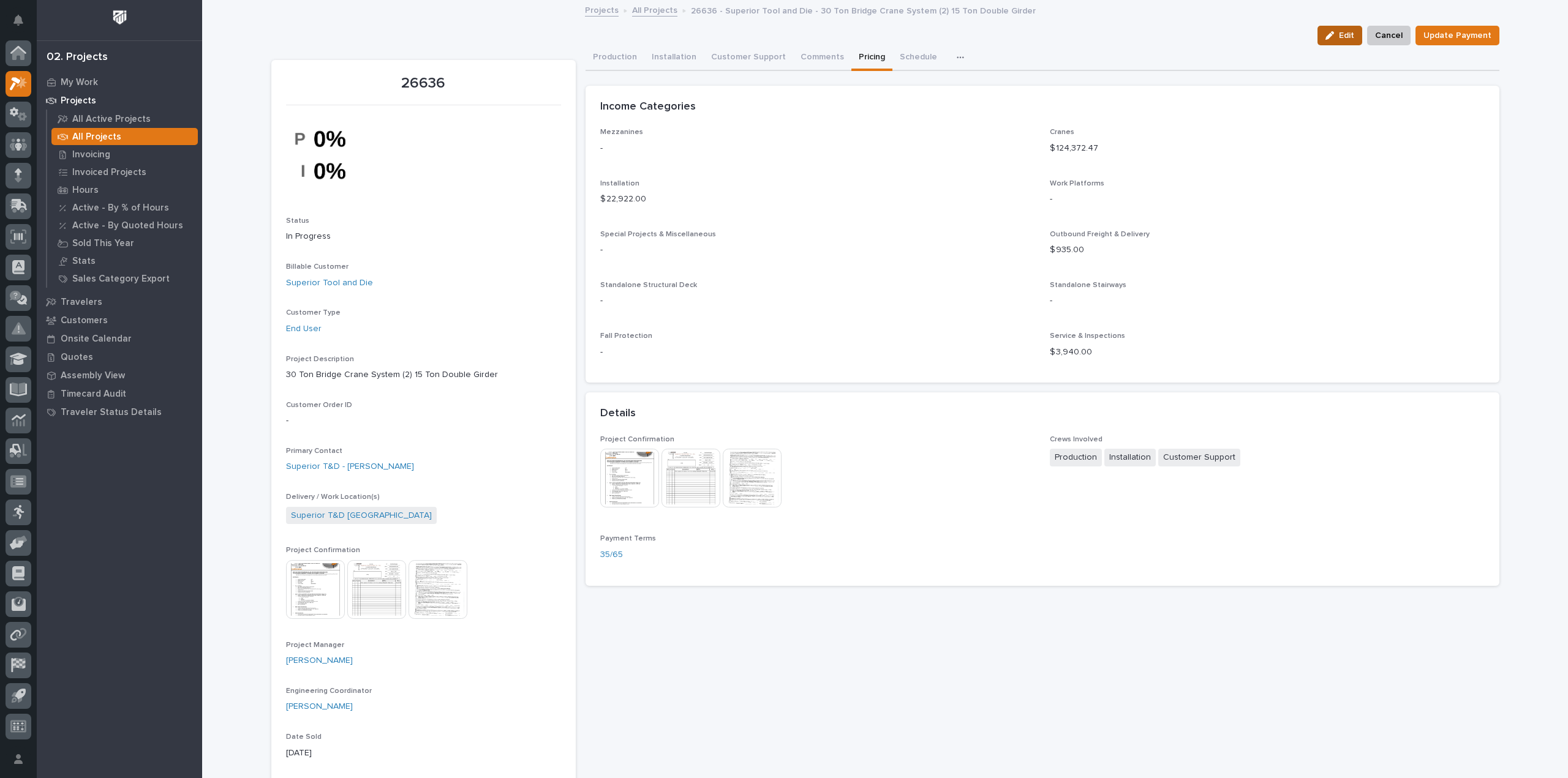
click at [1340, 36] on span "Edit" at bounding box center [1346, 36] width 15 height 11
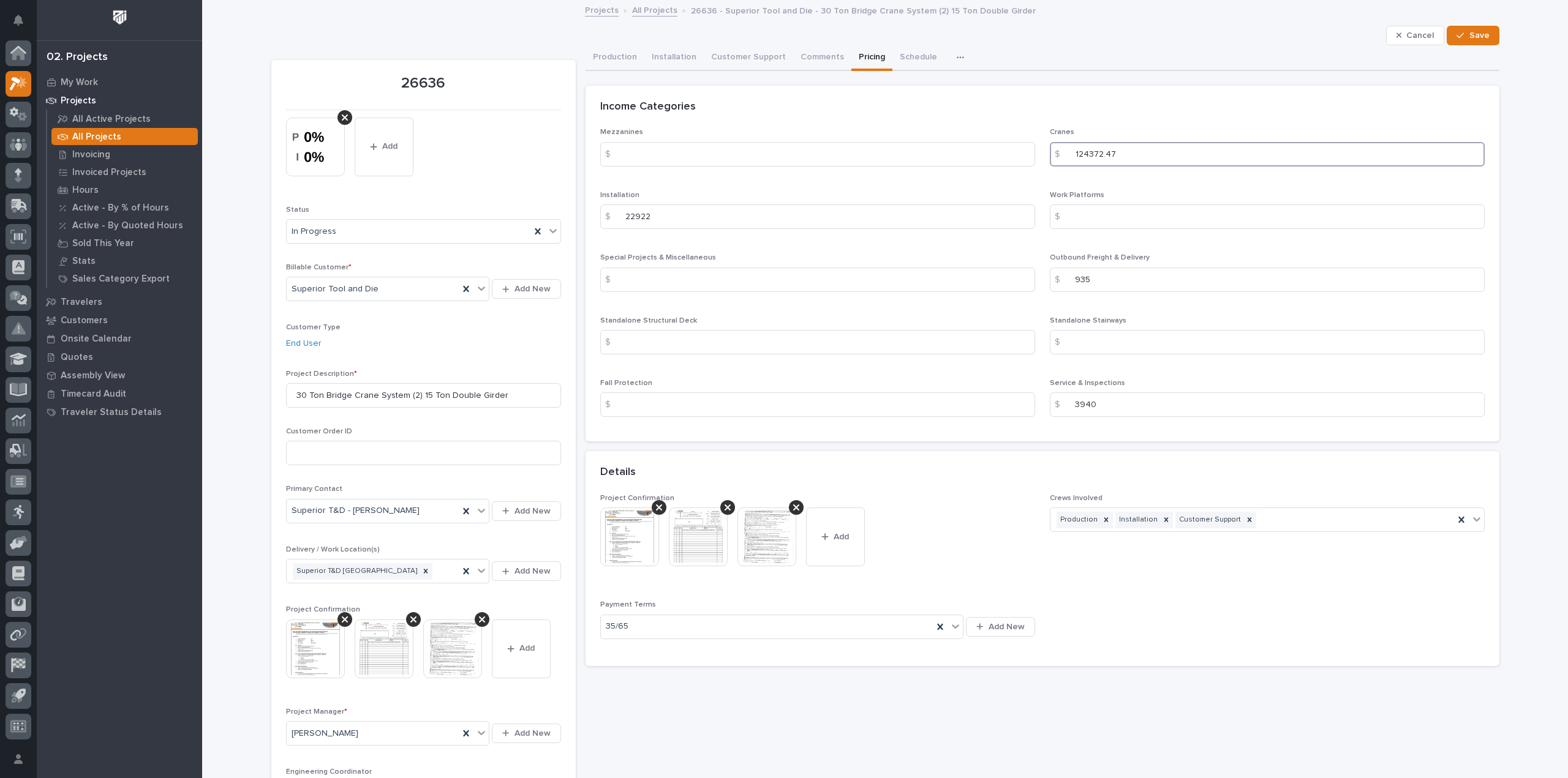
click at [1121, 155] on input "124372.47" at bounding box center [1266, 154] width 435 height 24
drag, startPoint x: 1097, startPoint y: 155, endPoint x: 1085, endPoint y: 157, distance: 12.2
click at [1085, 157] on input "124372.47" at bounding box center [1266, 154] width 435 height 24
click at [1129, 152] on input "124602.47" at bounding box center [1266, 154] width 435 height 24
type input "124602."
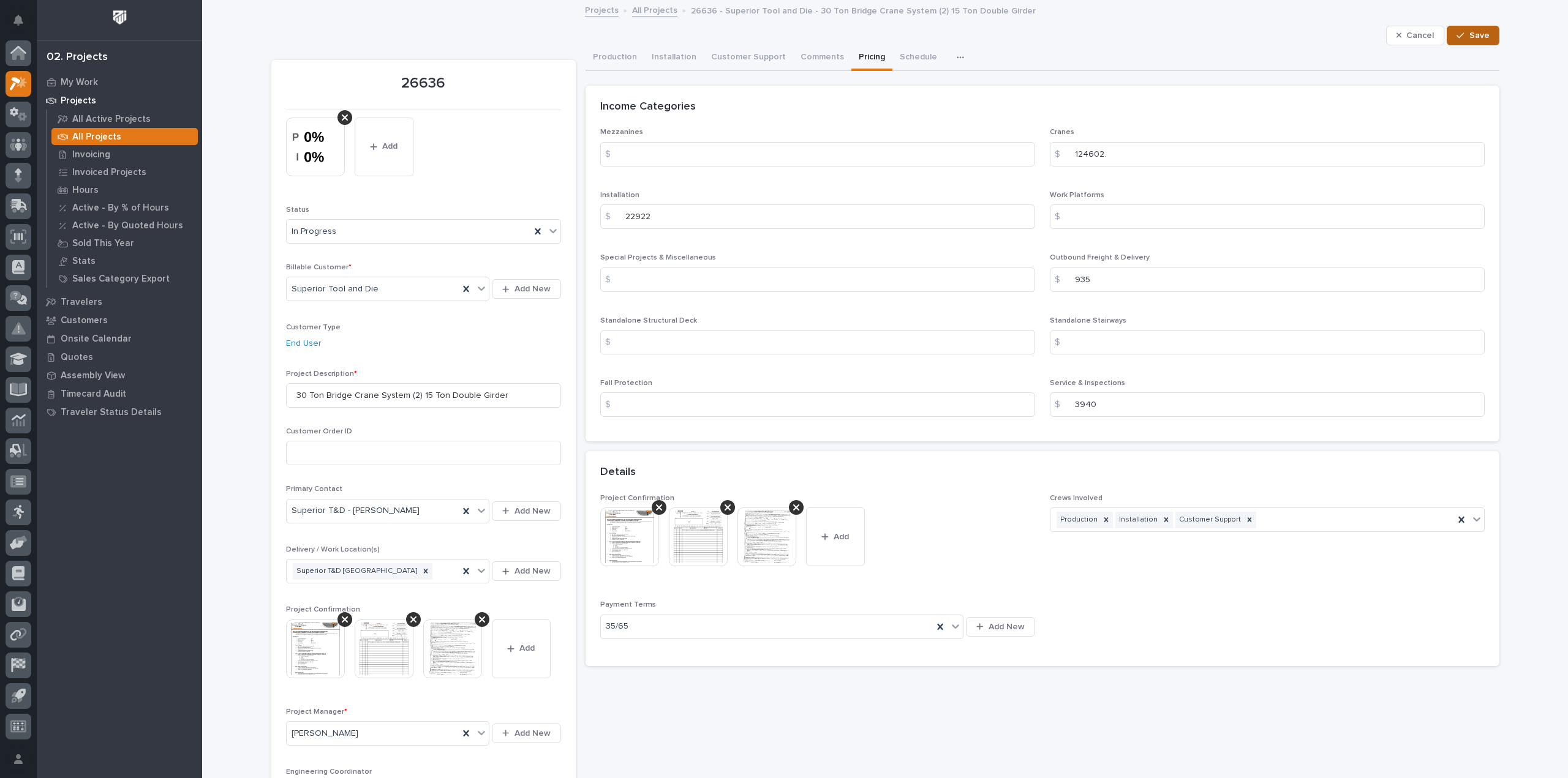
click at [1471, 34] on span "Save" at bounding box center [1479, 36] width 20 height 11
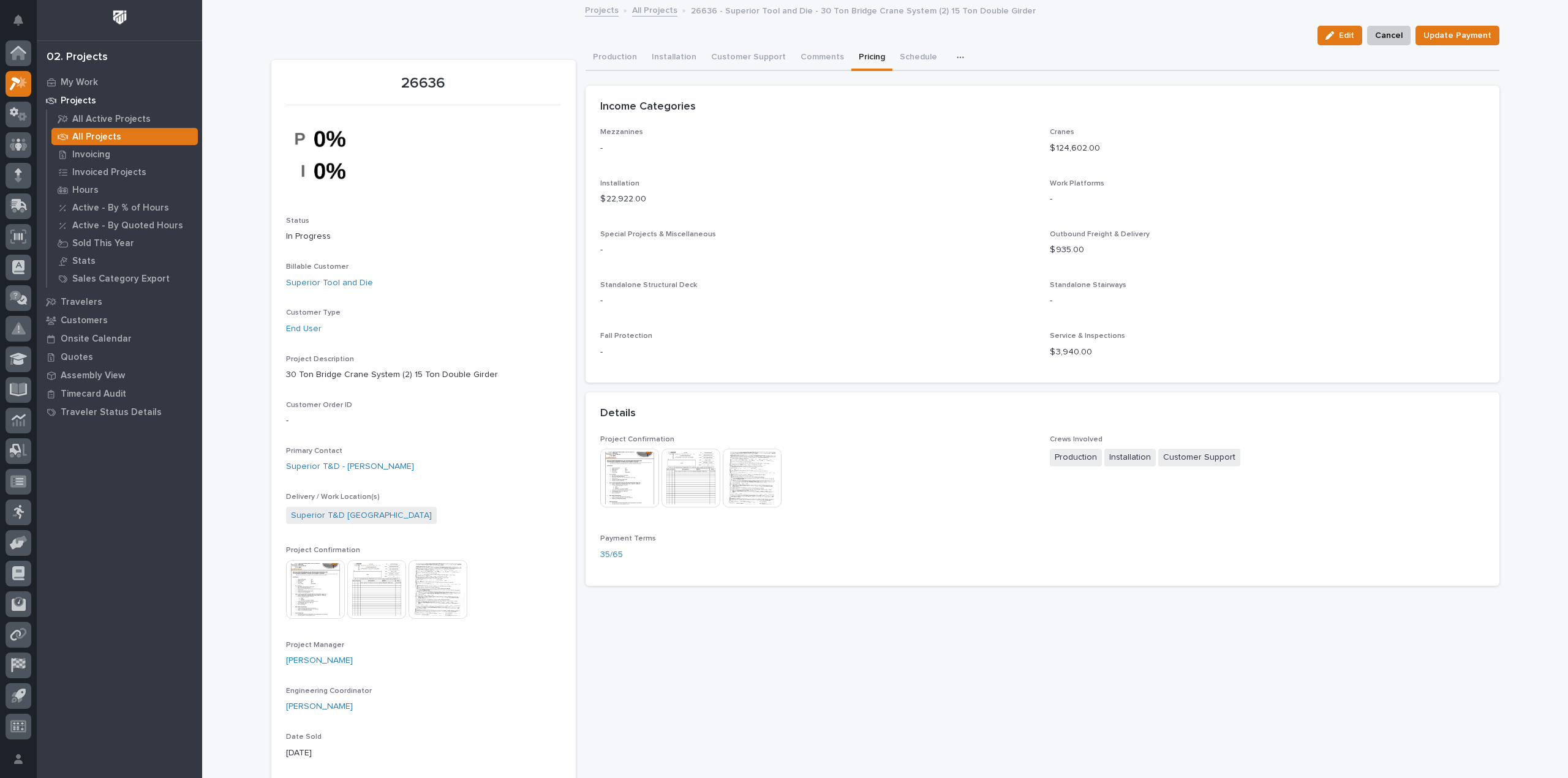
click at [656, 11] on link "All Projects" at bounding box center [654, 10] width 45 height 14
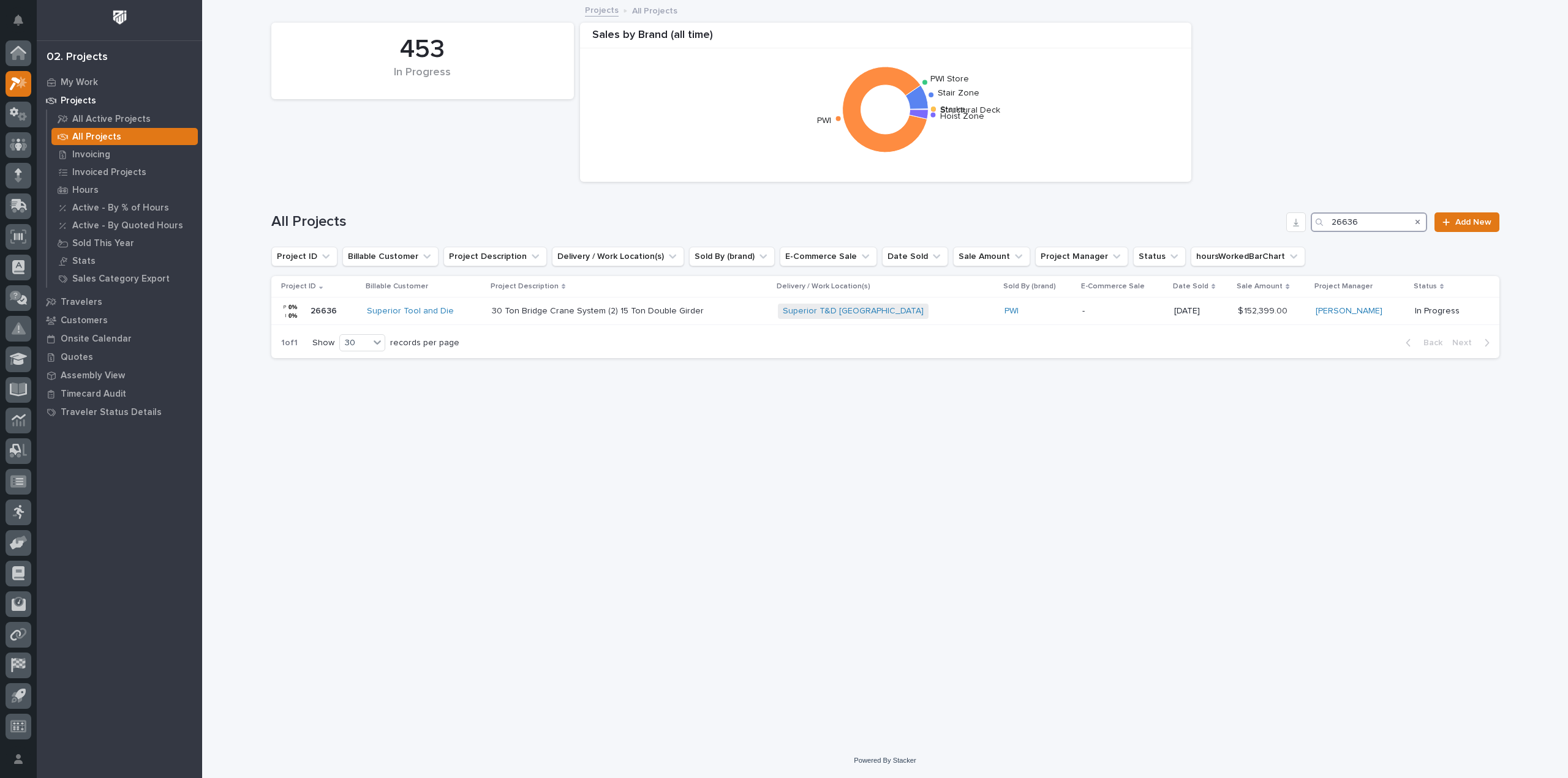
drag, startPoint x: 1373, startPoint y: 220, endPoint x: 1319, endPoint y: 221, distance: 54.0
click at [1322, 226] on div "26636" at bounding box center [1369, 222] width 116 height 20
type input "27259"
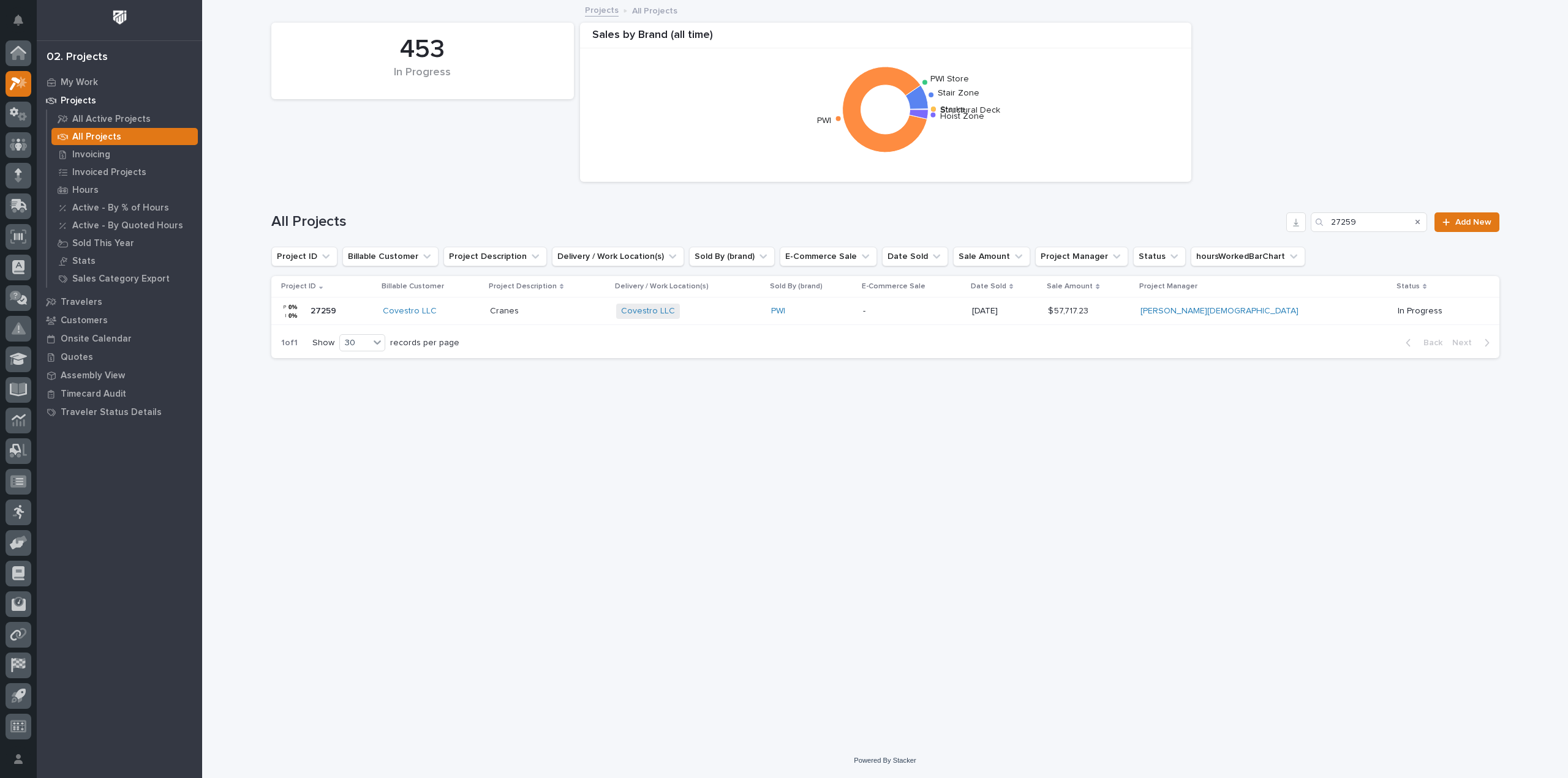
click at [1038, 311] on p "[DATE]" at bounding box center [1005, 311] width 66 height 10
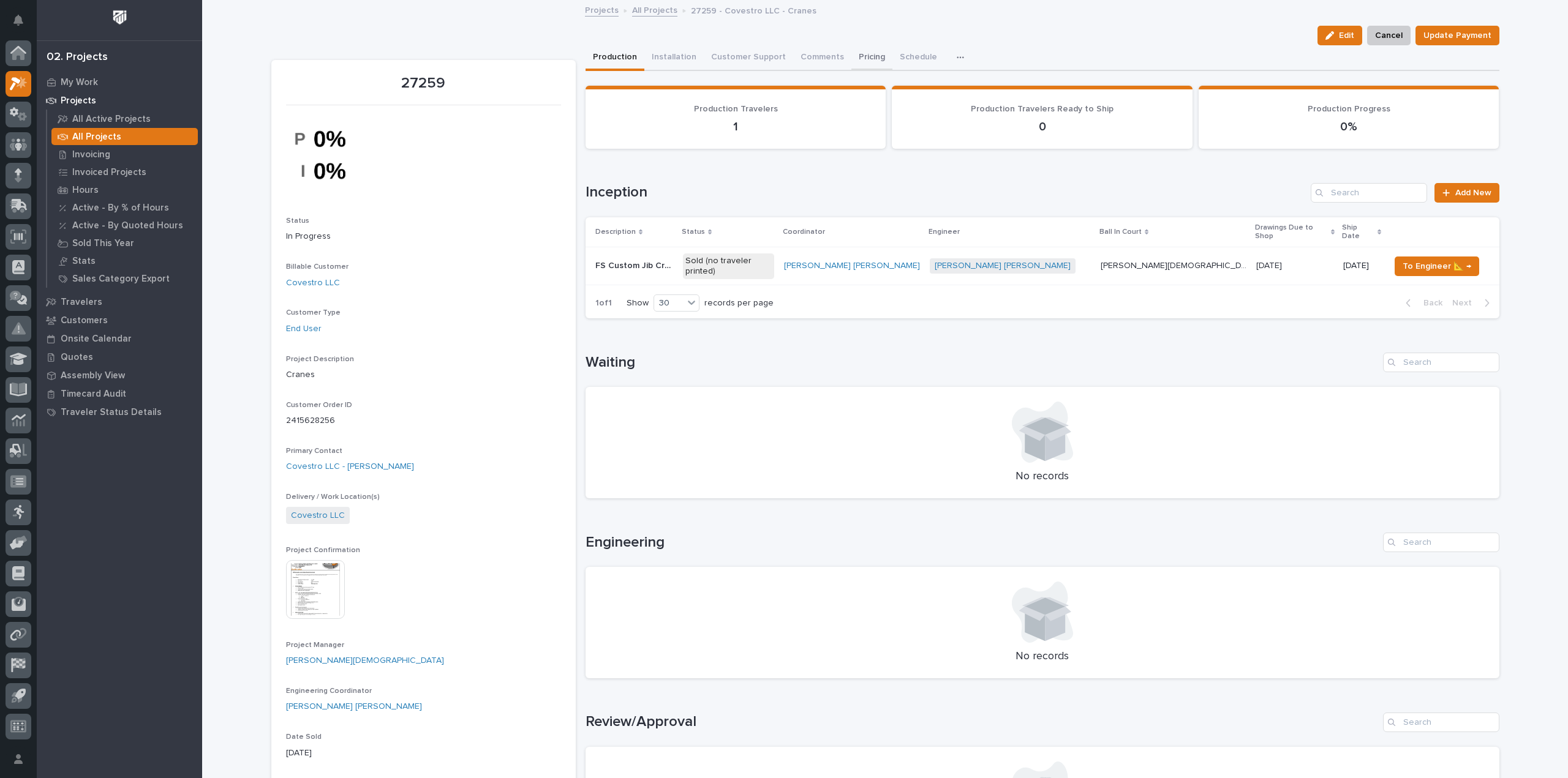
click at [861, 55] on button "Pricing" at bounding box center [872, 58] width 41 height 26
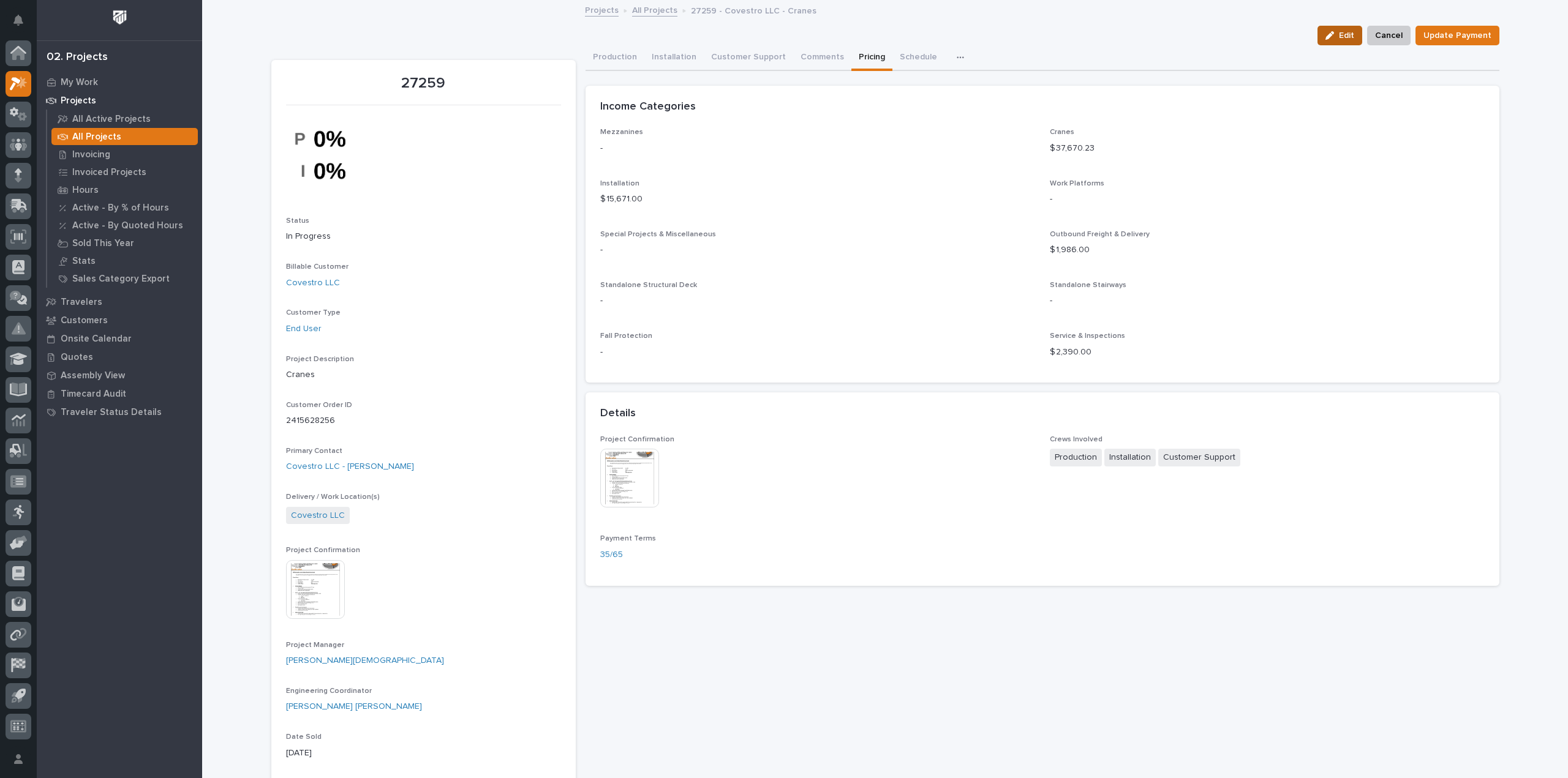
click at [1344, 35] on span "Edit" at bounding box center [1346, 36] width 15 height 11
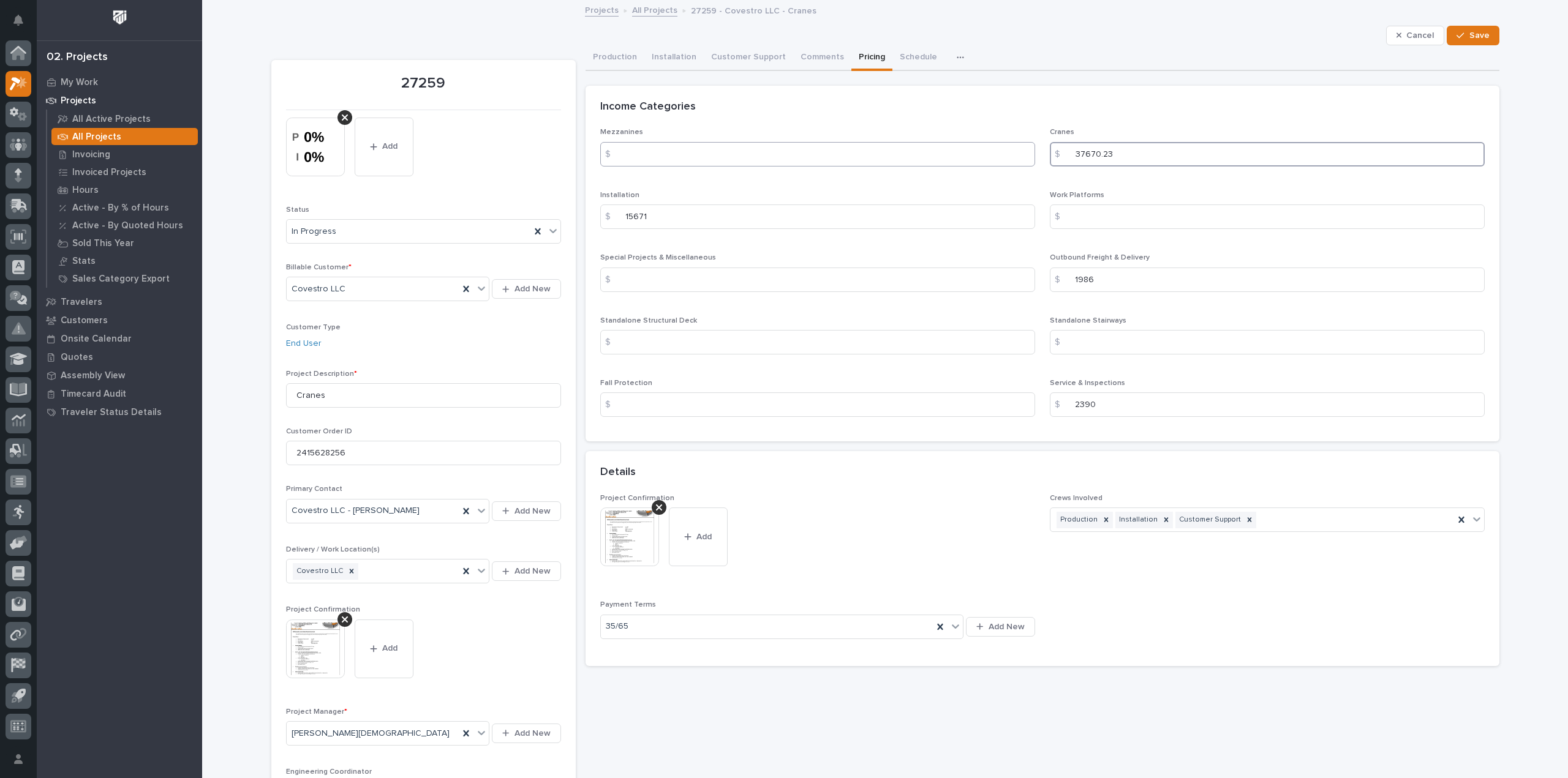
drag, startPoint x: 1116, startPoint y: 160, endPoint x: 1008, endPoint y: 157, distance: 108.0
click at [1008, 157] on div "Mezzanines $ Cranes $ 37670.23 Installation $ 15671 Work Platforms $ Special Pr…" at bounding box center [1043, 277] width 884 height 299
type input "37897"
click at [1476, 42] on button "Save" at bounding box center [1472, 36] width 52 height 20
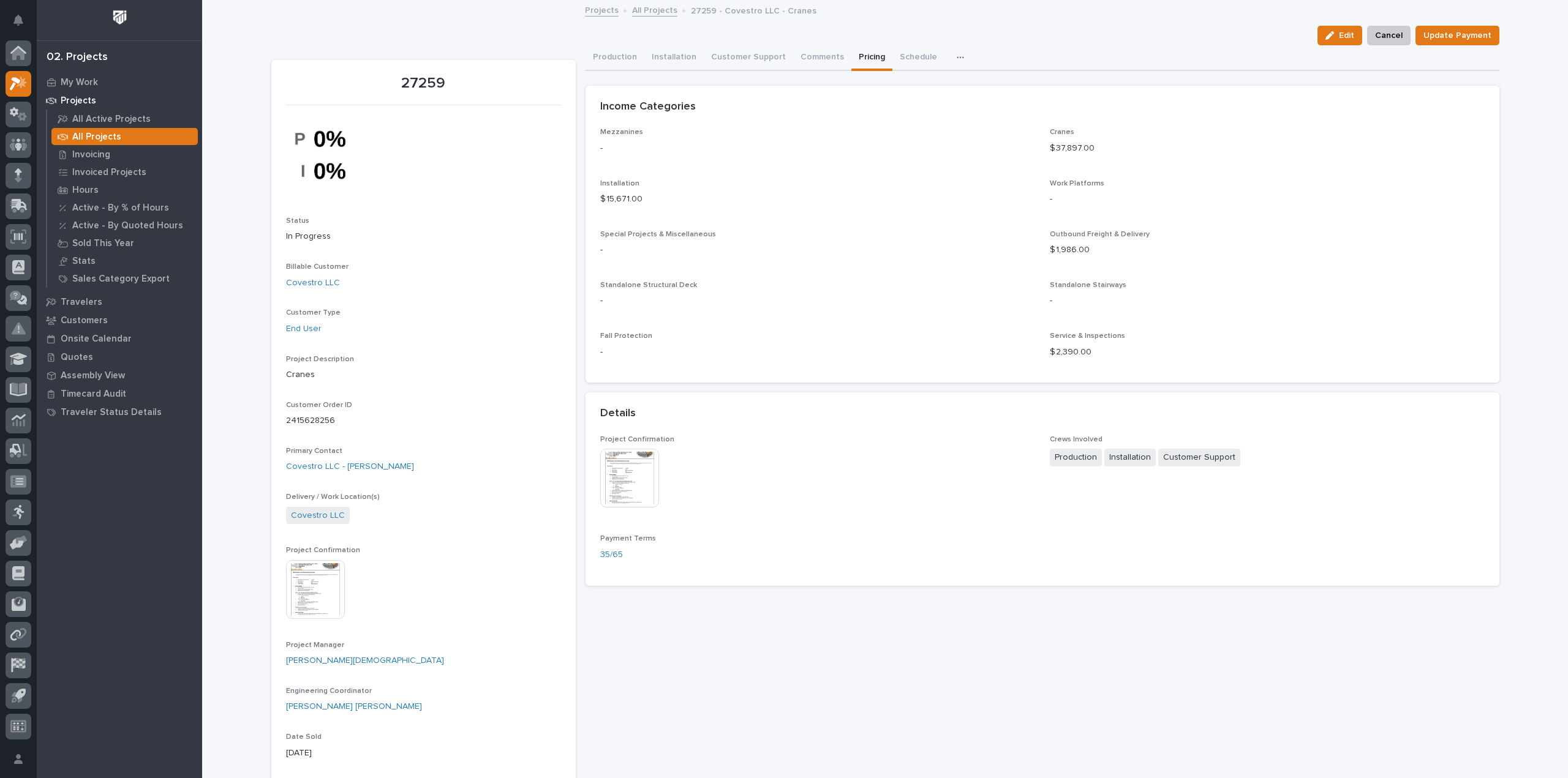
click at [644, 8] on link "All Projects" at bounding box center [654, 10] width 45 height 14
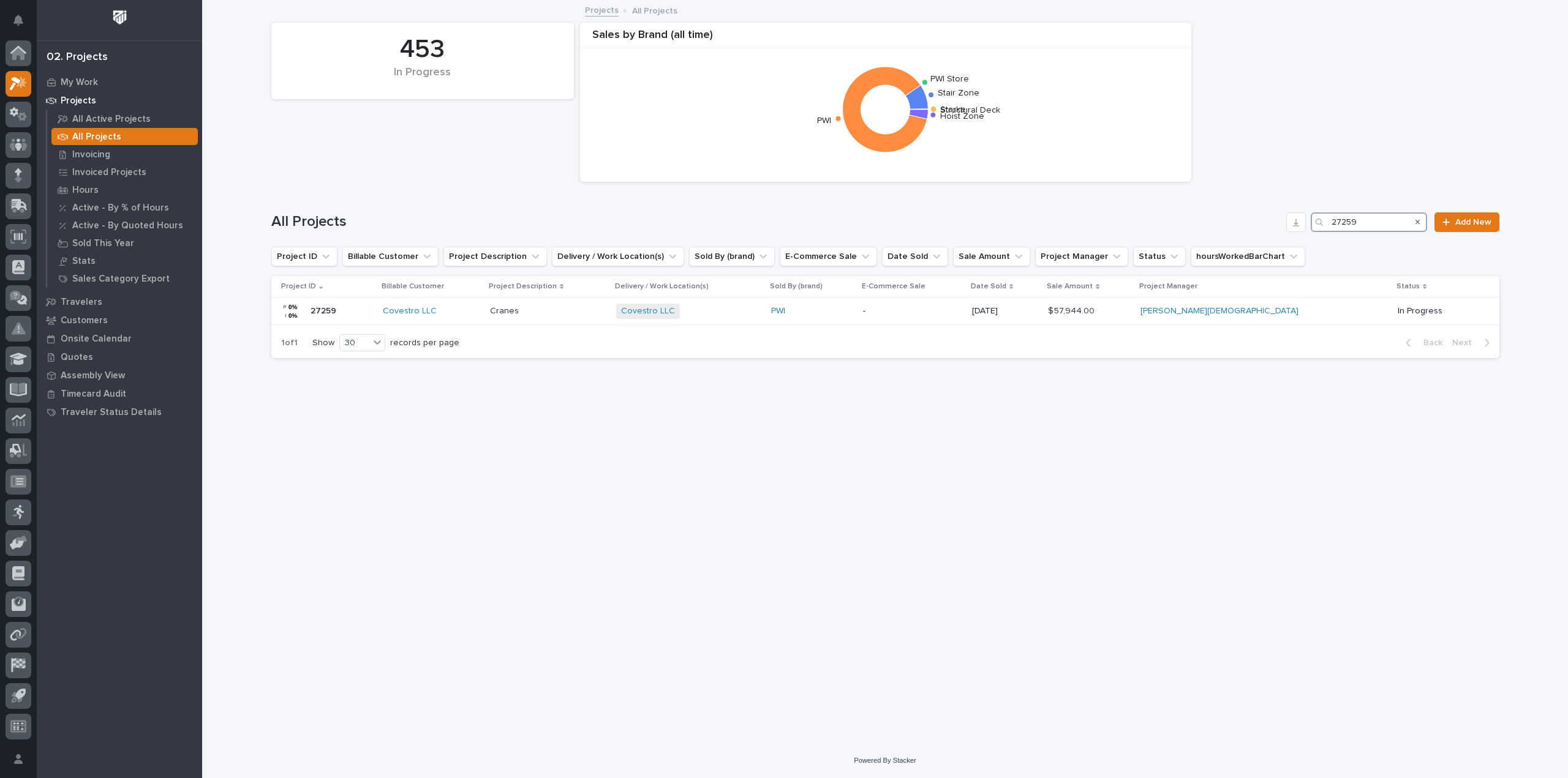
drag, startPoint x: 1380, startPoint y: 215, endPoint x: 1257, endPoint y: 227, distance: 123.6
click at [1257, 227] on div "All Projects 27259 Add New" at bounding box center [885, 222] width 1228 height 20
type input "27189"
click at [1106, 313] on p "-" at bounding box center [1066, 311] width 96 height 10
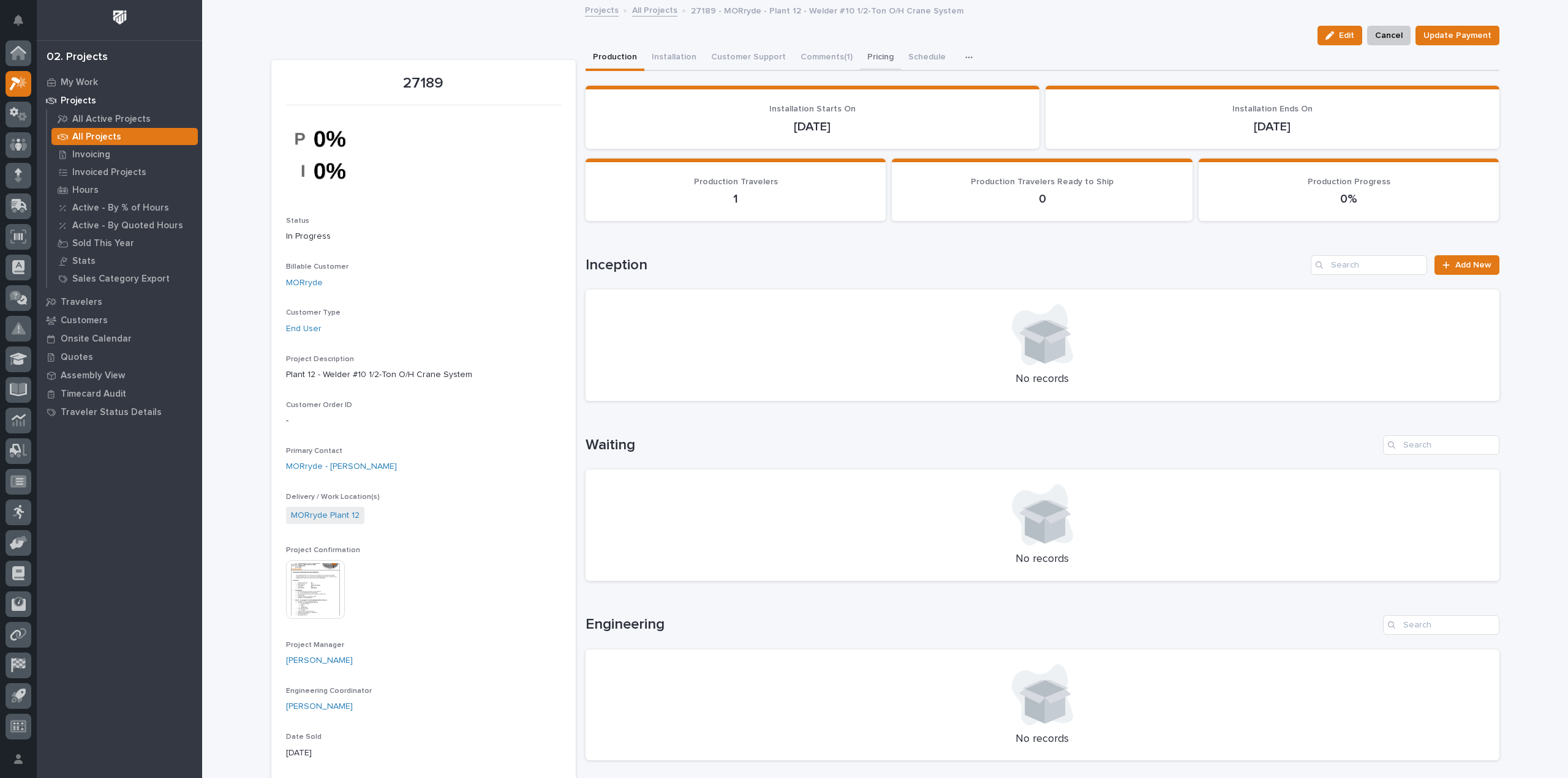
click at [860, 55] on button "Pricing" at bounding box center [880, 58] width 41 height 26
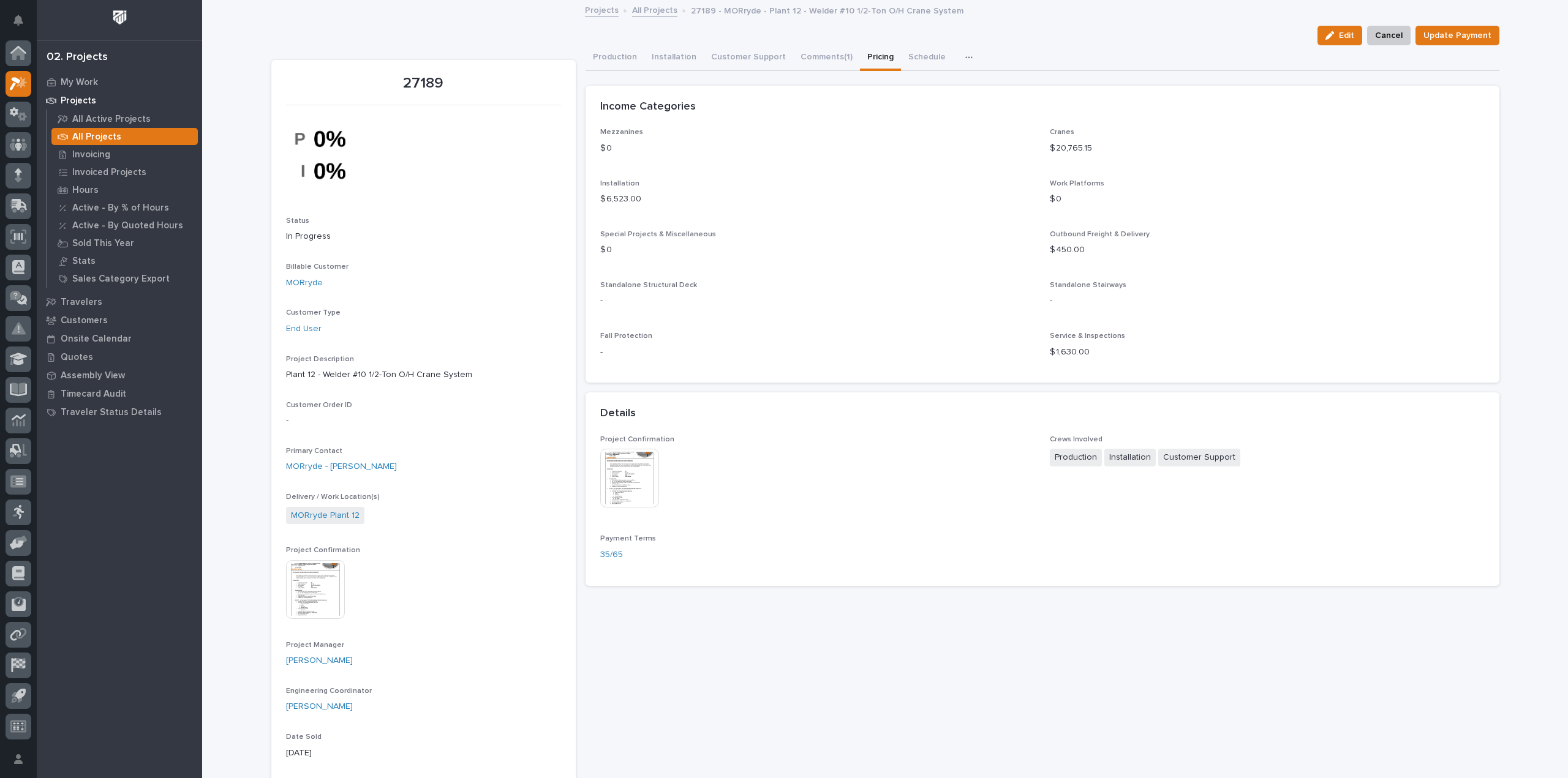
drag, startPoint x: 1339, startPoint y: 29, endPoint x: 1056, endPoint y: 130, distance: 300.5
click at [1339, 29] on button "Edit" at bounding box center [1340, 36] width 45 height 20
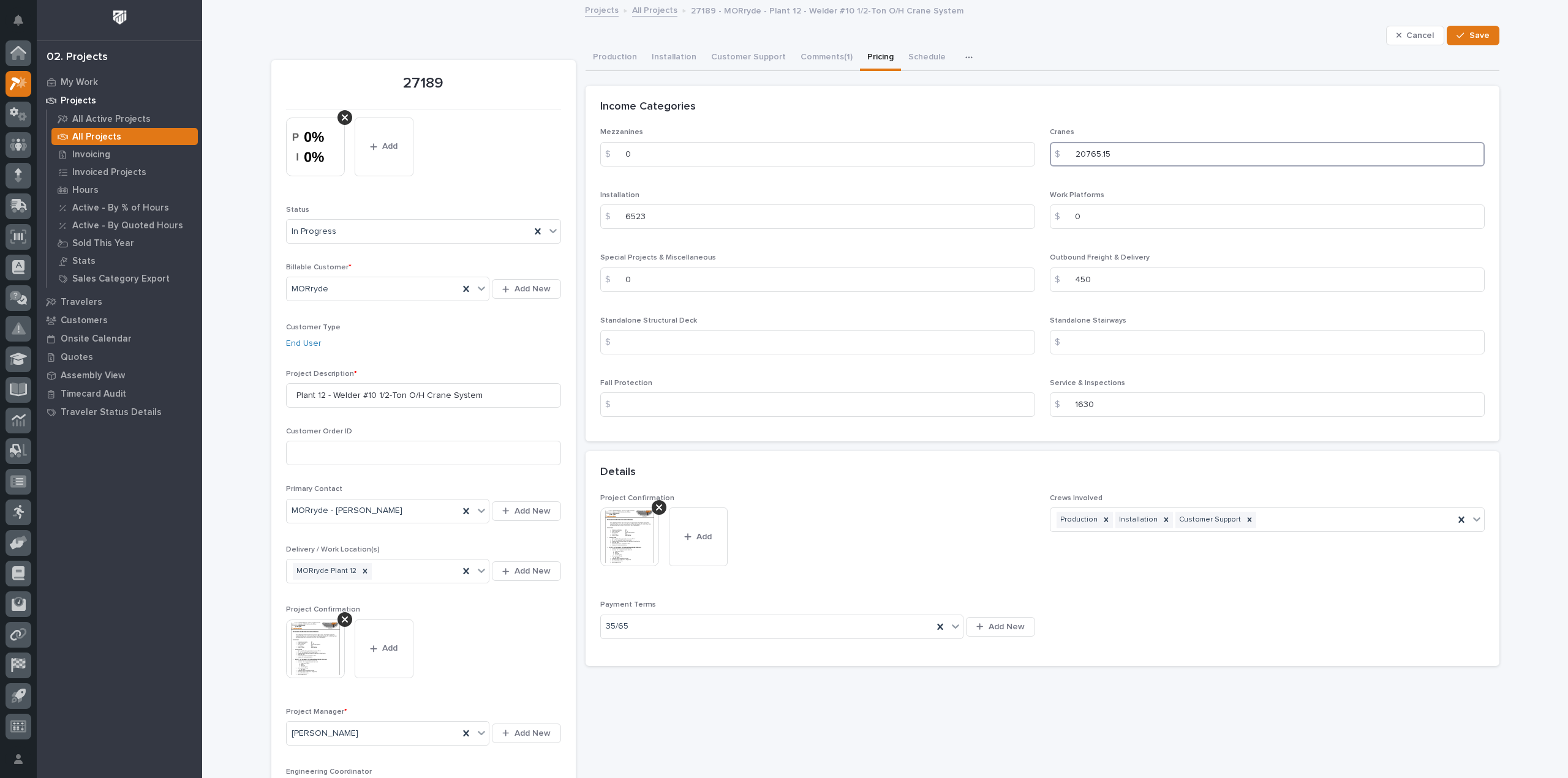
drag, startPoint x: 1116, startPoint y: 157, endPoint x: 1033, endPoint y: 160, distance: 83.1
click at [1033, 160] on div "Mezzanines $ 0 Cranes $ 20765.15 Installation $ 6523 Work Platforms $ 0 Special…" at bounding box center [1043, 277] width 884 height 299
type input "21038"
click at [1469, 34] on span "Save" at bounding box center [1479, 36] width 20 height 11
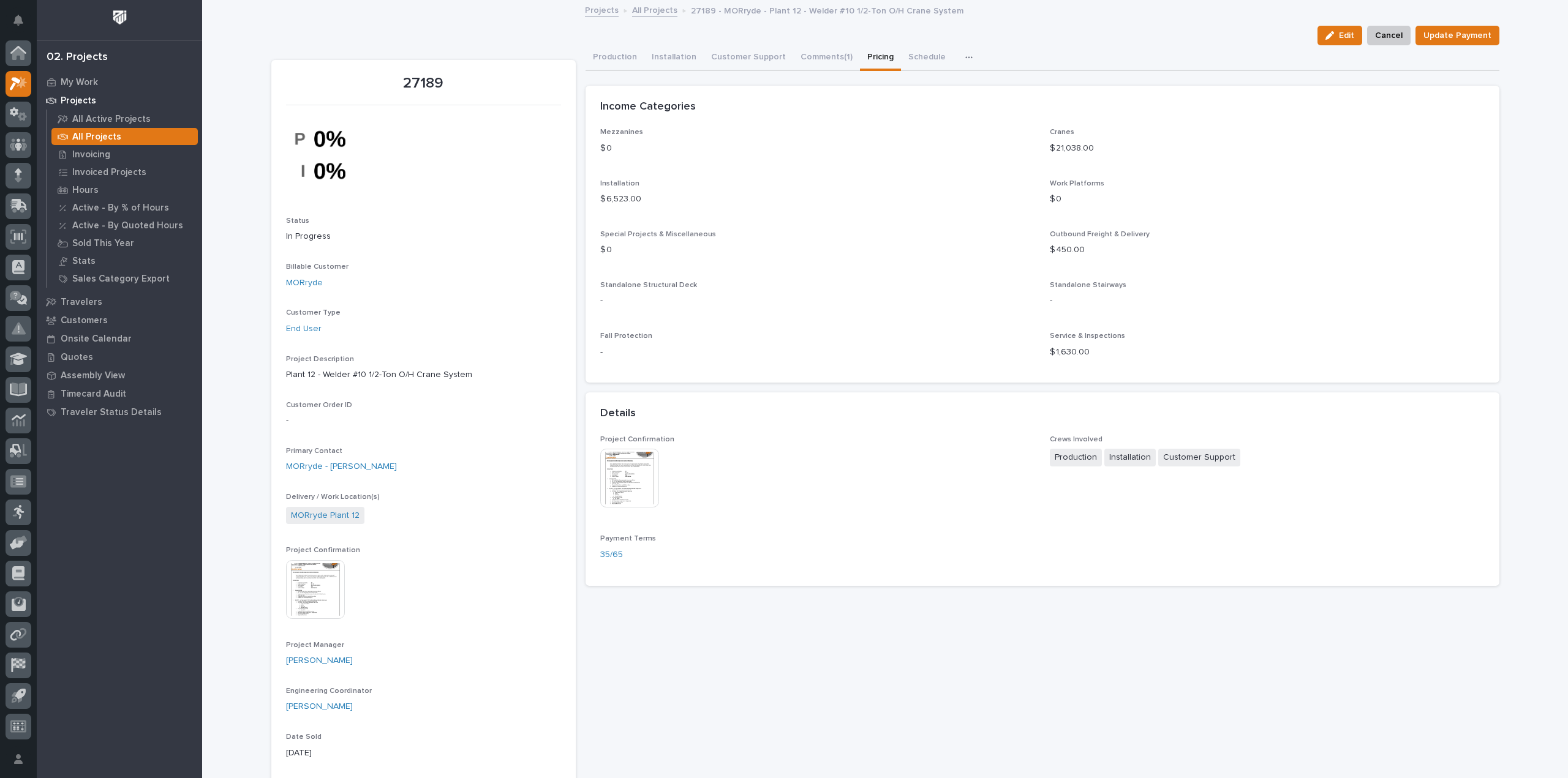
click at [651, 13] on link "All Projects" at bounding box center [654, 10] width 45 height 14
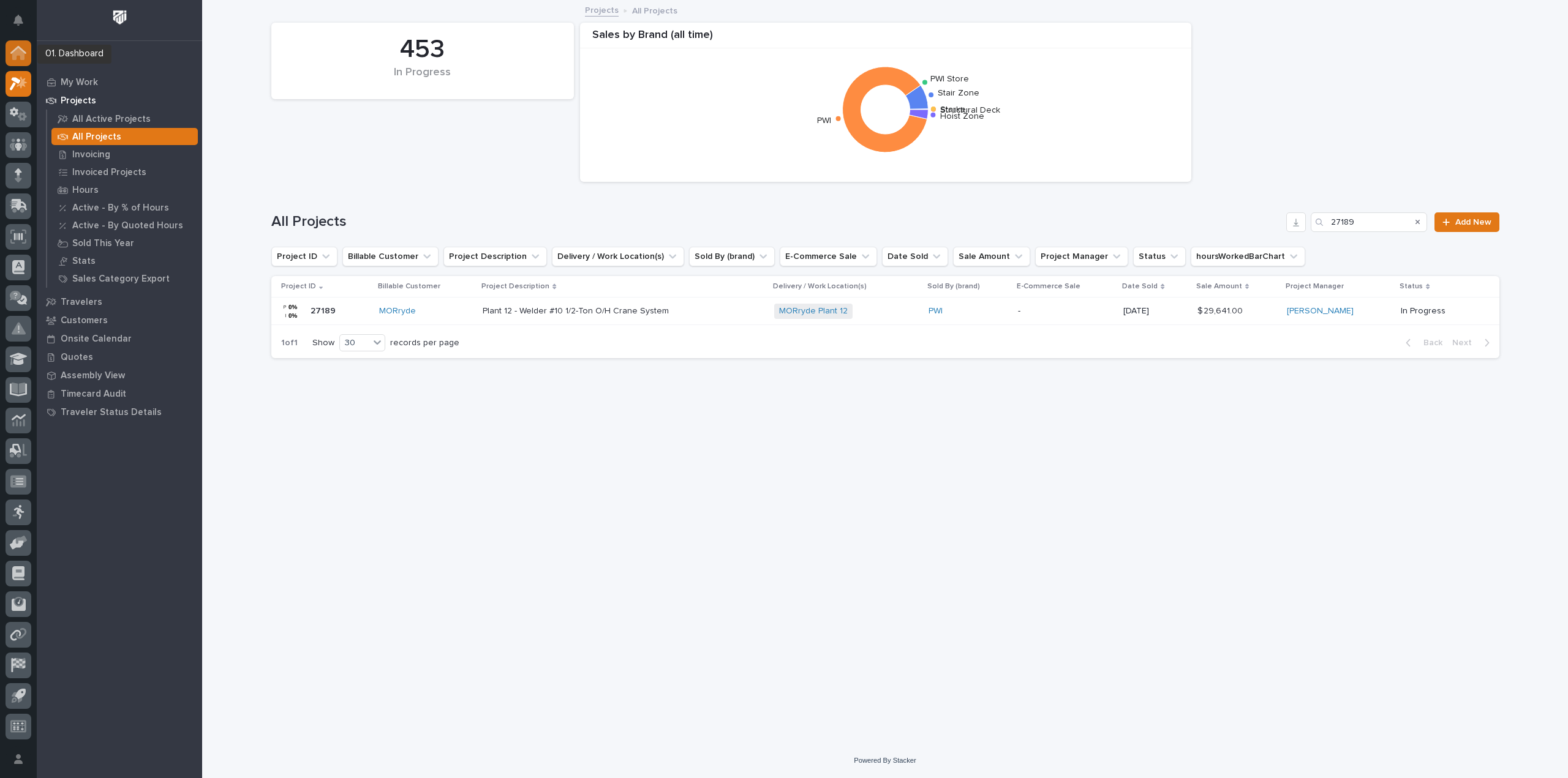
click at [19, 52] on icon at bounding box center [19, 54] width 13 height 13
